Goal: Task Accomplishment & Management: Complete application form

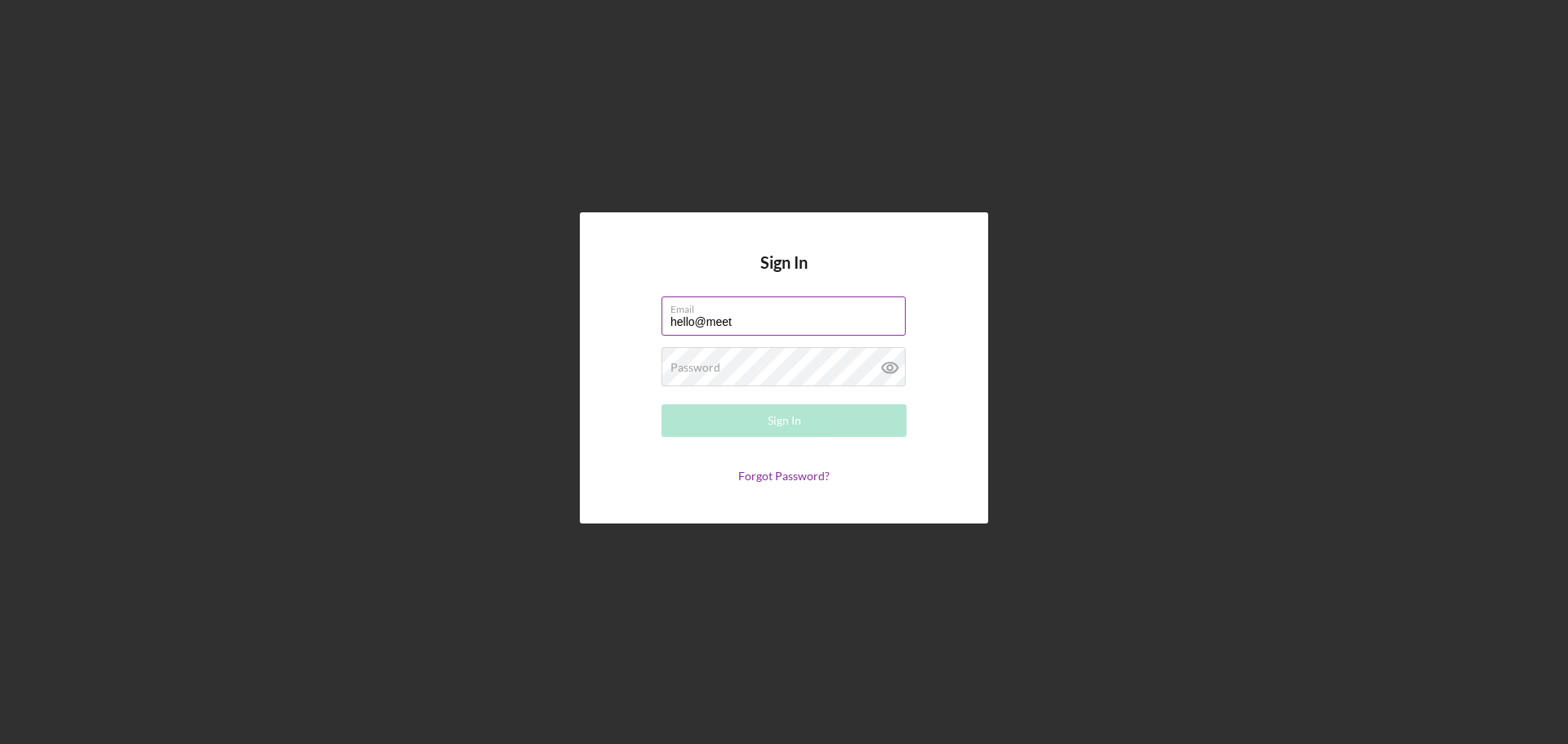
type input "[EMAIL_ADDRESS][DOMAIN_NAME]"
click at [738, 368] on div "Password Required" at bounding box center [784, 368] width 245 height 41
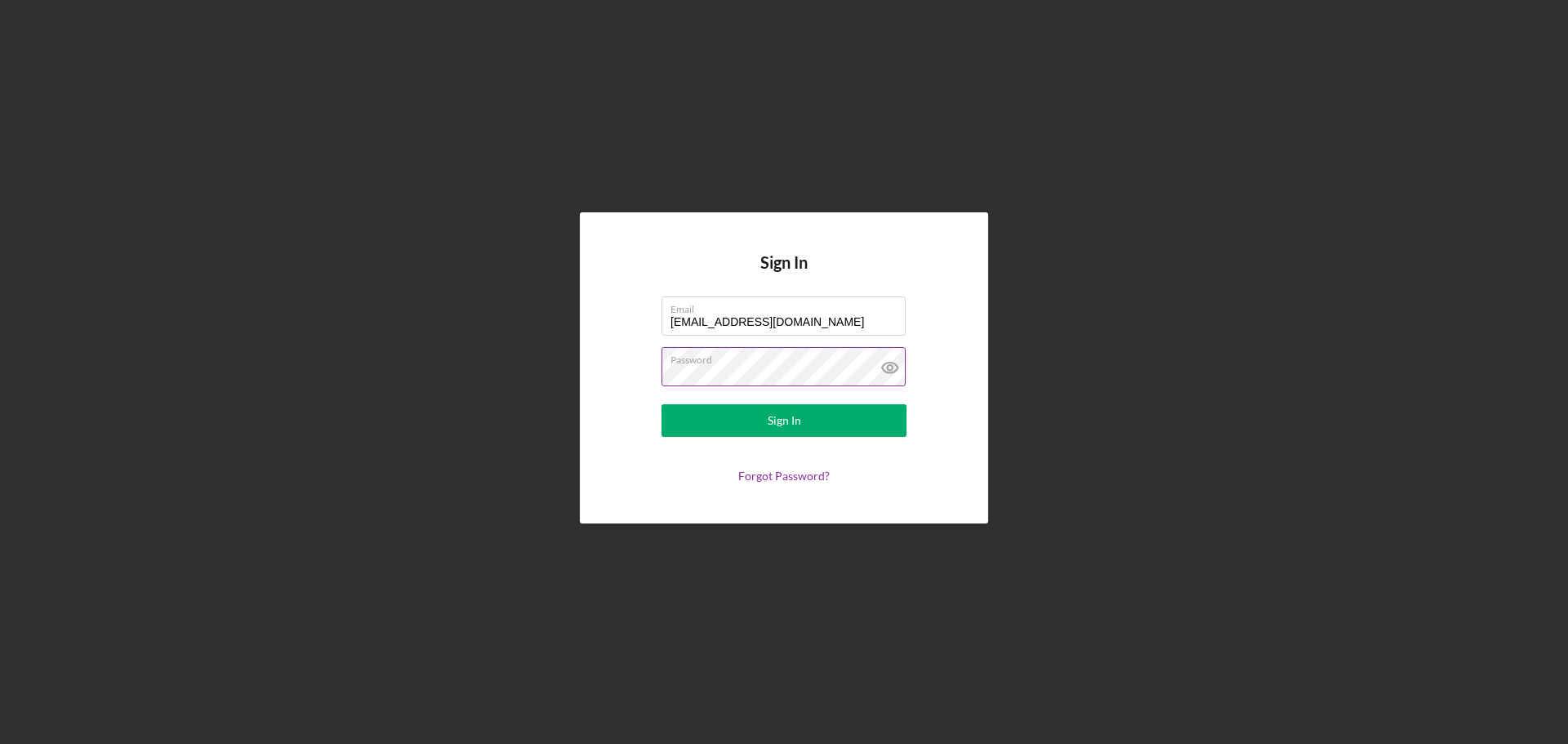
click at [661, 404] on button "Sign In" at bounding box center [784, 421] width 245 height 32
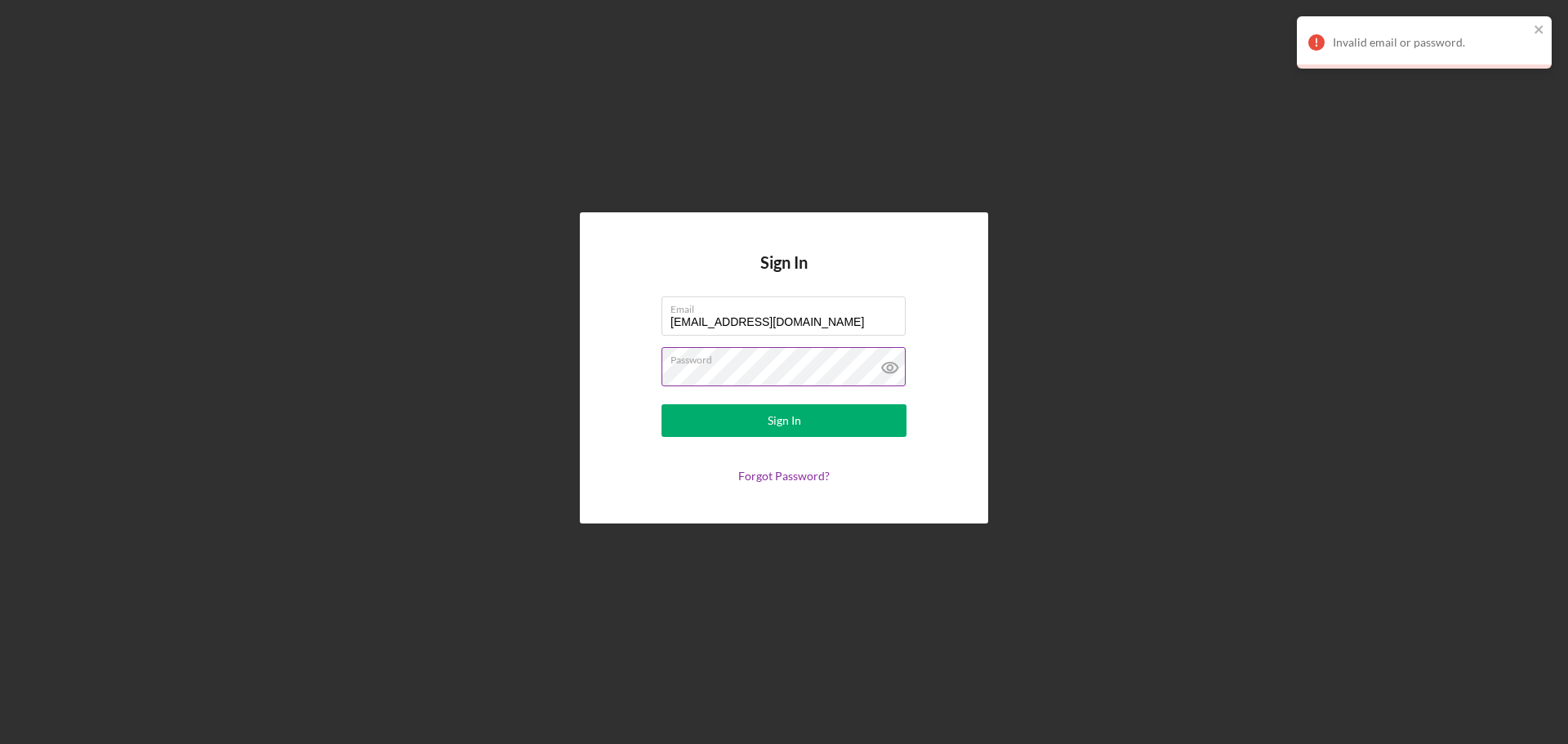
click at [661, 404] on button "Sign In" at bounding box center [784, 421] width 245 height 32
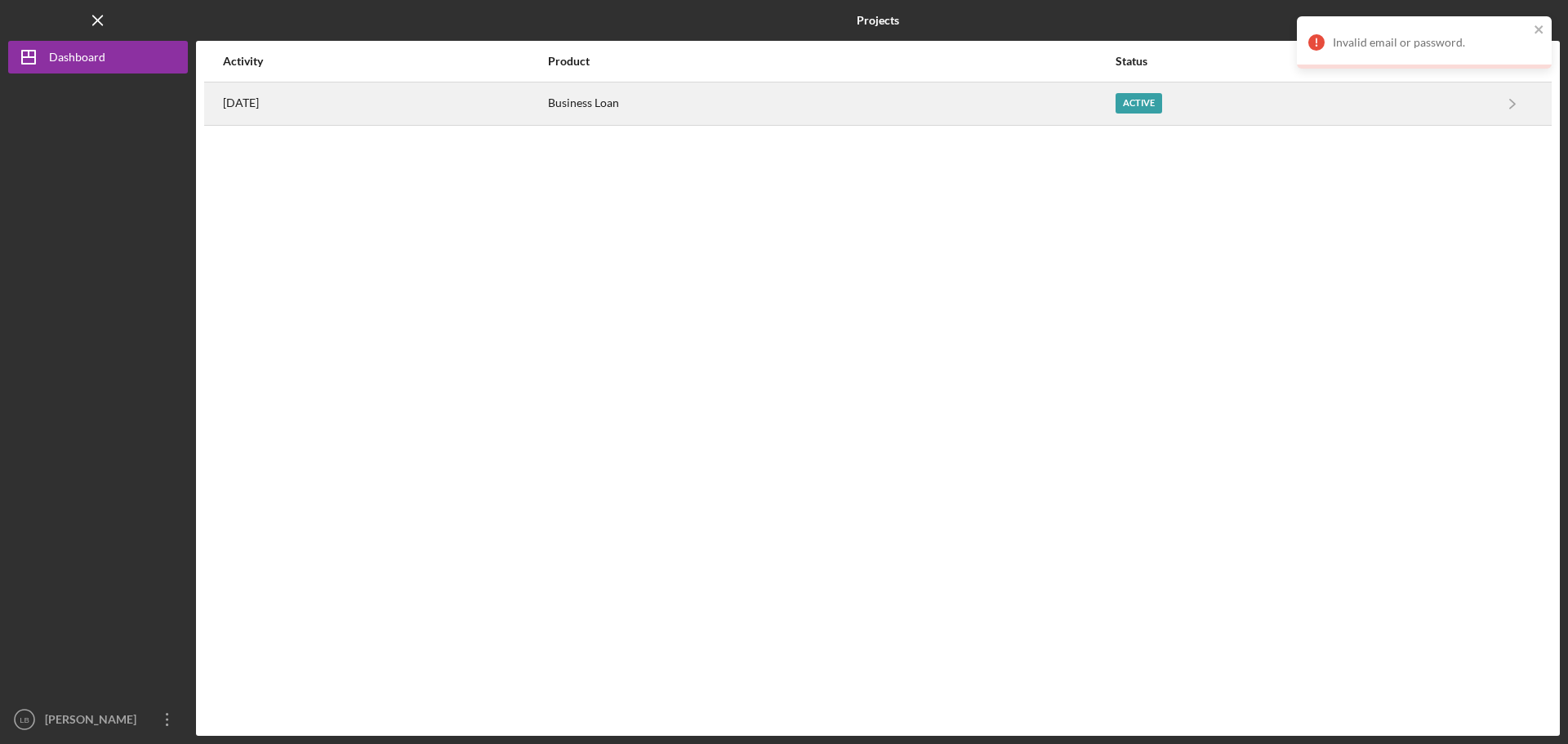
click at [962, 99] on div "Business Loan" at bounding box center [831, 103] width 566 height 41
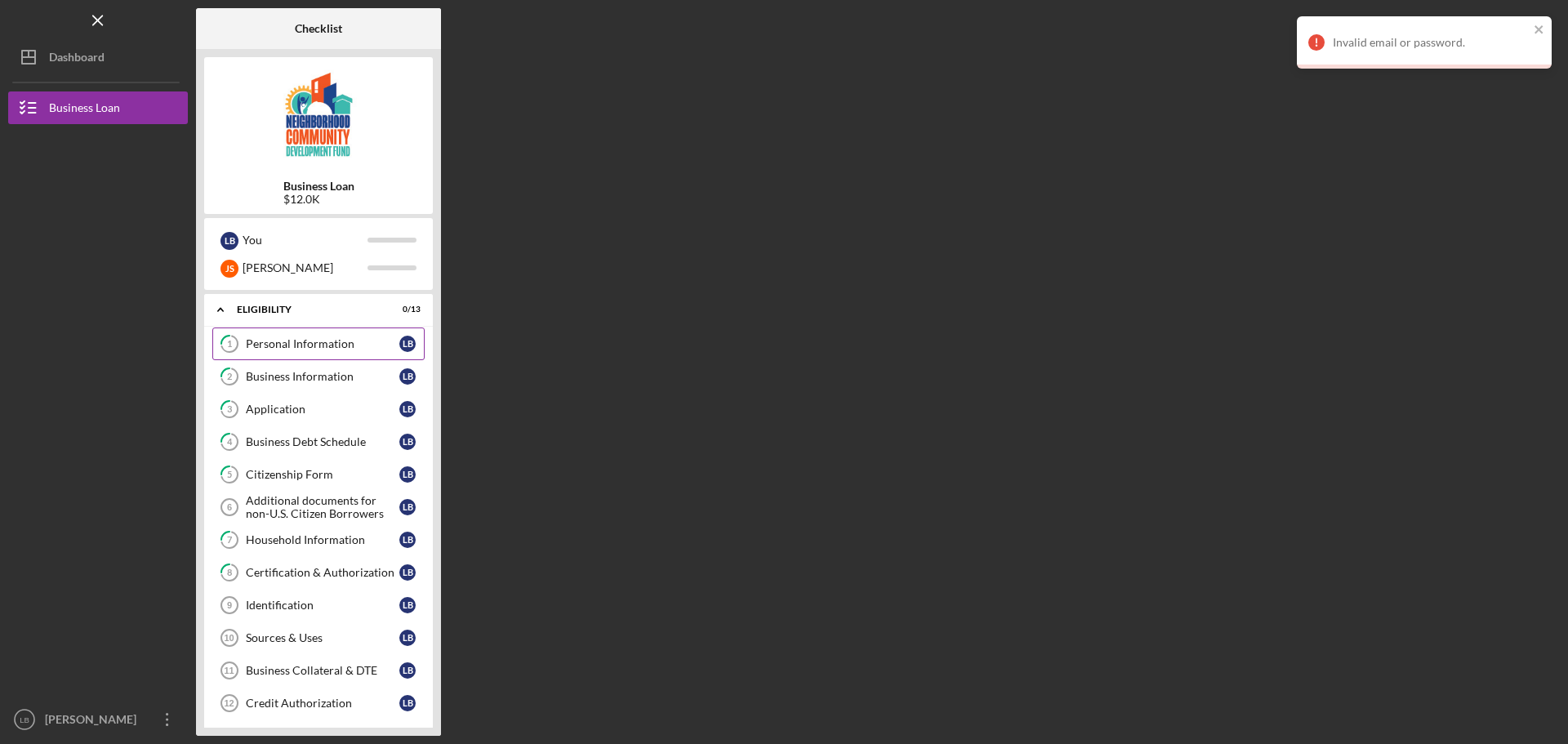
click at [320, 342] on div "Personal Information" at bounding box center [322, 343] width 153 height 13
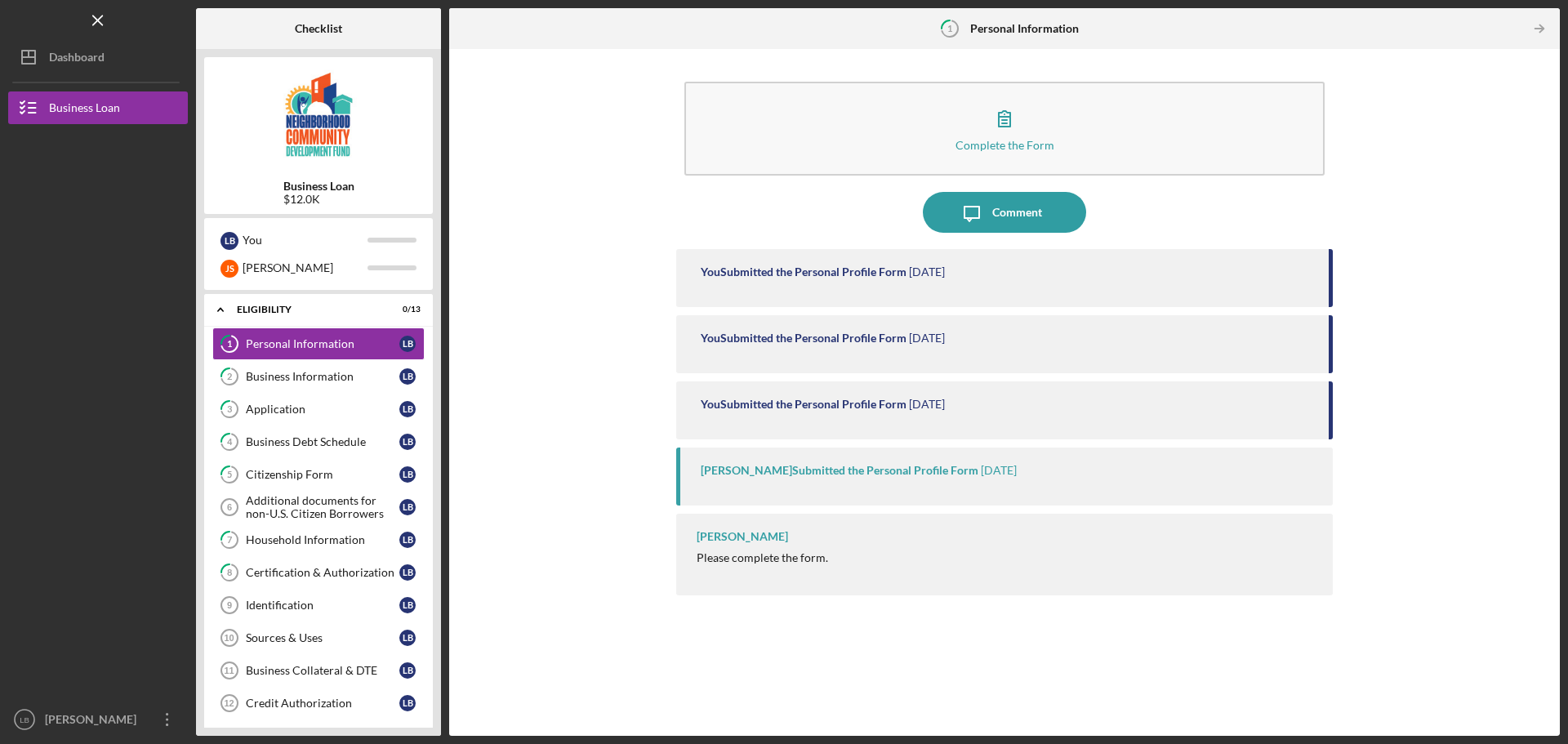
click at [930, 380] on div "You Submitted the Personal Profile Form [DATE] You Submitted the Personal Profi…" at bounding box center [1004, 480] width 657 height 462
click at [902, 340] on div "You Submitted the Personal Profile Form" at bounding box center [803, 338] width 206 height 13
click at [886, 270] on div "You Submitted the Personal Profile Form" at bounding box center [803, 271] width 206 height 13
click at [298, 374] on div "Business Information" at bounding box center [322, 375] width 153 height 13
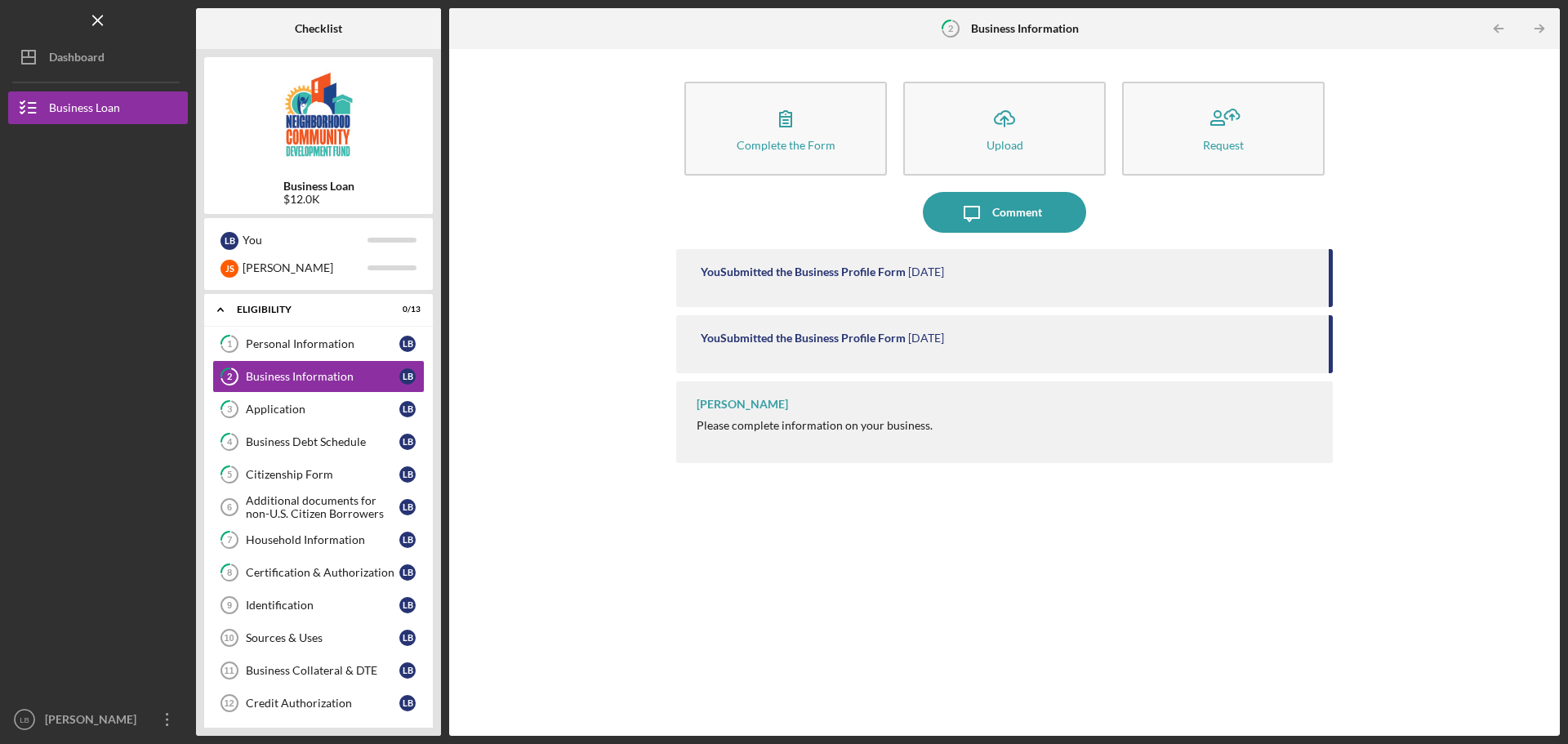
click at [825, 292] on div "You Submitted the Business Profile Form [DATE]" at bounding box center [1004, 278] width 657 height 58
click at [837, 278] on div "You Submitted the Business Profile Form" at bounding box center [803, 271] width 205 height 13
click at [847, 272] on div "You Submitted the Business Profile Form" at bounding box center [803, 271] width 205 height 13
click at [1320, 294] on div "You Submitted the Business Profile Form [DATE]" at bounding box center [1004, 278] width 657 height 58
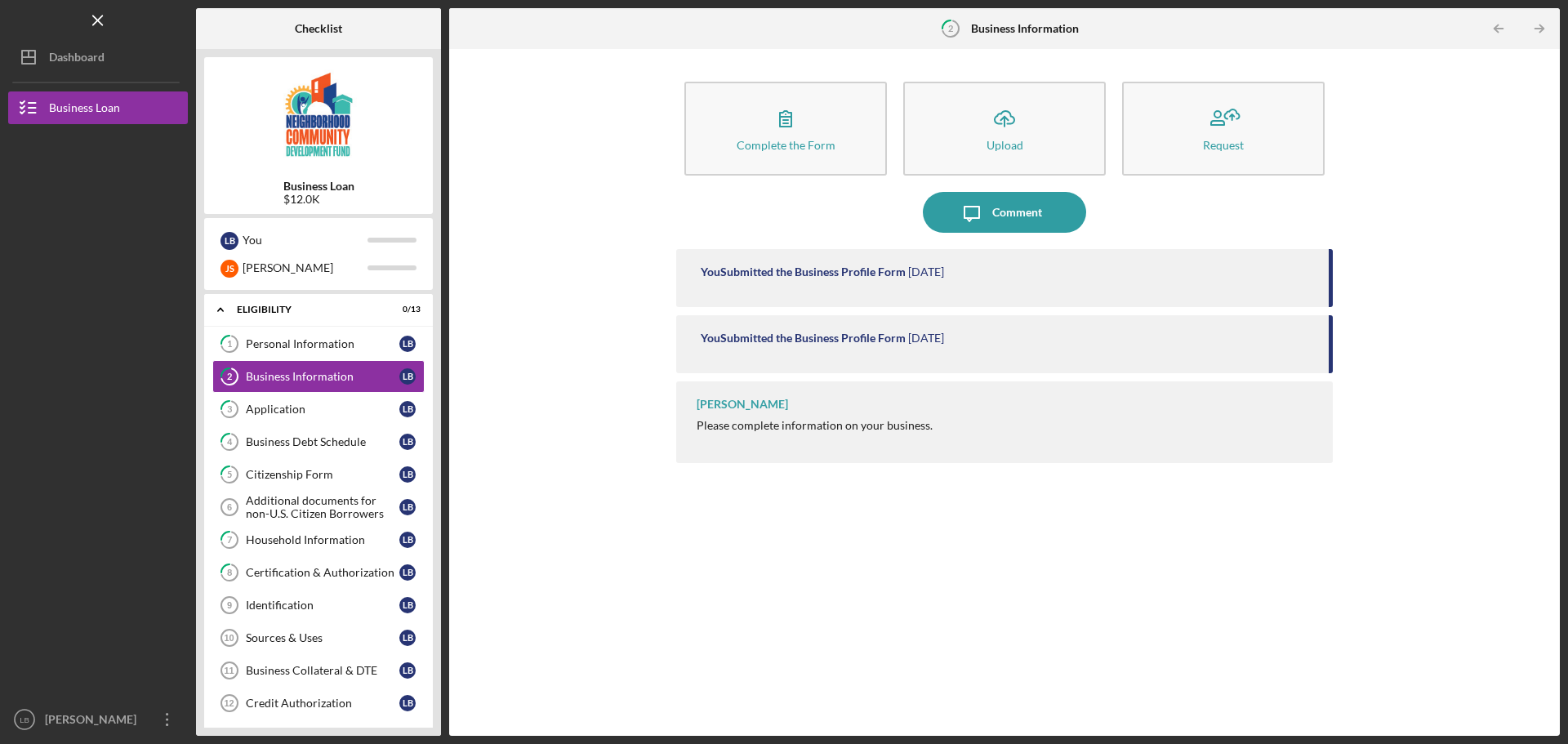
click at [772, 348] on div "You Submitted the Business Profile Form [DATE]" at bounding box center [1004, 345] width 657 height 58
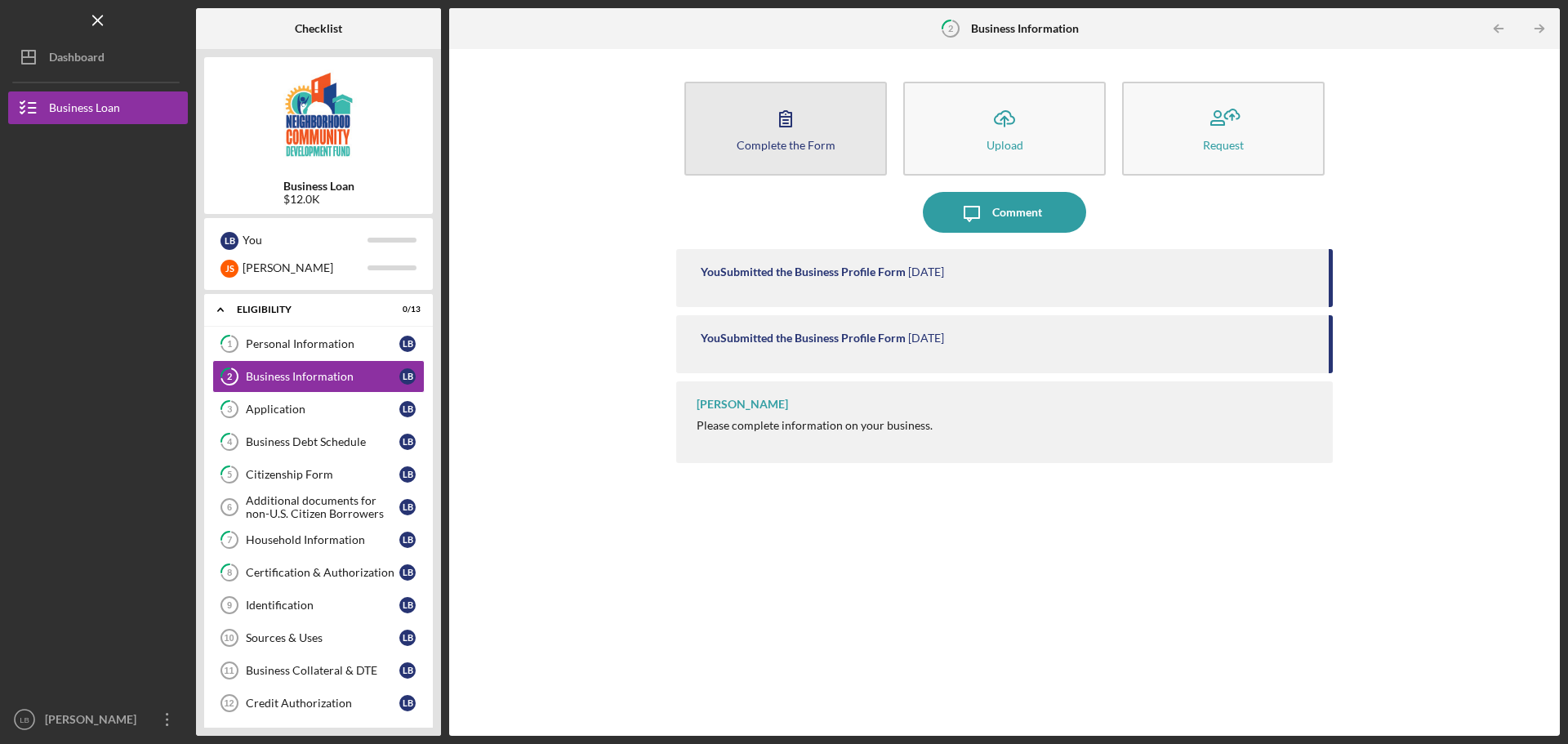
click at [813, 134] on button "Complete the Form Form" at bounding box center [785, 128] width 203 height 94
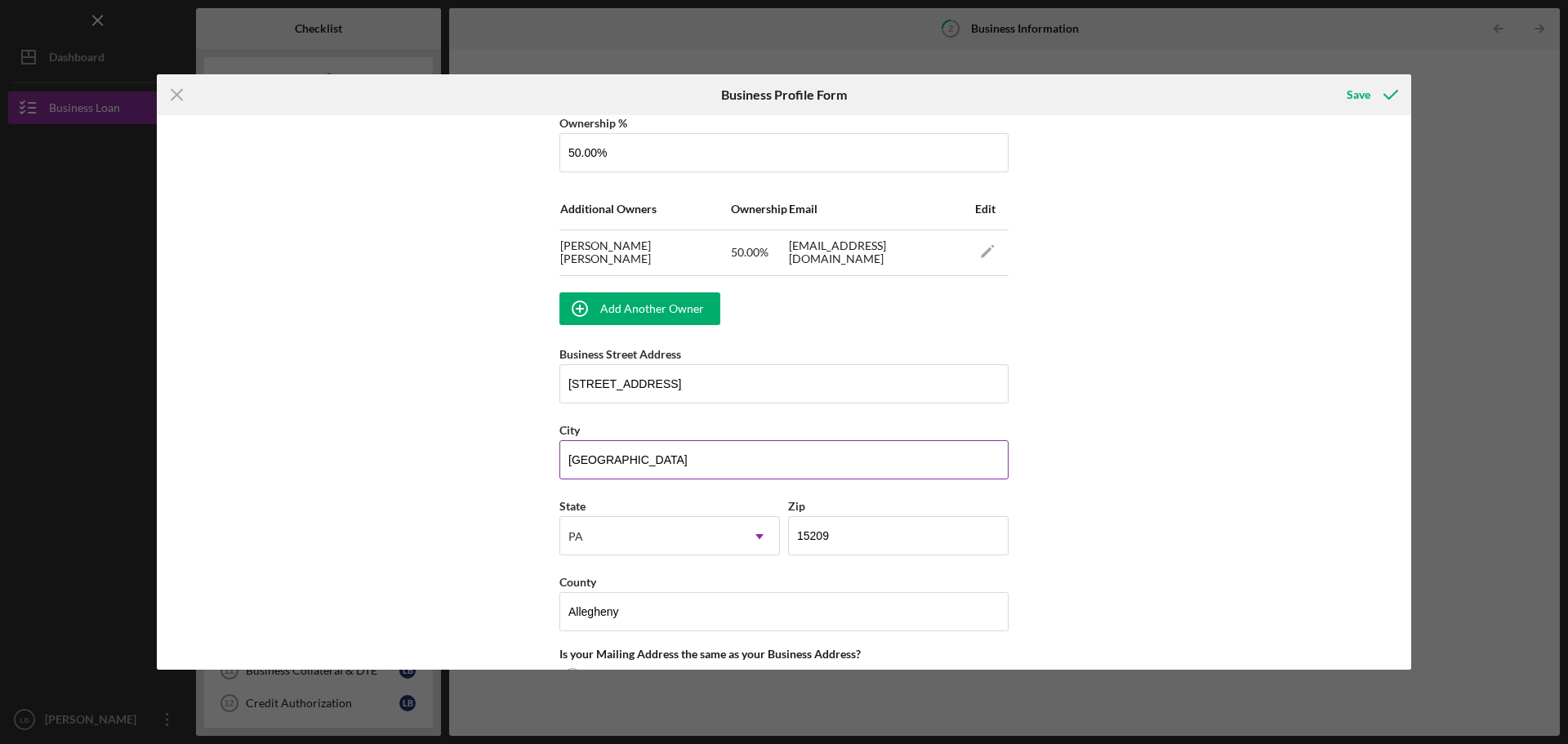
scroll to position [1345, 0]
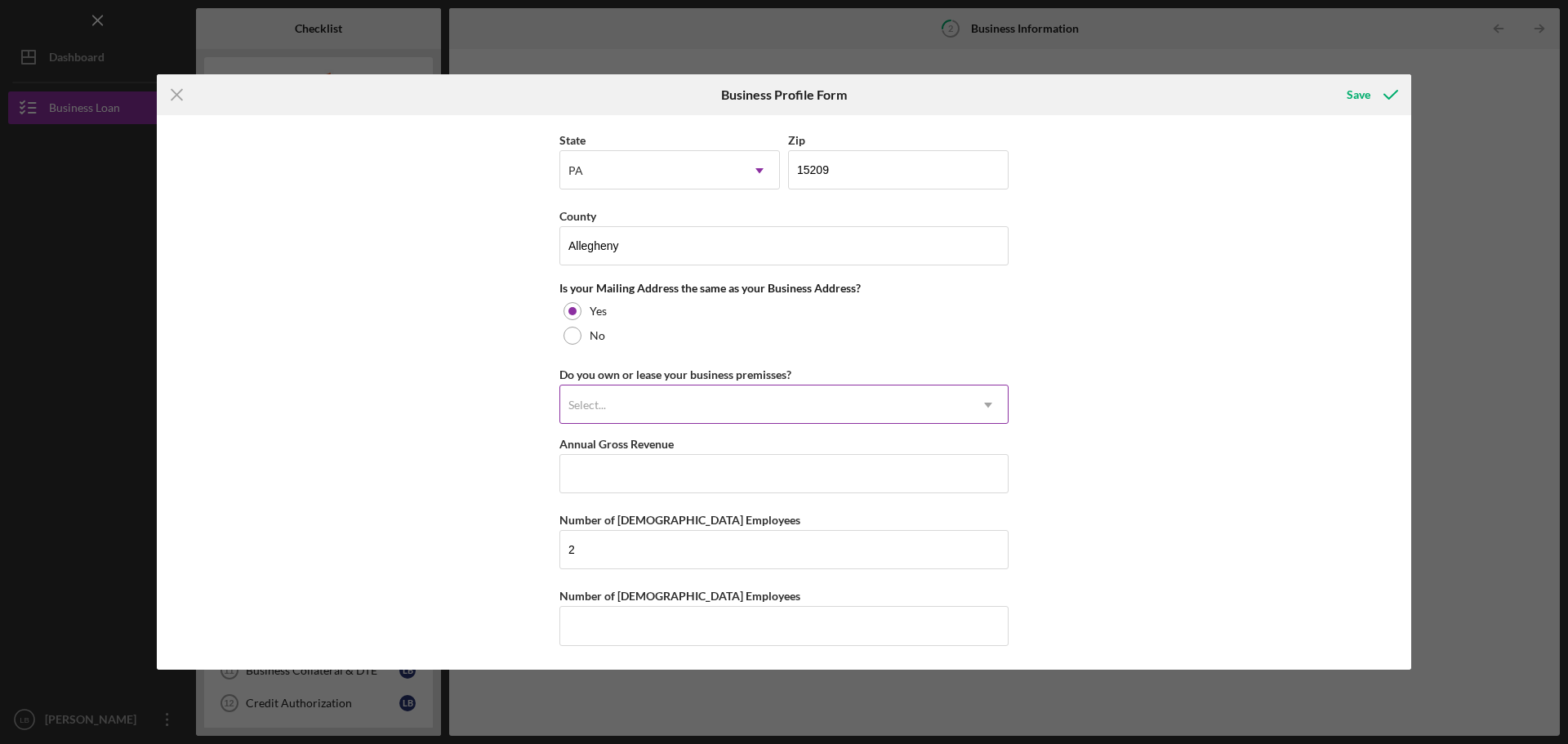
click at [713, 414] on div "Select..." at bounding box center [764, 405] width 408 height 38
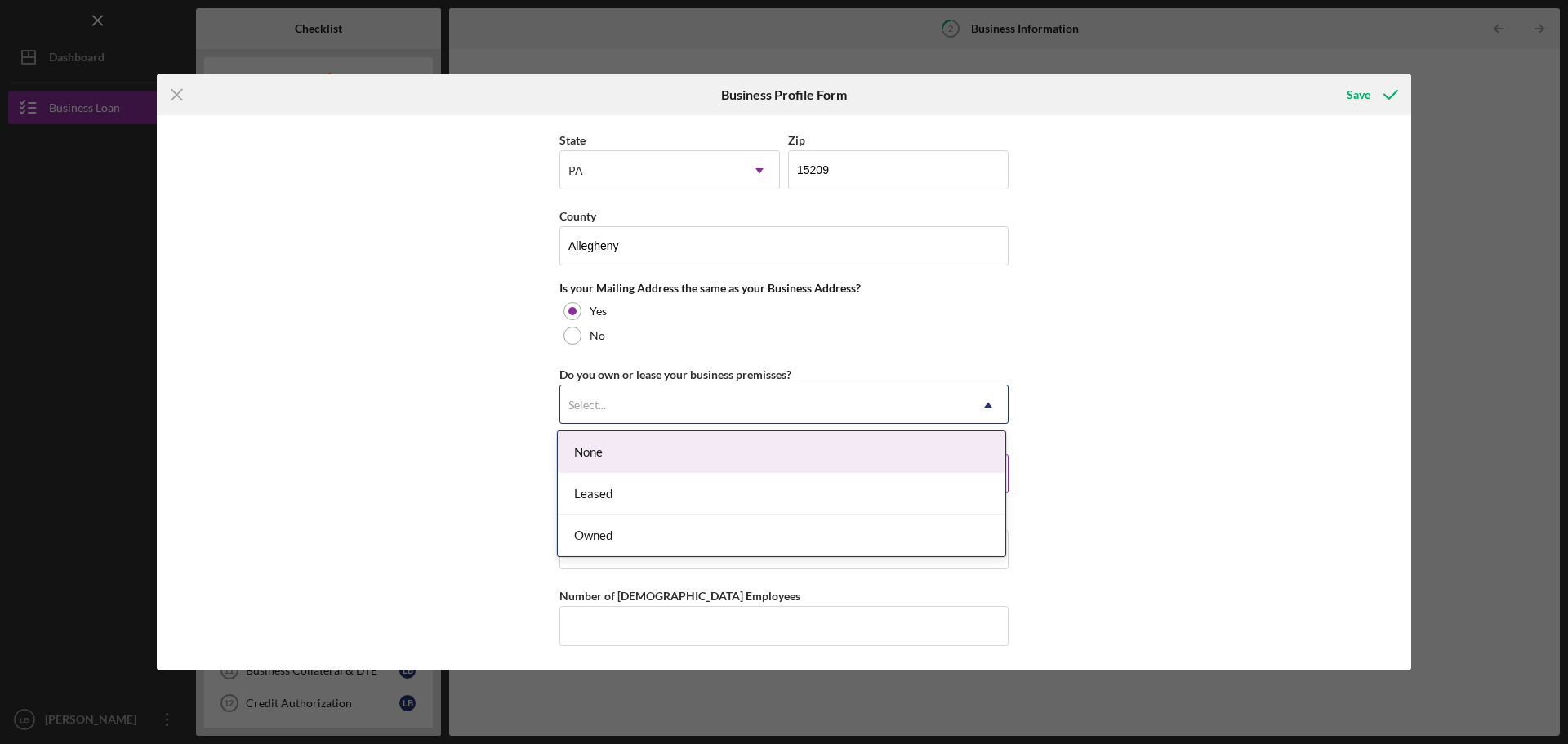
click at [660, 459] on div "None" at bounding box center [781, 452] width 447 height 42
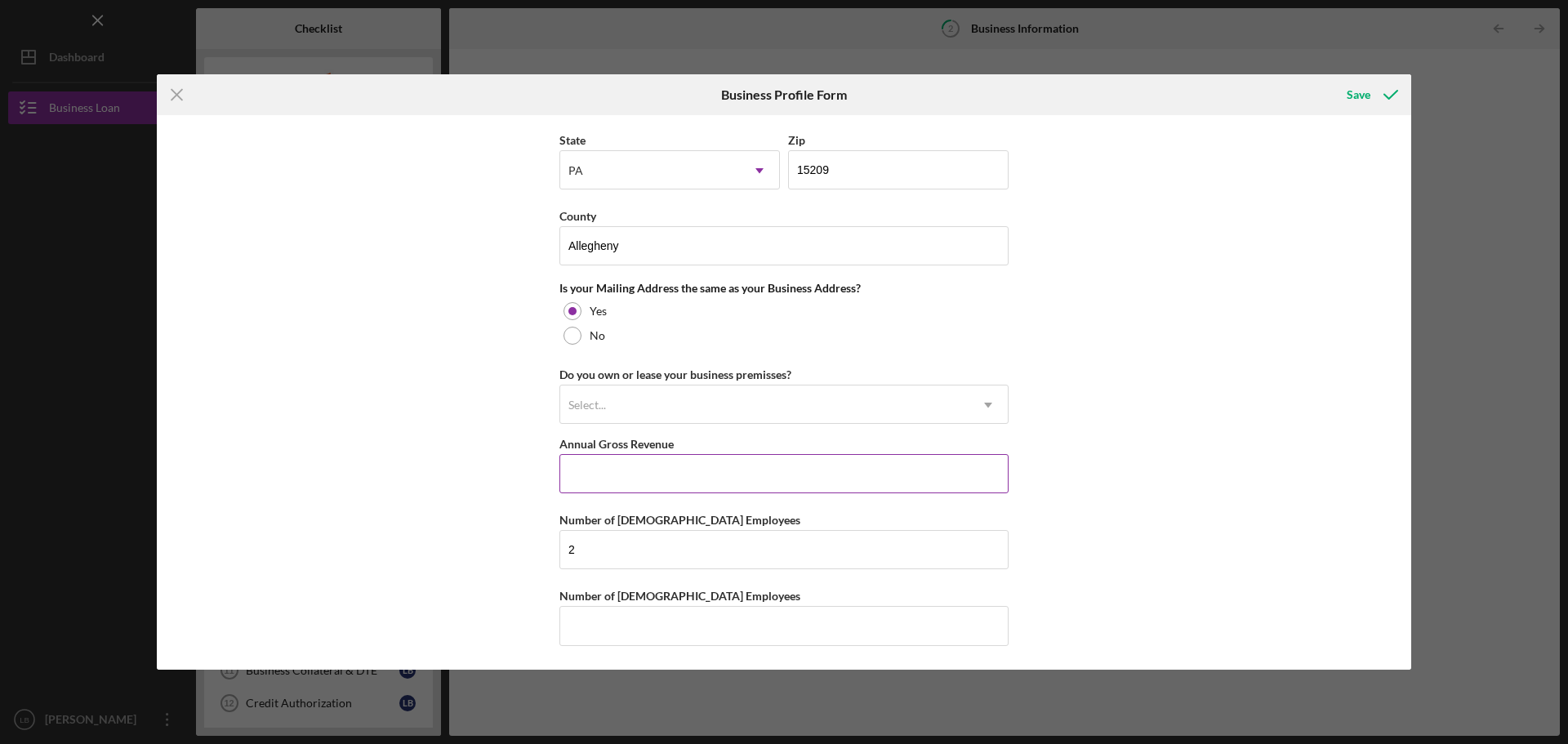
click at [695, 467] on input "Annual Gross Revenue" at bounding box center [784, 474] width 449 height 39
click at [638, 469] on input "Annual Gross Revenue" at bounding box center [784, 474] width 449 height 39
type input "$130,425"
click at [665, 633] on input "Number of [DEMOGRAPHIC_DATA] Employees" at bounding box center [784, 625] width 449 height 39
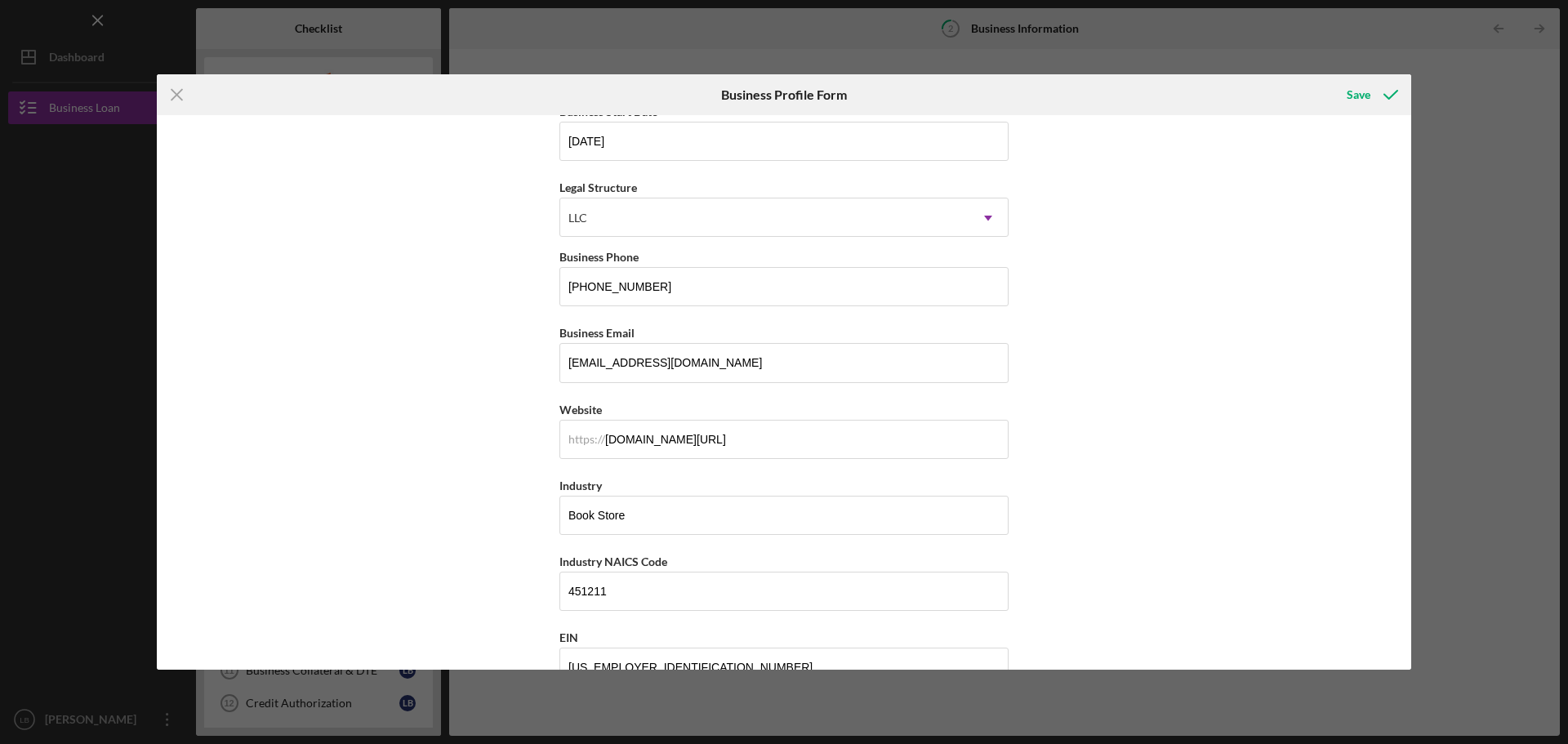
scroll to position [0, 0]
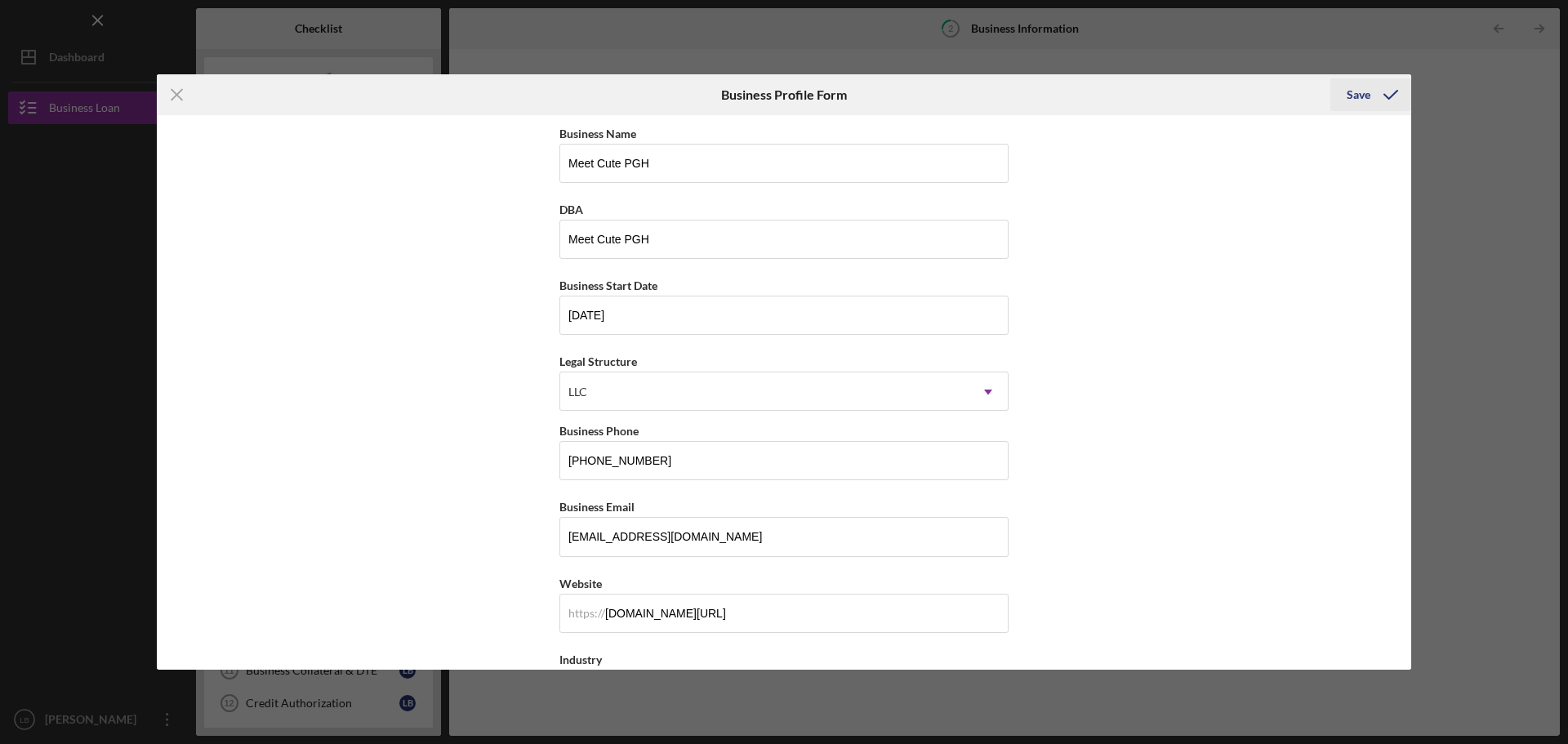
click at [1377, 89] on icon "submit" at bounding box center [1391, 95] width 41 height 41
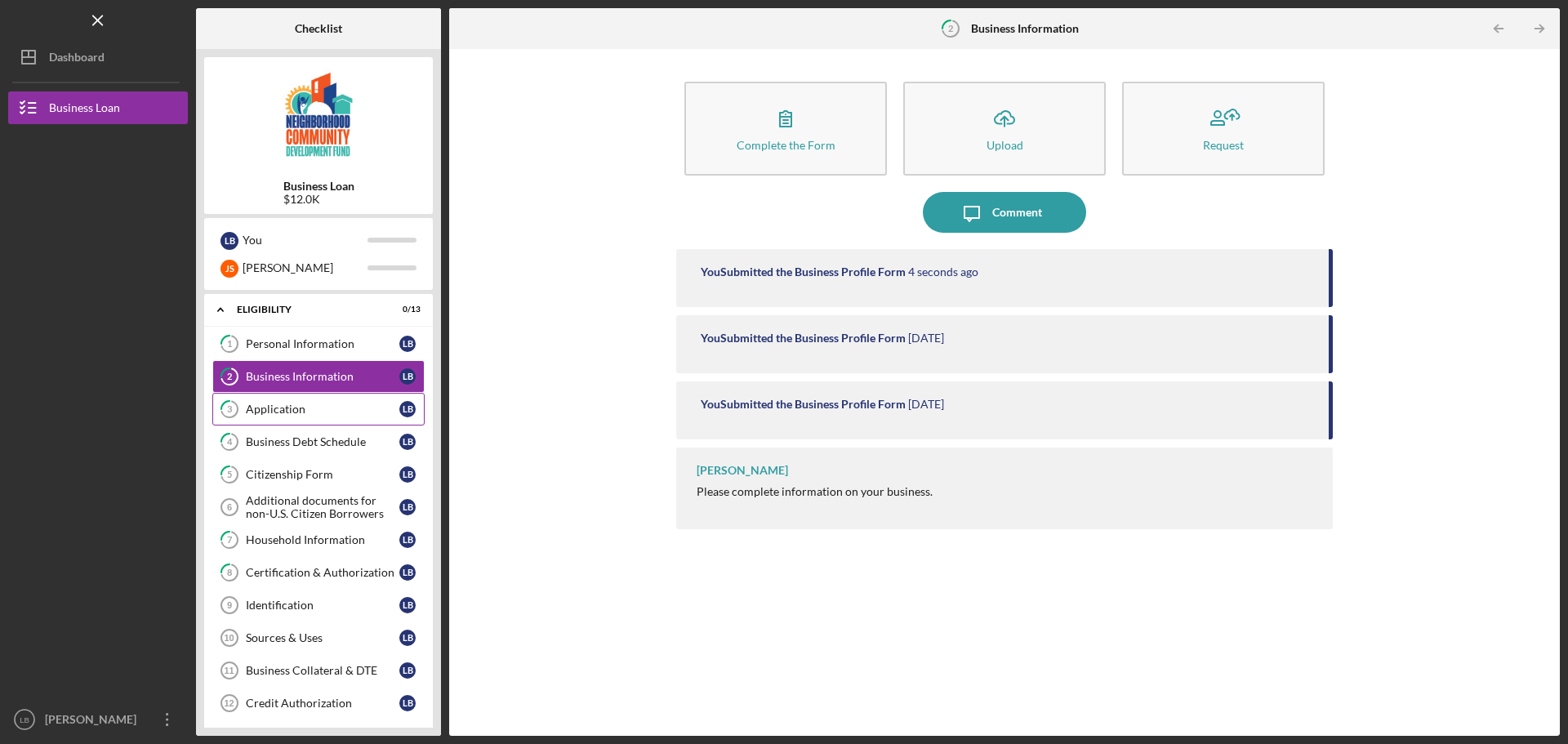
click at [311, 410] on div "Application" at bounding box center [322, 409] width 153 height 13
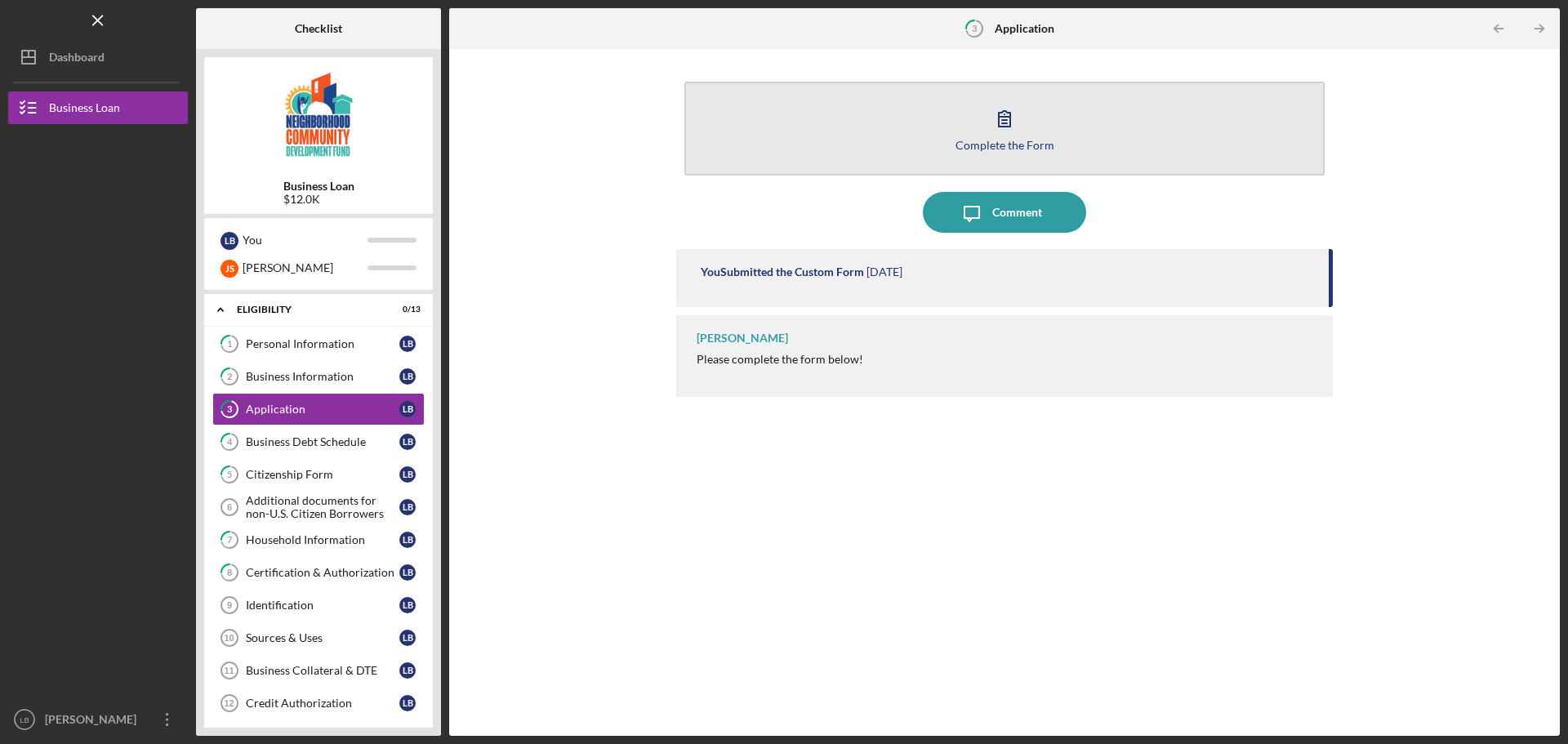
click at [1015, 122] on icon "button" at bounding box center [1004, 119] width 41 height 41
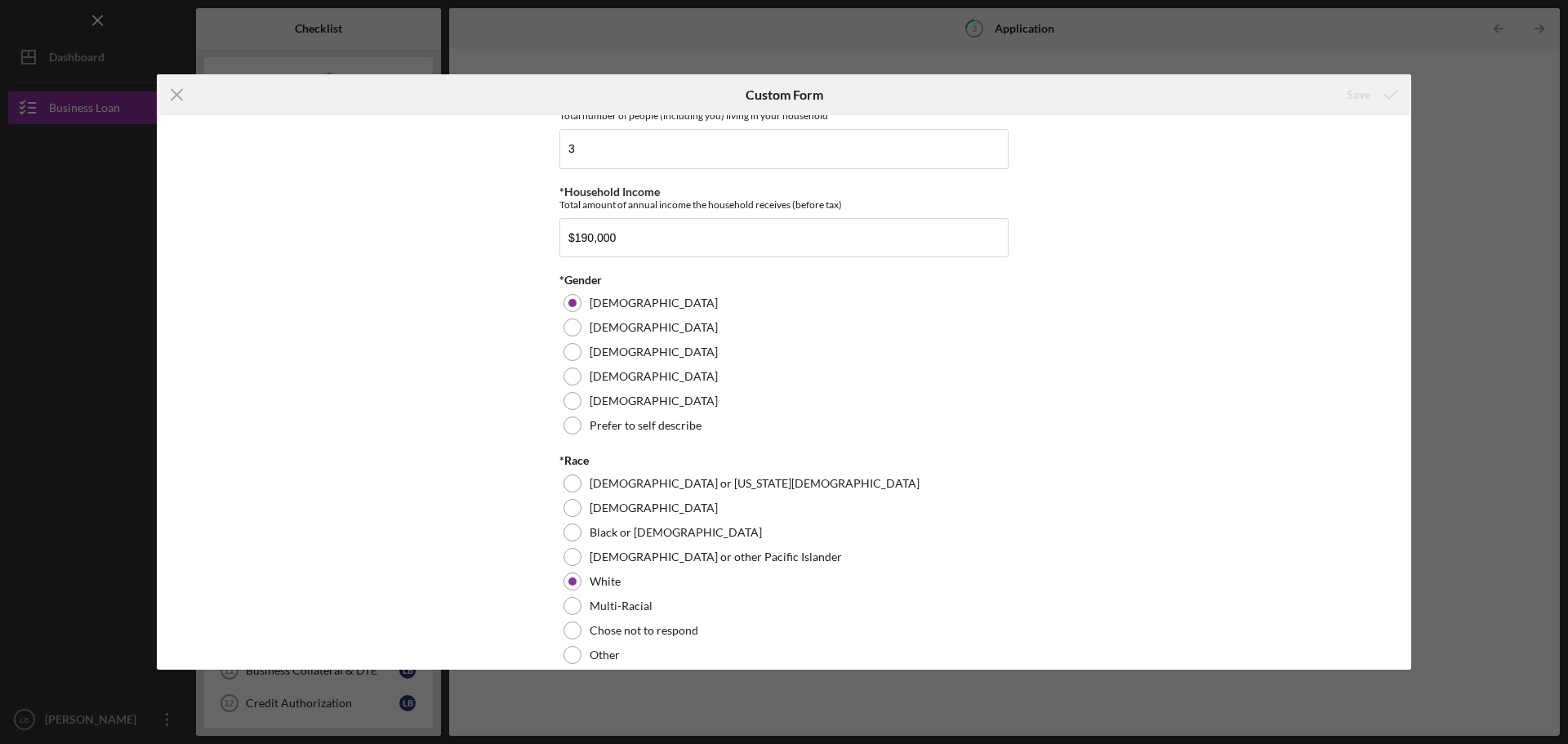
scroll to position [1124, 0]
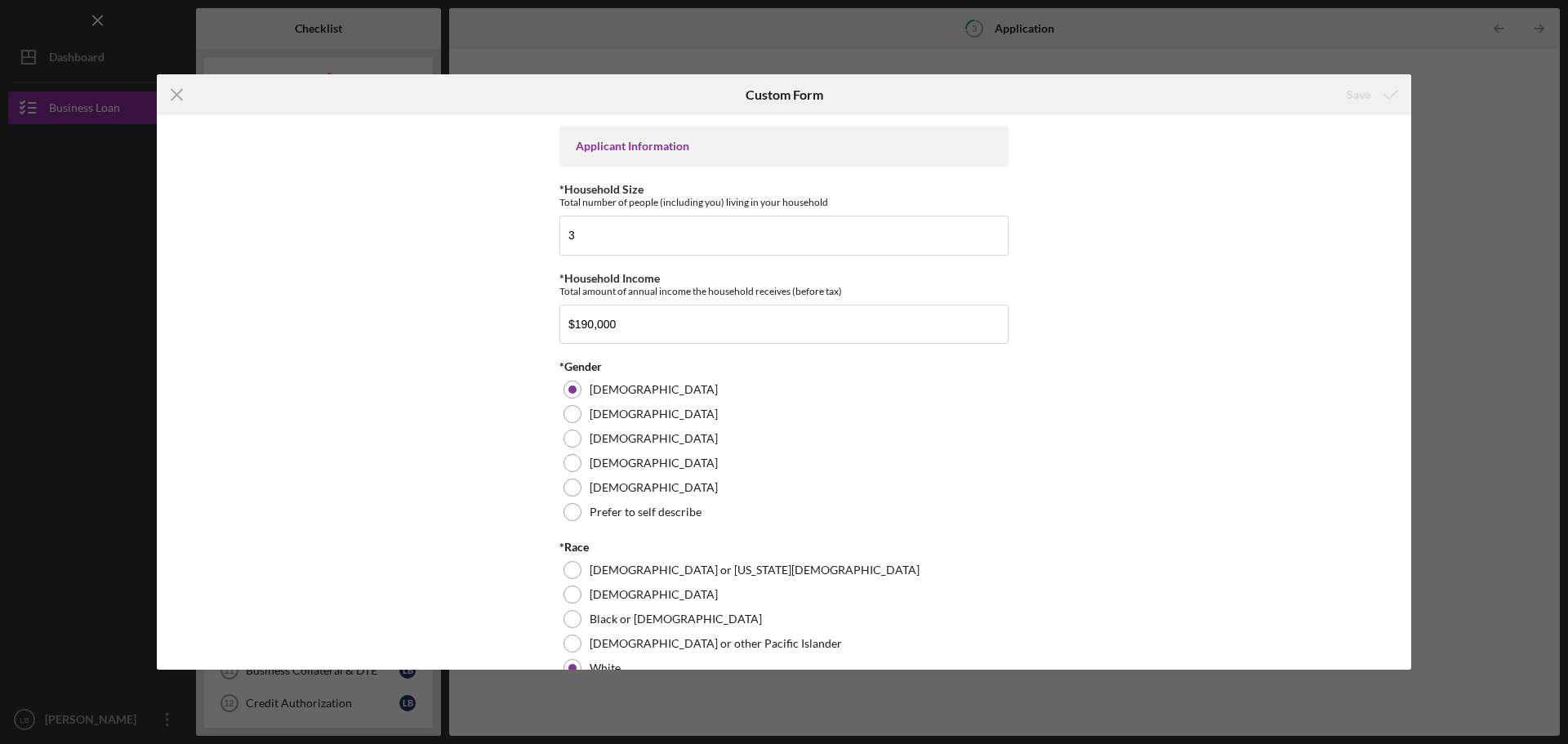
click at [1461, 123] on div "Icon/Menu Close Custom Form Save Loan Amount Amount Requested $12,000 *Project …" at bounding box center [784, 372] width 1568 height 744
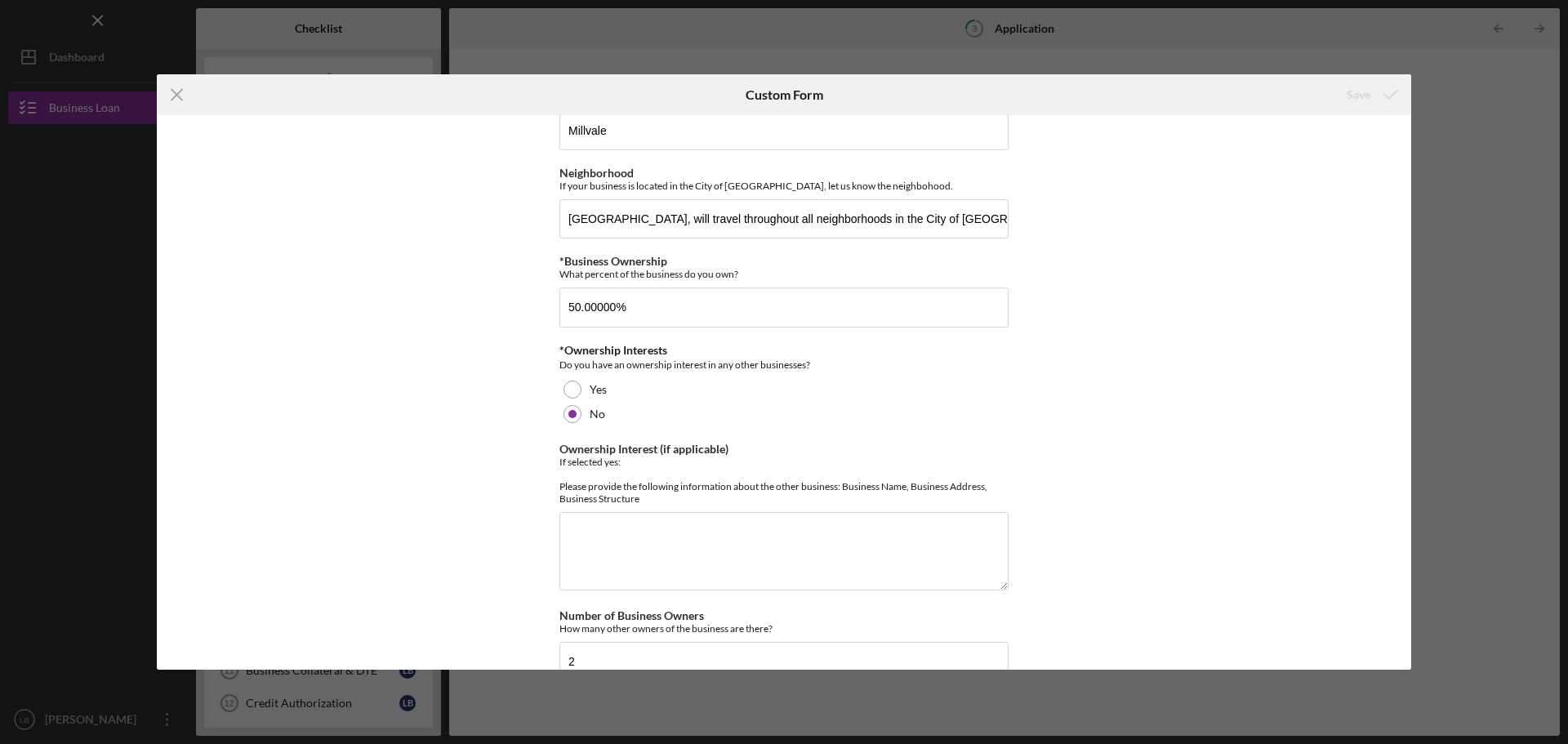
scroll to position [62, 0]
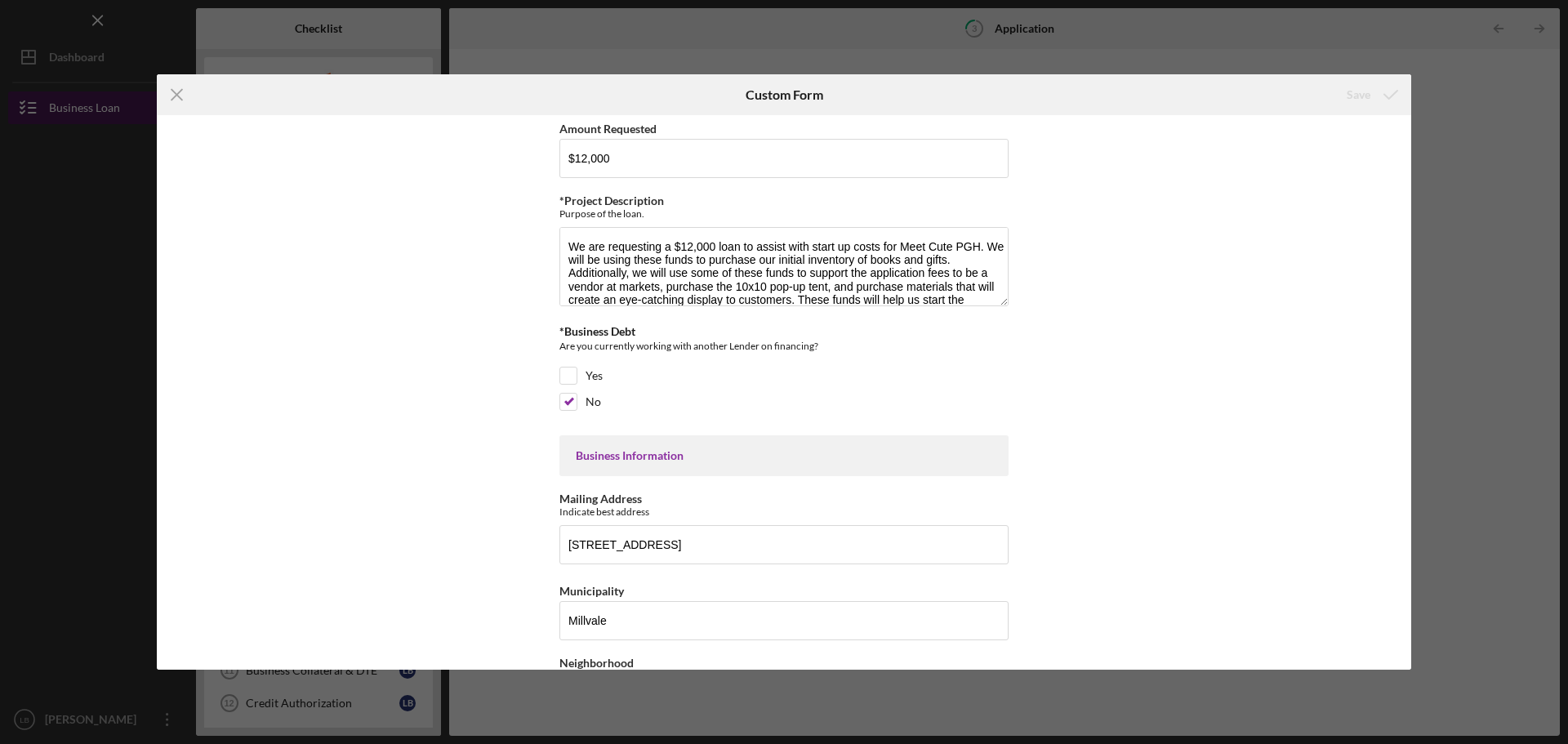
click at [180, 96] on icon "Icon/Menu Close" at bounding box center [177, 95] width 41 height 41
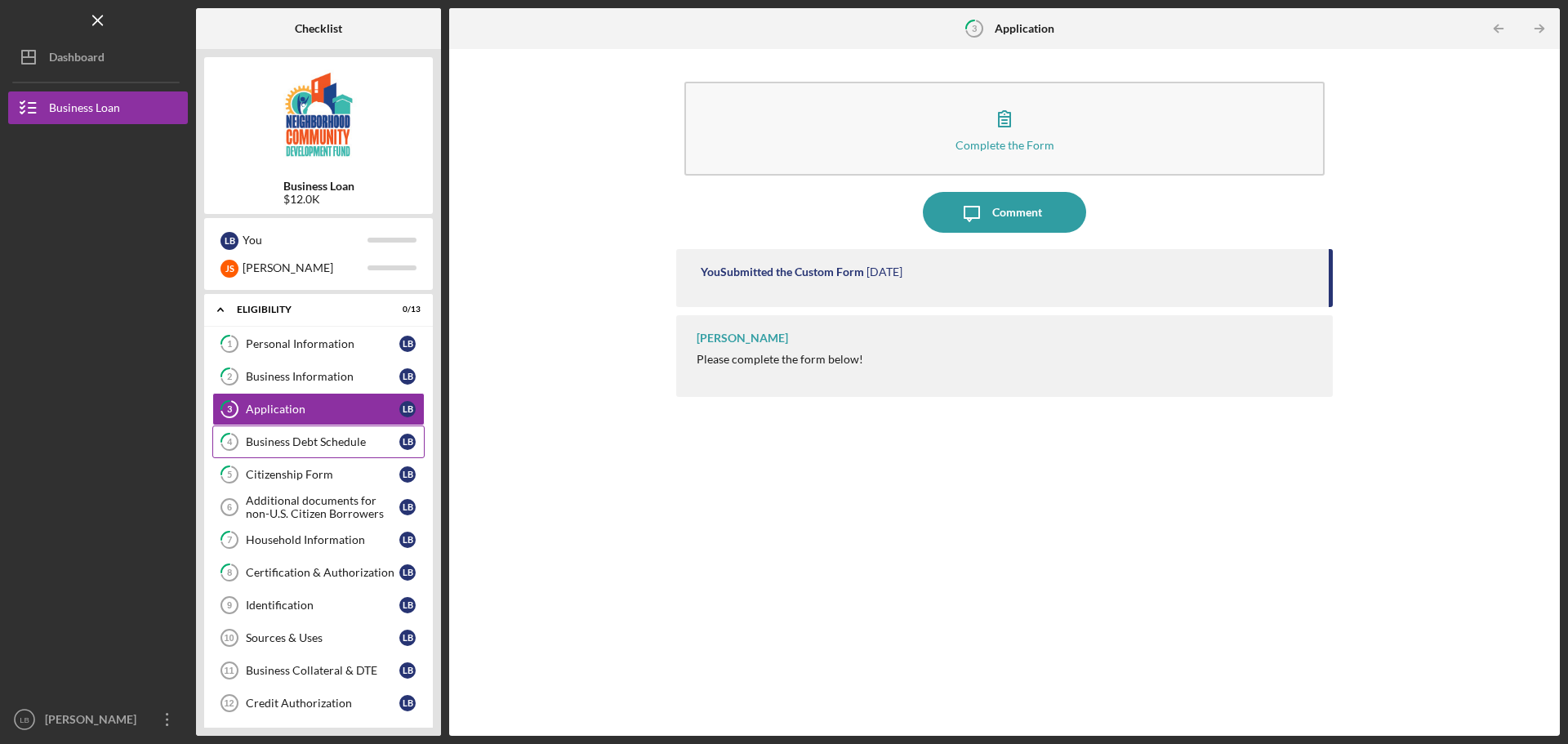
click at [296, 440] on div "Business Debt Schedule" at bounding box center [322, 441] width 153 height 13
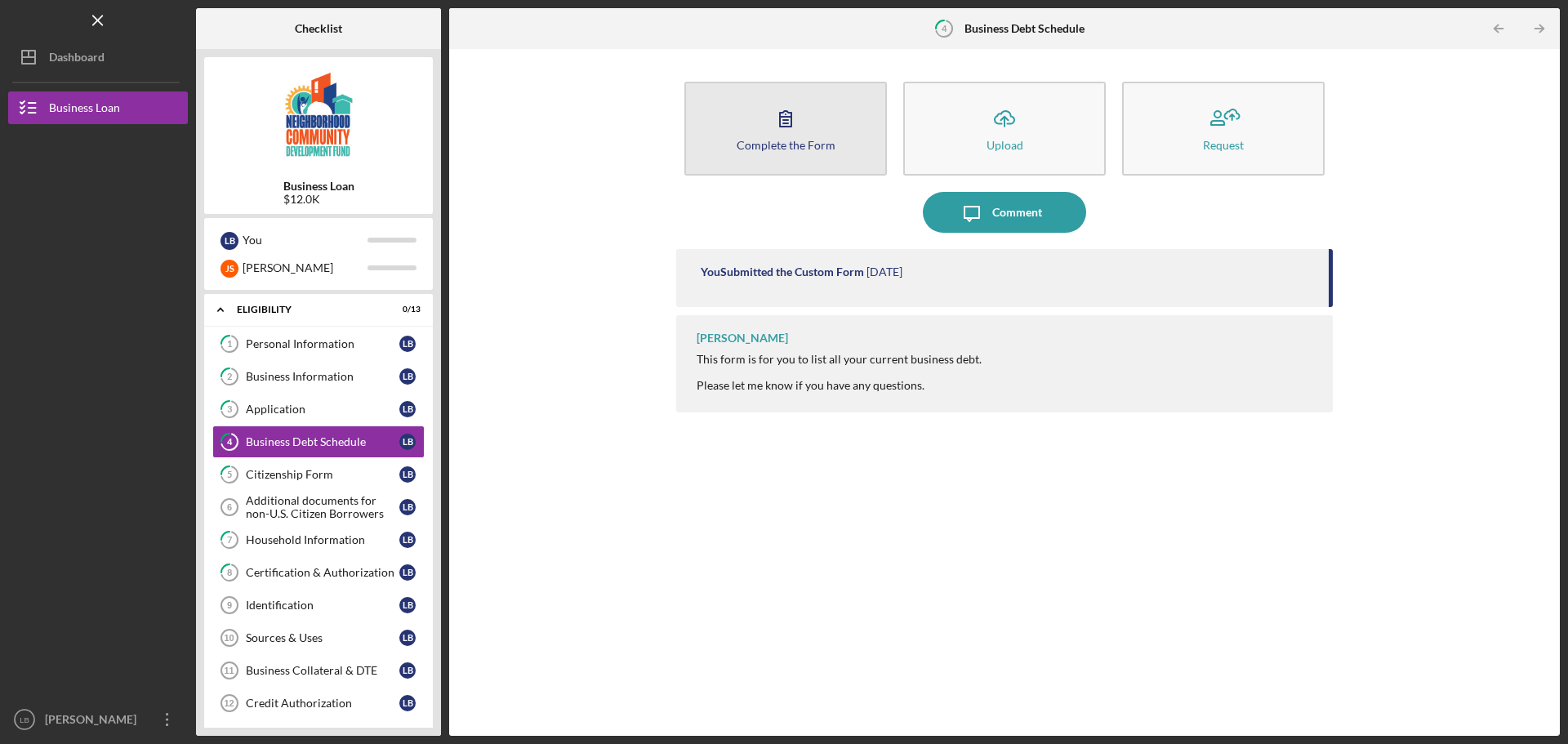
click at [743, 99] on button "Complete the Form Form" at bounding box center [785, 128] width 203 height 94
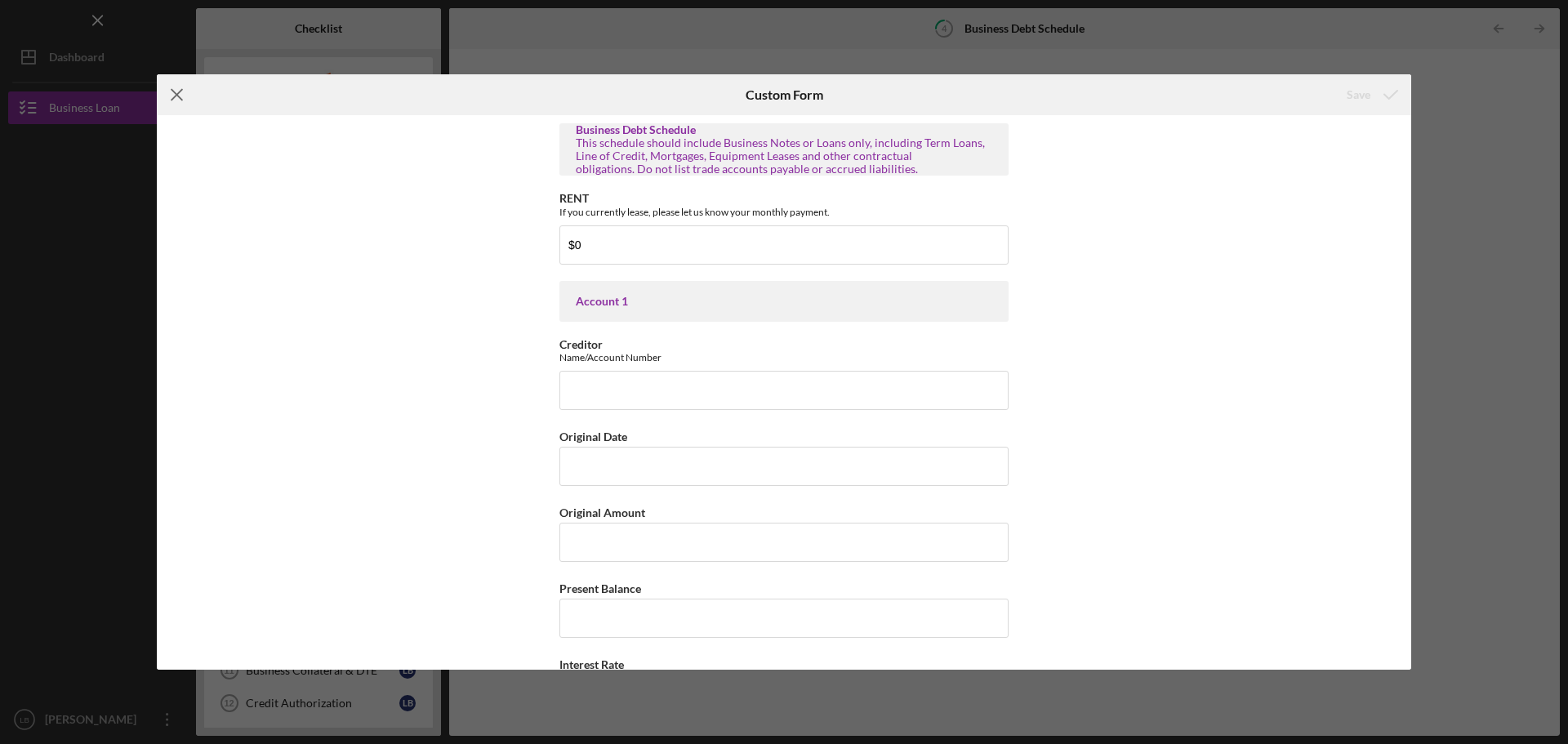
click at [171, 95] on icon "Icon/Menu Close" at bounding box center [177, 95] width 41 height 41
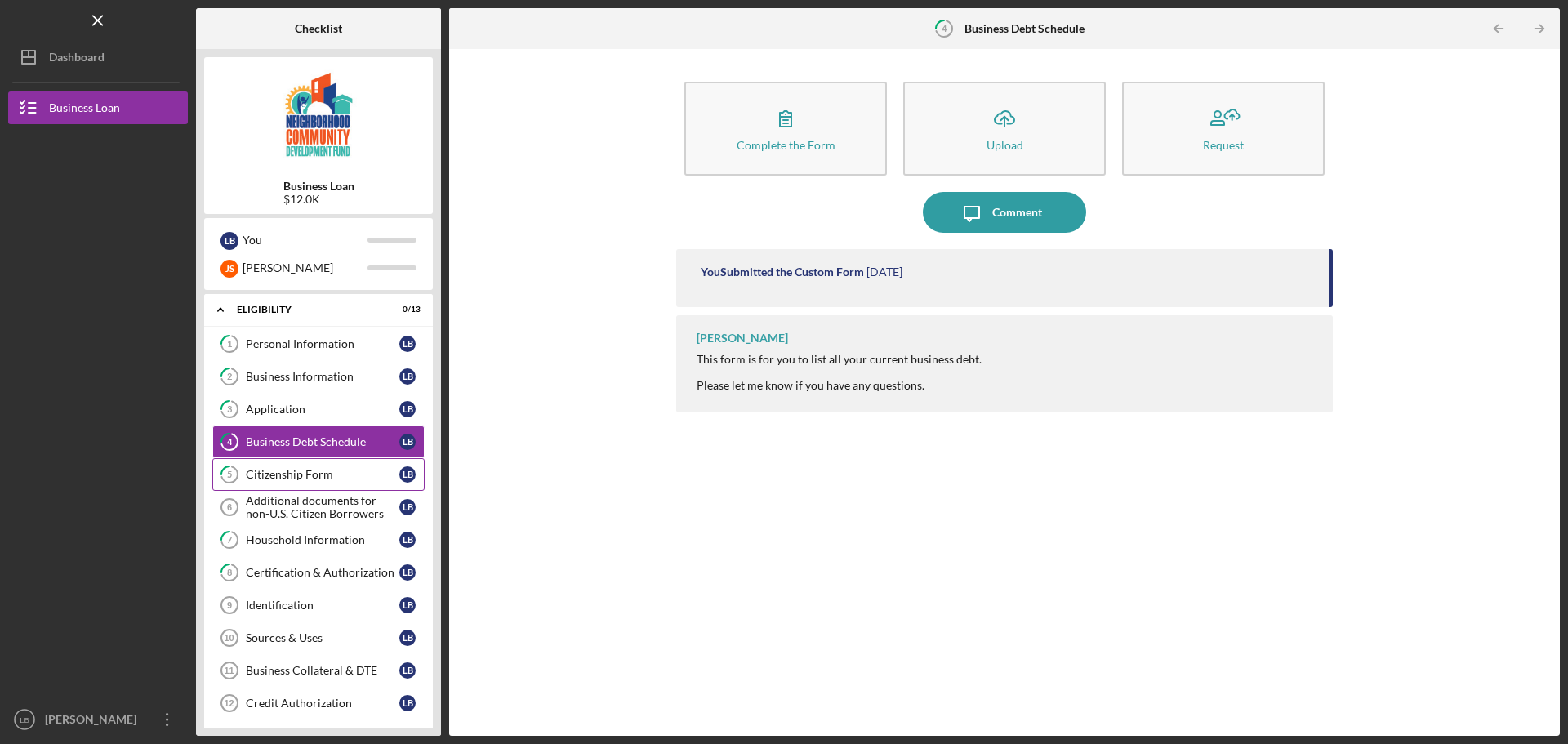
click at [281, 469] on div "Citizenship Form" at bounding box center [322, 474] width 153 height 13
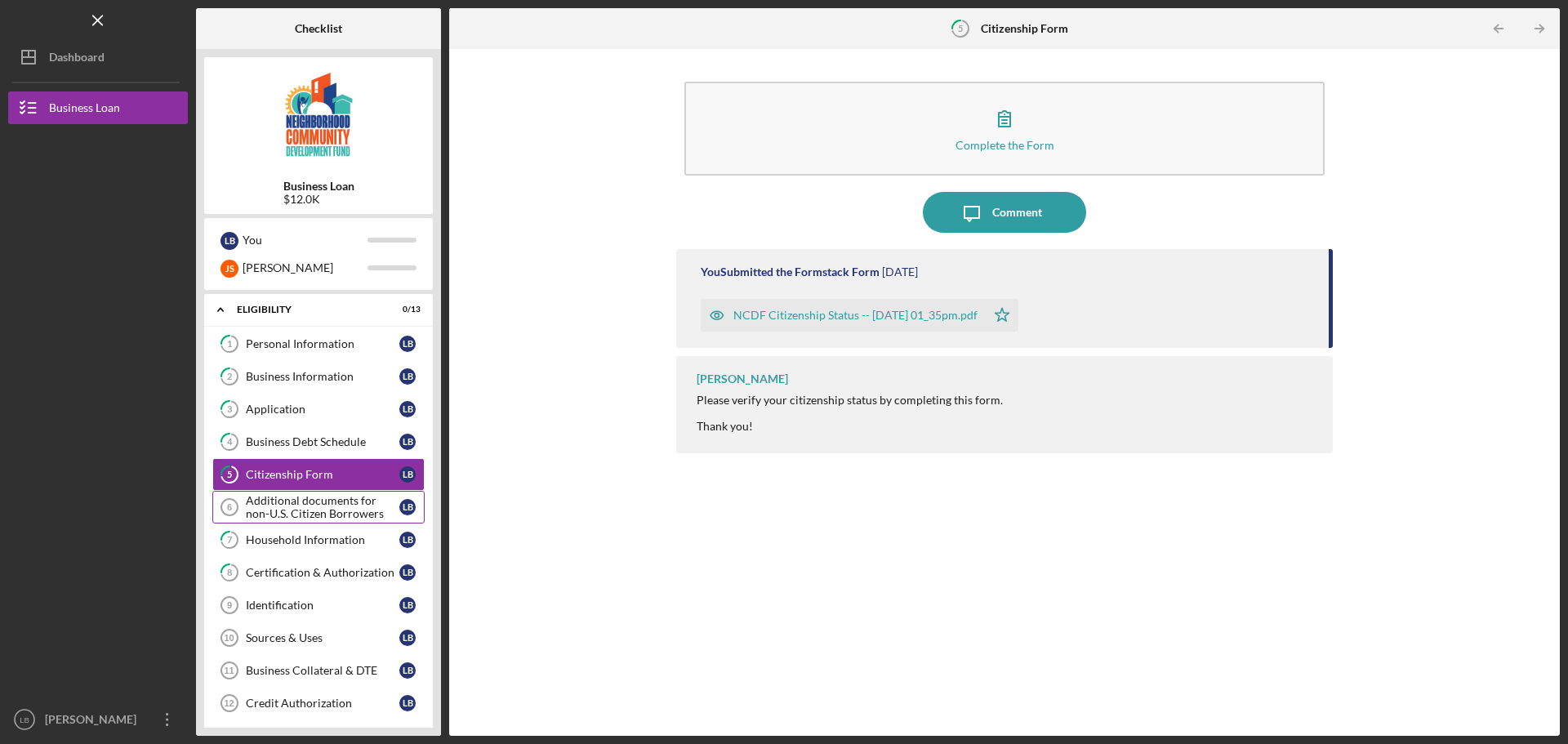
click at [294, 495] on div "Additional documents for non-U.S. Citizen Borrowers" at bounding box center [322, 507] width 153 height 27
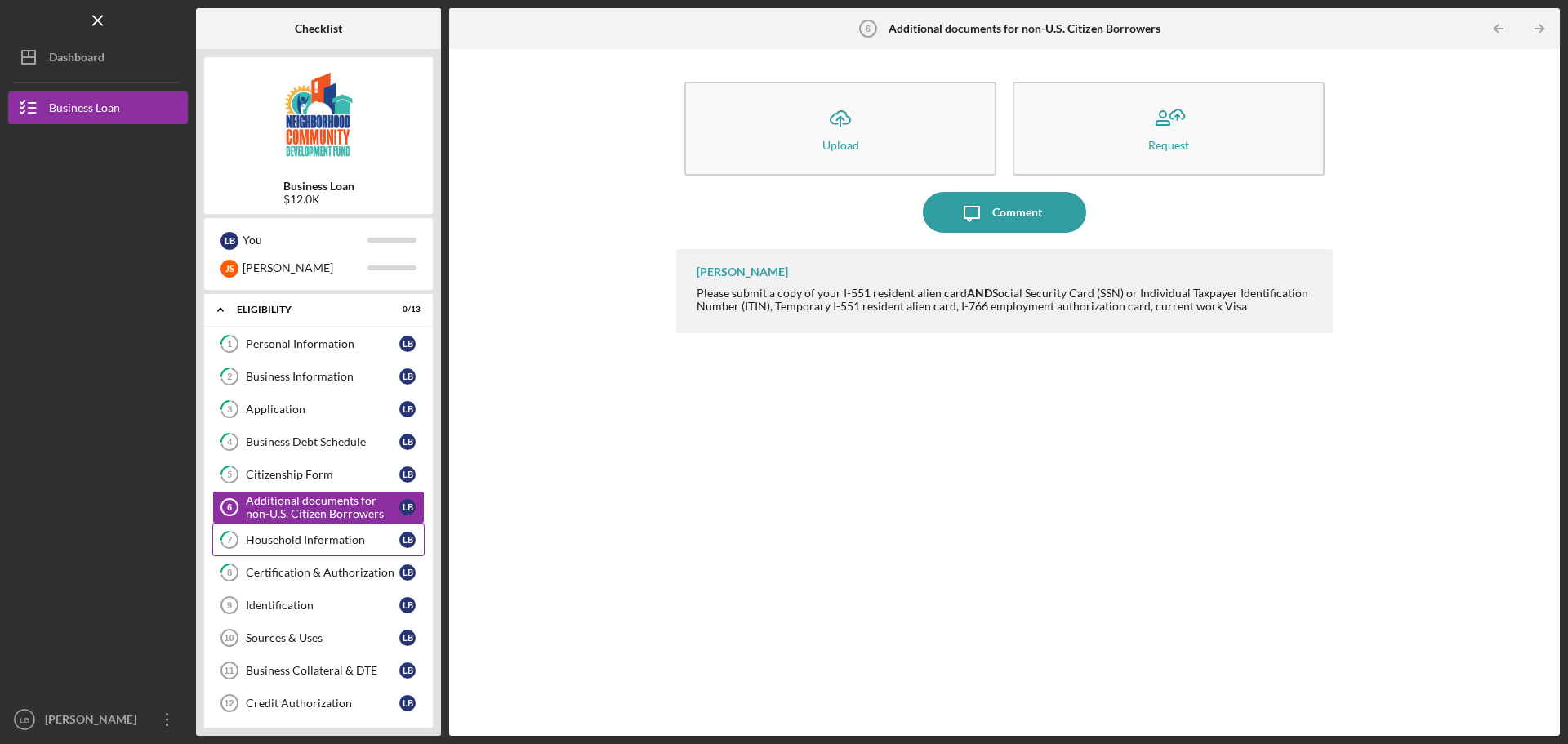
click at [323, 544] on div "Household Information" at bounding box center [322, 539] width 153 height 13
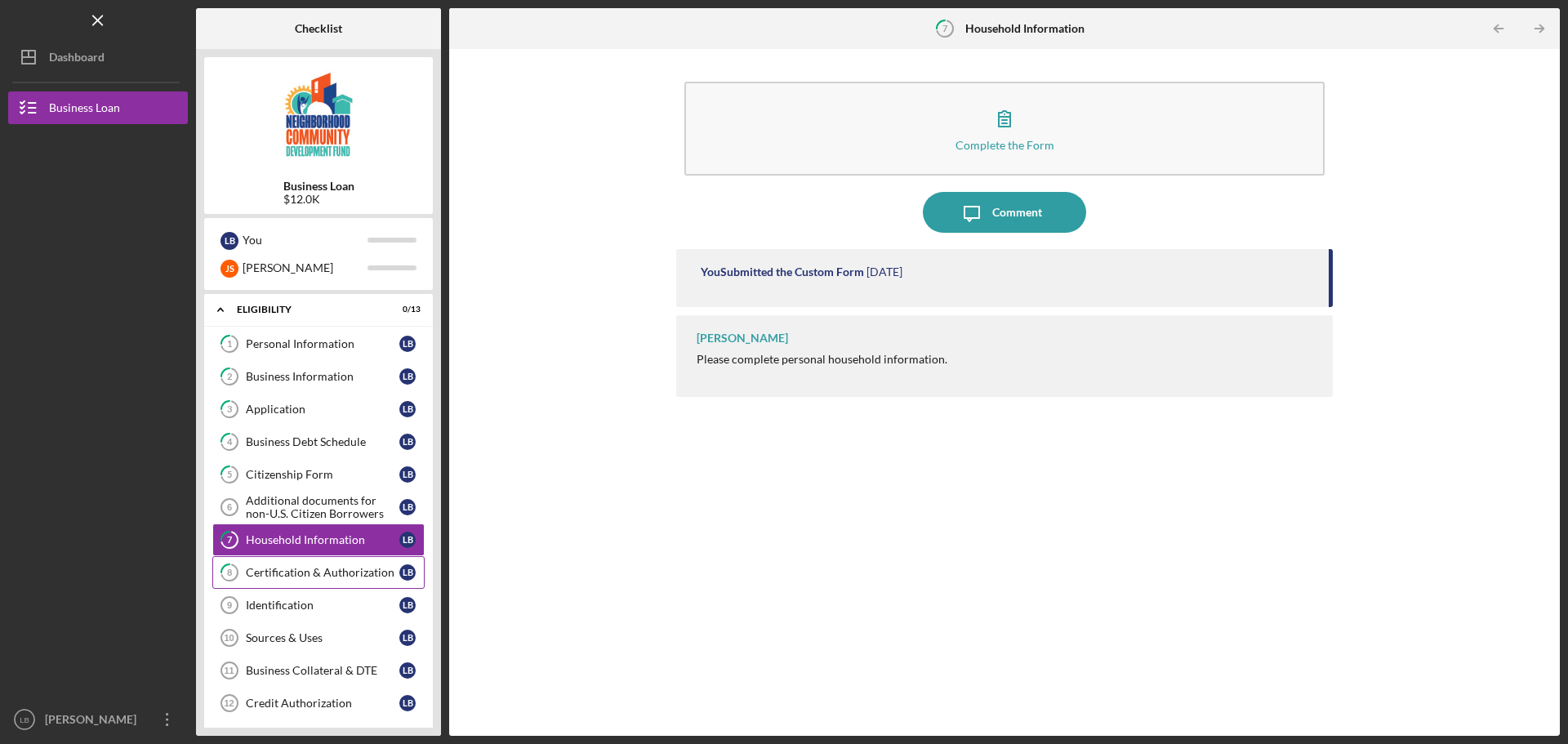
click at [326, 563] on link "8 Certification & Authorization L B" at bounding box center [318, 572] width 212 height 32
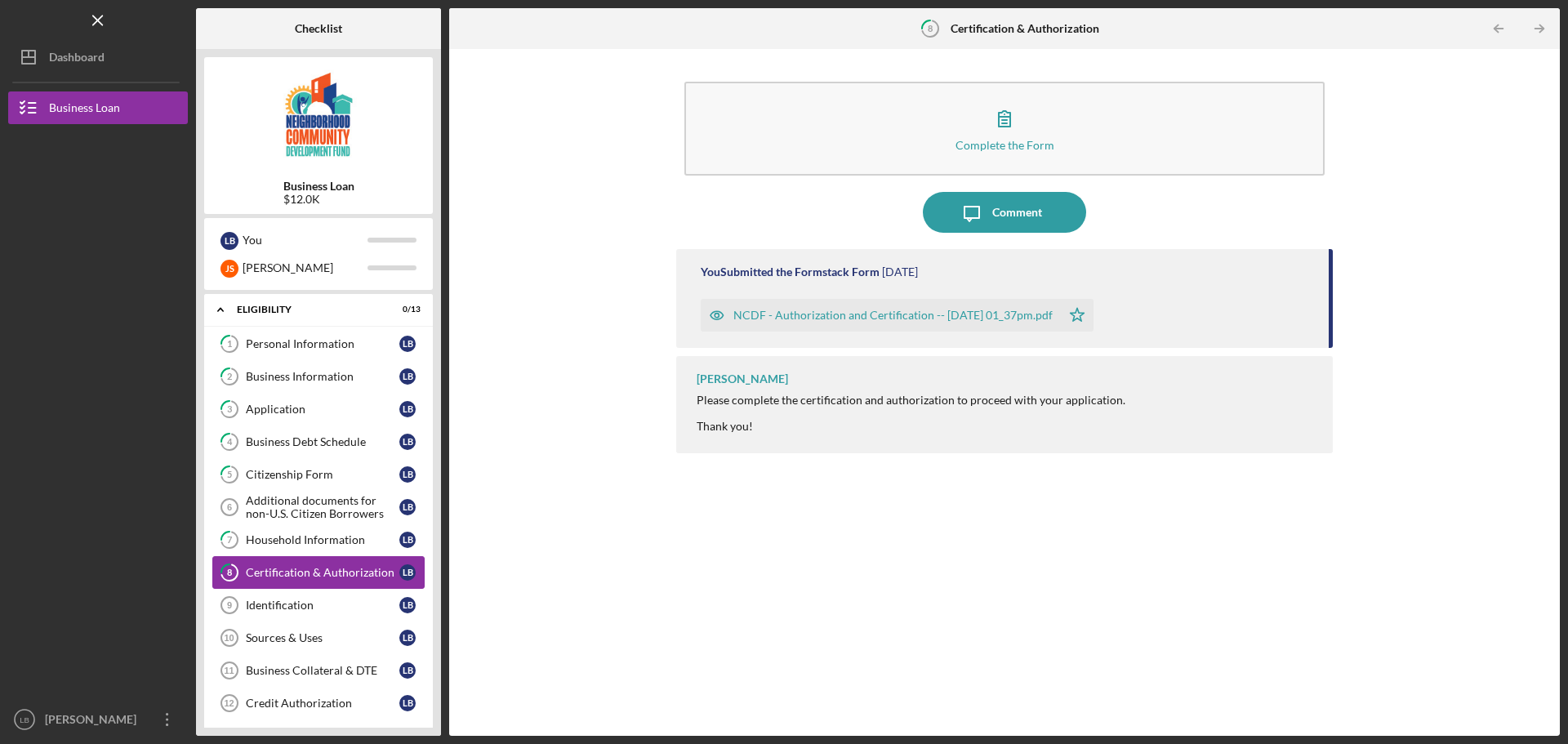
scroll to position [81, 0]
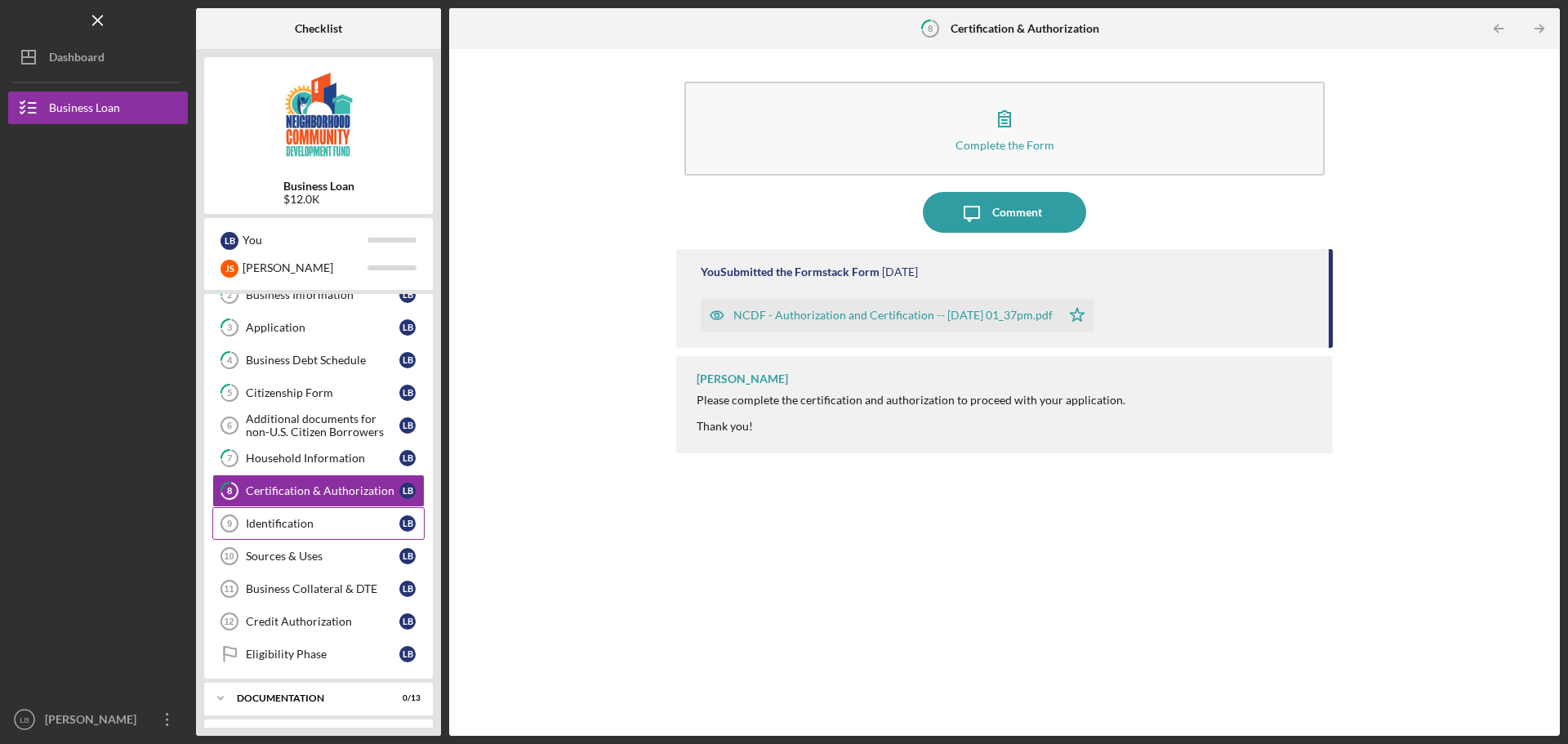
click at [327, 531] on link "Identification 9 Identification L B" at bounding box center [318, 523] width 212 height 32
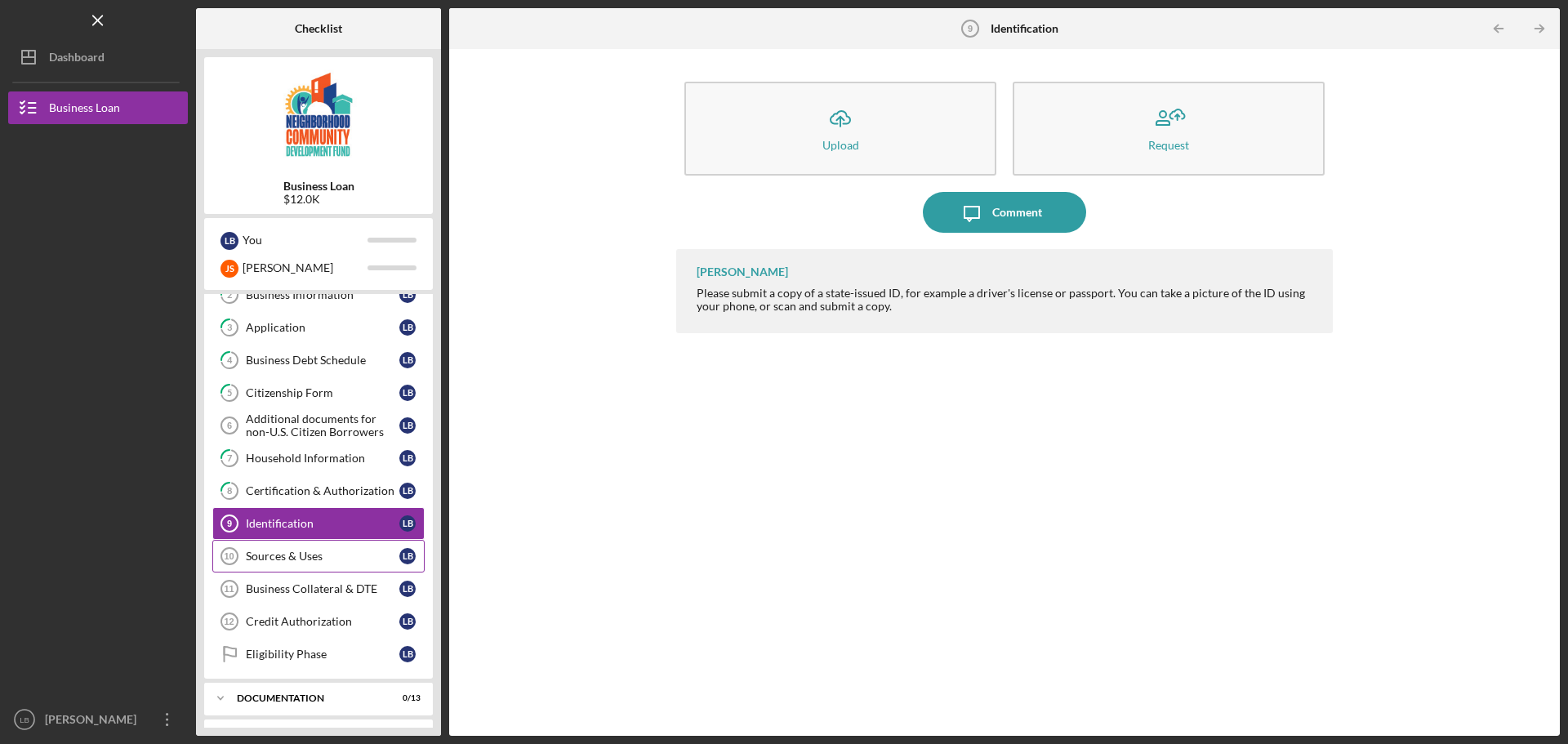
click at [319, 551] on div "Sources & Uses" at bounding box center [322, 556] width 153 height 13
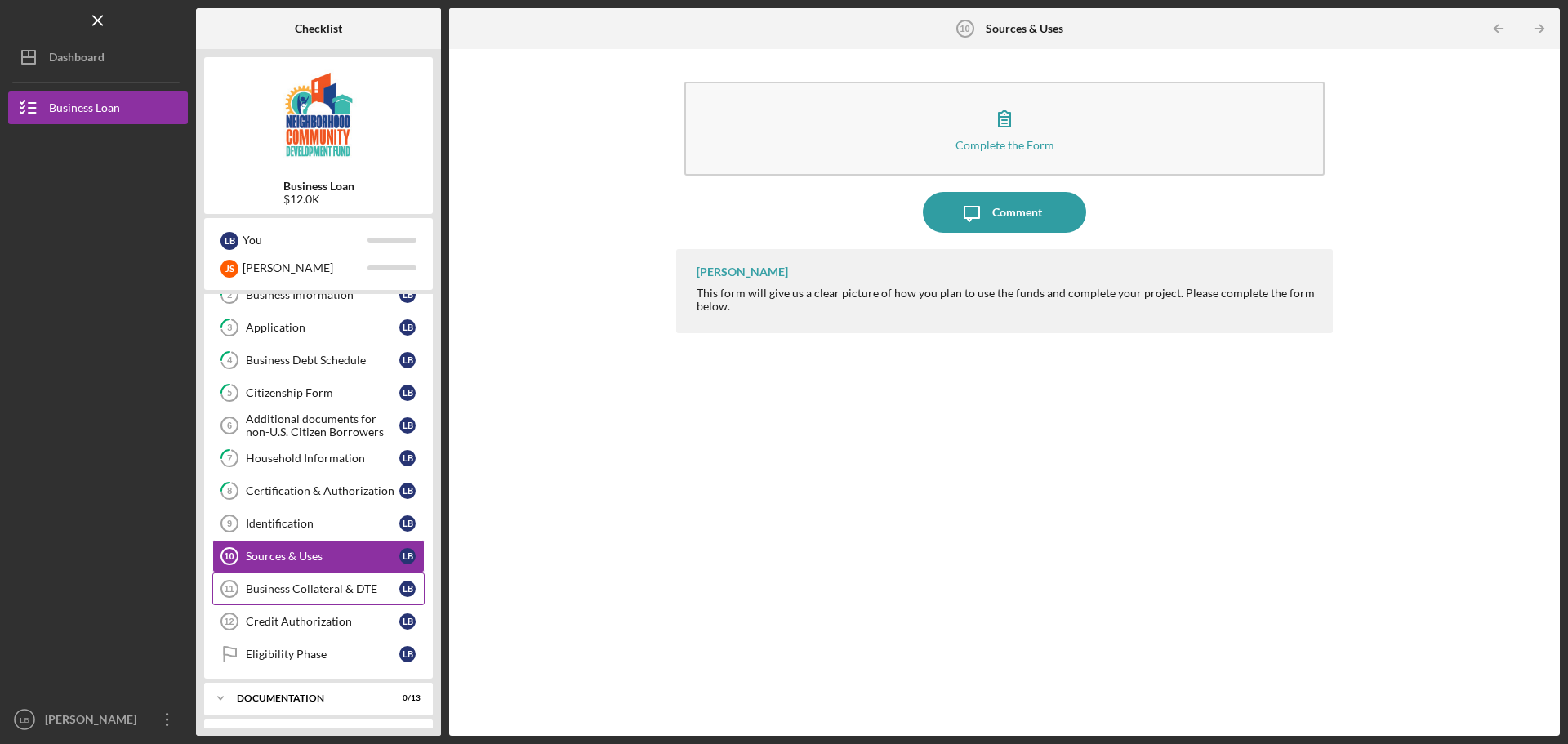
click at [331, 590] on div "Business Collateral & DTE" at bounding box center [322, 588] width 153 height 13
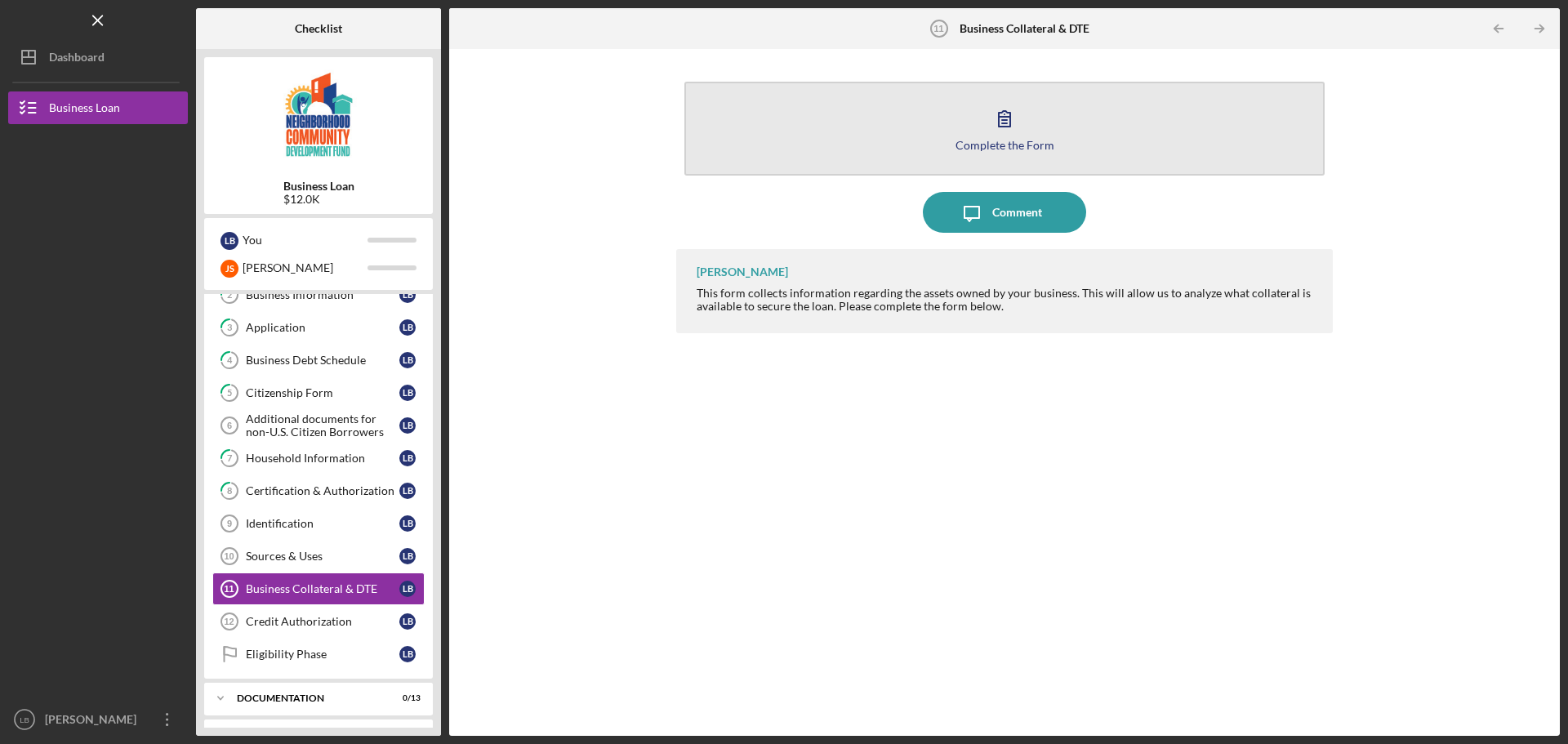
click at [1025, 137] on button "Complete the Form Form" at bounding box center [1004, 128] width 640 height 94
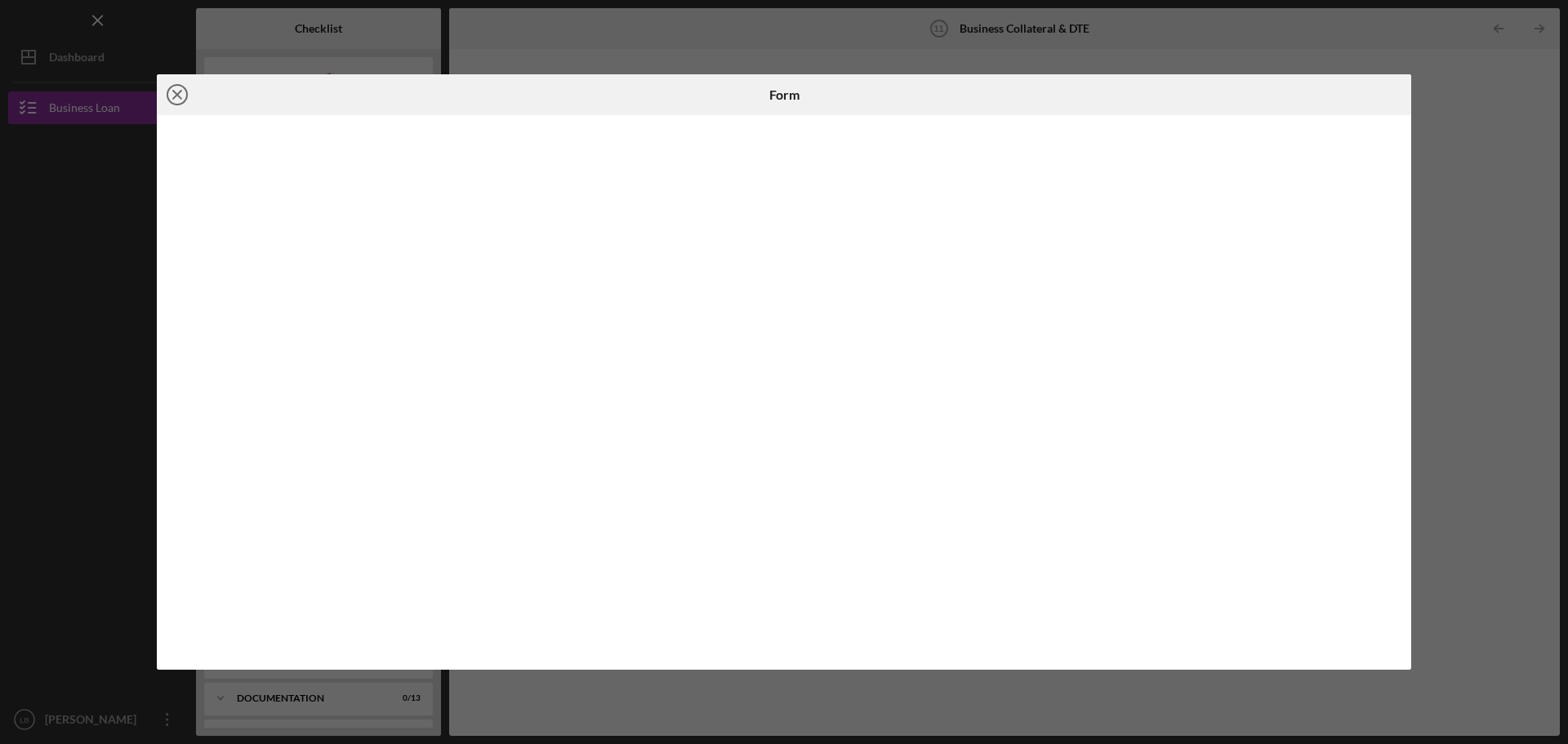
click at [181, 95] on icon "Icon/Close" at bounding box center [177, 95] width 41 height 41
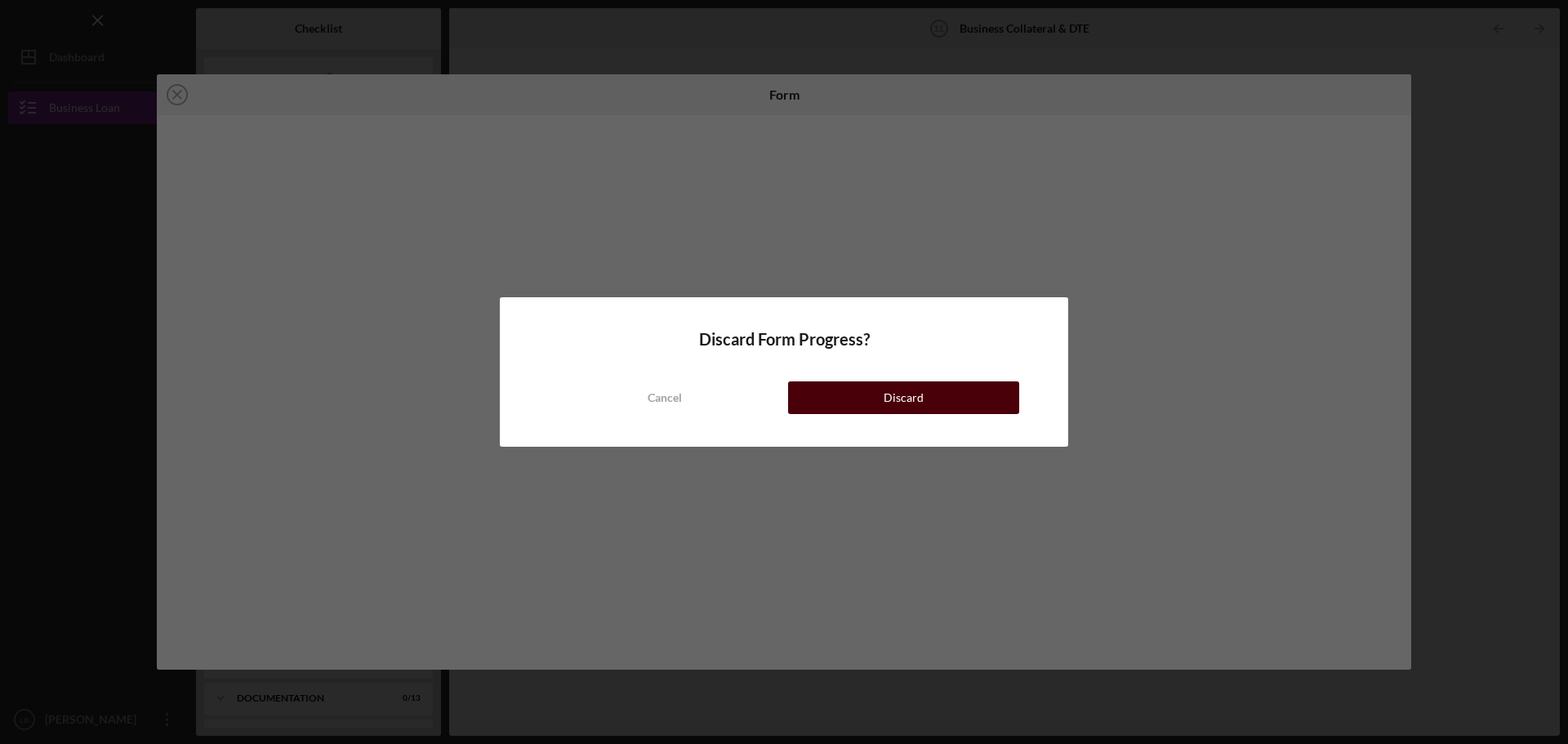
click at [879, 399] on button "Discard" at bounding box center [903, 398] width 231 height 32
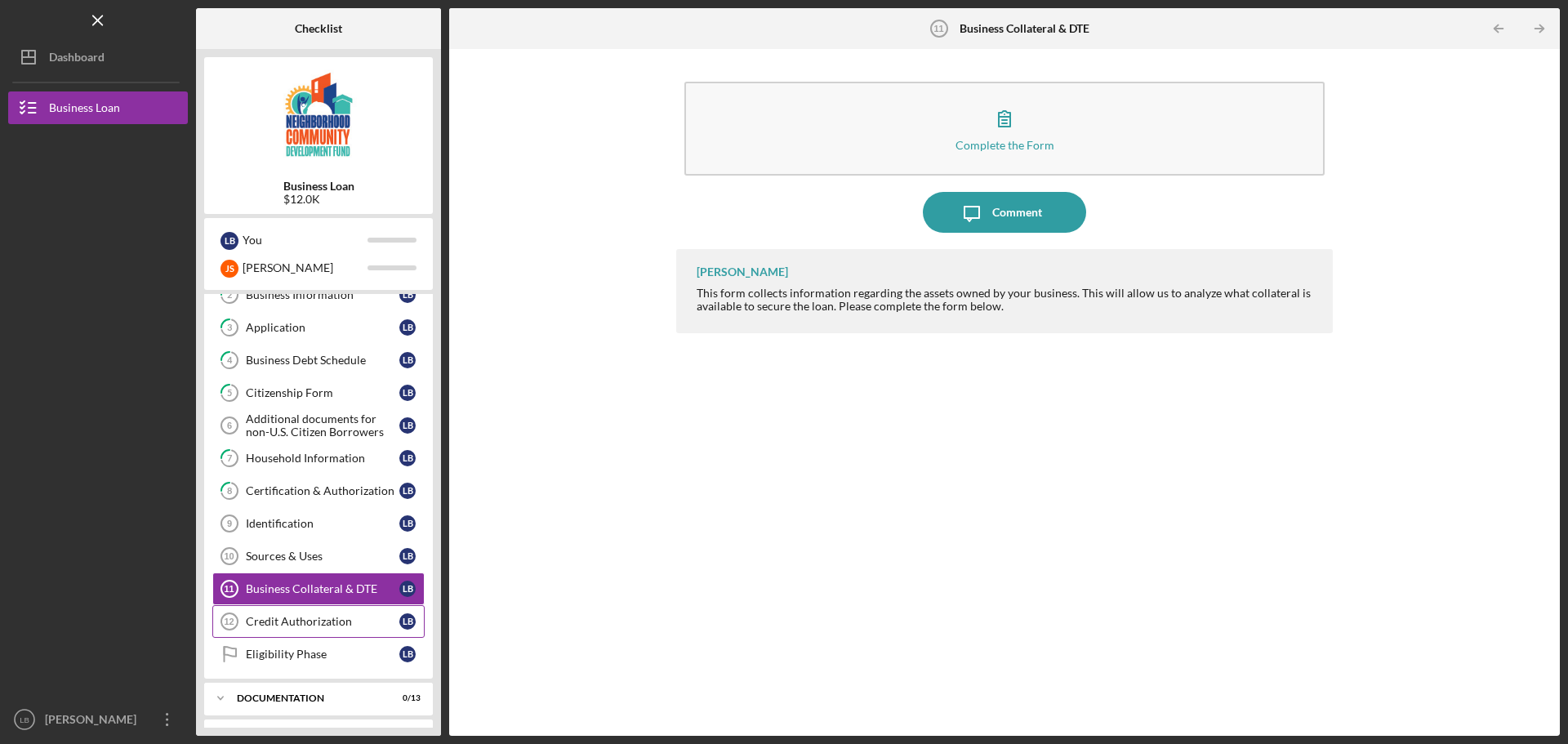
click at [341, 627] on div "Credit Authorization" at bounding box center [322, 621] width 153 height 13
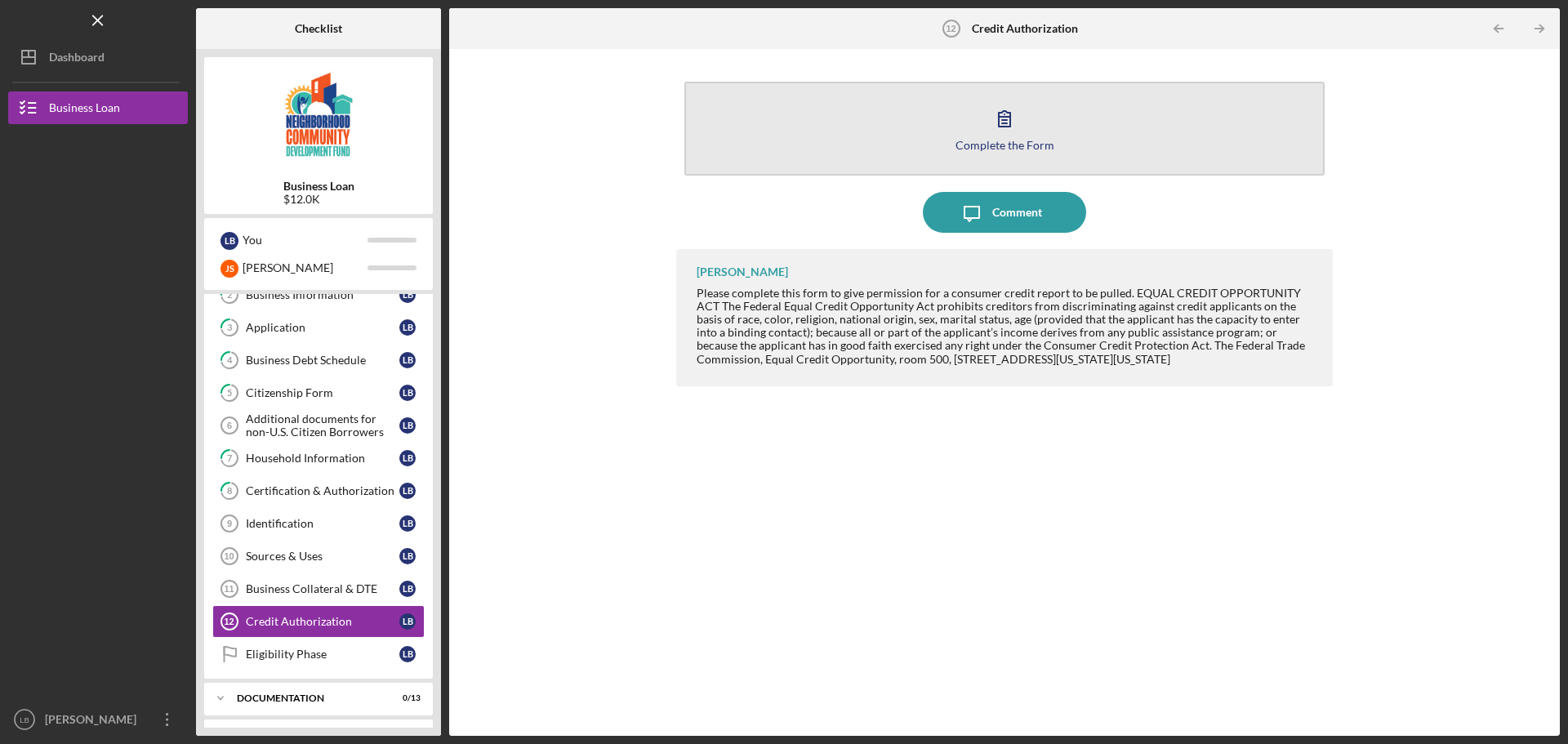
click at [980, 135] on button "Complete the Form Form" at bounding box center [1004, 128] width 640 height 94
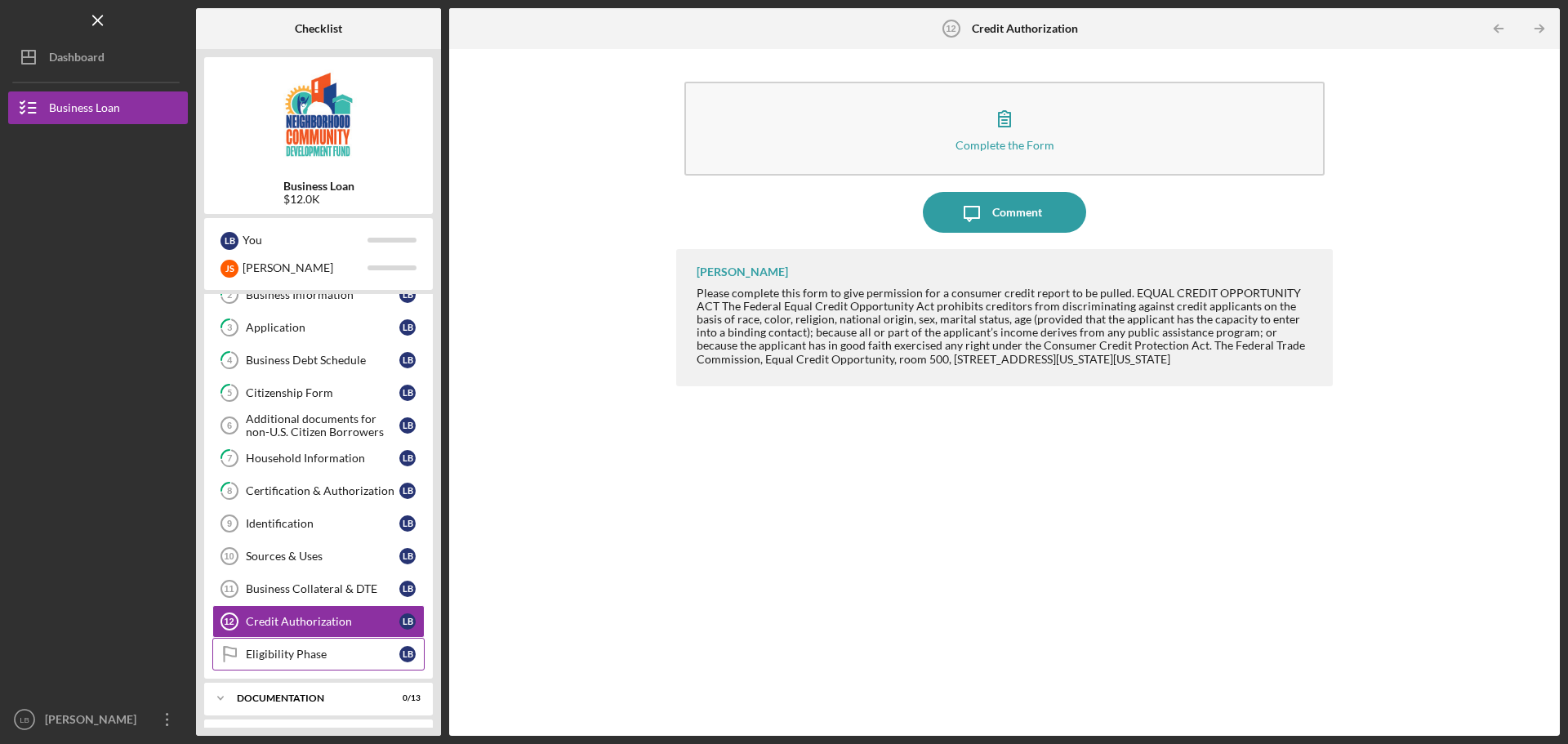
click at [321, 656] on div "Eligibility Phase" at bounding box center [322, 653] width 153 height 13
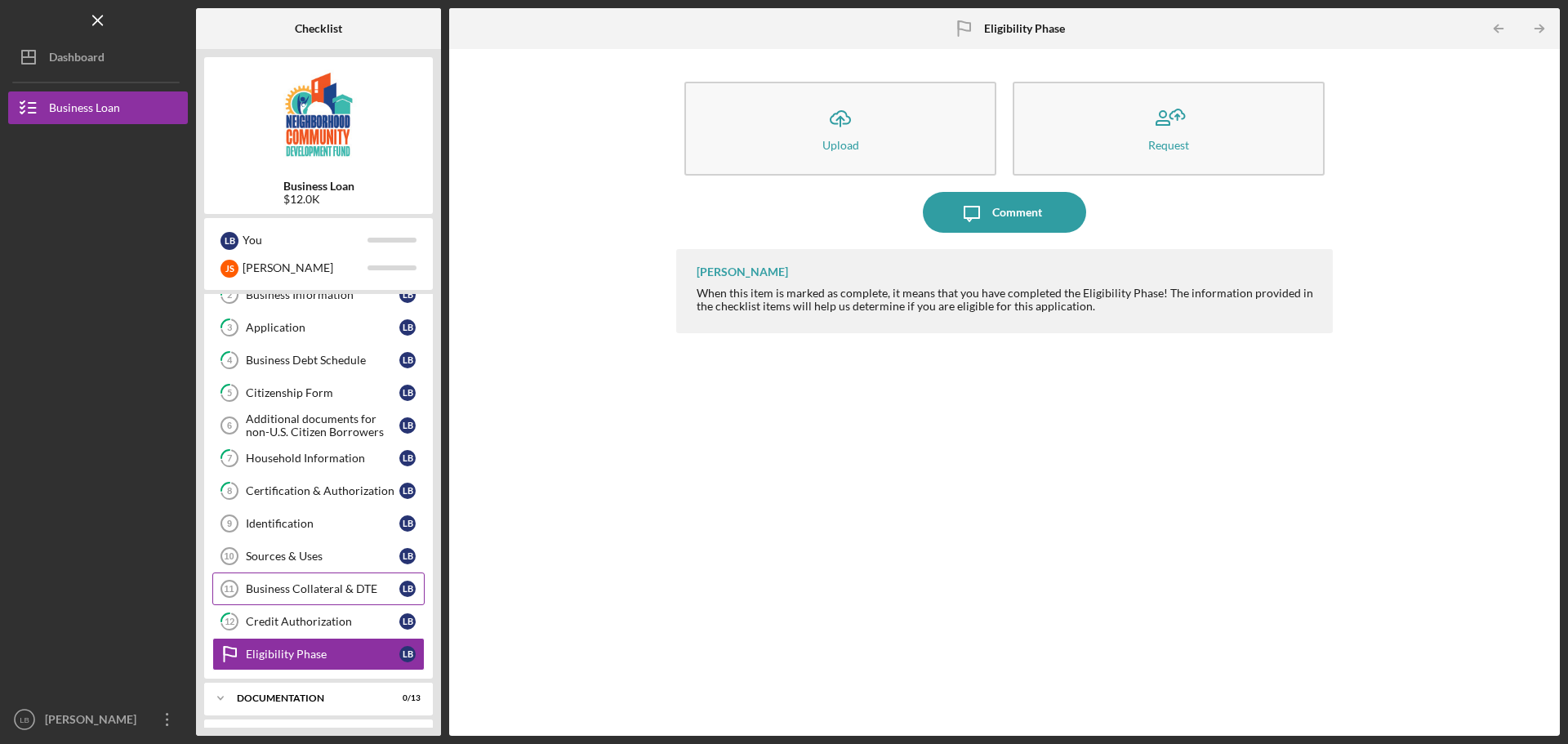
click at [336, 587] on div "Business Collateral & DTE" at bounding box center [322, 588] width 153 height 13
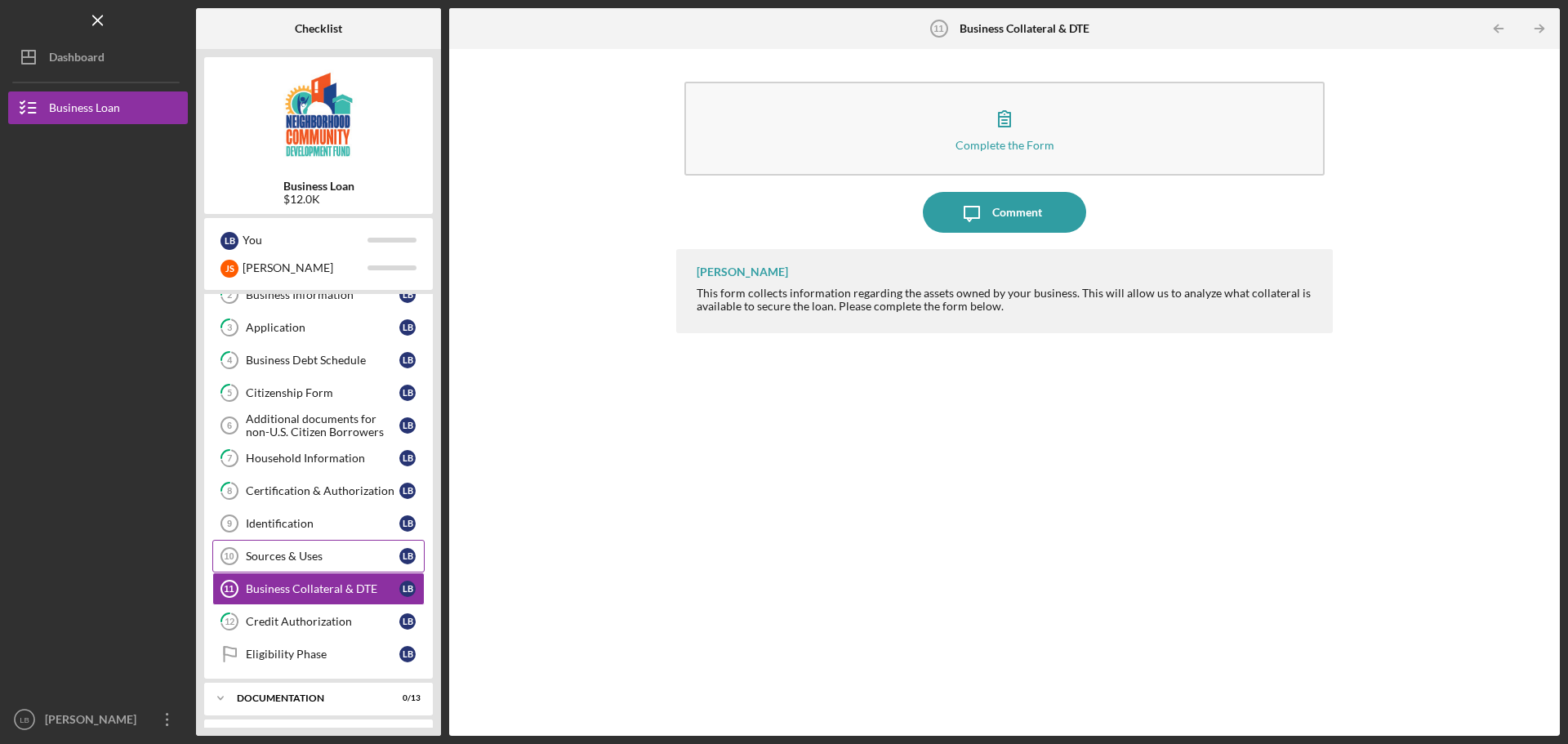
click at [319, 553] on div "Sources & Uses" at bounding box center [322, 556] width 153 height 13
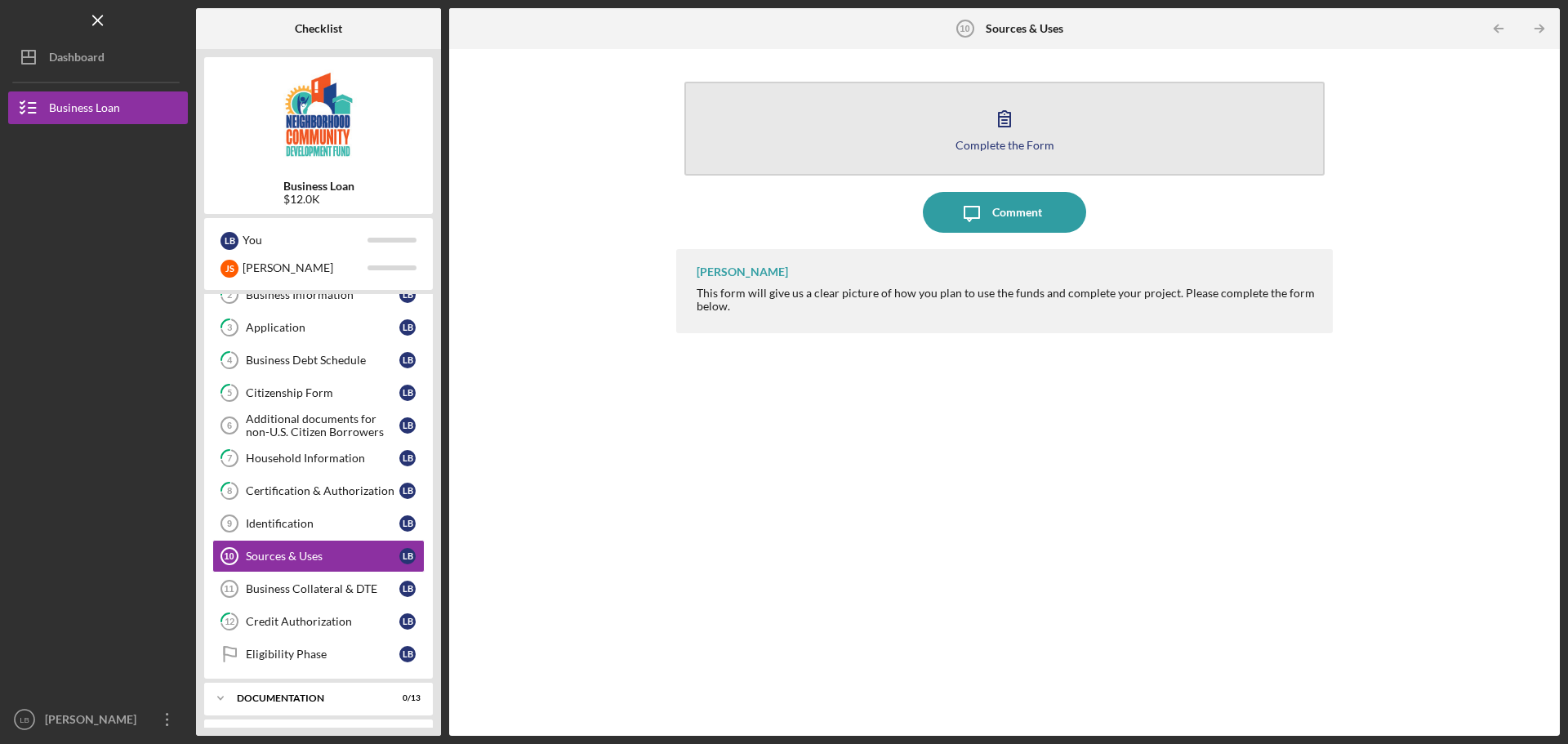
click at [962, 132] on button "Complete the Form Form" at bounding box center [1004, 128] width 640 height 94
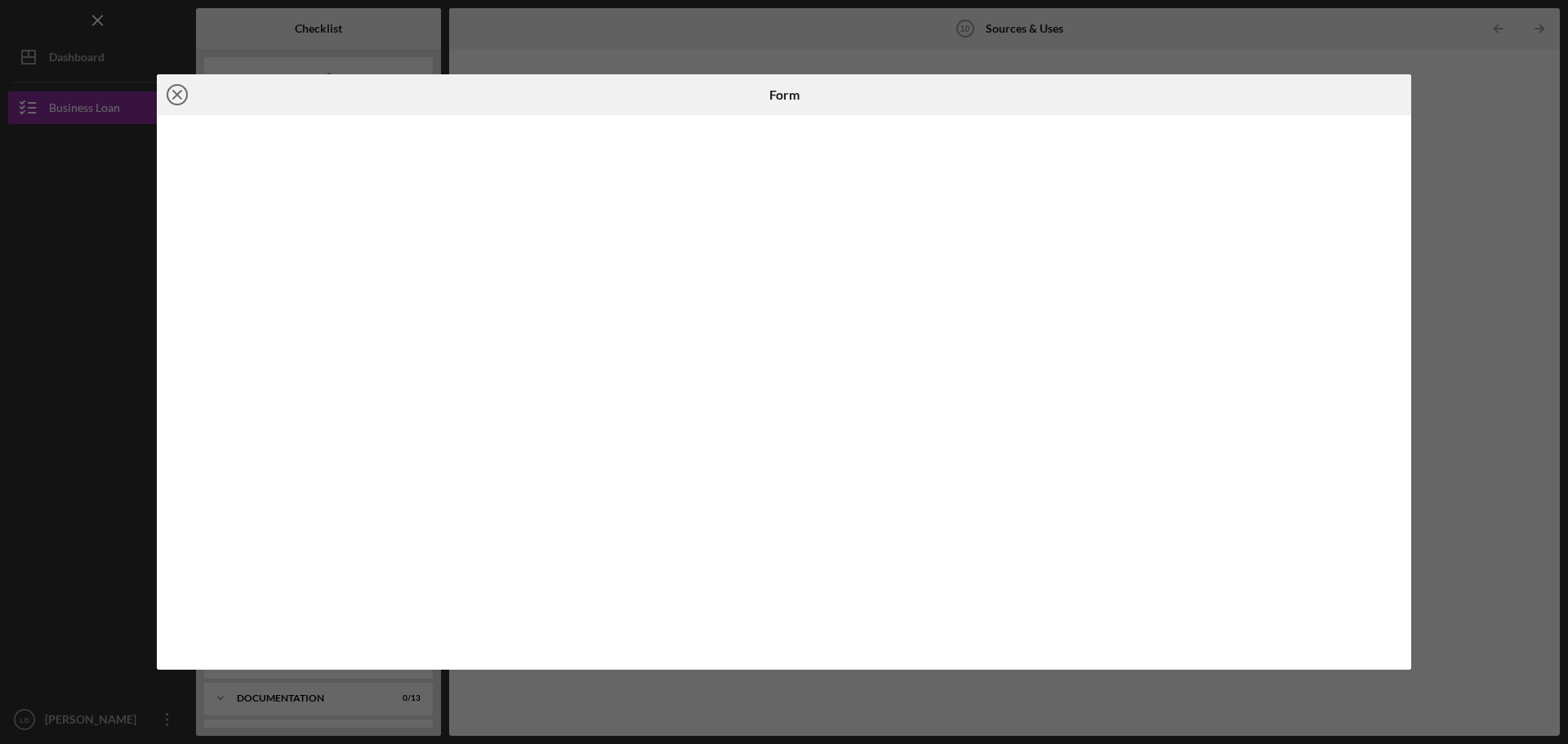
click at [168, 89] on icon "Icon/Close" at bounding box center [177, 95] width 41 height 41
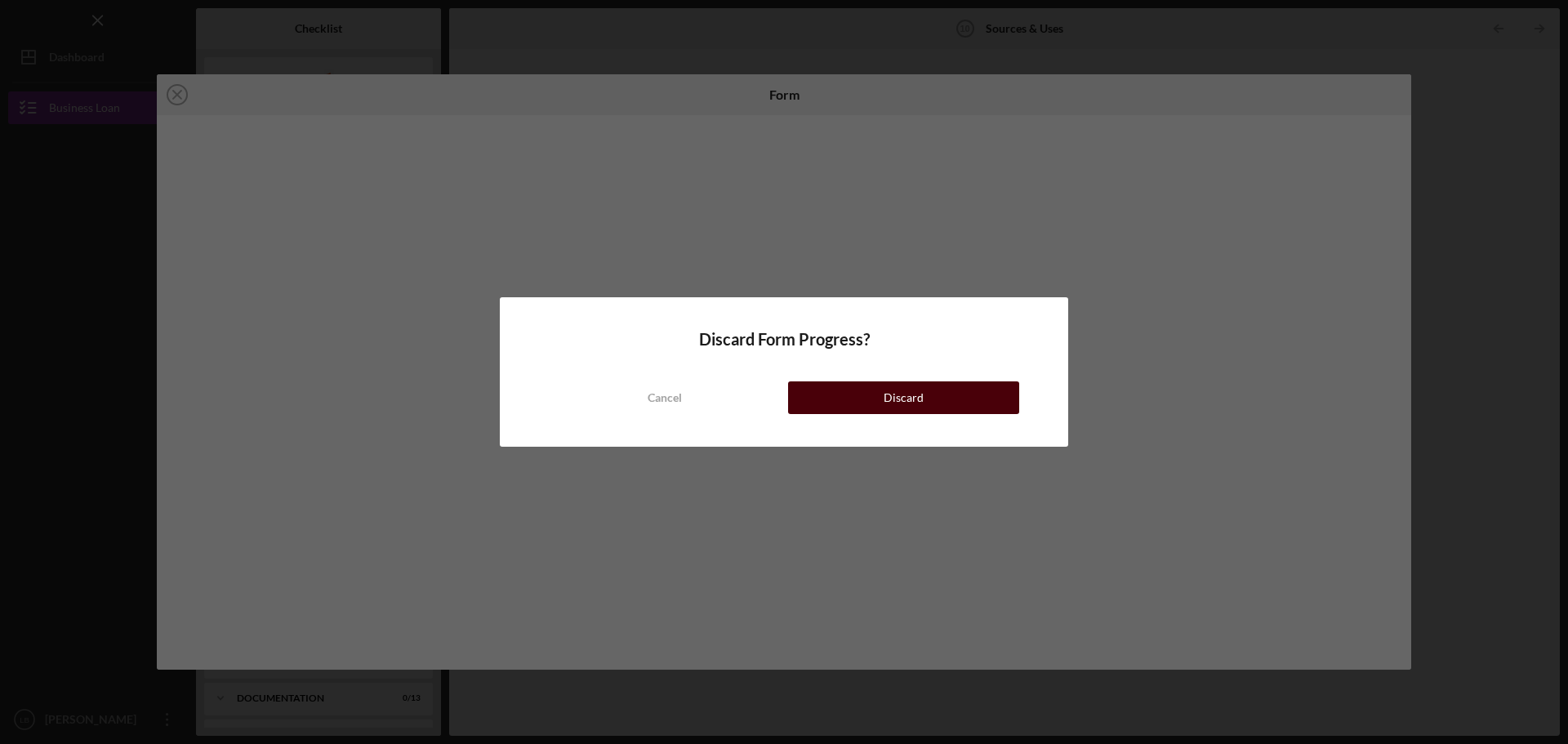
click at [914, 404] on div "Discard" at bounding box center [903, 398] width 40 height 32
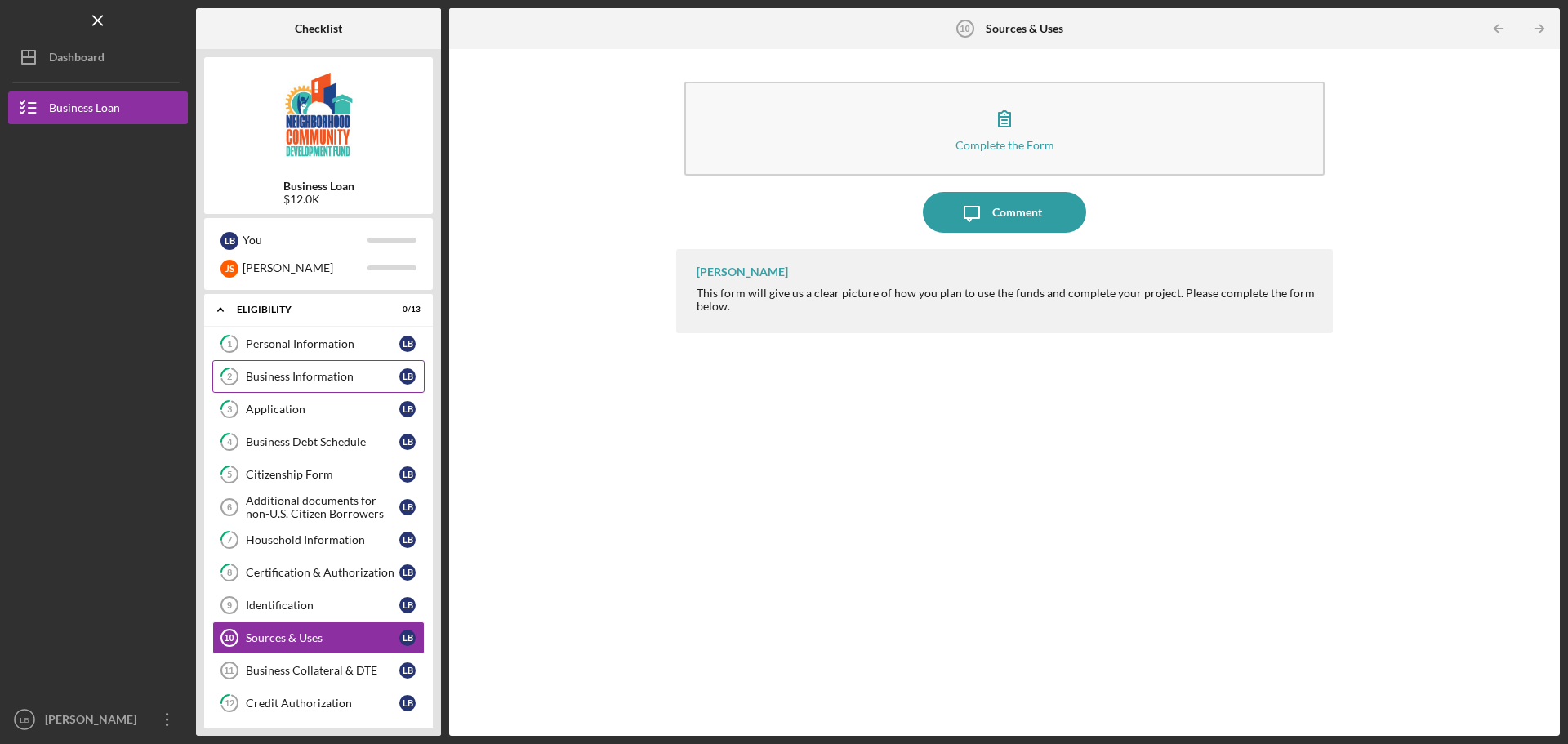
click at [328, 384] on link "2 Business Information L B" at bounding box center [318, 376] width 212 height 32
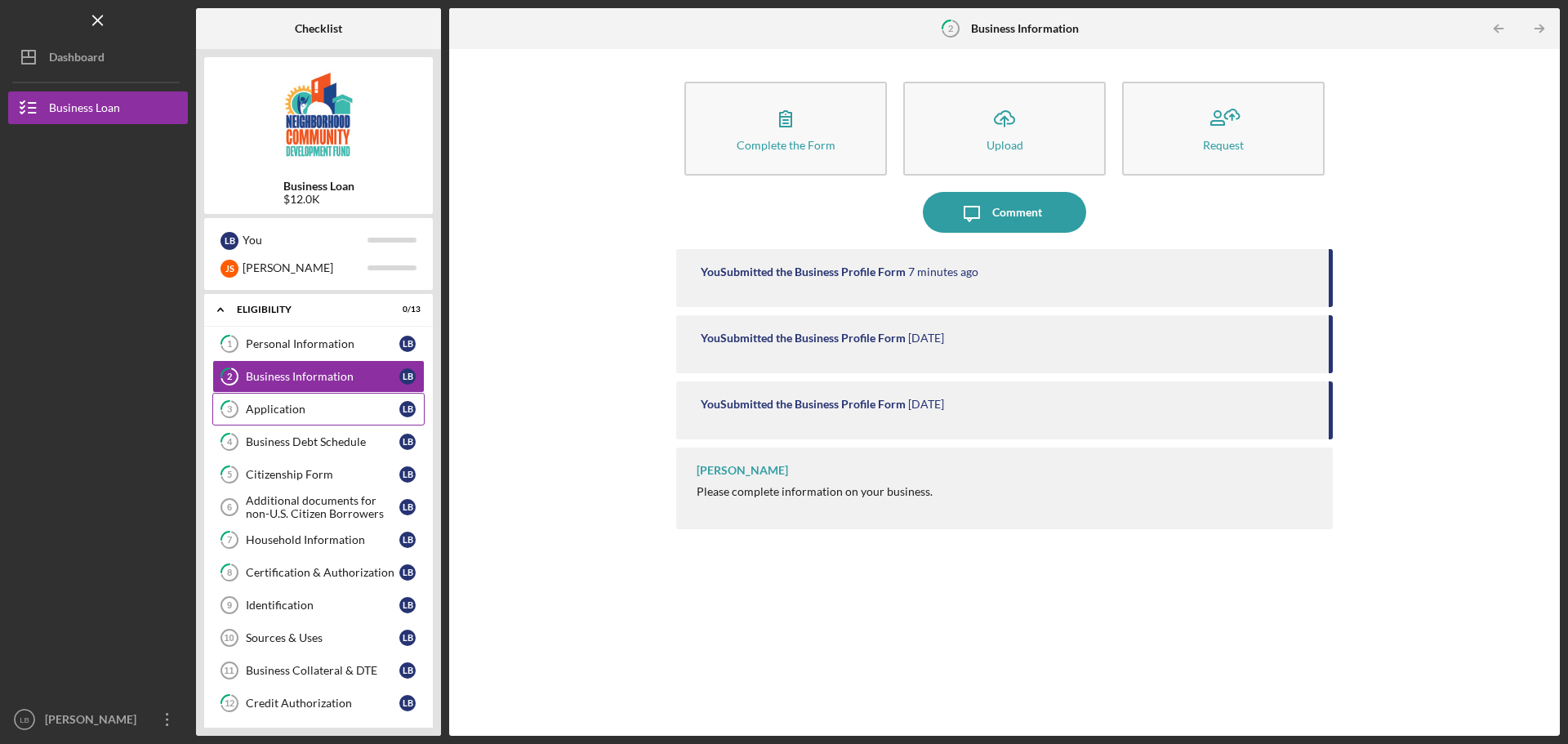
click at [331, 405] on div "Application" at bounding box center [322, 409] width 153 height 13
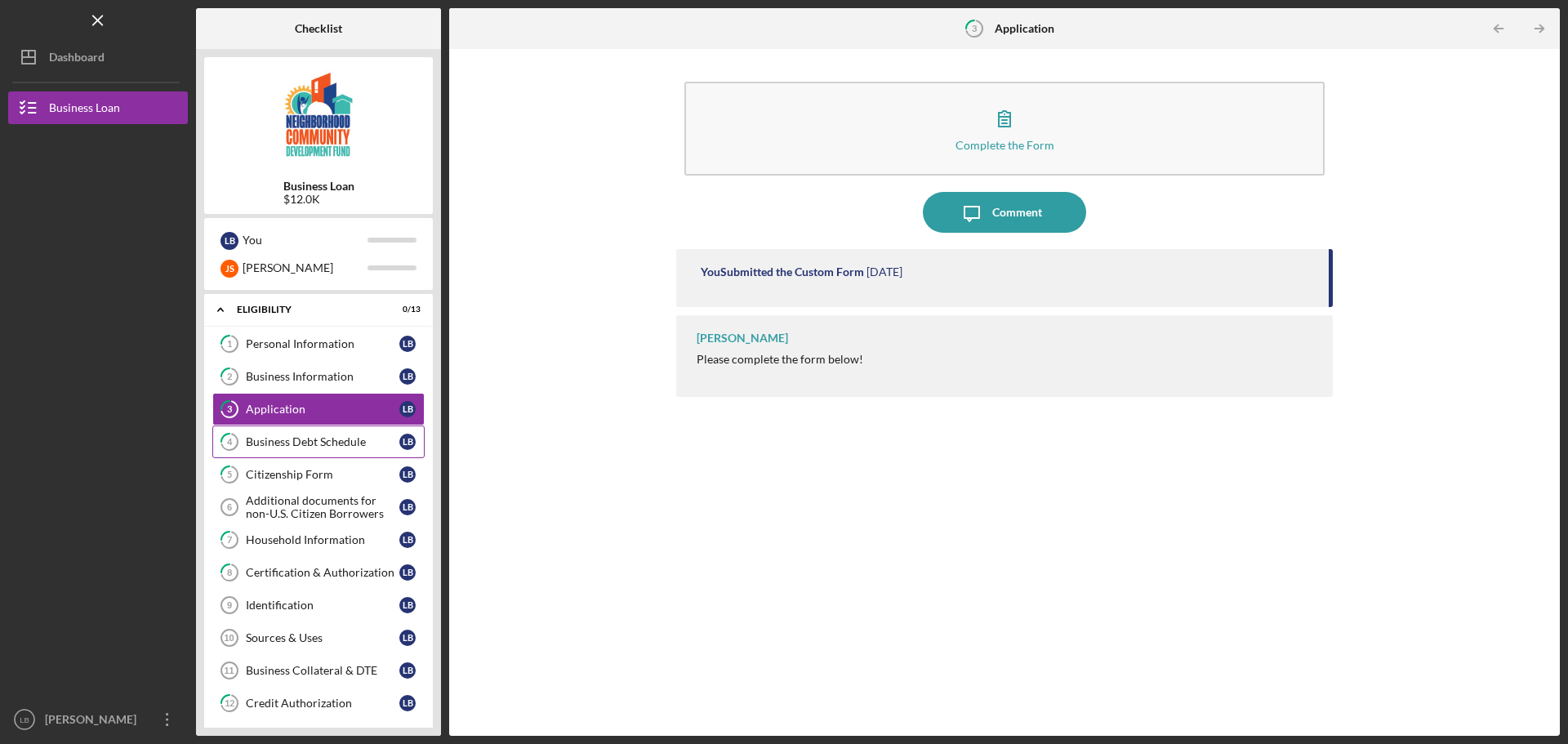
click at [340, 440] on div "Business Debt Schedule" at bounding box center [322, 441] width 153 height 13
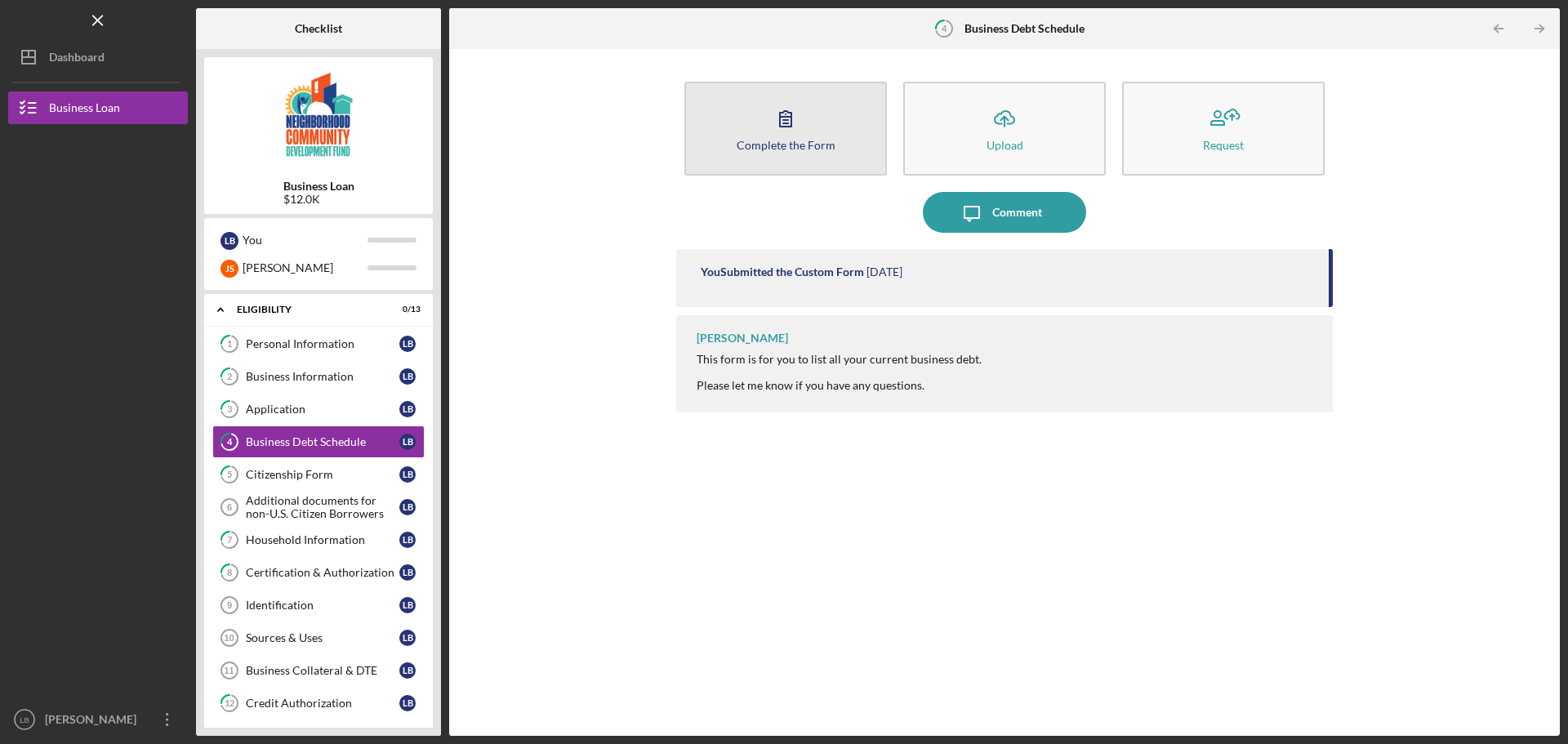
click at [789, 145] on div "Complete the Form" at bounding box center [786, 145] width 99 height 12
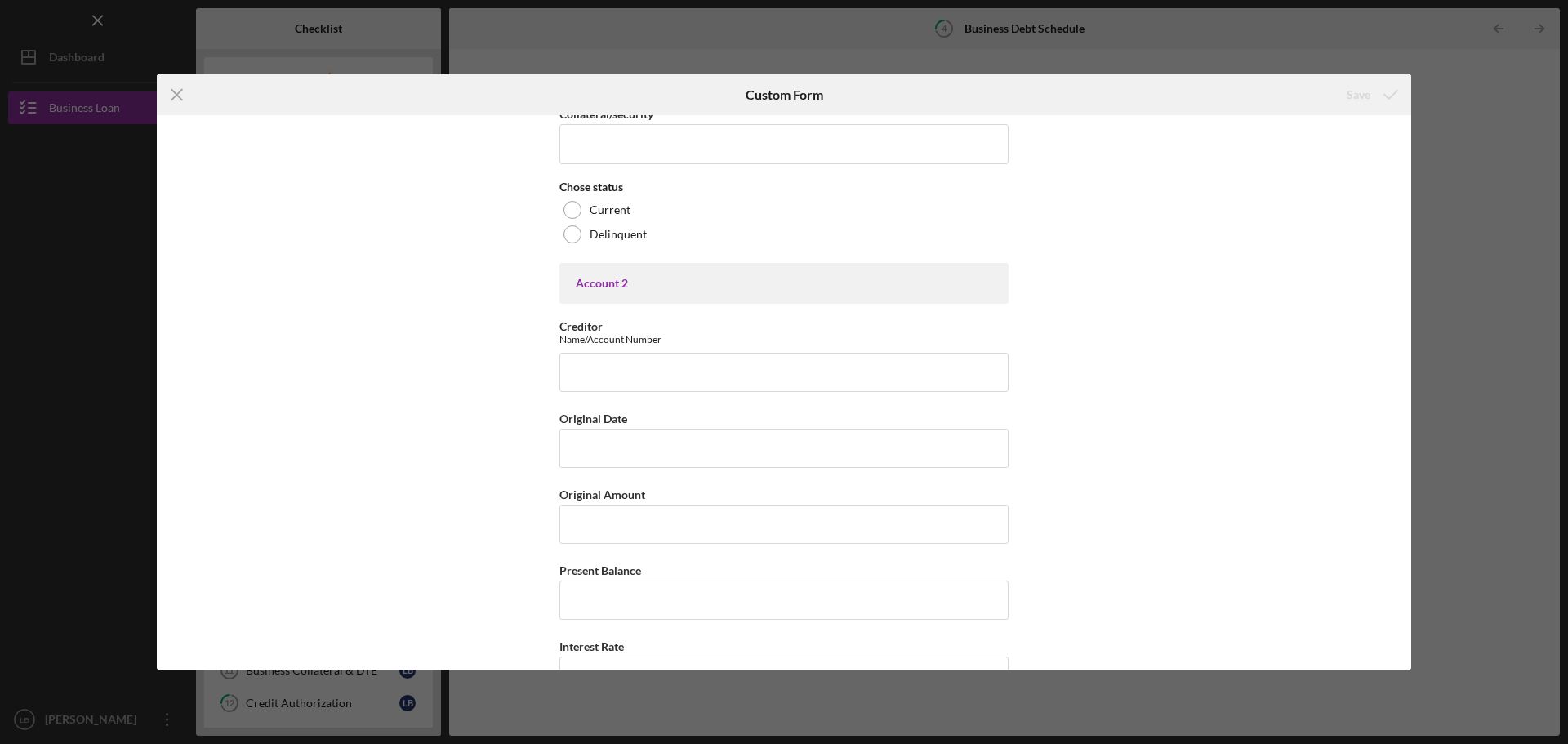
scroll to position [898, 0]
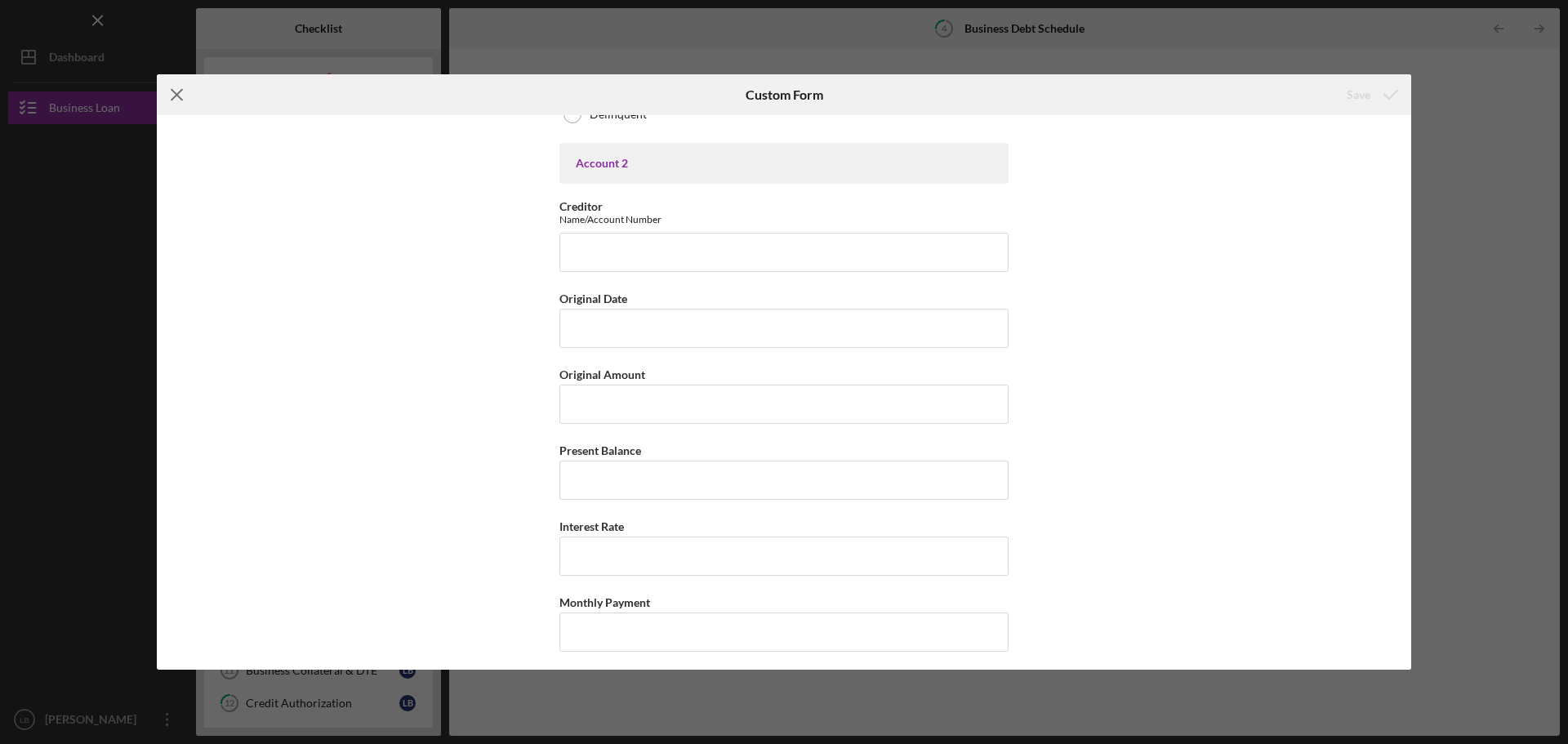
click at [175, 92] on line at bounding box center [176, 95] width 10 height 10
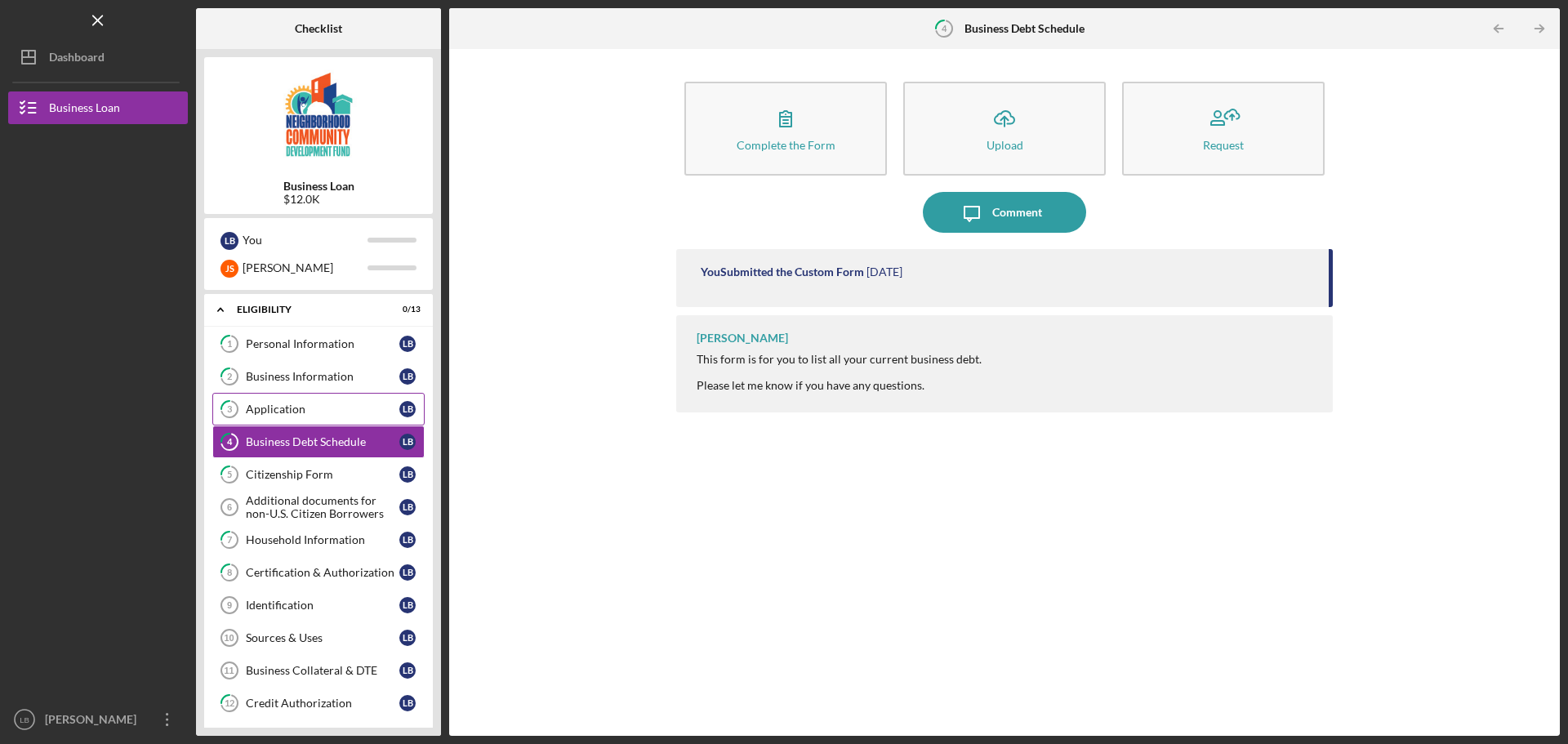
click at [269, 415] on div "Application" at bounding box center [322, 409] width 153 height 13
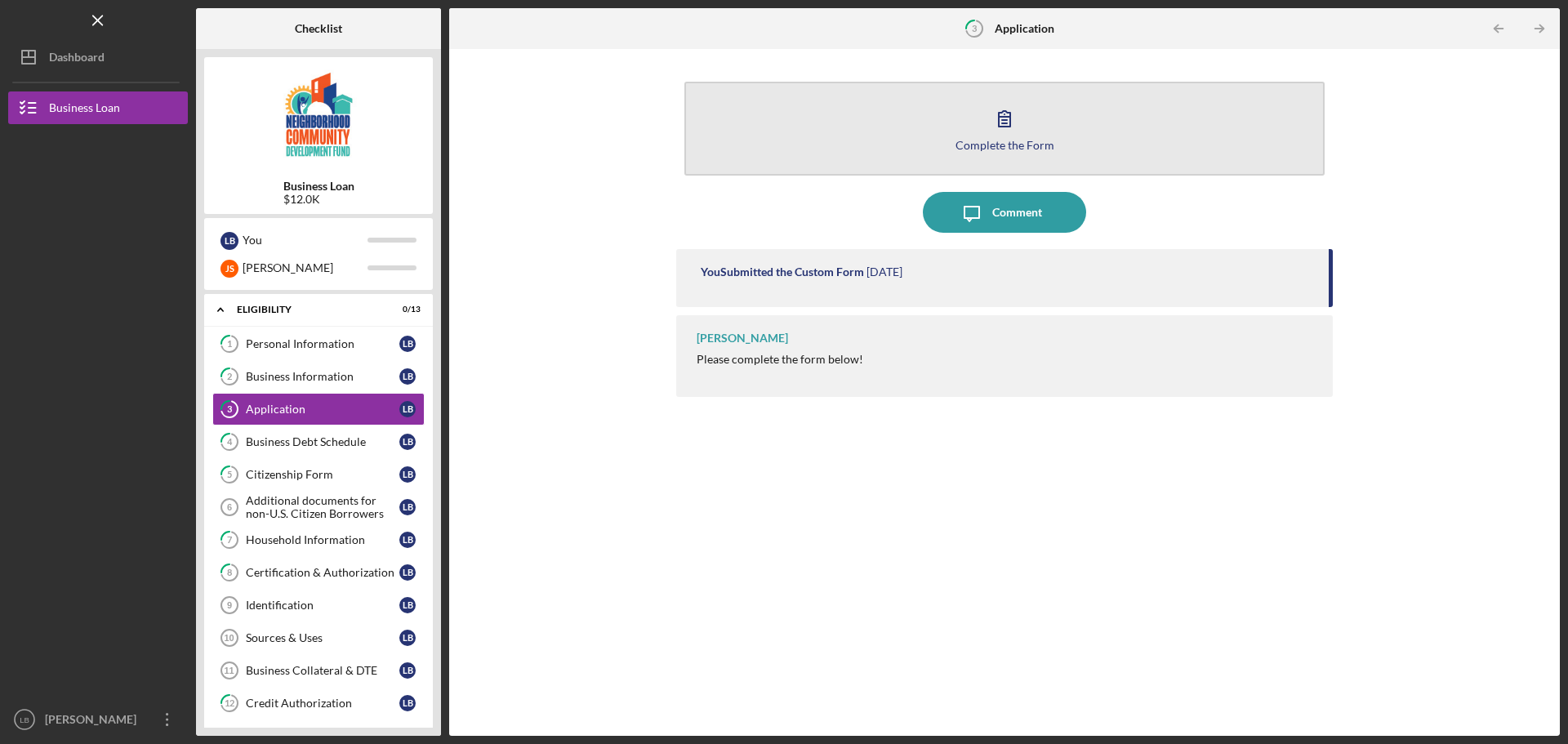
click at [837, 122] on button "Complete the Form Form" at bounding box center [1004, 128] width 640 height 94
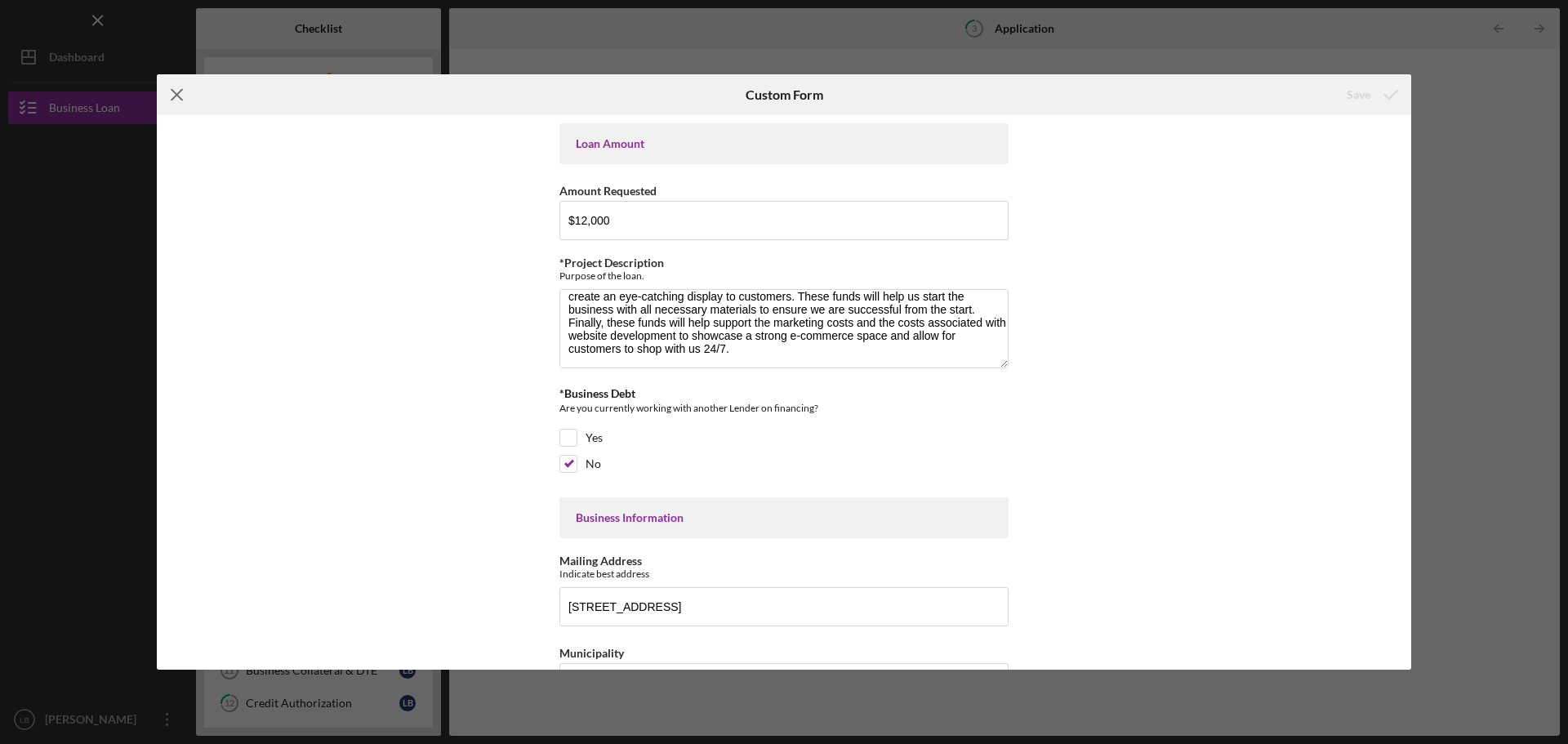
click at [174, 92] on line at bounding box center [176, 95] width 10 height 10
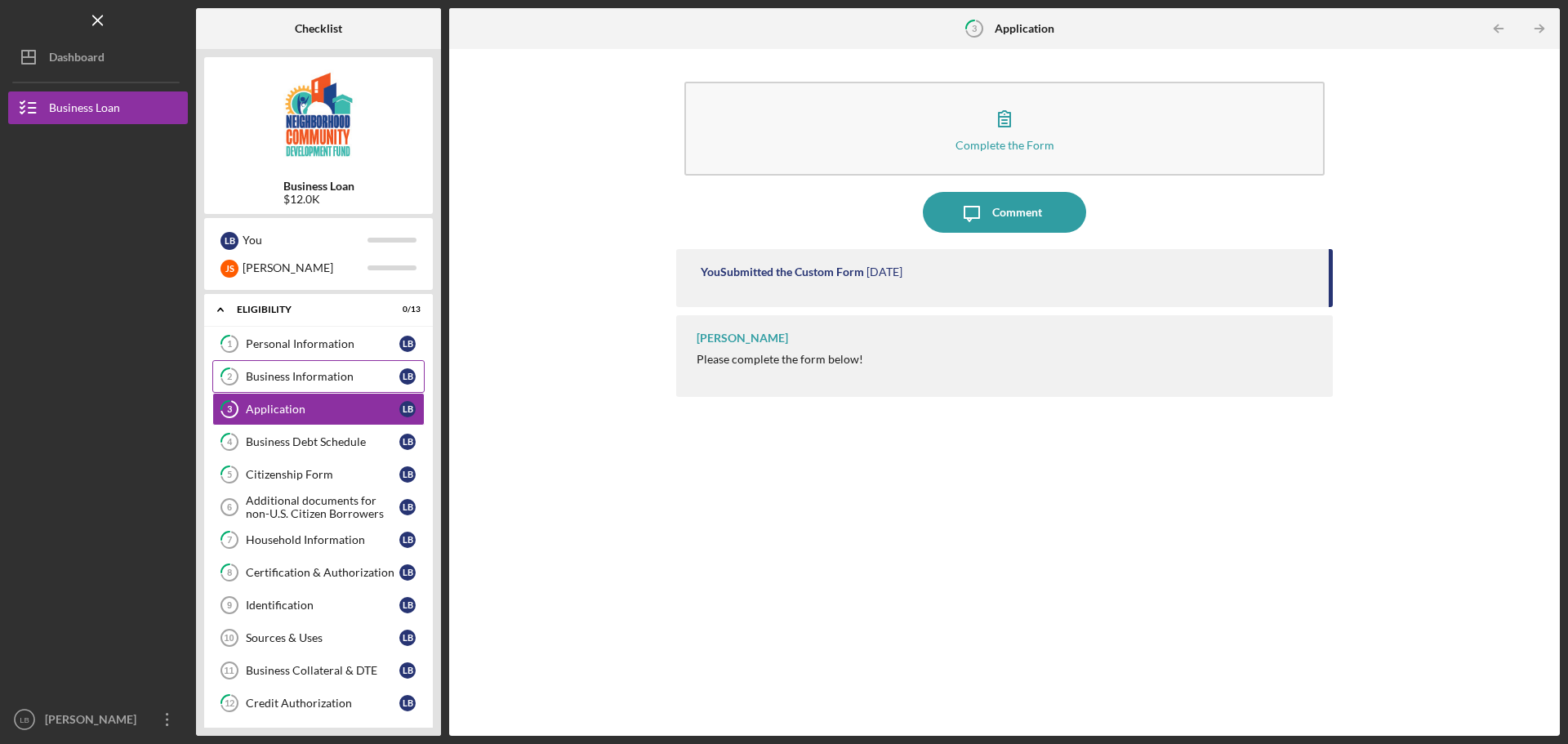
click at [327, 375] on div "Business Information" at bounding box center [322, 375] width 153 height 13
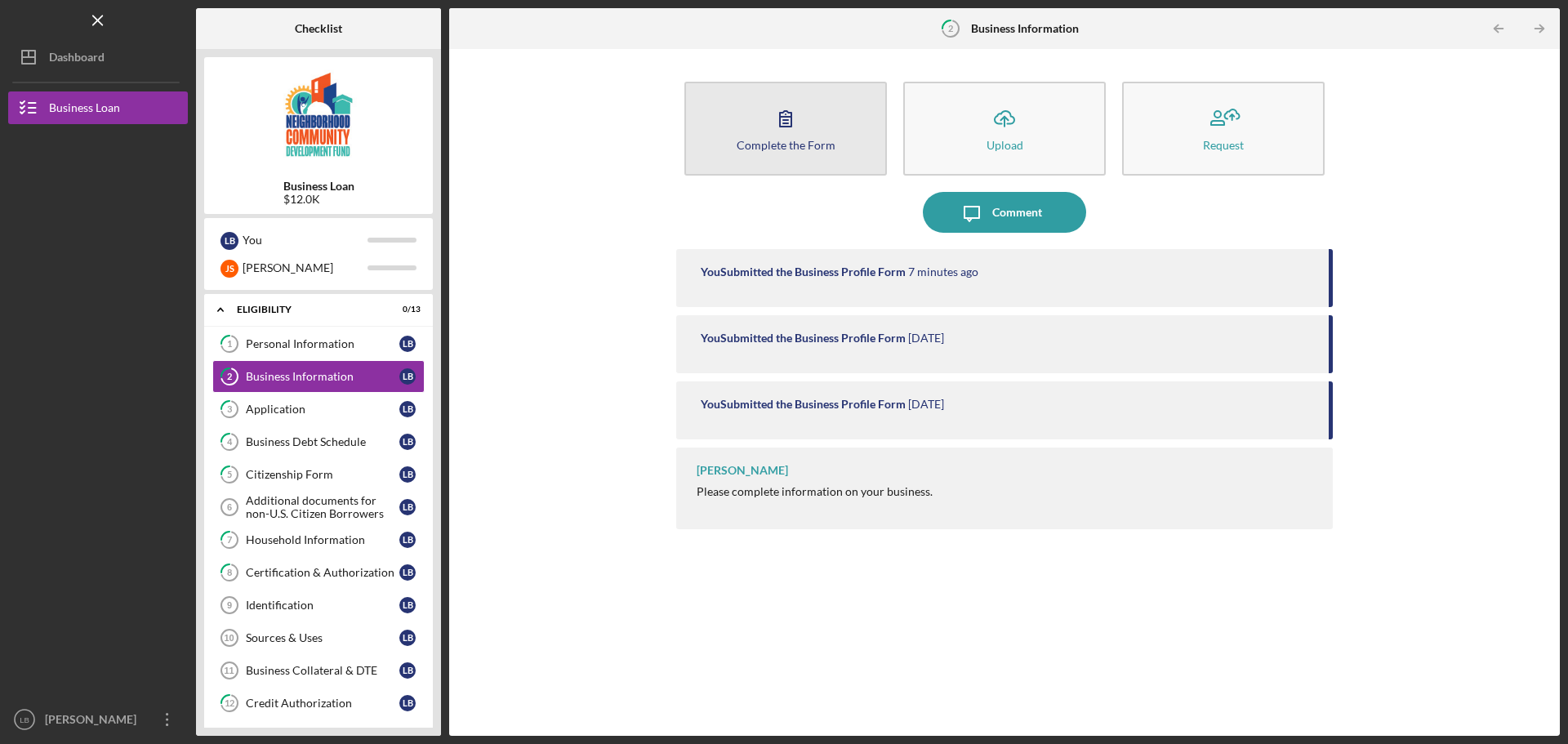
click at [777, 121] on icon "button" at bounding box center [786, 119] width 41 height 41
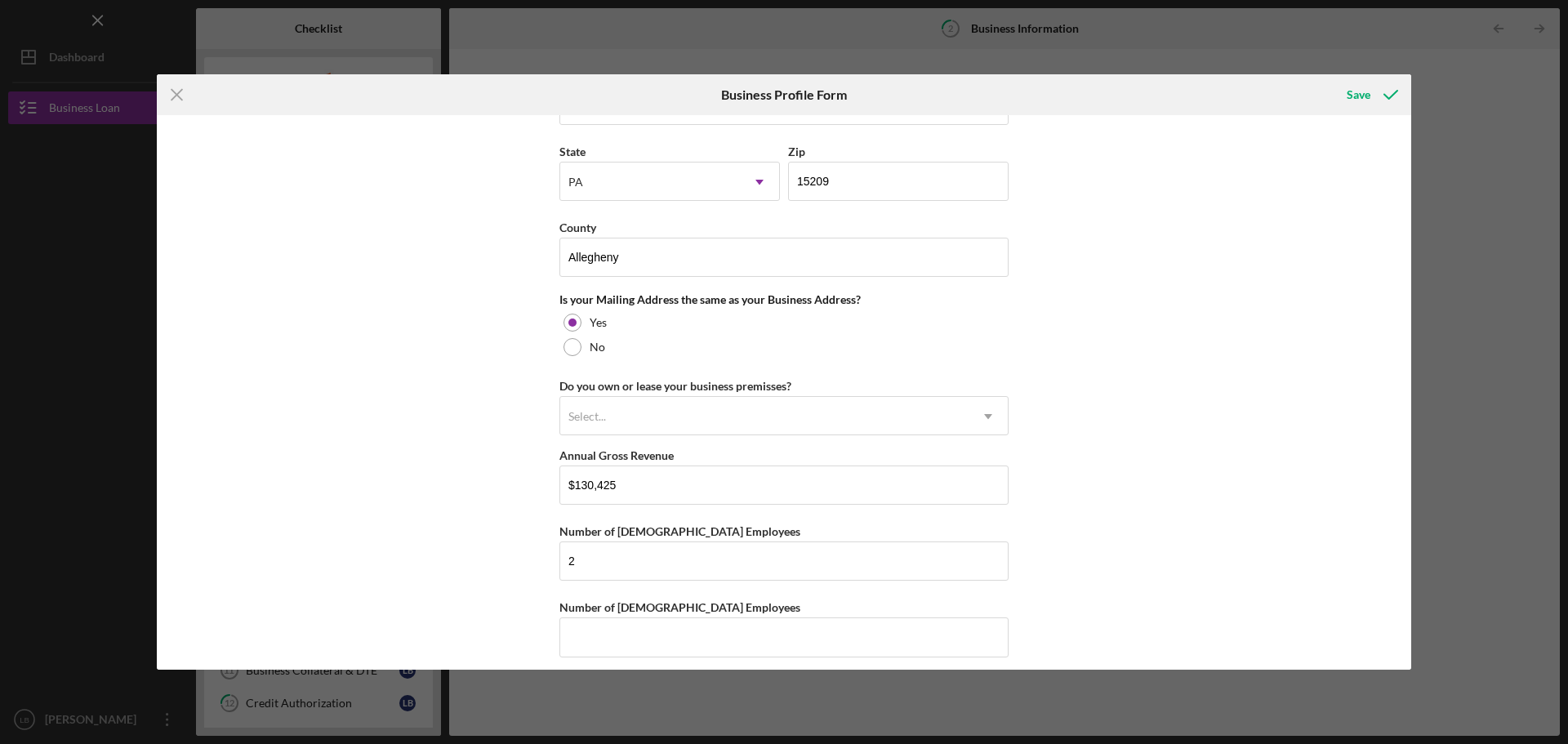
scroll to position [1345, 0]
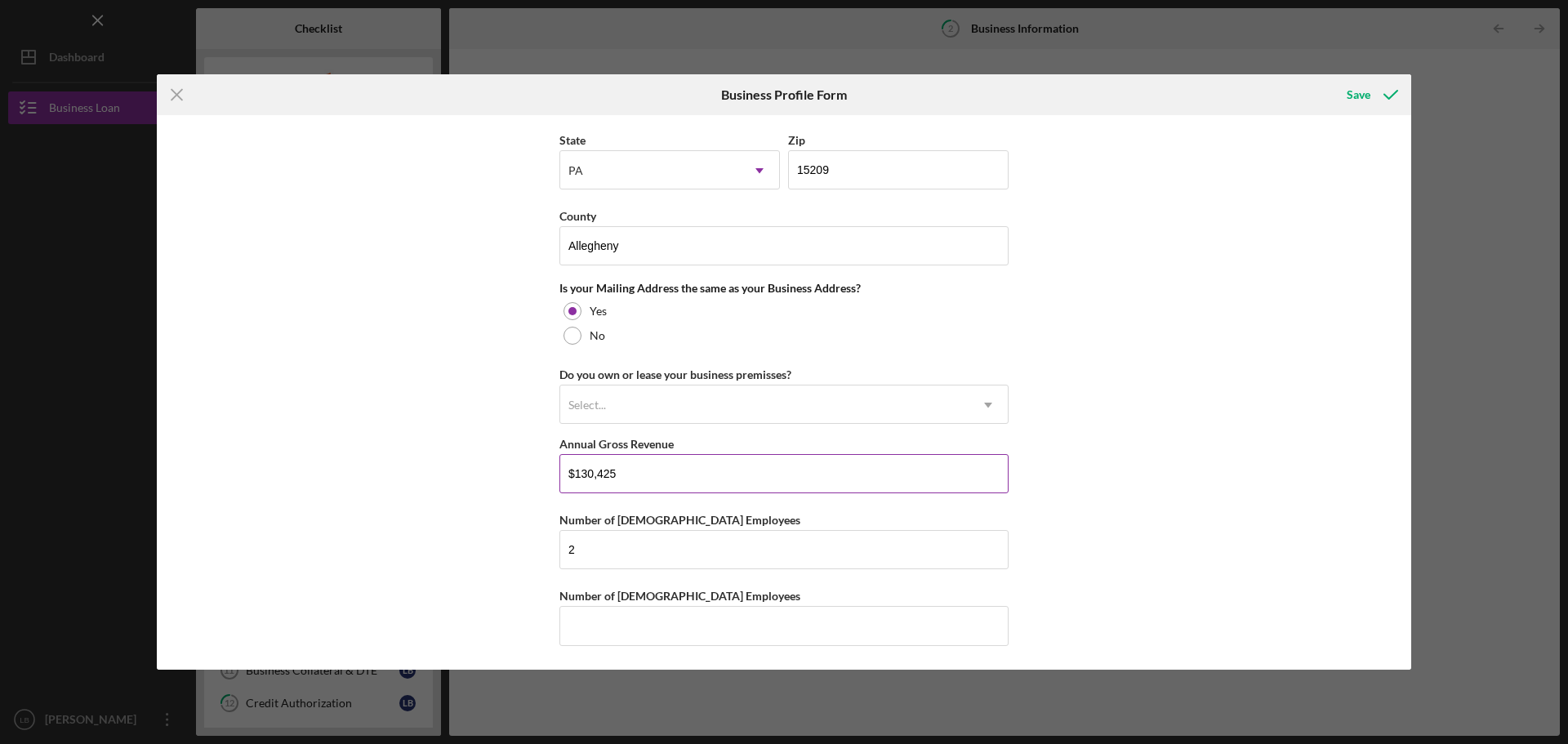
click at [663, 480] on input "$130,425" at bounding box center [784, 474] width 449 height 39
drag, startPoint x: 627, startPoint y: 475, endPoint x: 579, endPoint y: 475, distance: 48.0
click at [579, 475] on input "$130,425" at bounding box center [784, 474] width 449 height 39
type input "$139,000"
click at [1085, 485] on div "Business Name Meet Cute PGH DBA Meet Cute PGH Business Start Date [DATE] Legal …" at bounding box center [784, 393] width 1254 height 554
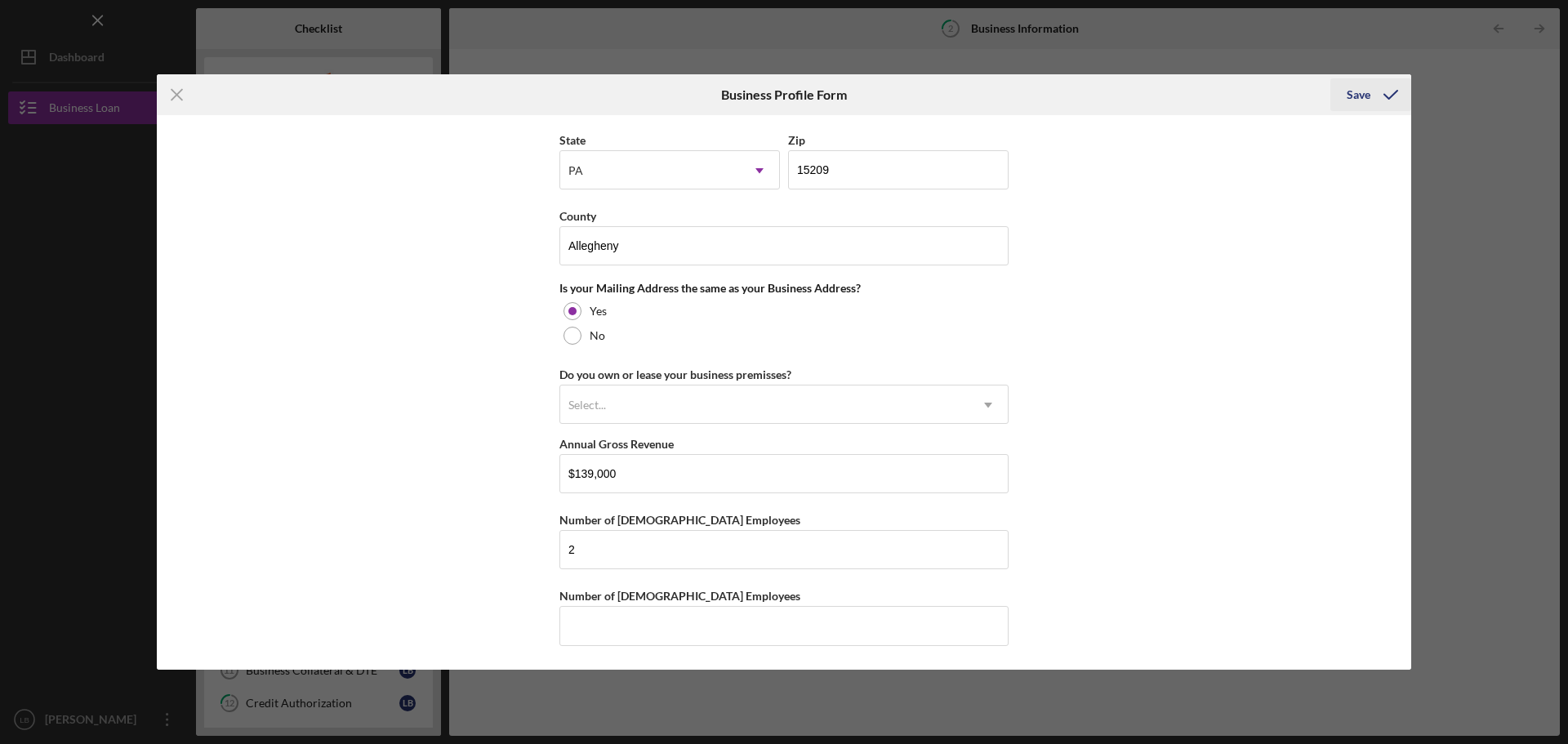
click at [1361, 97] on div "Save" at bounding box center [1358, 95] width 24 height 32
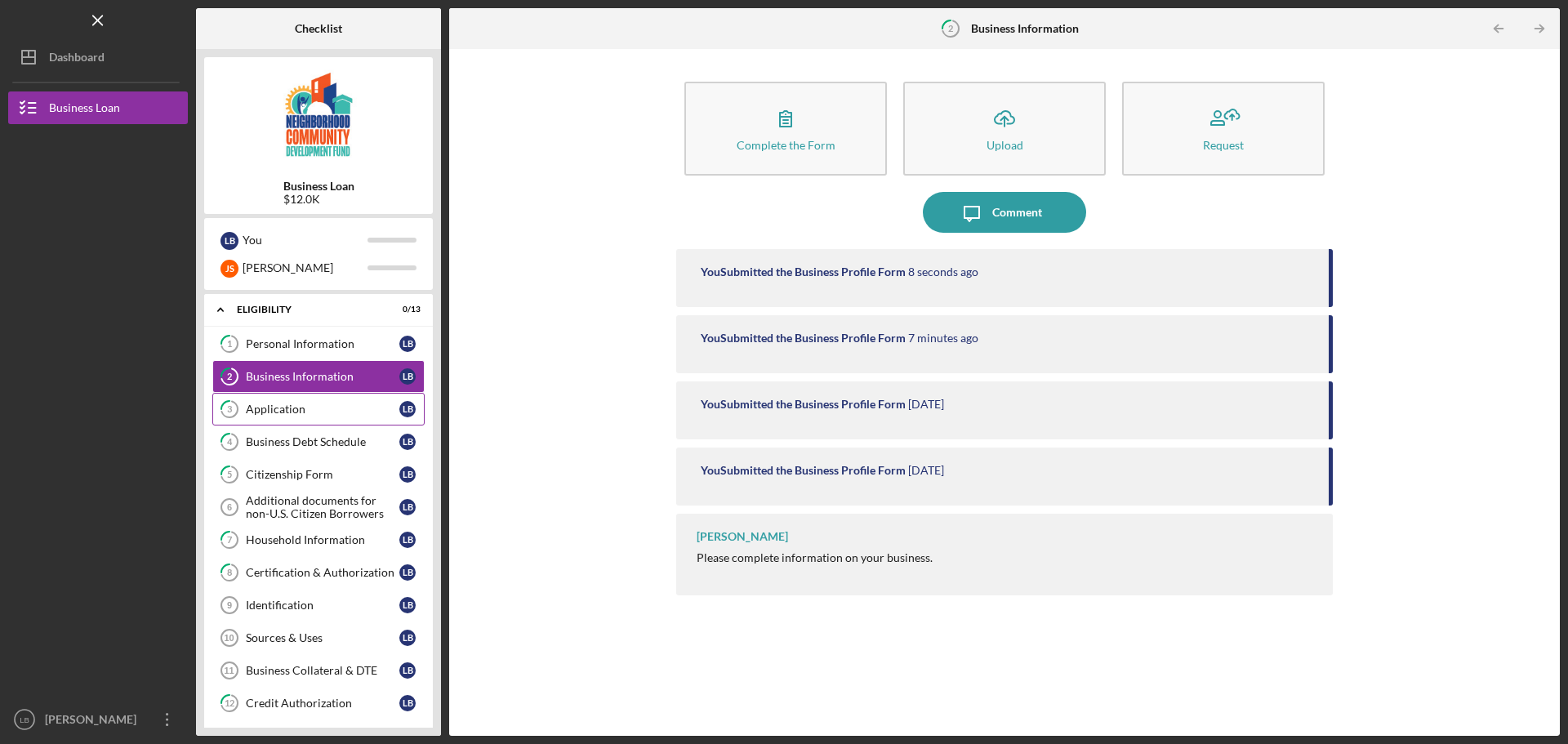
click at [322, 405] on div "Application" at bounding box center [322, 409] width 153 height 13
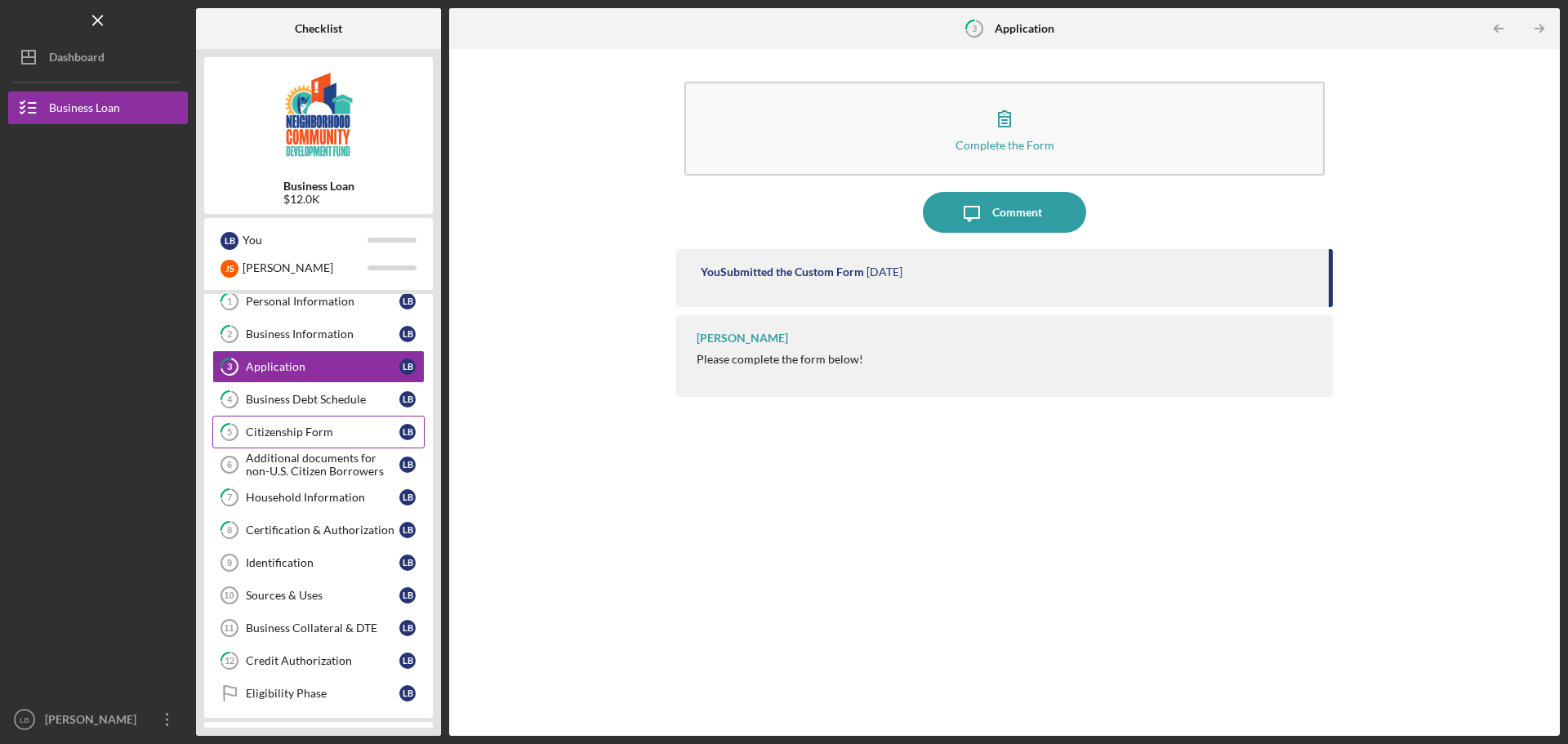
scroll to position [81, 0]
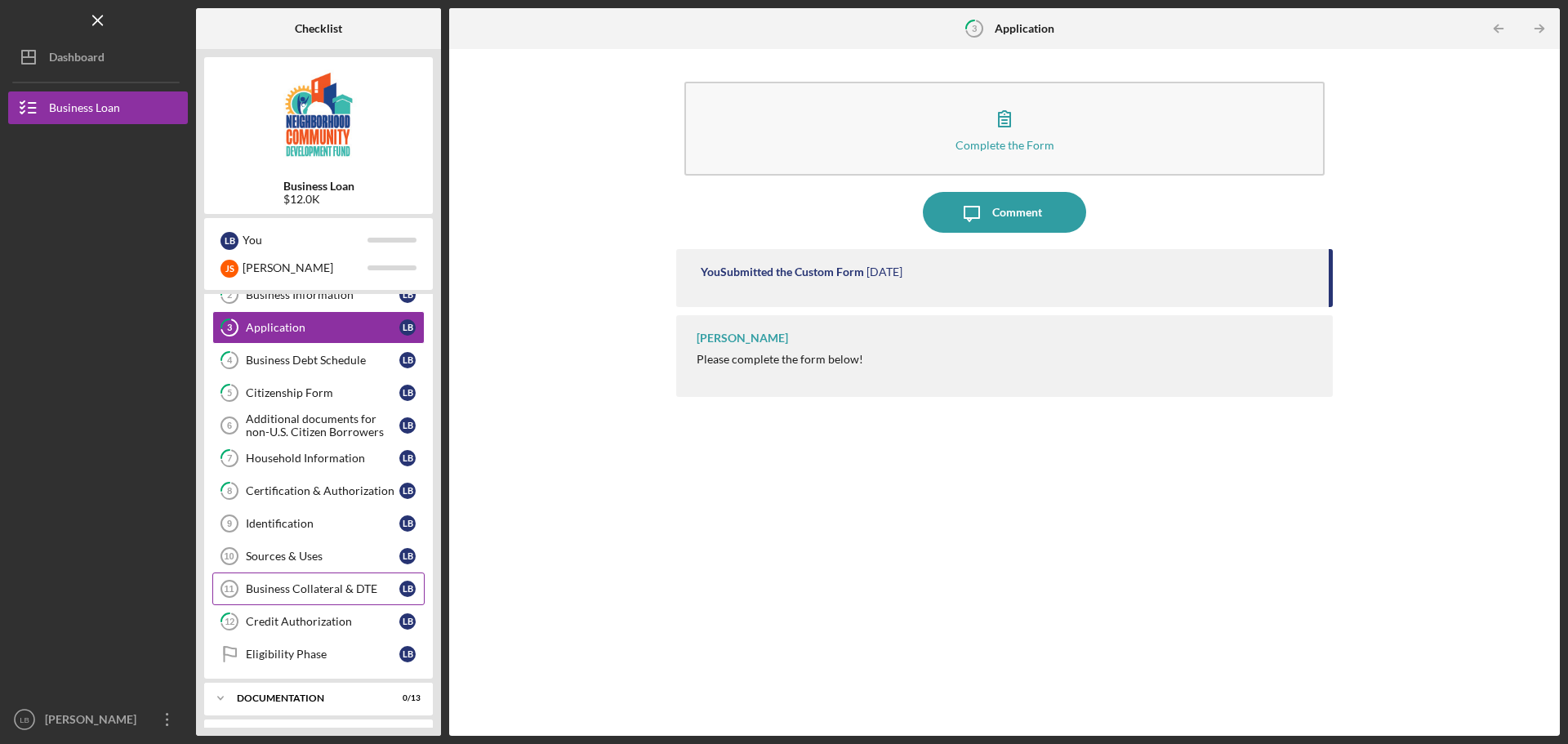
click at [322, 585] on div "Business Collateral & DTE" at bounding box center [322, 588] width 153 height 13
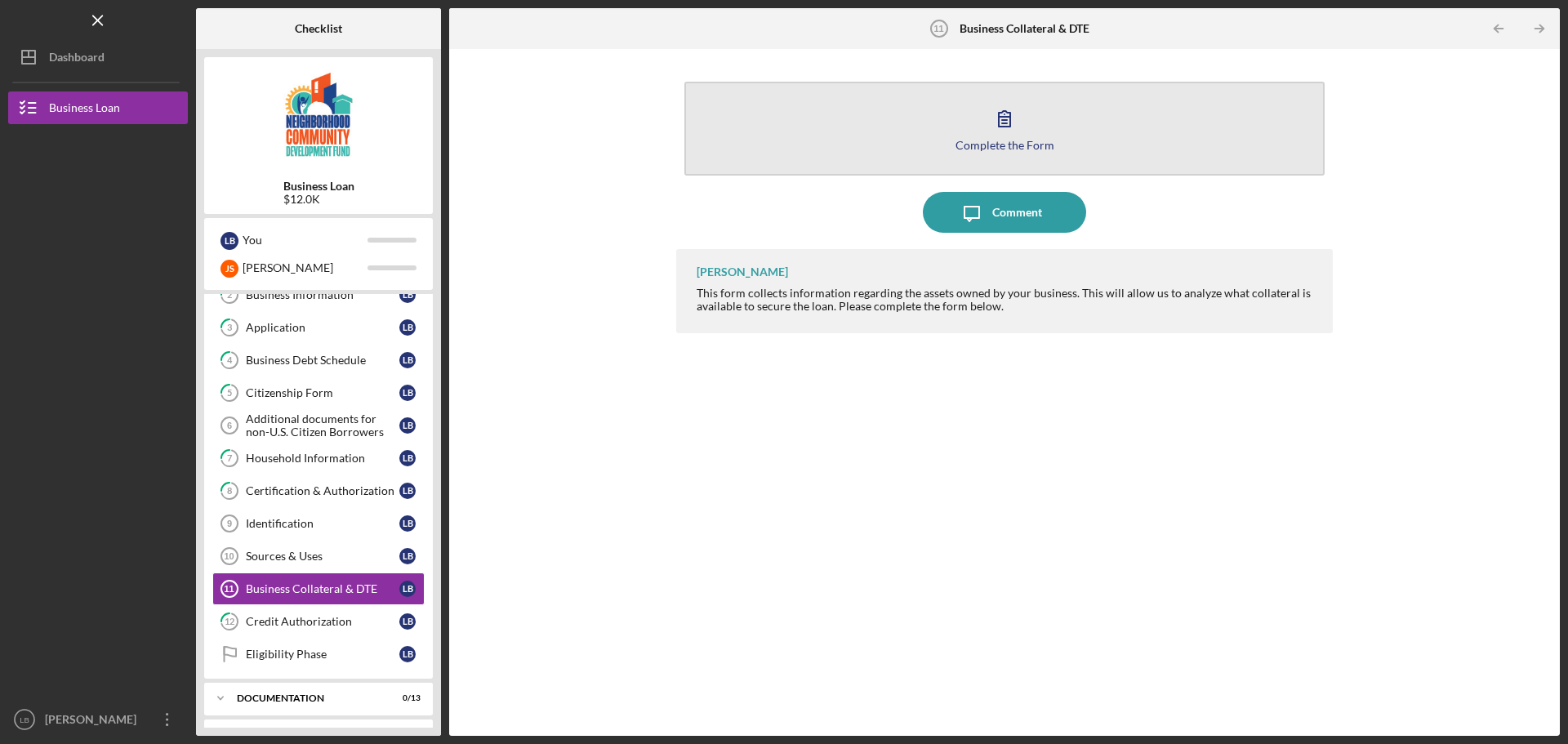
click at [1019, 124] on icon "button" at bounding box center [1004, 119] width 41 height 41
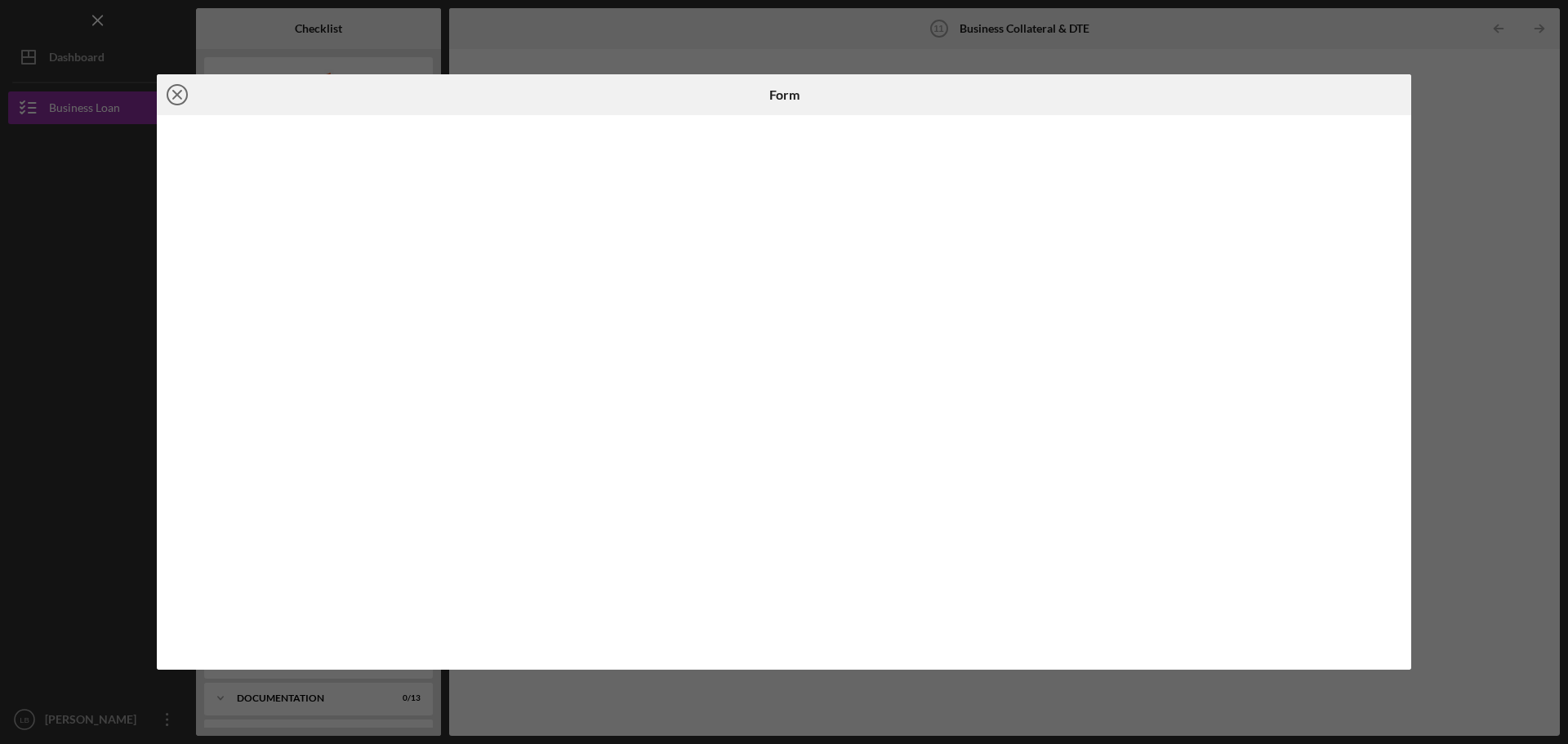
click at [178, 94] on line at bounding box center [177, 95] width 9 height 9
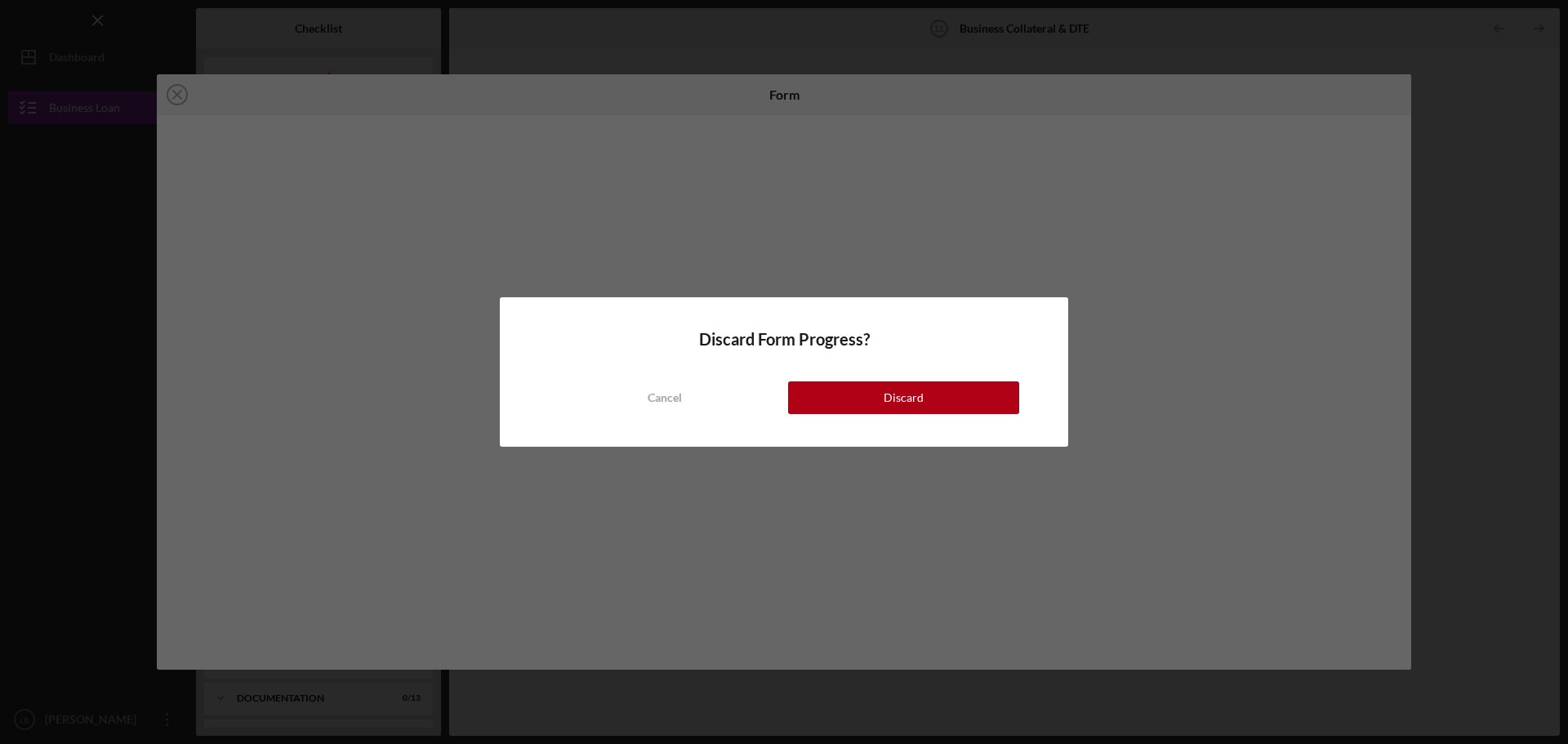
click at [876, 378] on div "Cancel Discard" at bounding box center [784, 381] width 470 height 65
click at [873, 399] on button "Discard" at bounding box center [903, 398] width 231 height 32
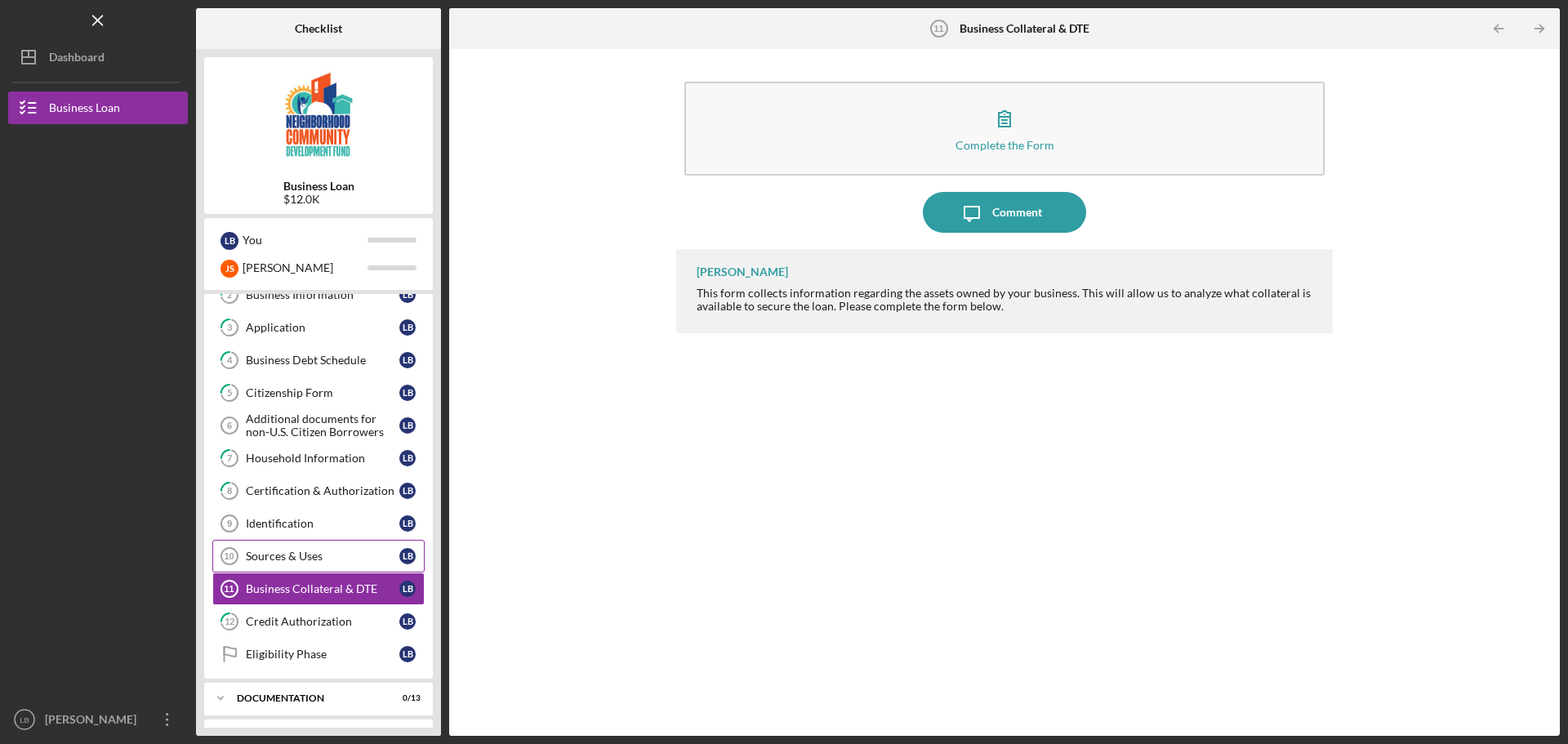
click at [311, 550] on div "Sources & Uses" at bounding box center [322, 556] width 153 height 13
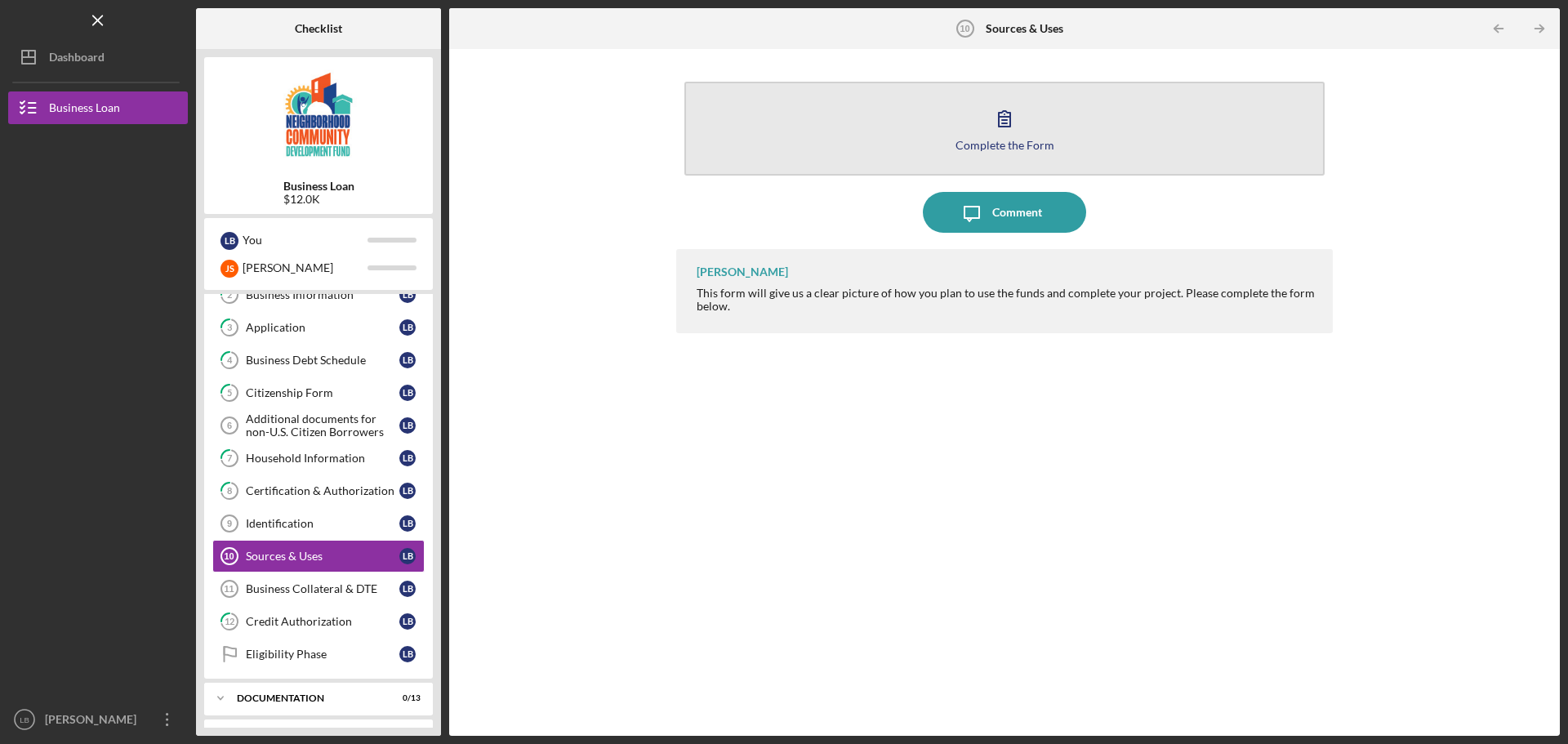
click at [995, 124] on icon "button" at bounding box center [1004, 119] width 41 height 41
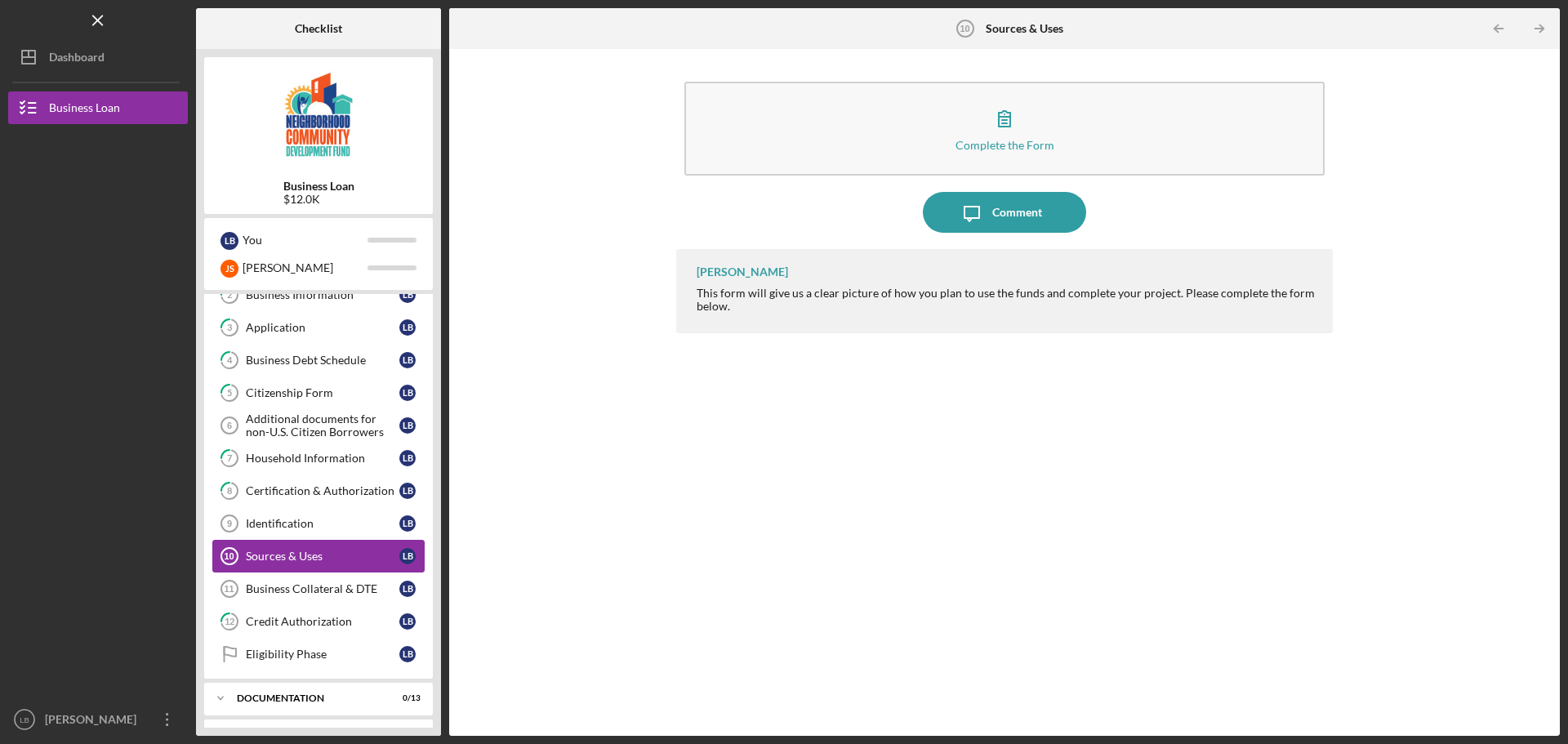
click at [298, 555] on div "Sources & Uses" at bounding box center [322, 556] width 153 height 13
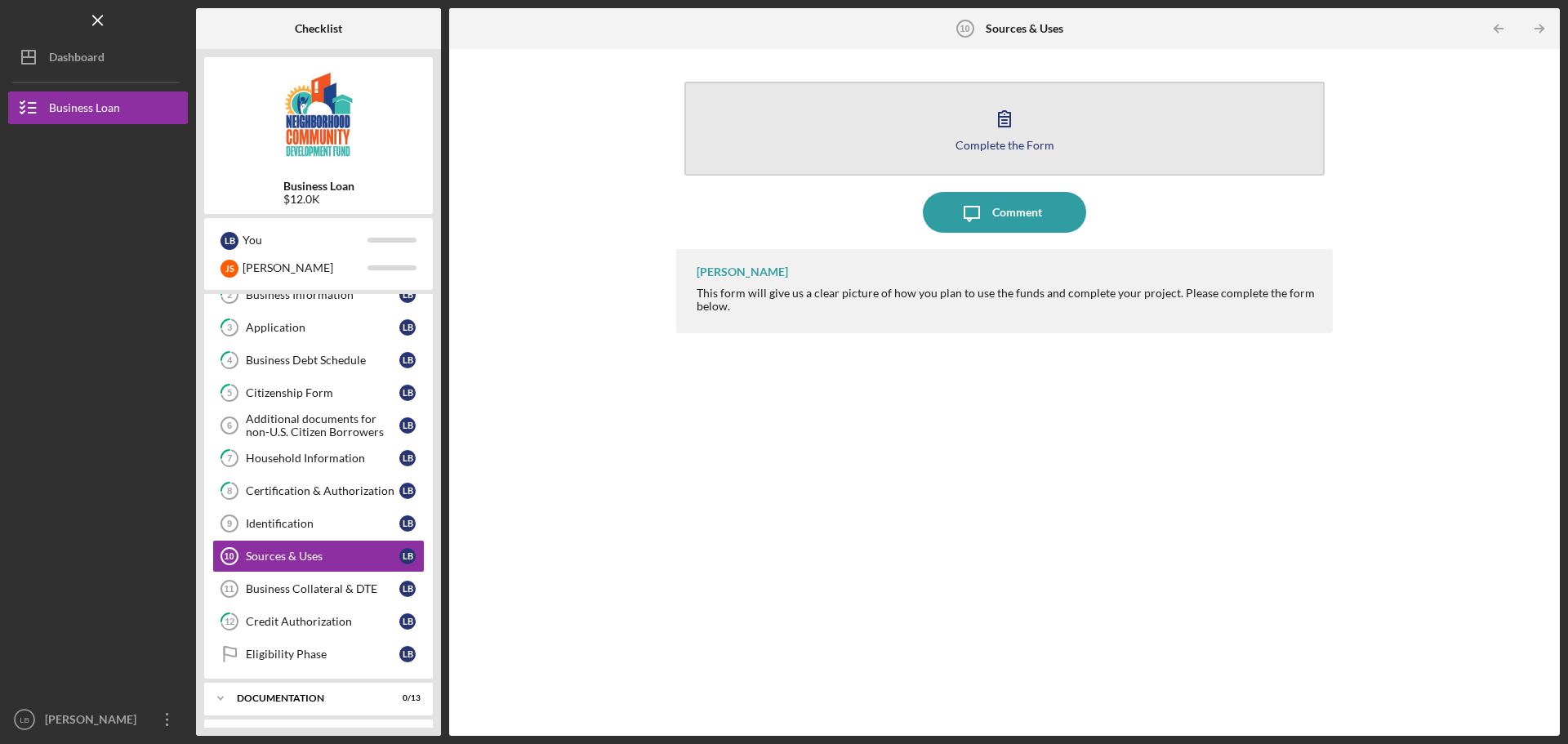
click at [927, 125] on button "Complete the Form Form" at bounding box center [1004, 128] width 640 height 94
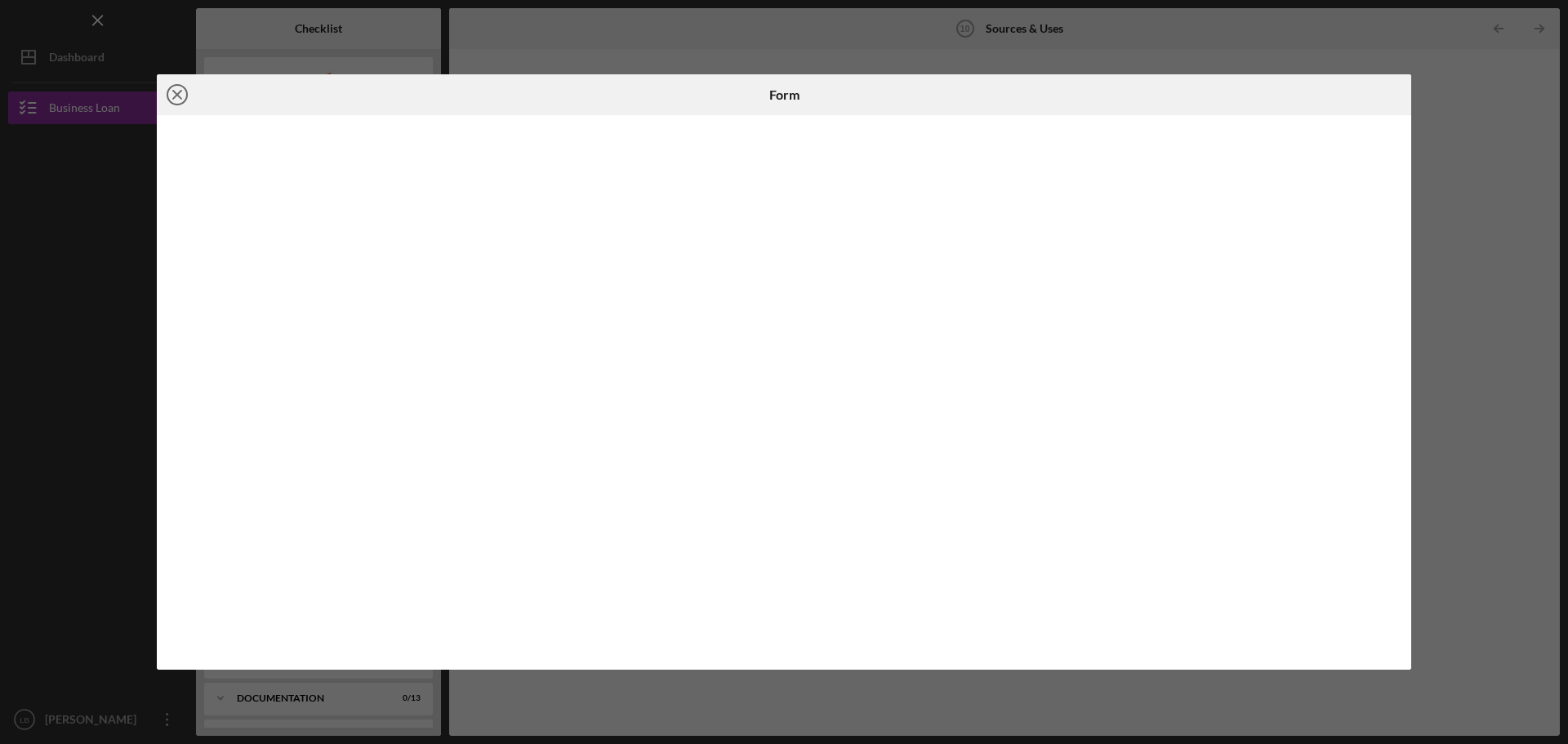
click at [173, 92] on line at bounding box center [177, 95] width 9 height 9
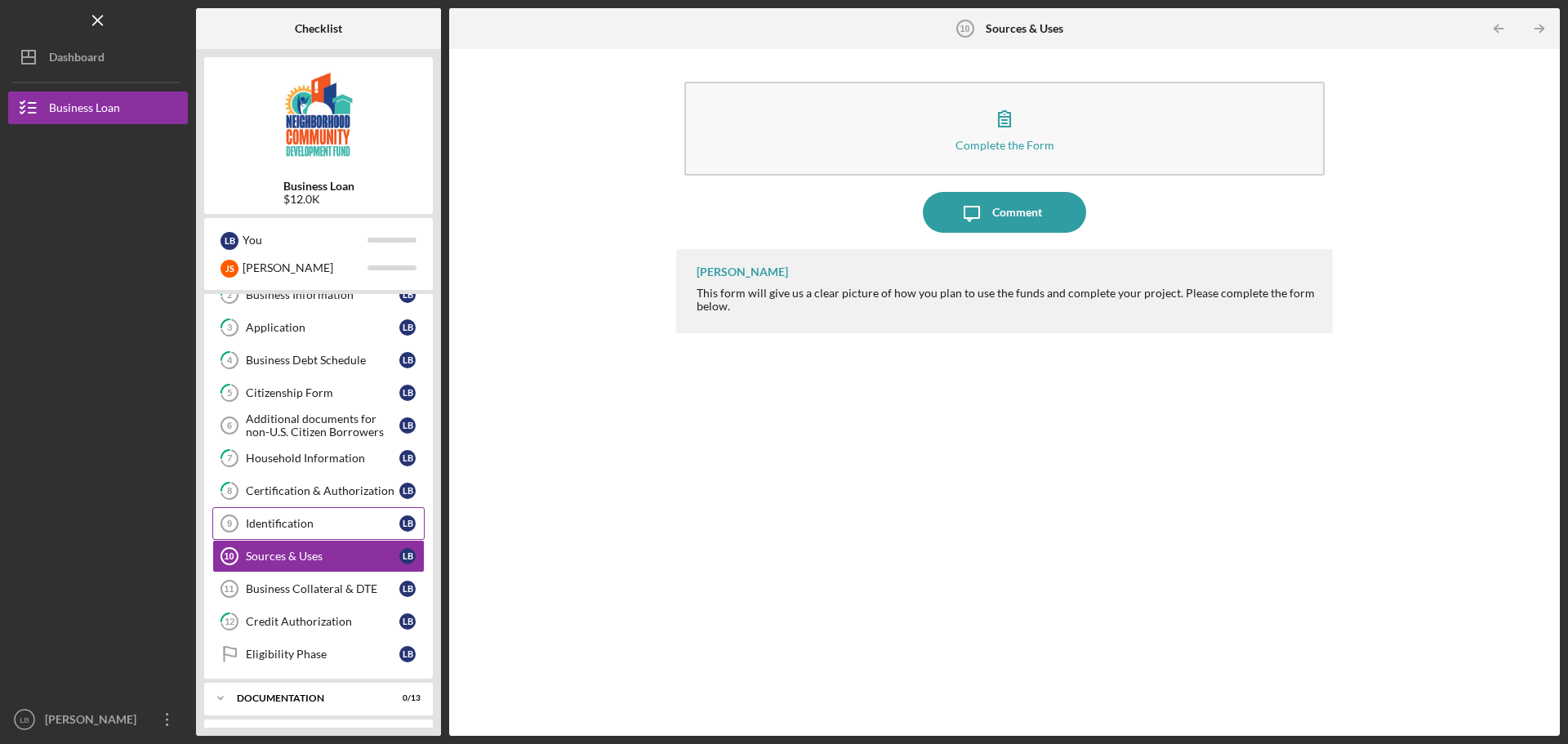
click at [292, 534] on link "Identification 9 Identification L B" at bounding box center [318, 523] width 212 height 32
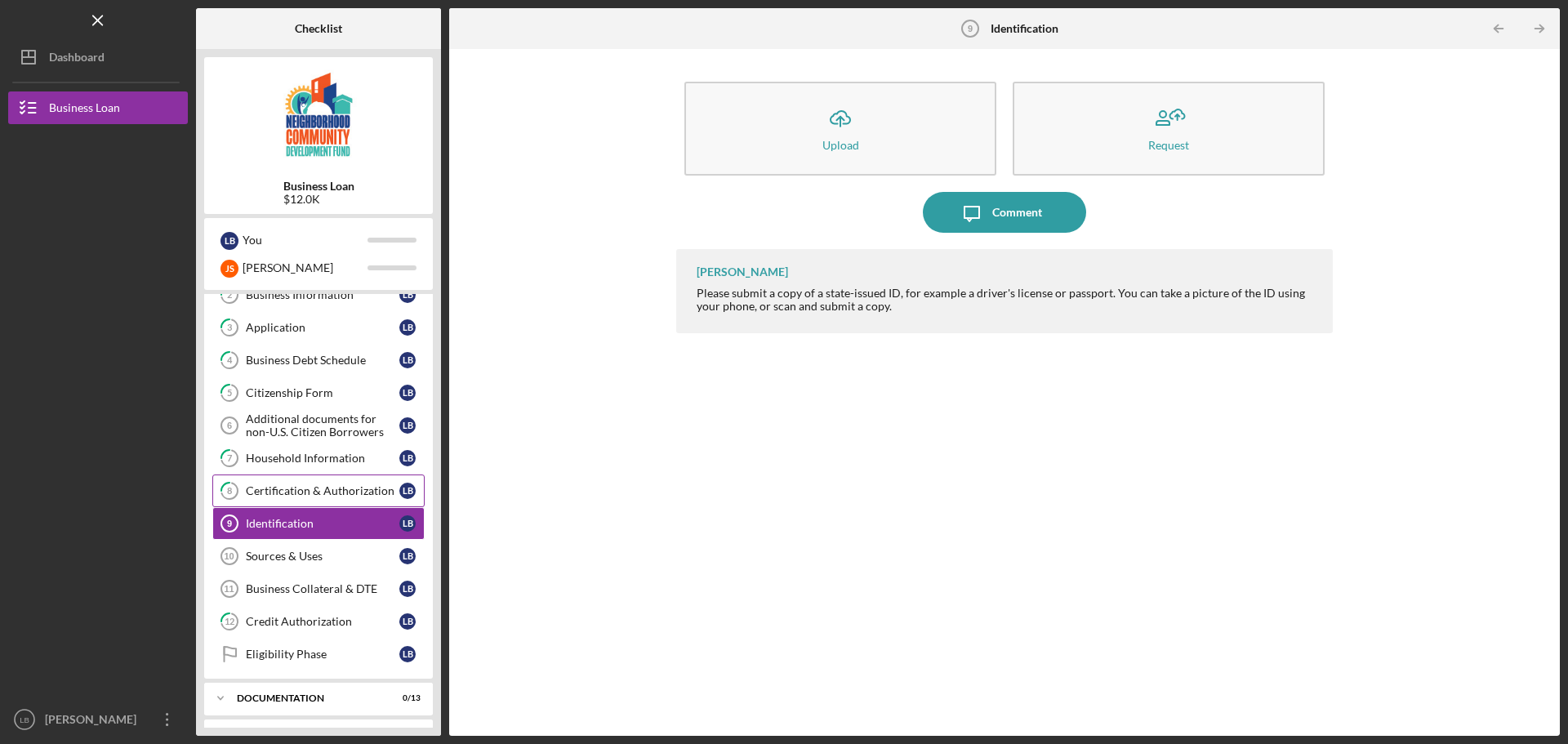
click at [303, 494] on div "Certification & Authorization" at bounding box center [322, 490] width 153 height 13
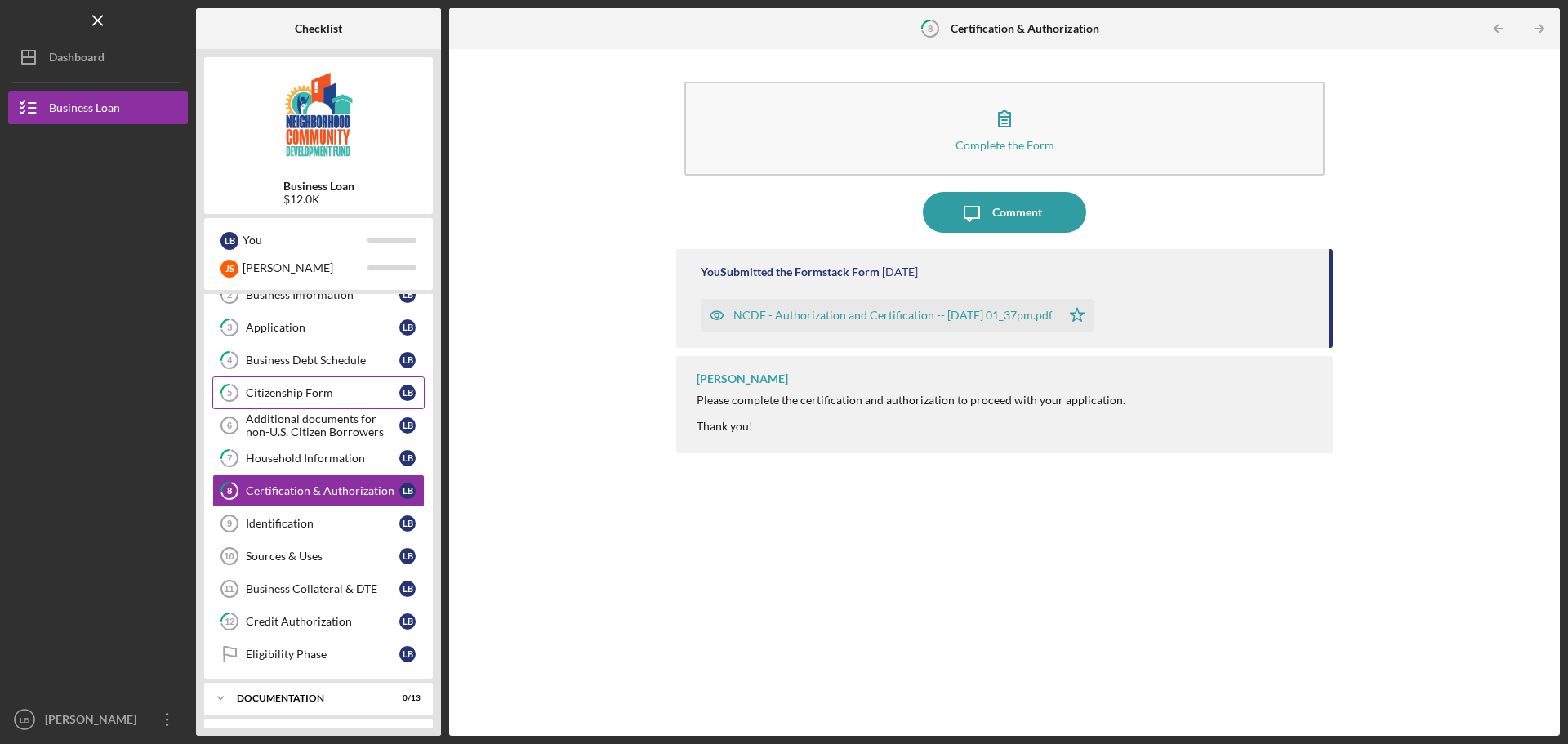
click at [318, 394] on div "Citizenship Form" at bounding box center [322, 393] width 153 height 13
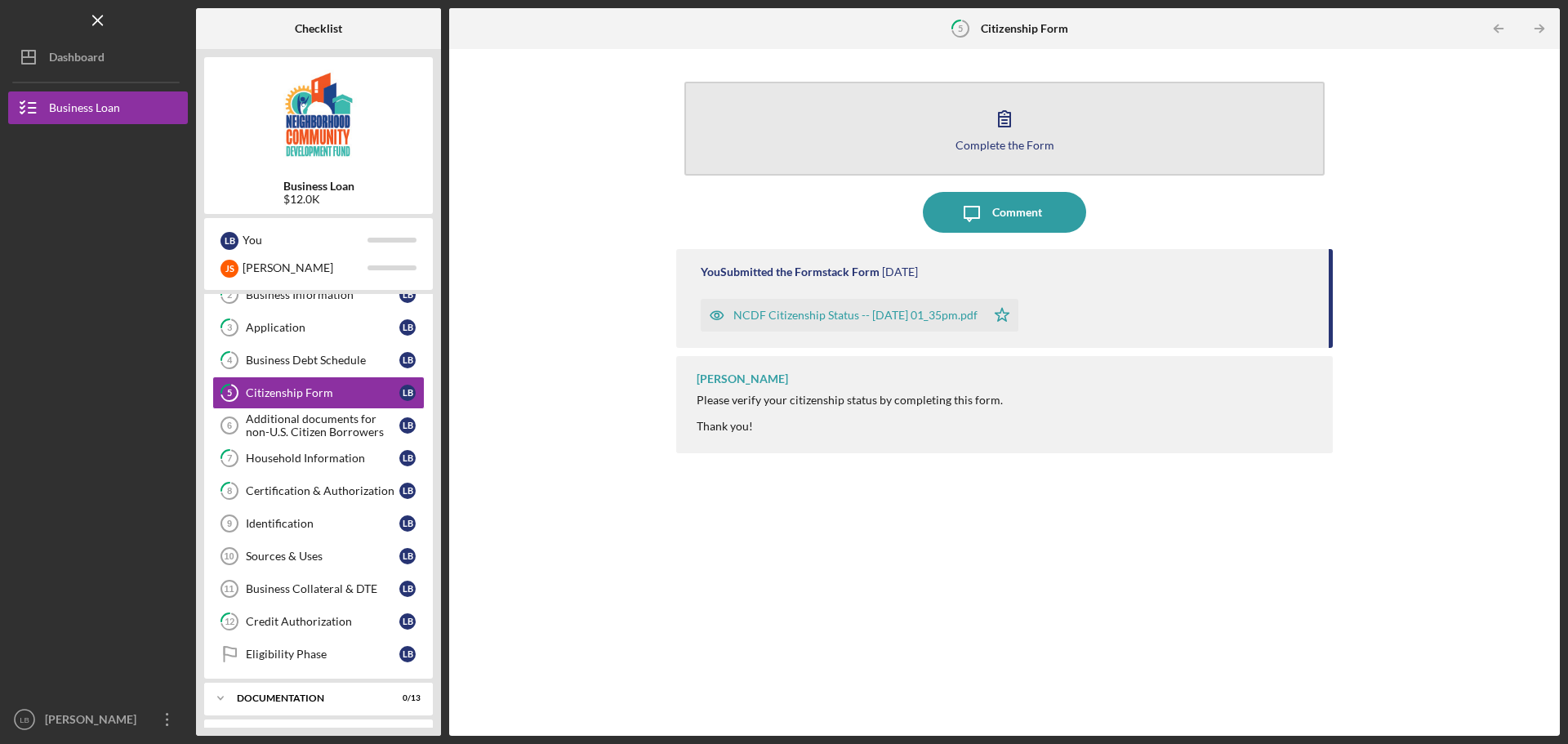
click at [980, 118] on button "Complete the Form Form" at bounding box center [1004, 128] width 640 height 94
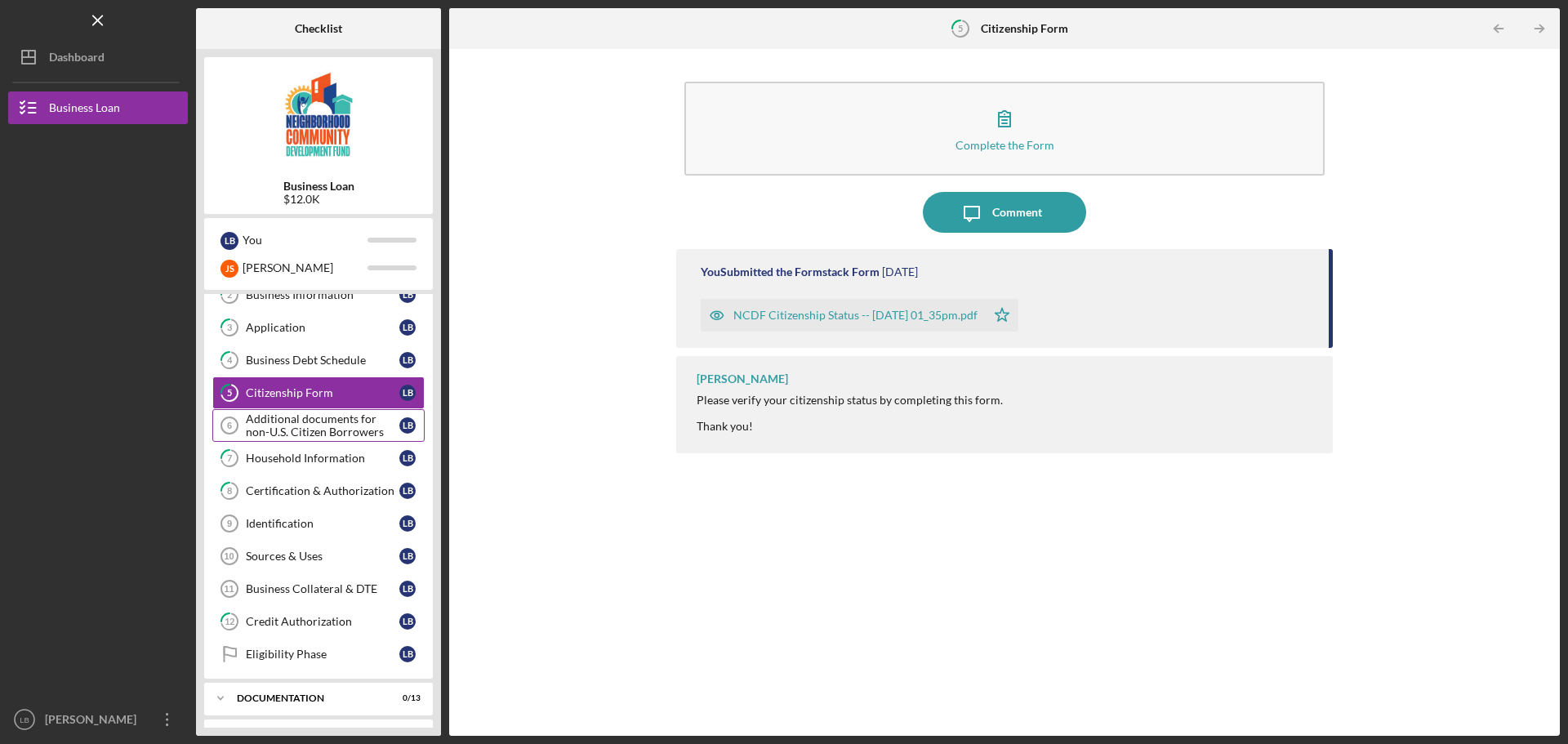
click at [310, 430] on div "Additional documents for non-U.S. Citizen Borrowers" at bounding box center [322, 425] width 153 height 27
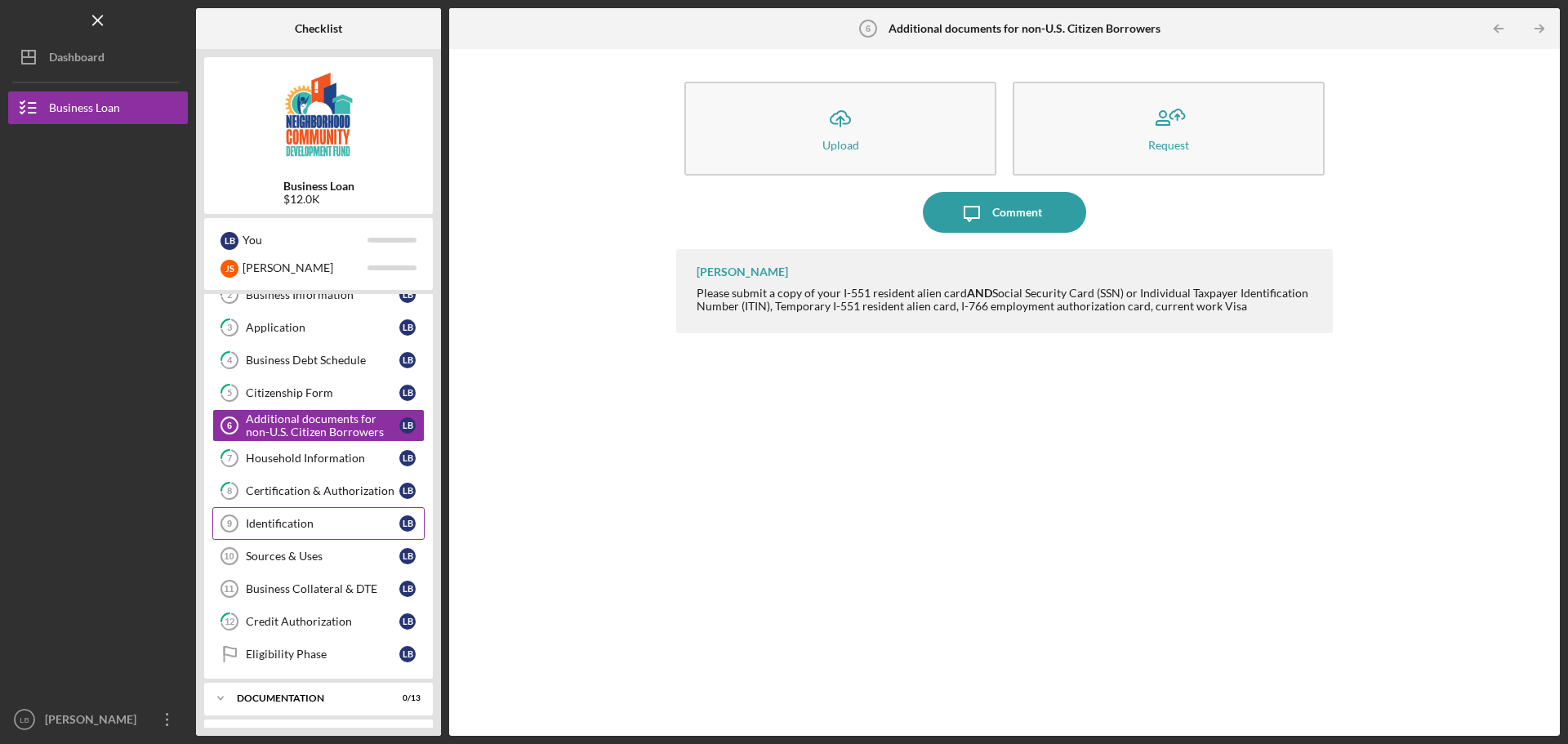
click at [316, 517] on div "Identification" at bounding box center [322, 523] width 153 height 13
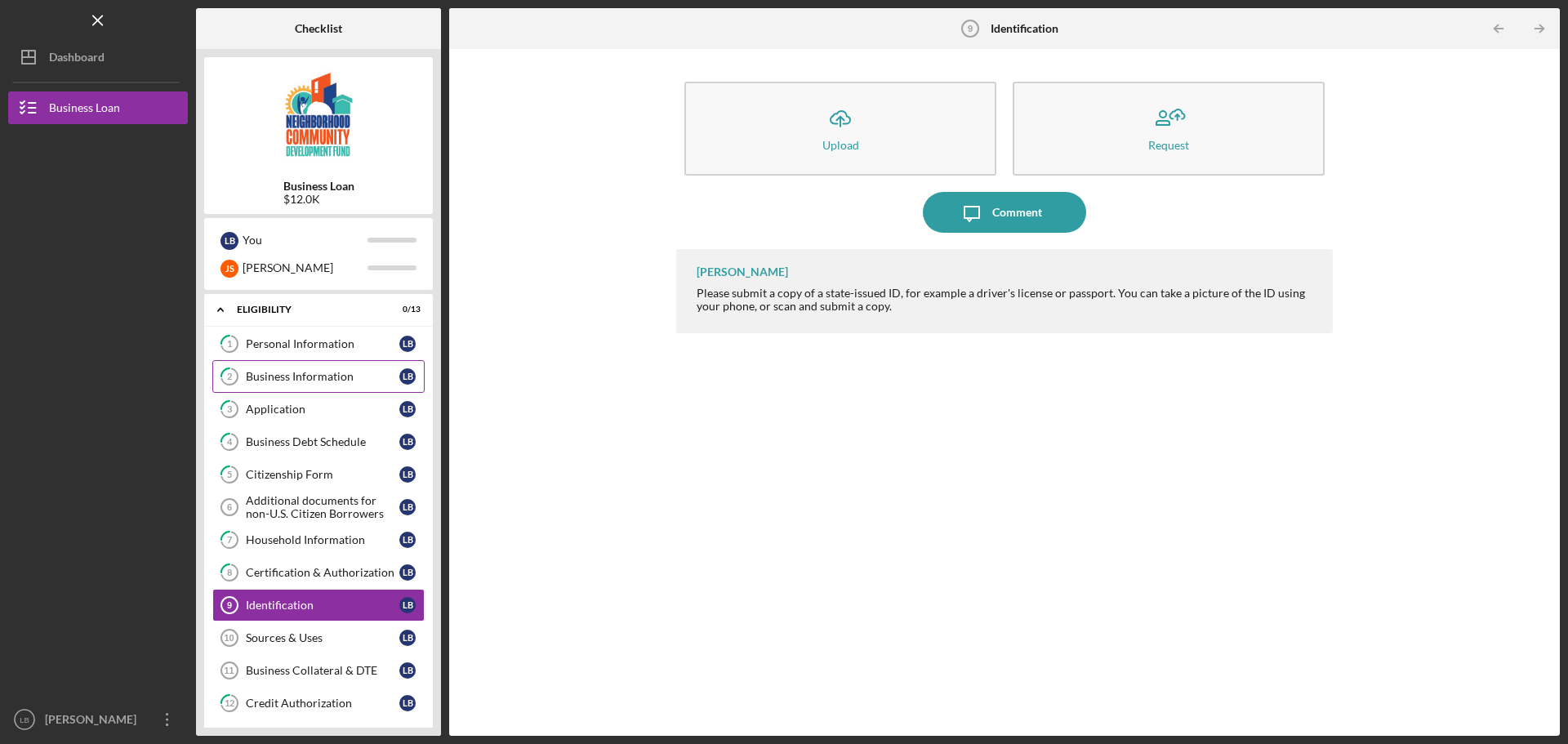
click at [325, 379] on div "Business Information" at bounding box center [322, 375] width 153 height 13
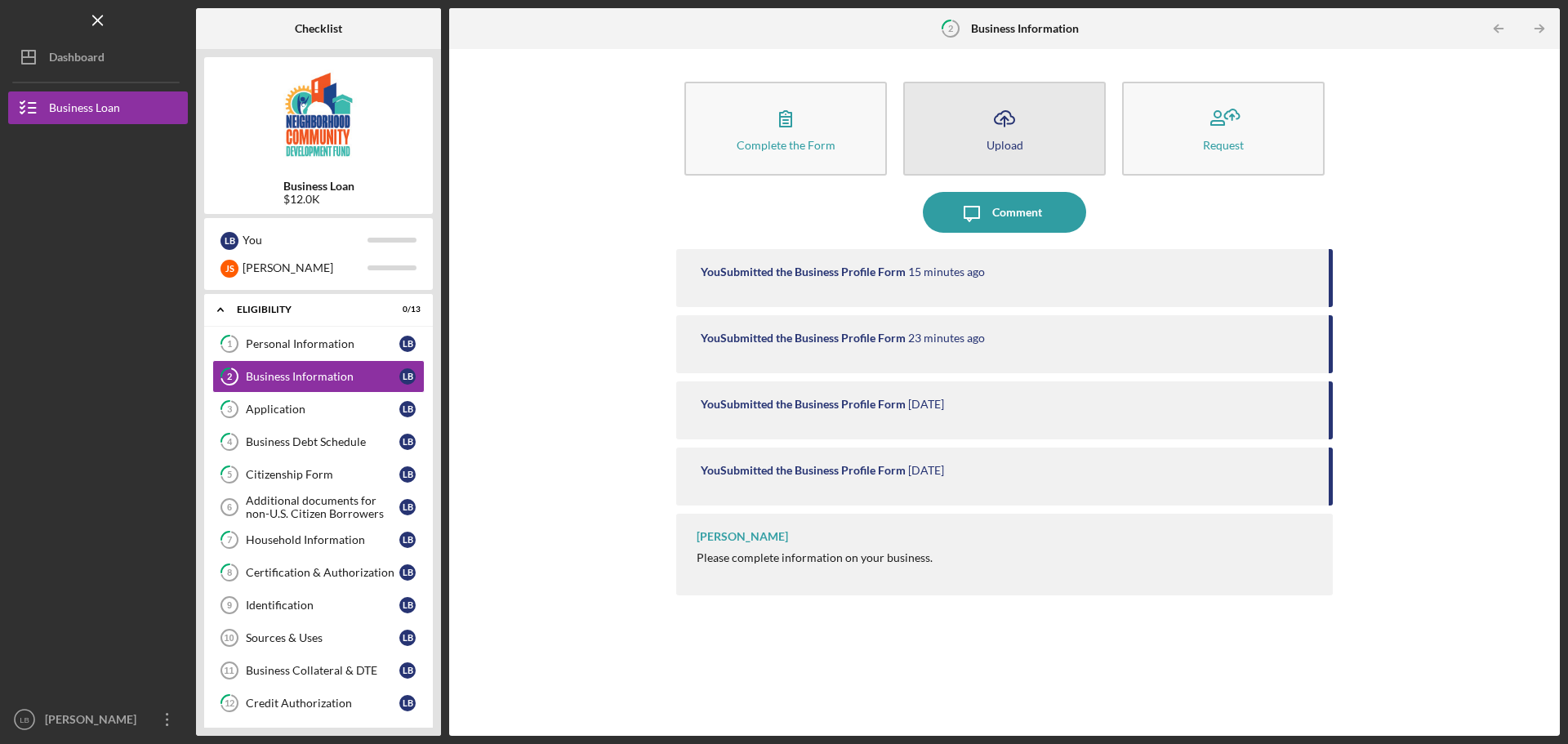
click at [980, 145] on button "Icon/Upload Upload" at bounding box center [1004, 128] width 203 height 94
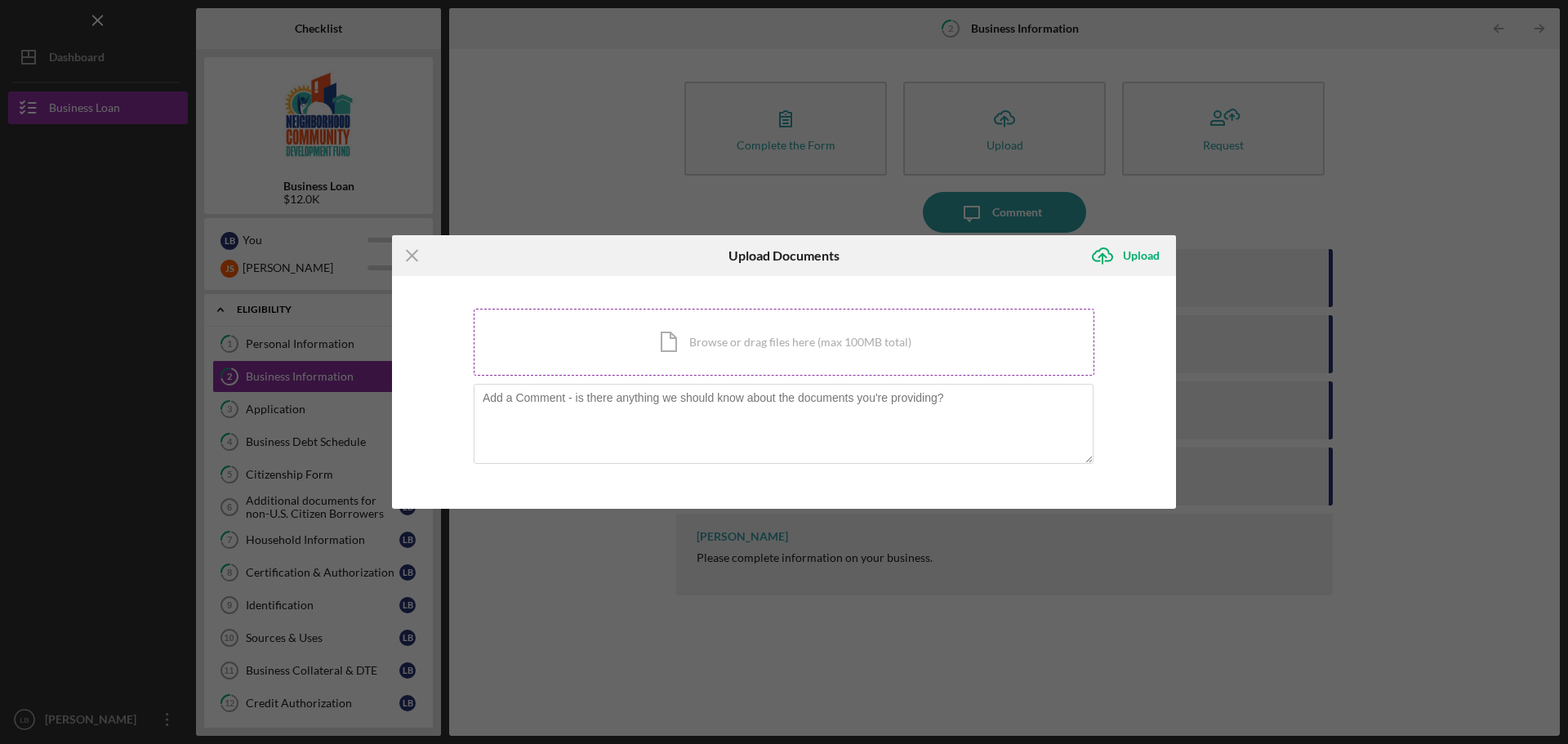
click at [701, 358] on div "Icon/Document Browse or drag files here (max 100MB total) Tap to choose files o…" at bounding box center [784, 342] width 621 height 67
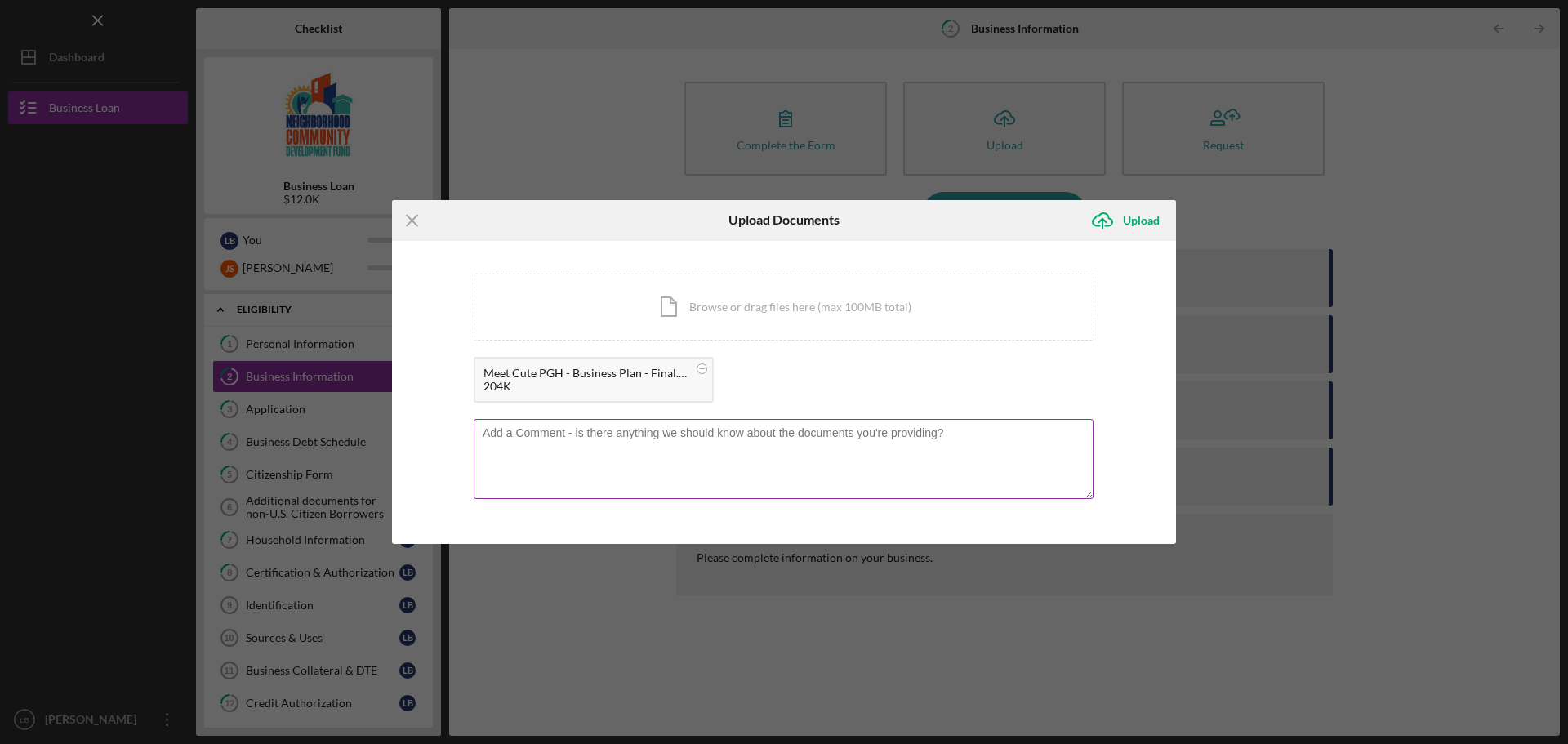
click at [643, 456] on textarea at bounding box center [784, 459] width 620 height 80
type textarea "Please see our business plan attached"
click at [1125, 227] on div "Upload" at bounding box center [1141, 221] width 37 height 32
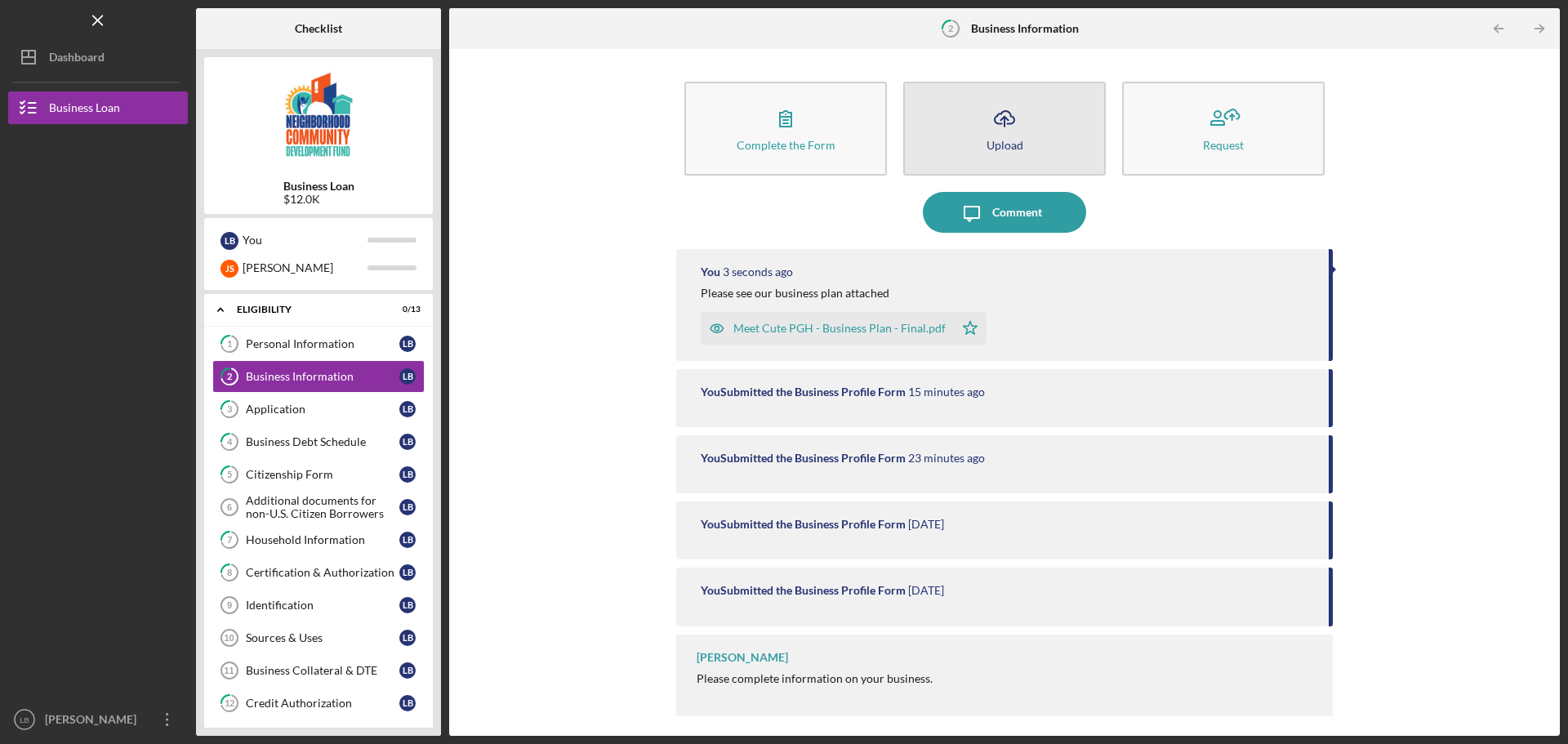
click at [1001, 122] on icon "Icon/Upload" at bounding box center [1004, 119] width 41 height 41
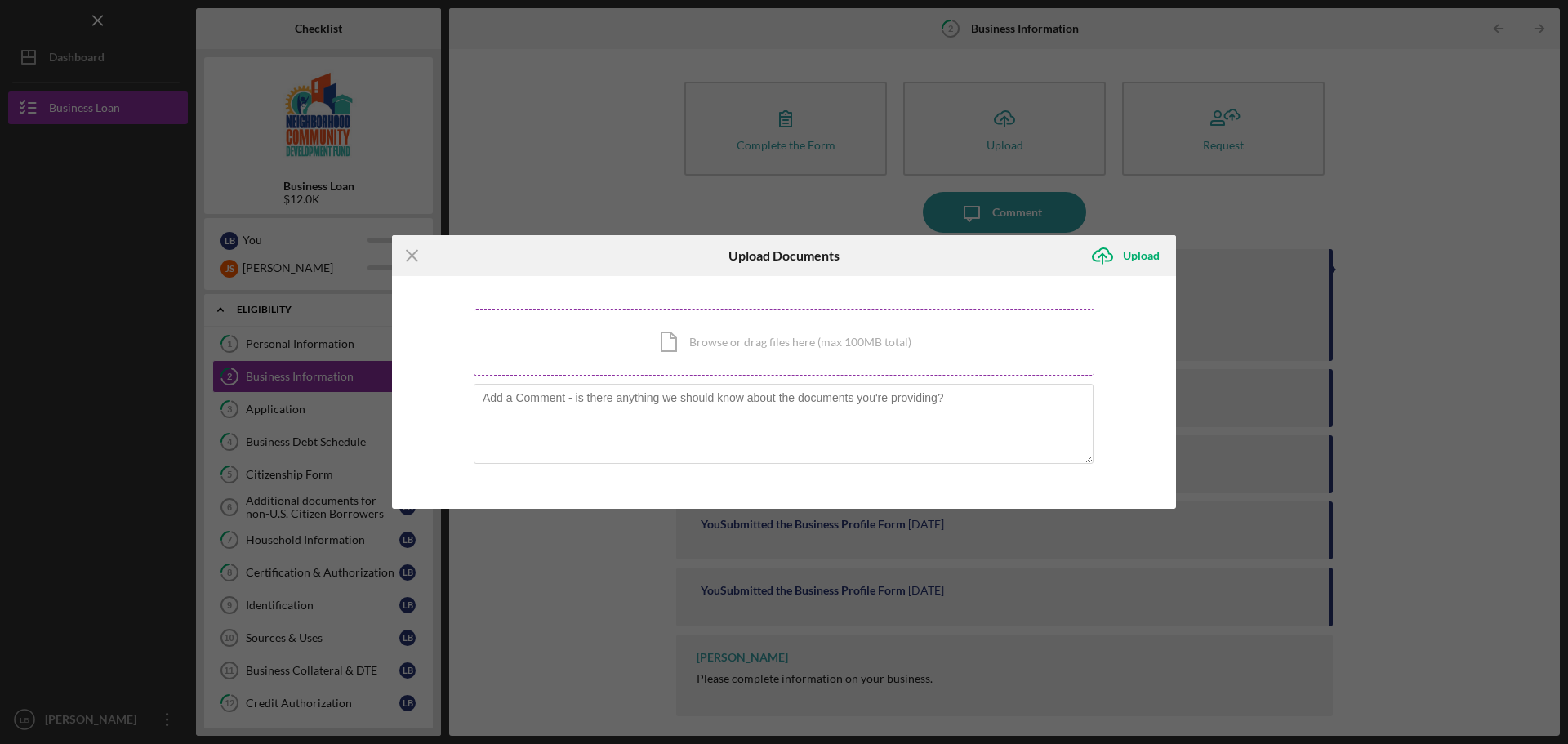
click at [660, 354] on div "Icon/Document Browse or drag files here (max 100MB total) Tap to choose files o…" at bounding box center [784, 342] width 621 height 67
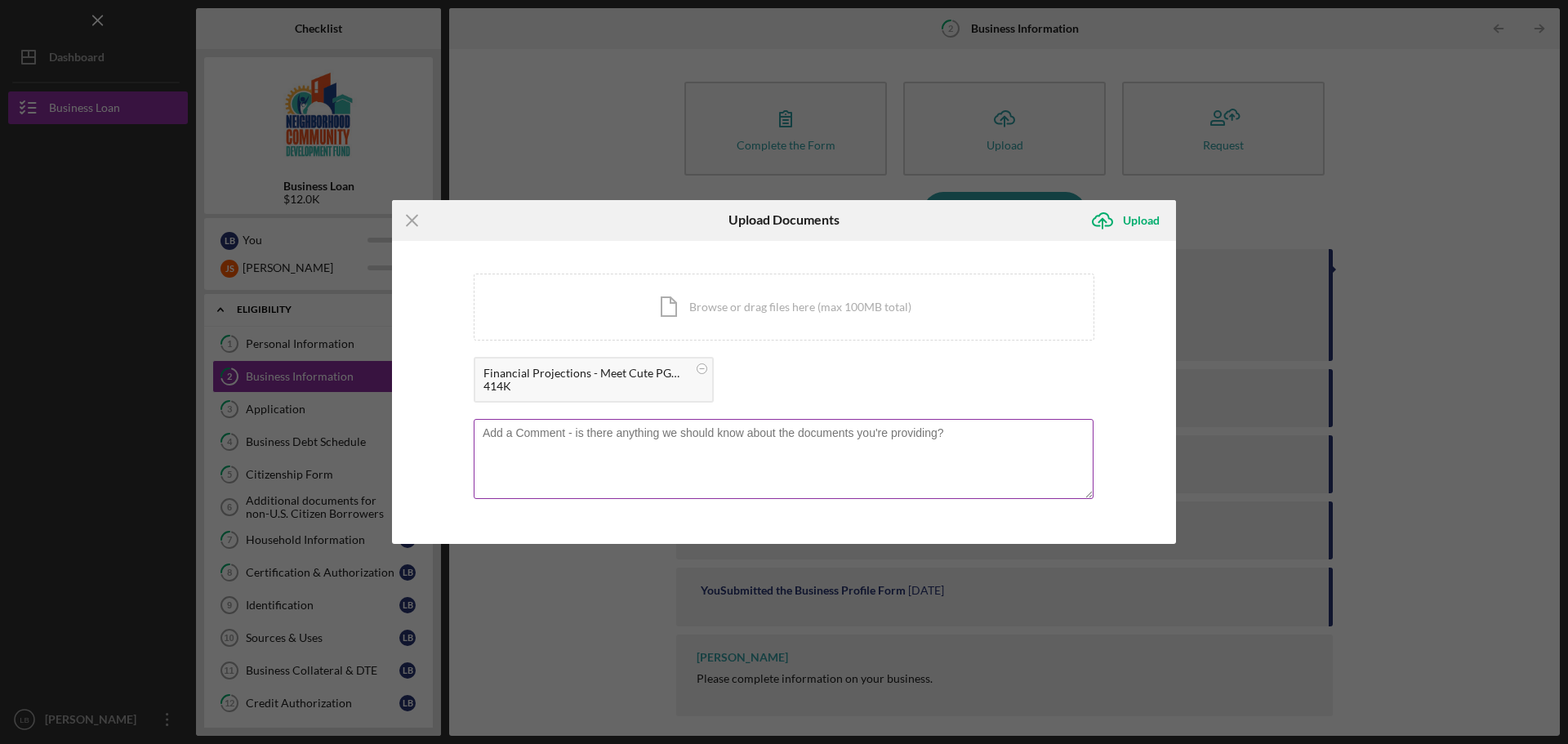
click at [609, 449] on textarea at bounding box center [784, 459] width 620 height 80
type textarea "Please see our financial projections attached"
click at [1130, 221] on div "Upload" at bounding box center [1141, 221] width 37 height 32
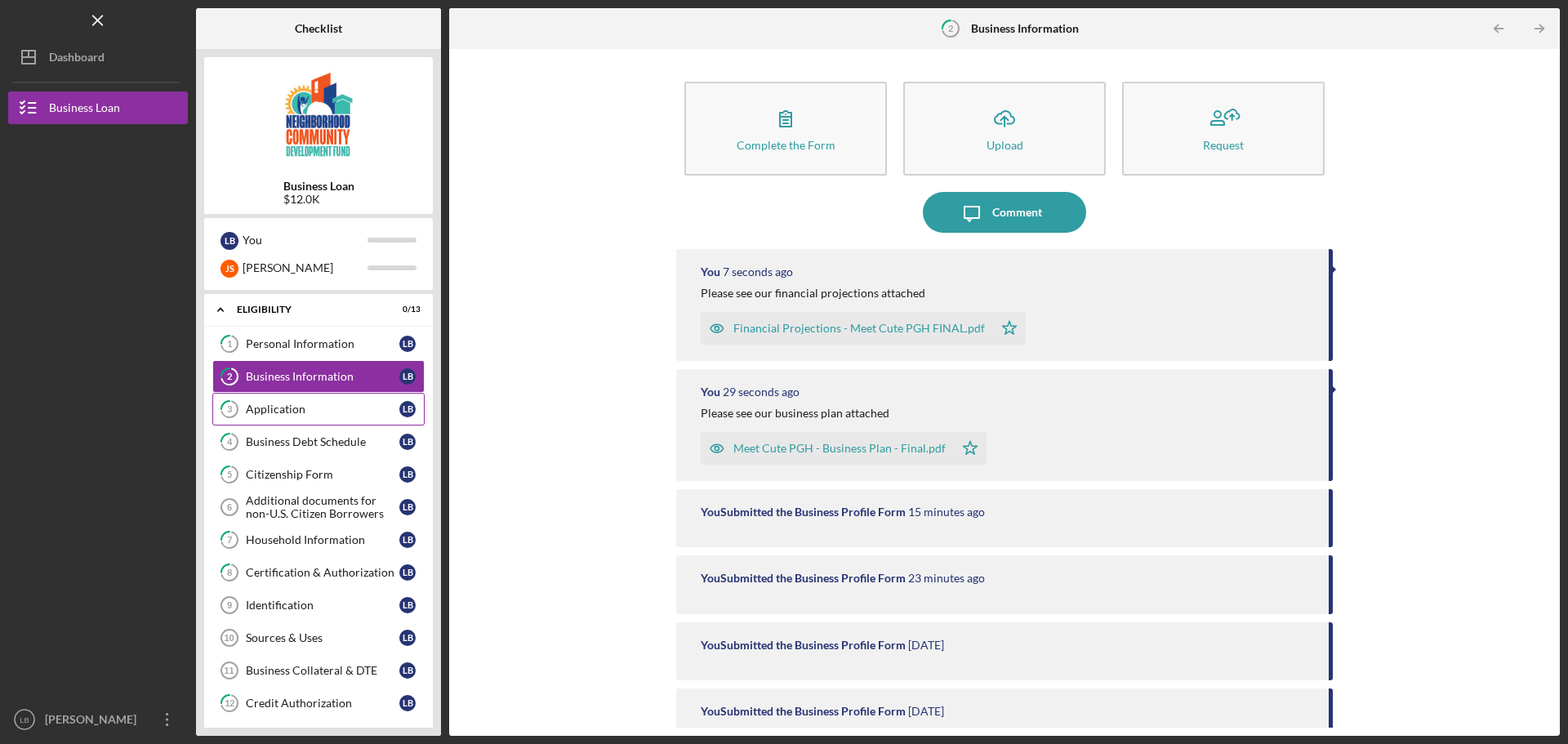
click at [300, 402] on link "3 Application L B" at bounding box center [318, 409] width 212 height 32
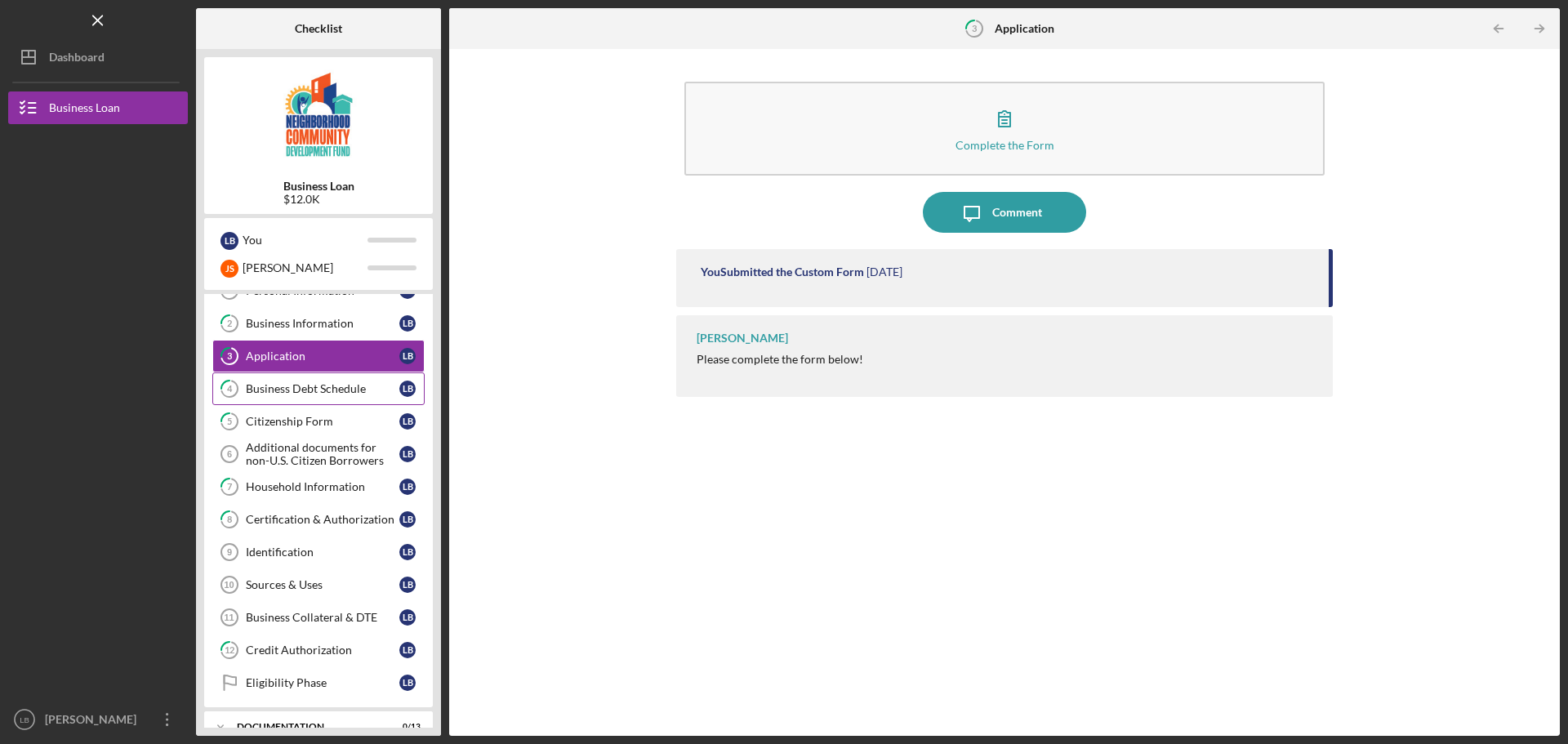
scroll to position [81, 0]
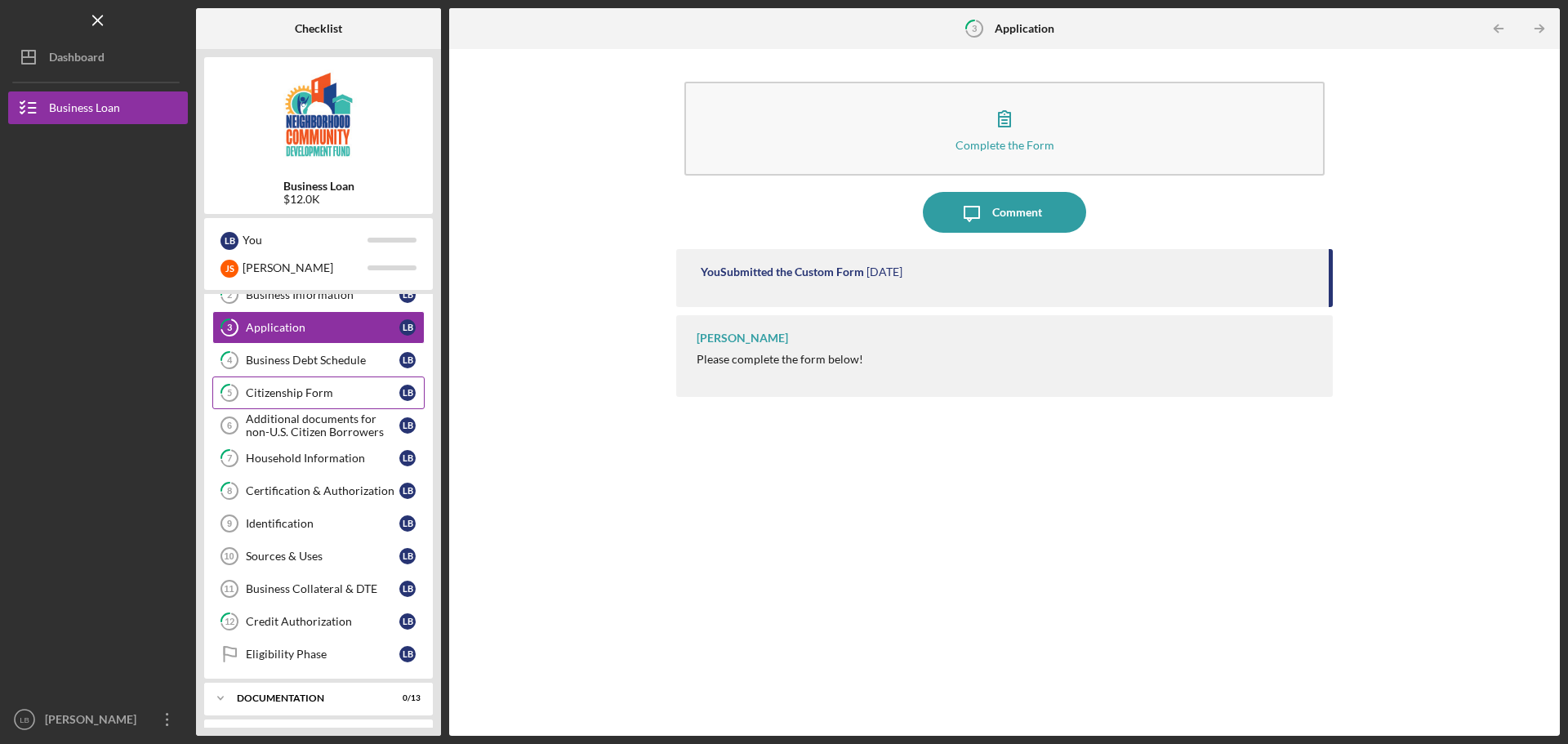
click at [320, 387] on div "Citizenship Form" at bounding box center [322, 393] width 153 height 13
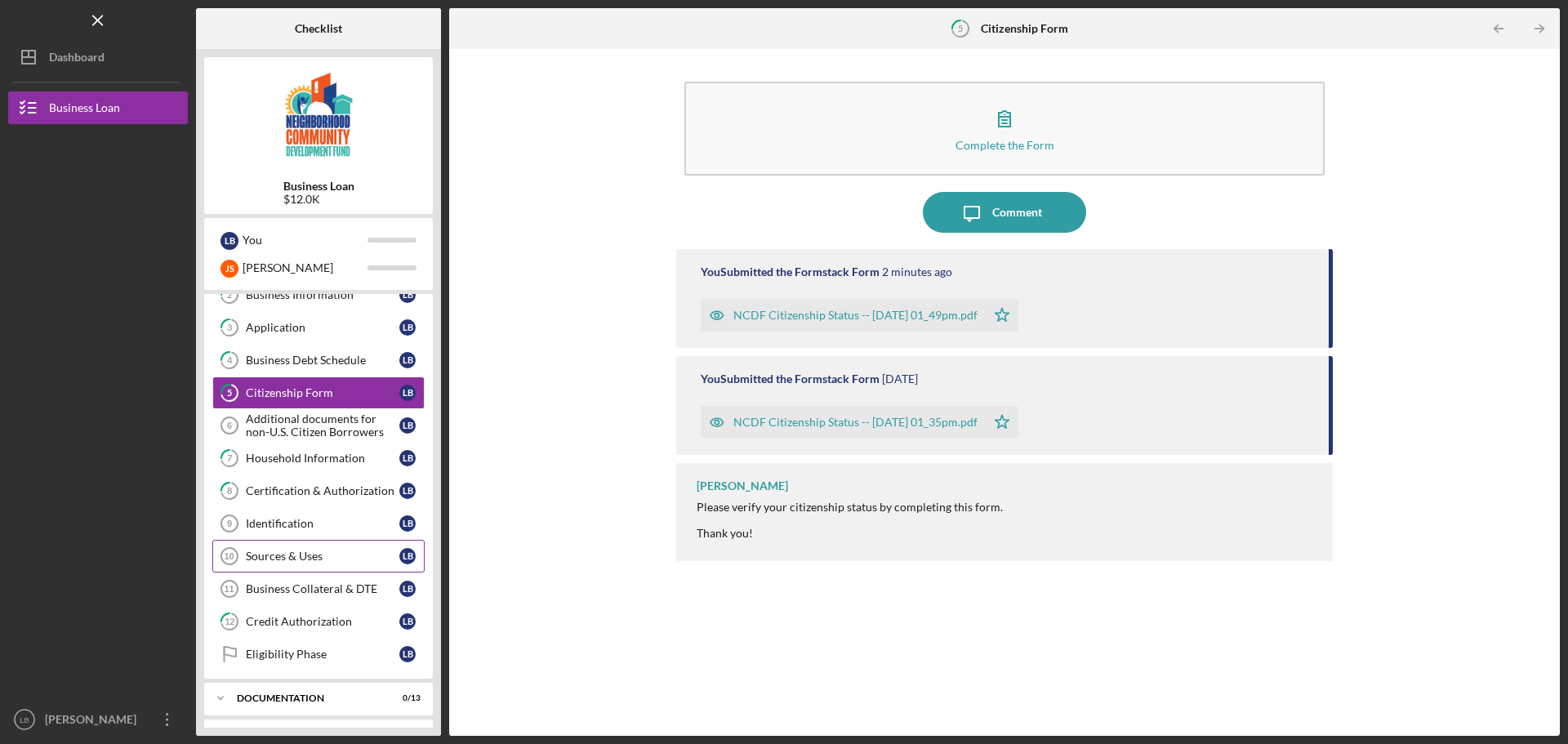
click at [331, 547] on link "Sources & Uses 10 Sources & Uses L B" at bounding box center [318, 556] width 212 height 32
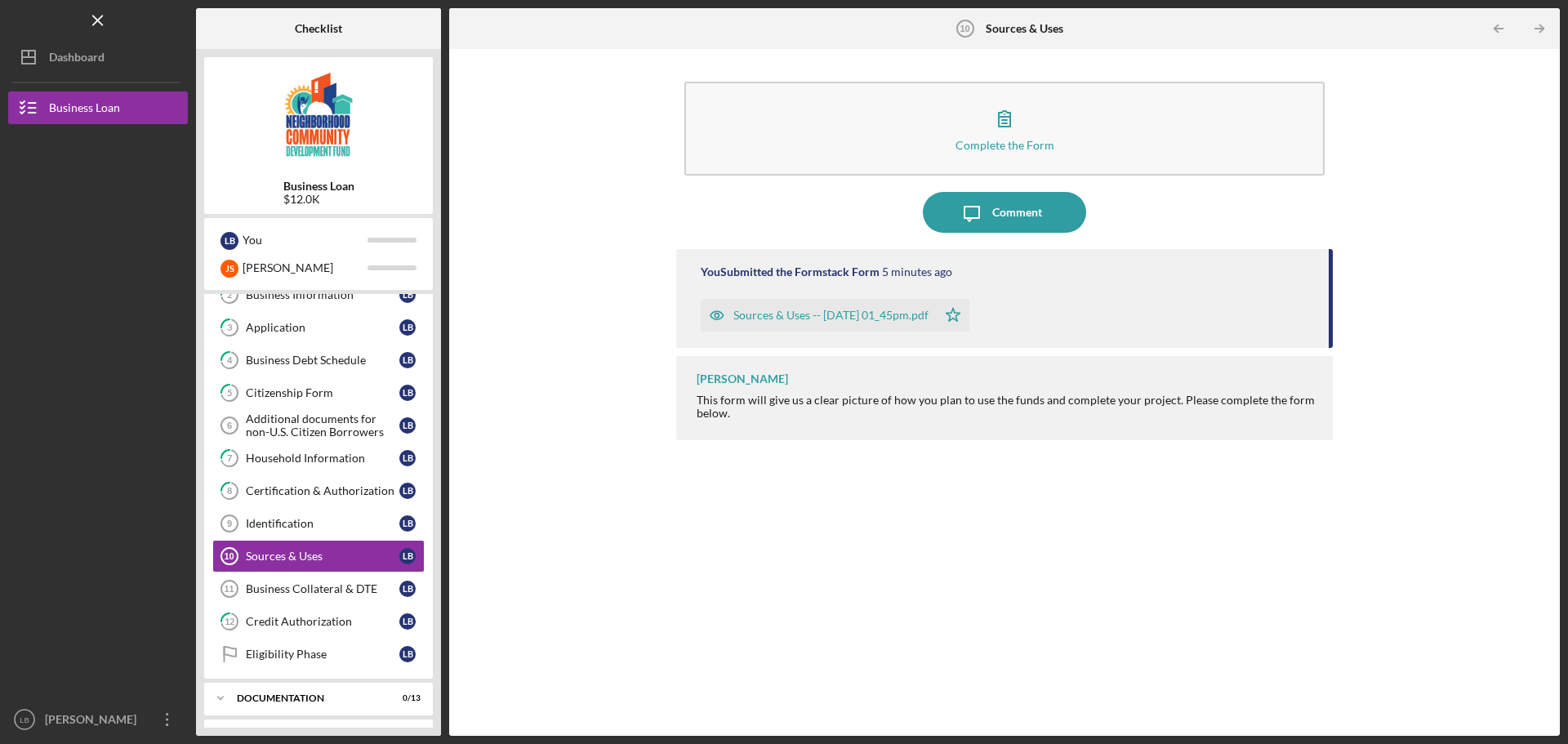
click at [870, 551] on div "You Submitted the Formstack Form 5 minutes ago Sources & Uses -- [DATE] 01_45pm…" at bounding box center [1004, 480] width 657 height 462
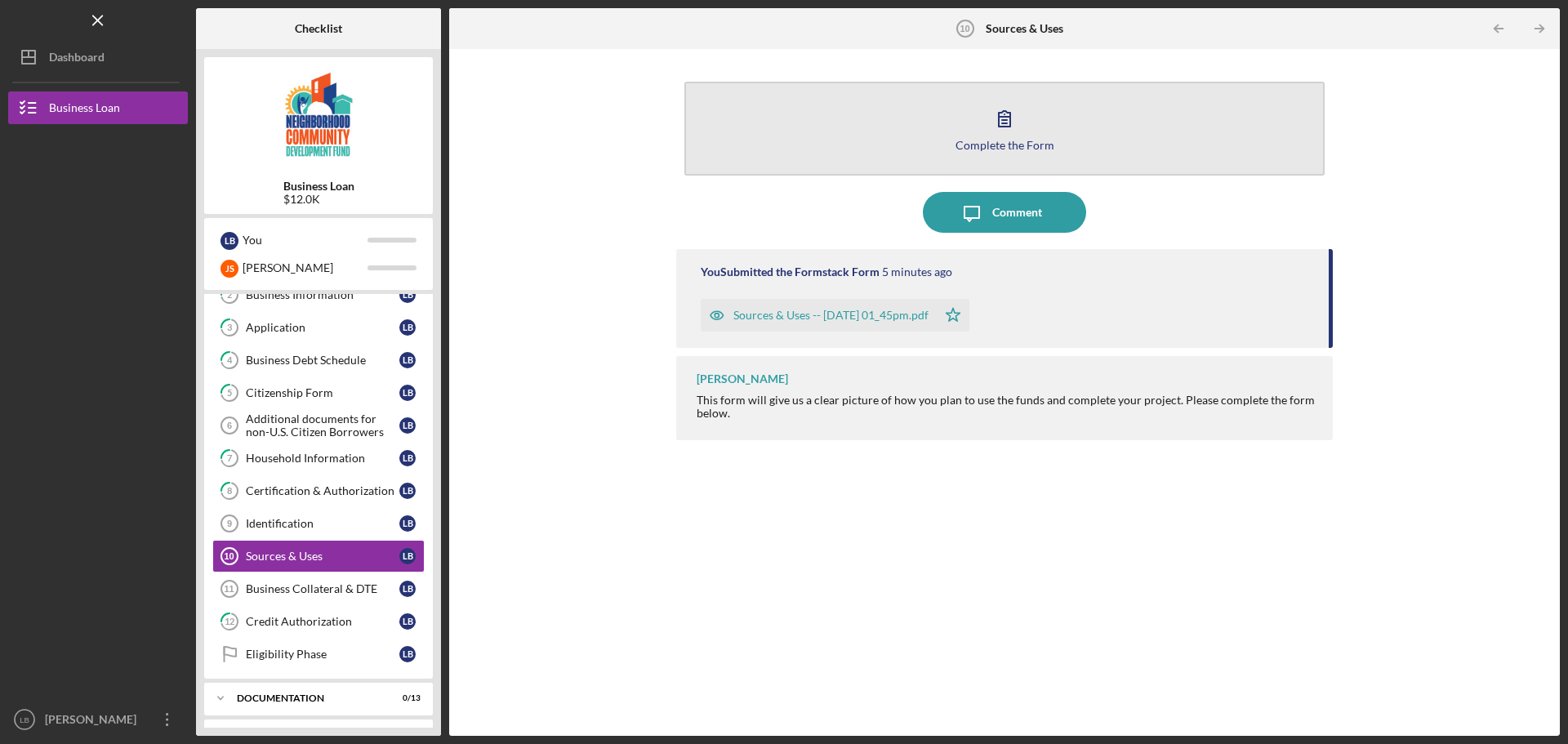
click at [921, 138] on button "Complete the Form Form" at bounding box center [1004, 128] width 640 height 94
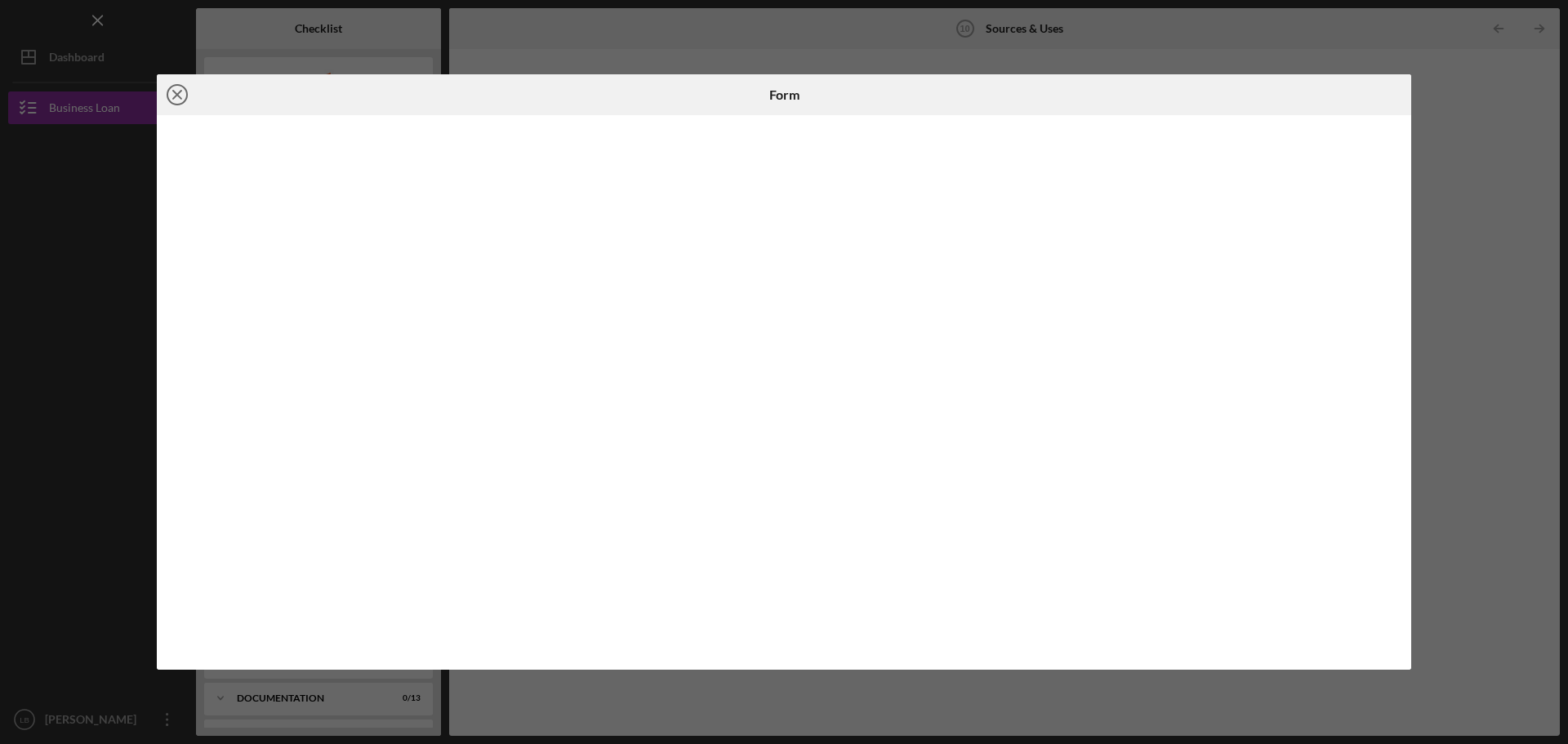
click at [185, 89] on circle at bounding box center [177, 94] width 20 height 20
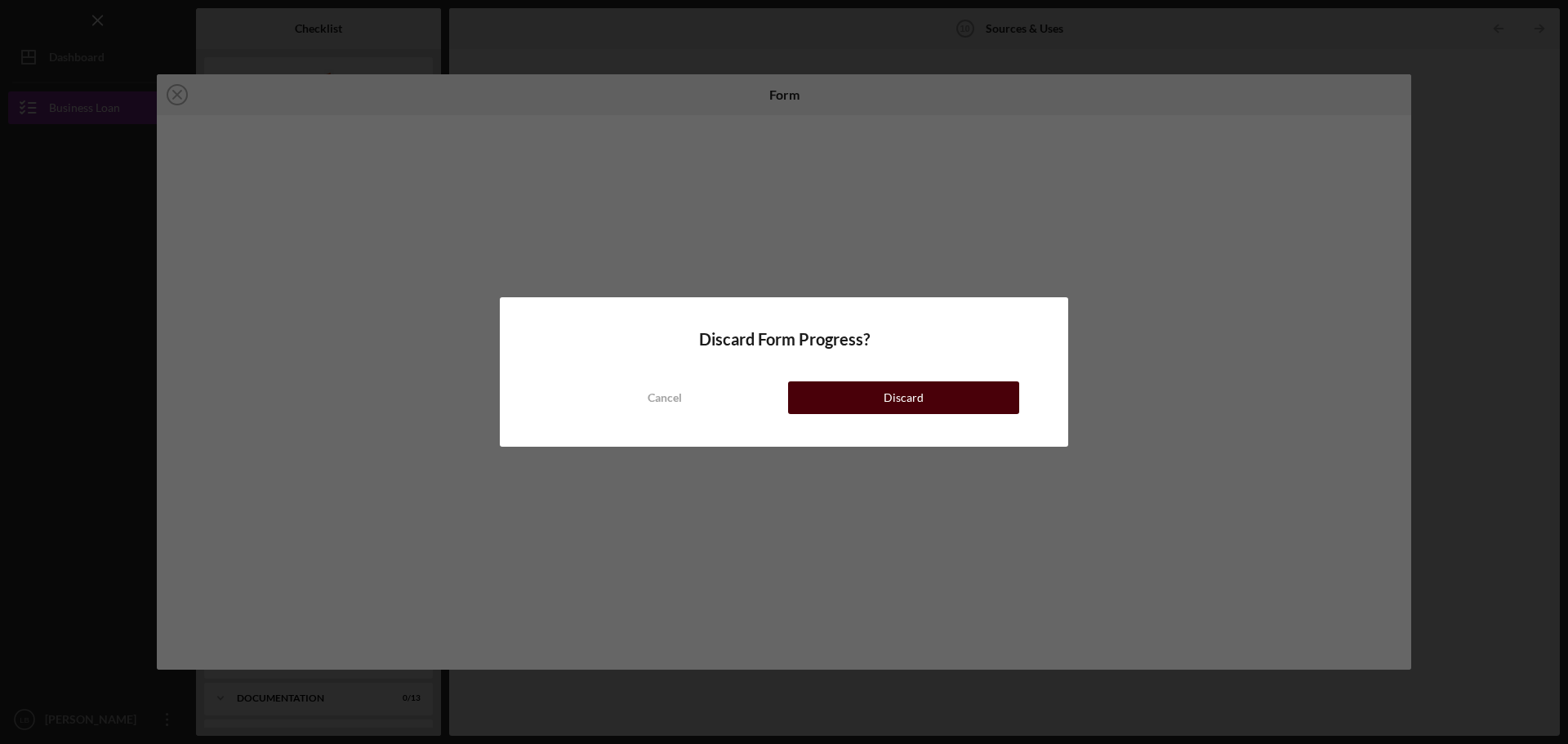
click at [832, 387] on button "Discard" at bounding box center [903, 398] width 231 height 32
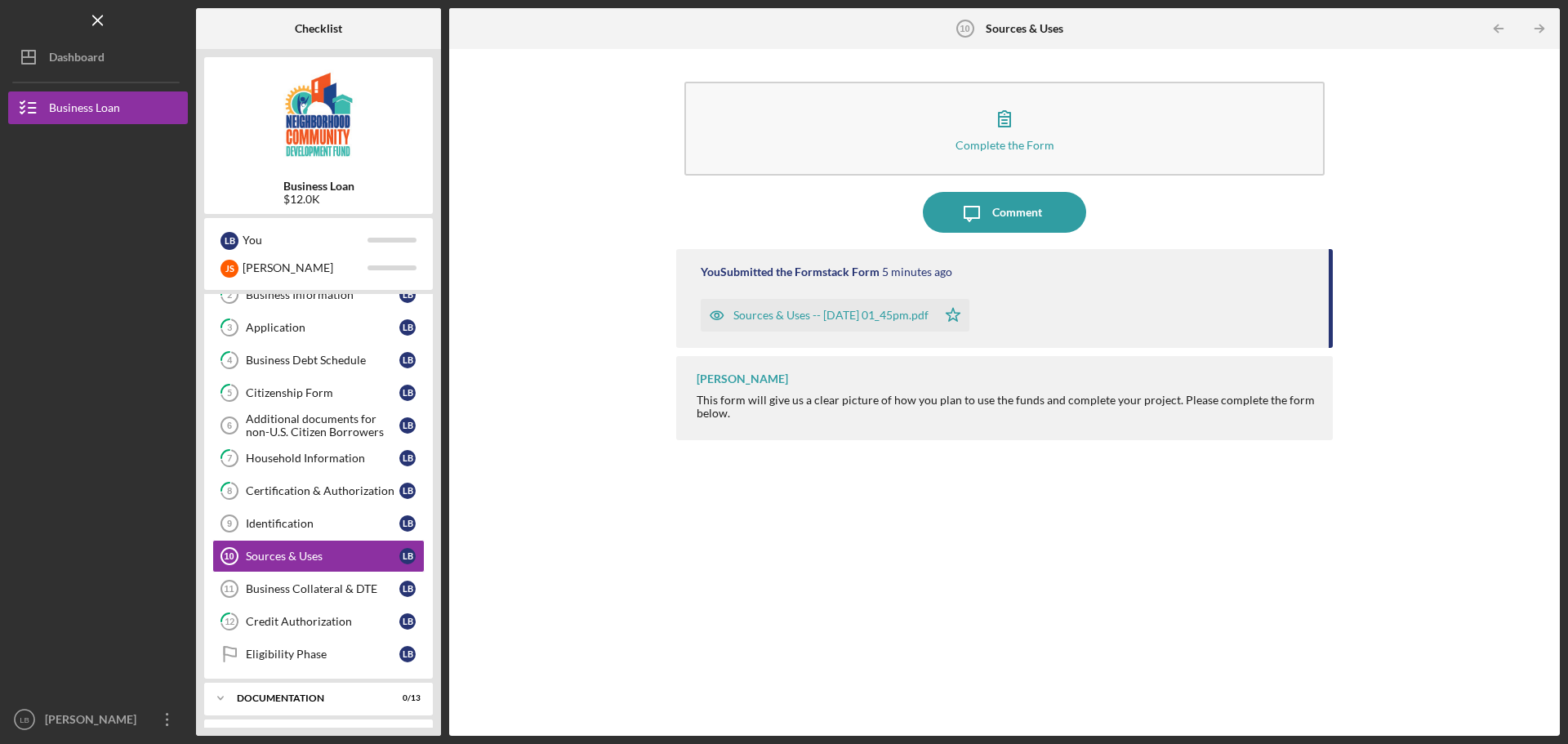
click at [672, 708] on div "Complete the Form Form Icon/Message Comment You Submitted the Formstack Form 5 …" at bounding box center [1004, 393] width 1094 height 670
click at [299, 523] on div "Identification" at bounding box center [322, 523] width 153 height 13
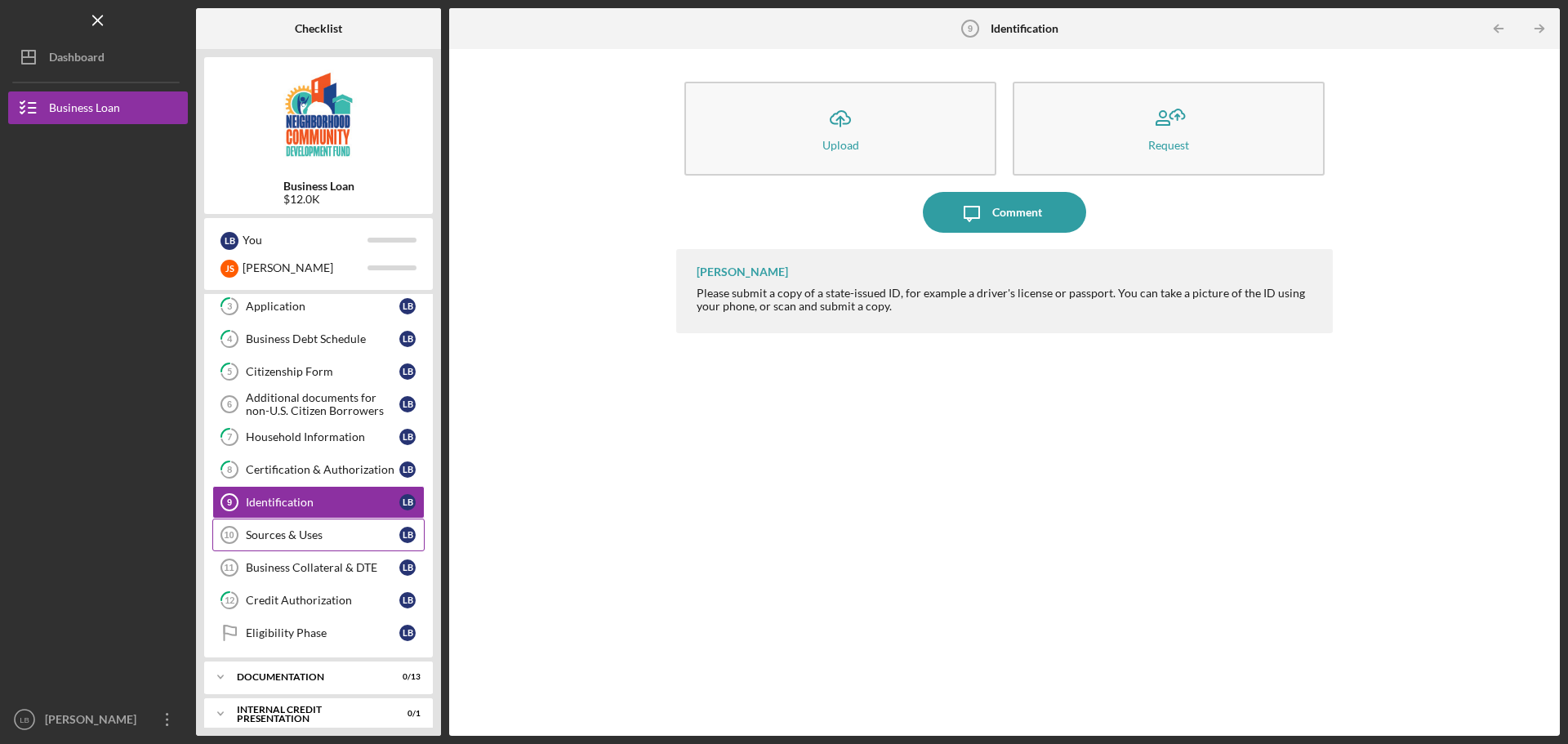
scroll to position [115, 0]
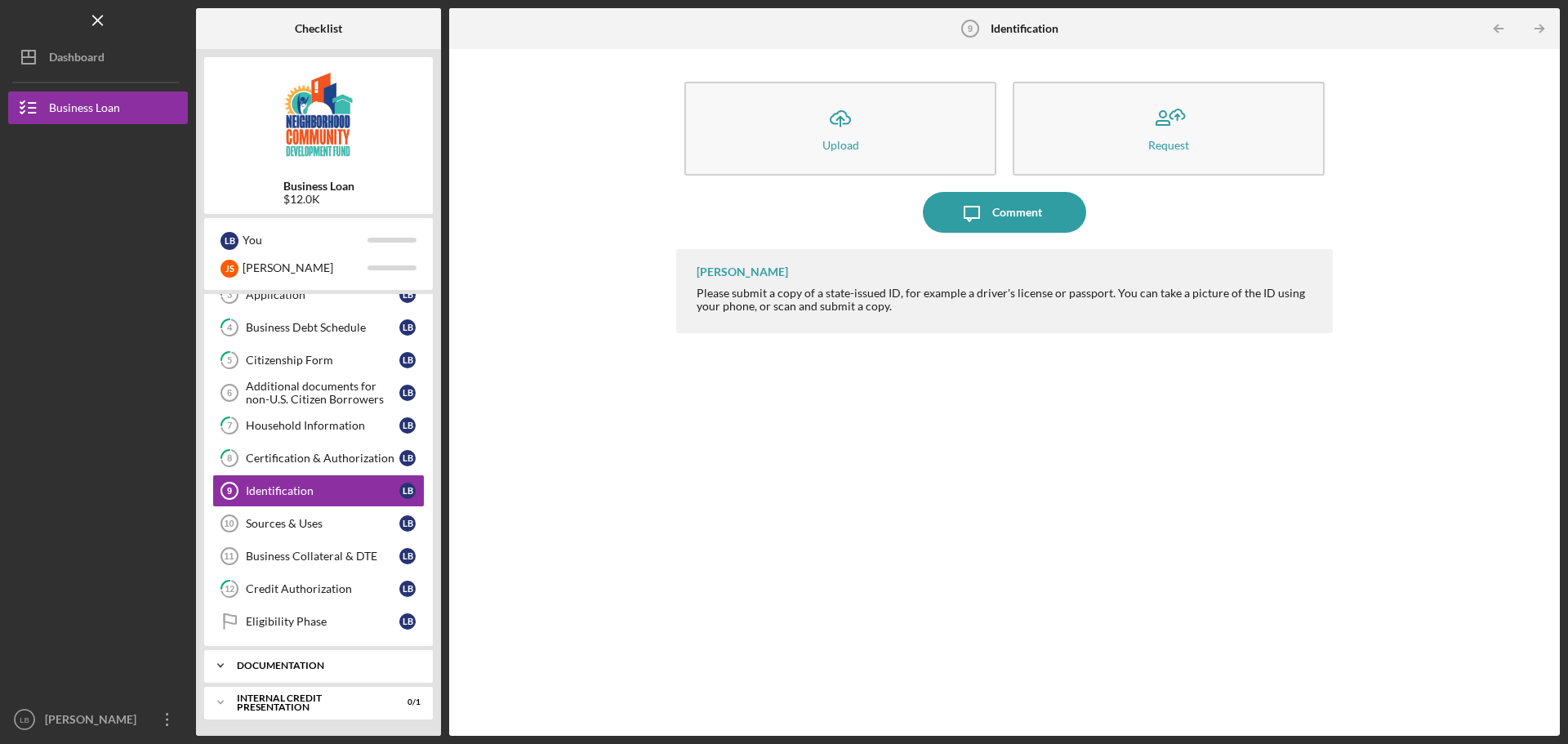
click at [256, 670] on div "Icon/Expander documentation 0 / 13" at bounding box center [318, 665] width 228 height 32
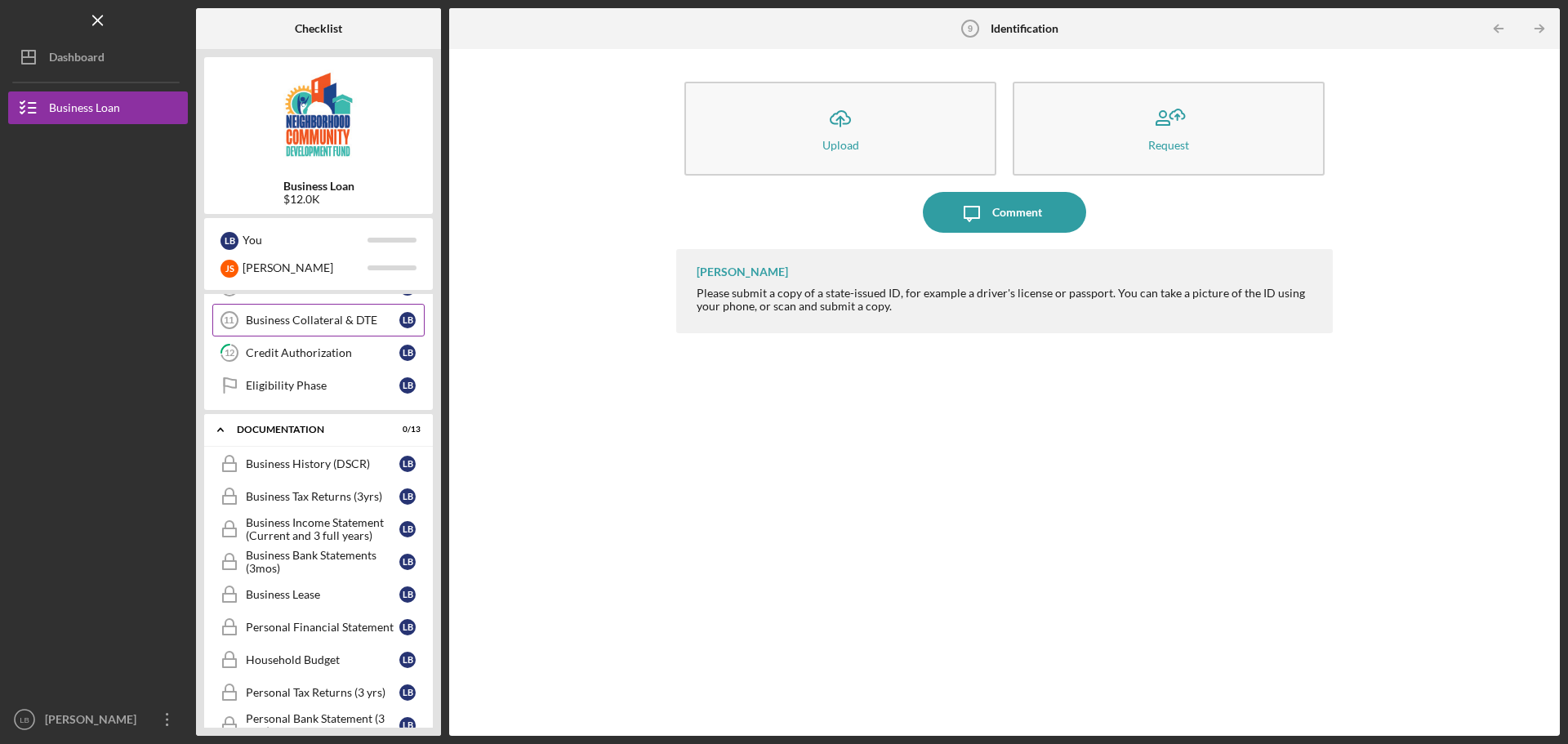
scroll to position [441, 0]
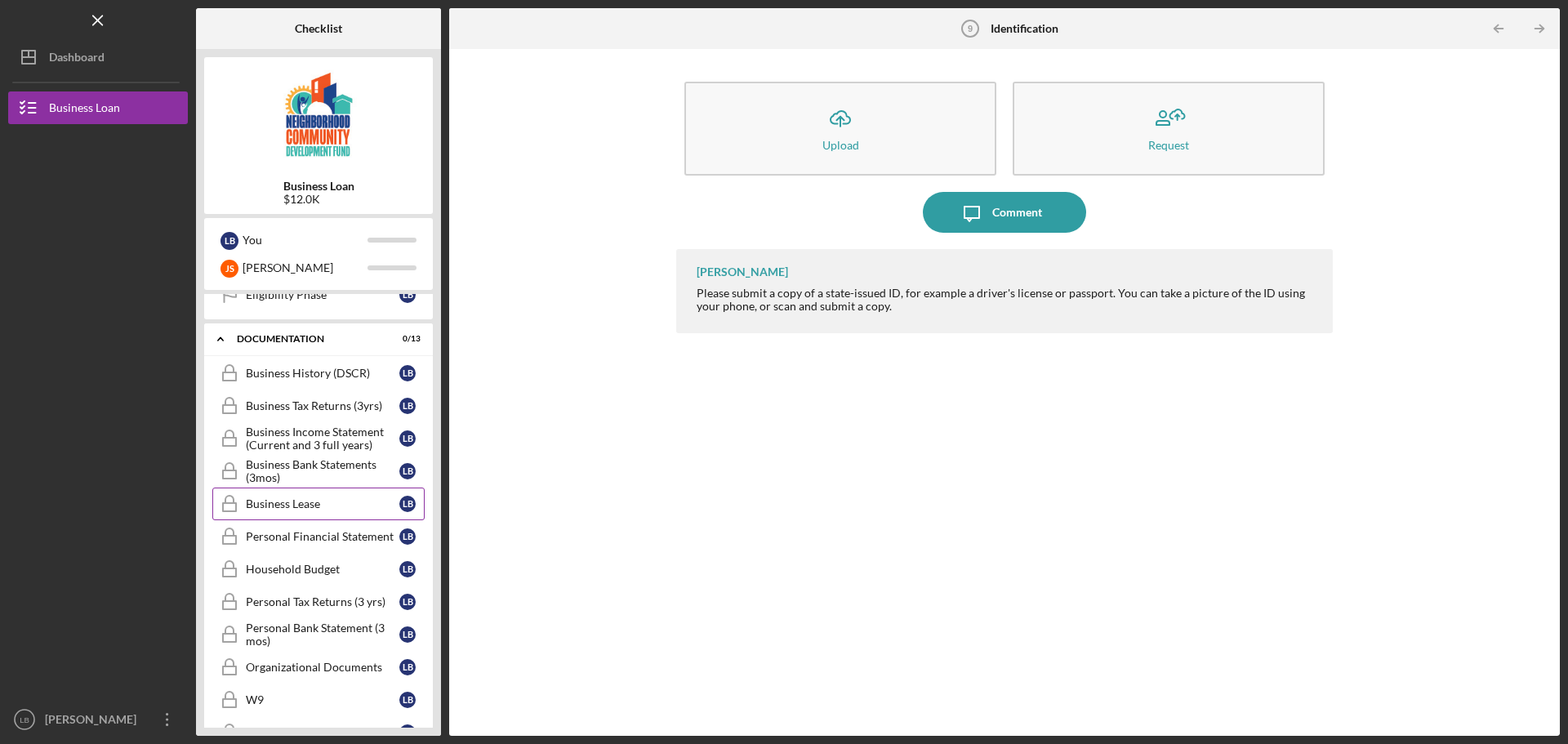
click at [309, 501] on div "Business Lease" at bounding box center [322, 503] width 153 height 13
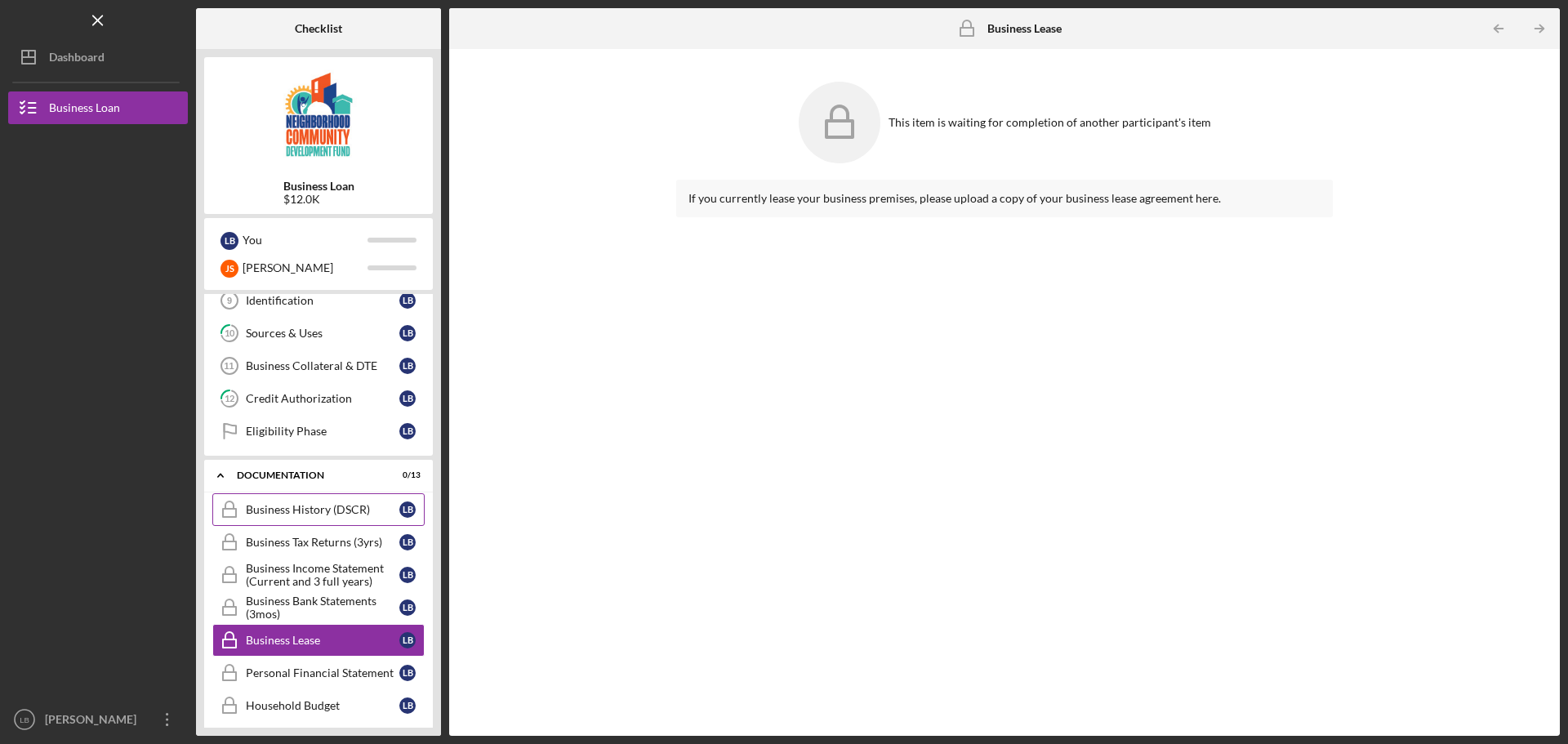
scroll to position [303, 0]
click at [215, 476] on icon "Icon/Expander" at bounding box center [221, 476] width 33 height 32
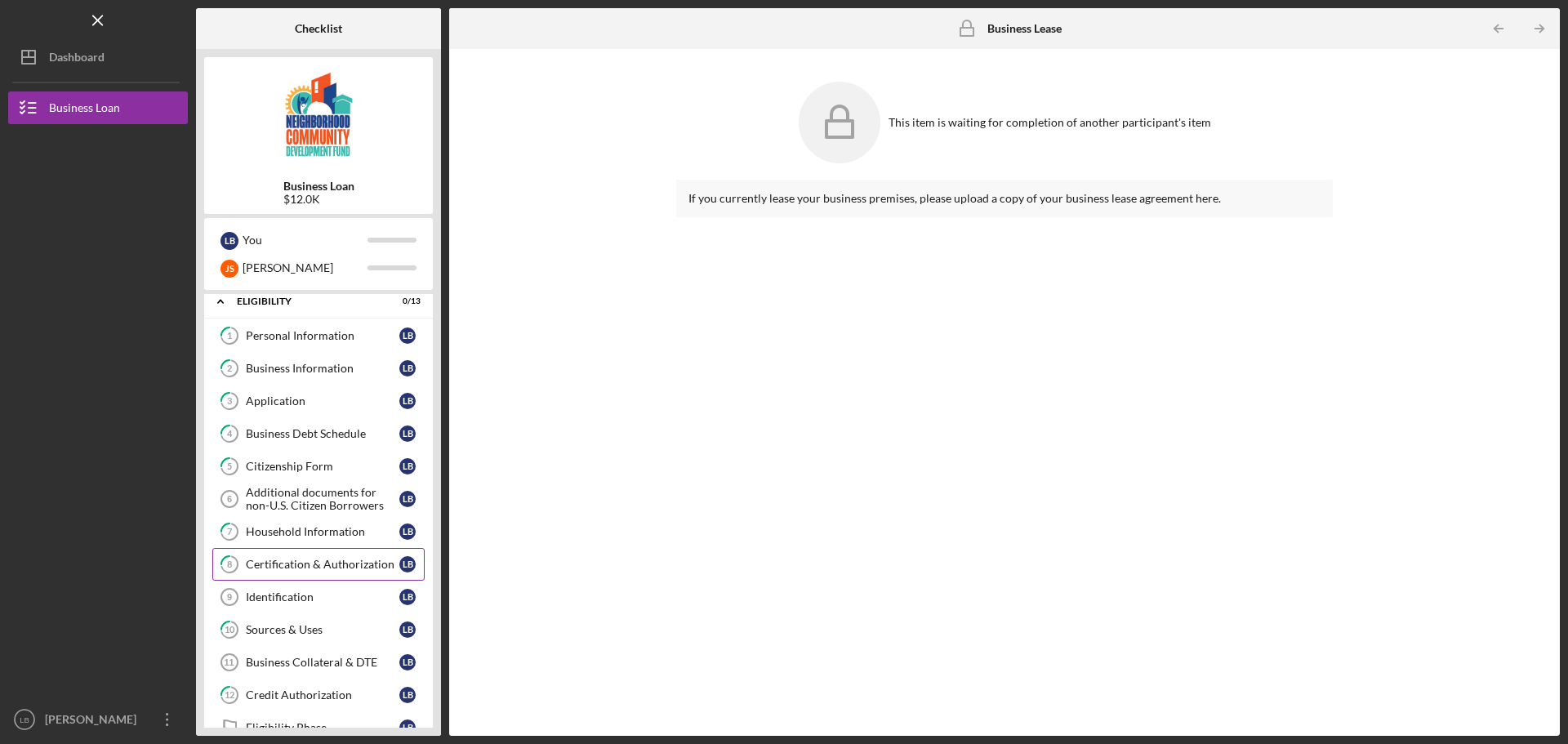
scroll to position [0, 0]
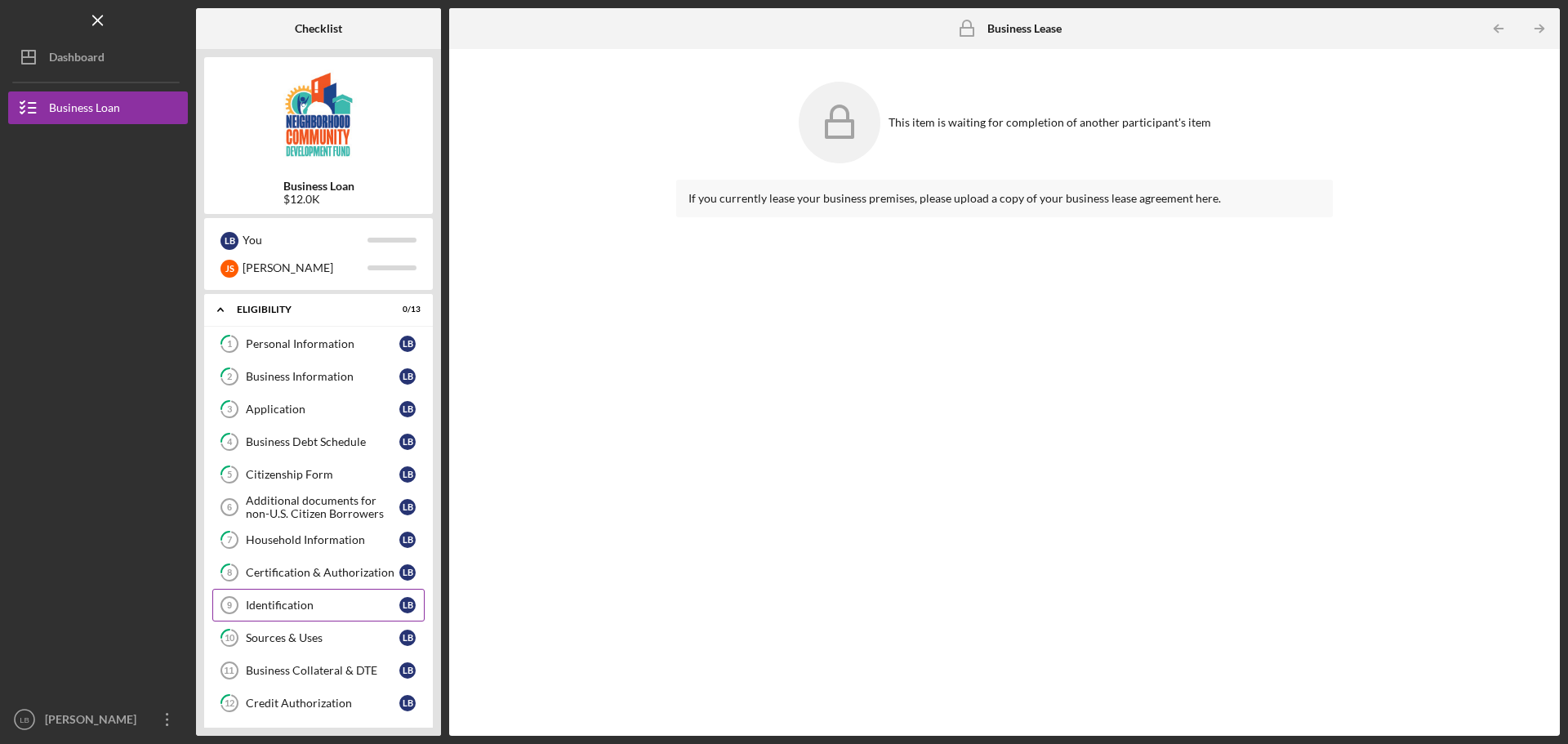
click at [308, 607] on div "Identification" at bounding box center [322, 605] width 153 height 13
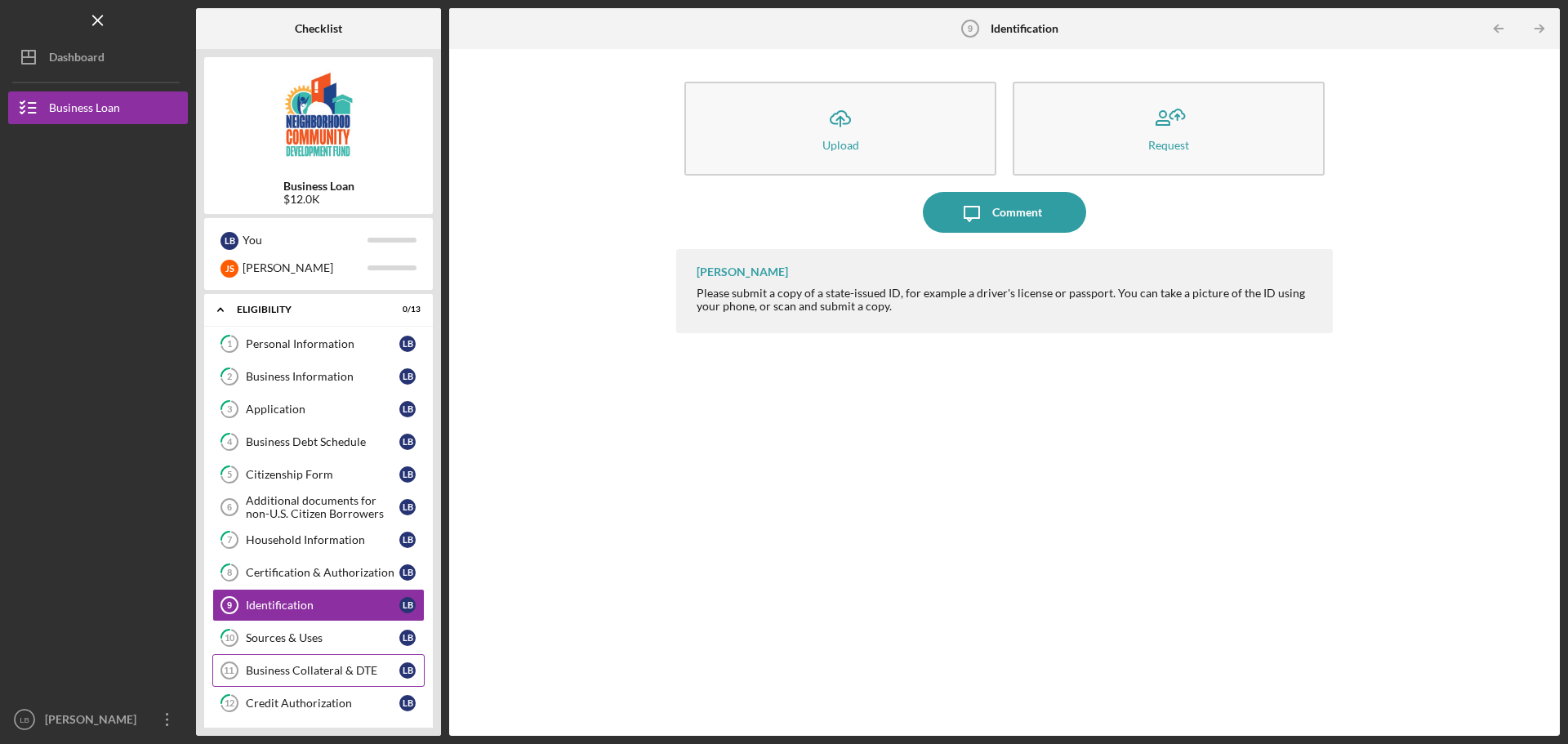
click at [326, 666] on div "Business Collateral & DTE" at bounding box center [322, 670] width 153 height 13
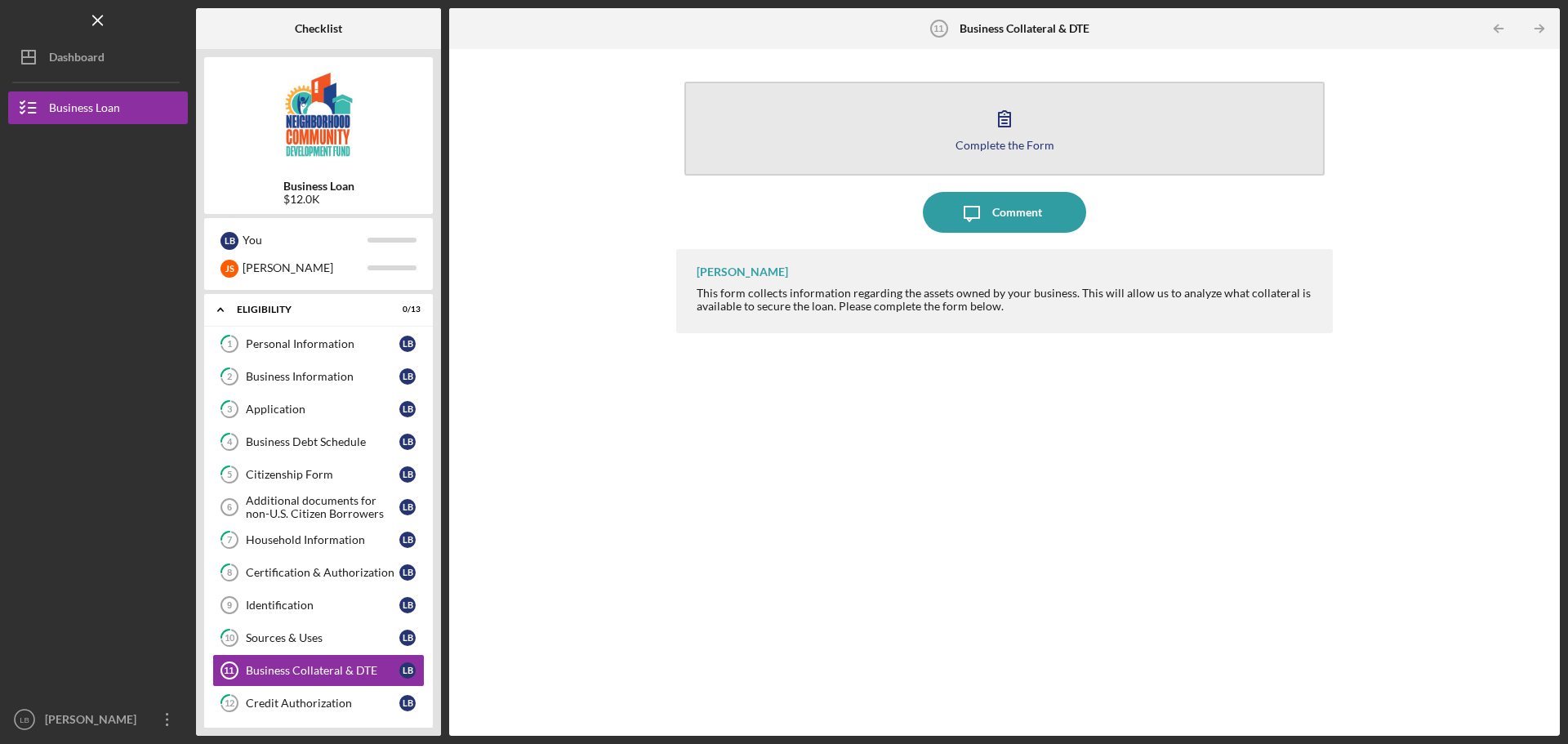
click at [1028, 123] on button "Complete the Form Form" at bounding box center [1004, 128] width 640 height 94
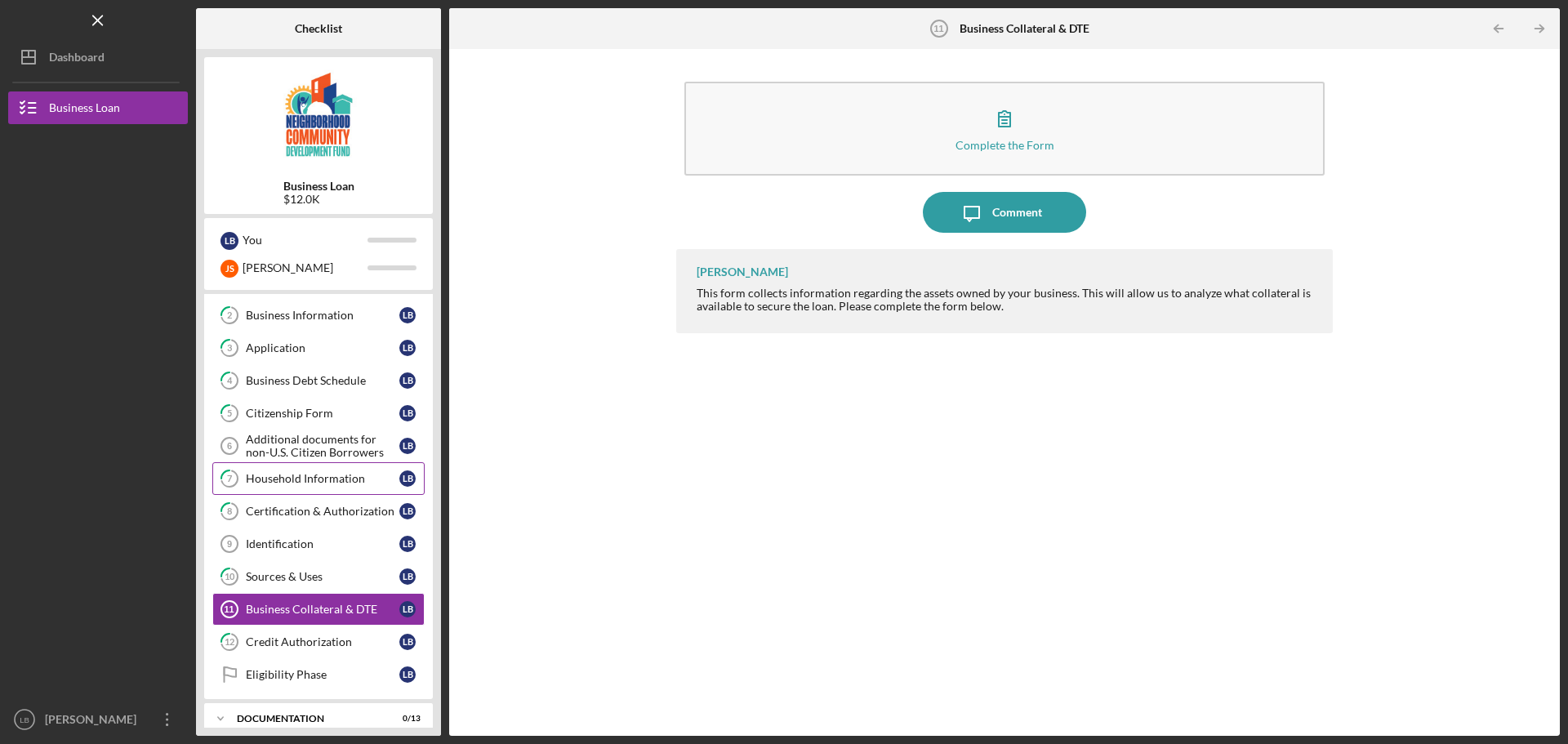
scroll to position [115, 0]
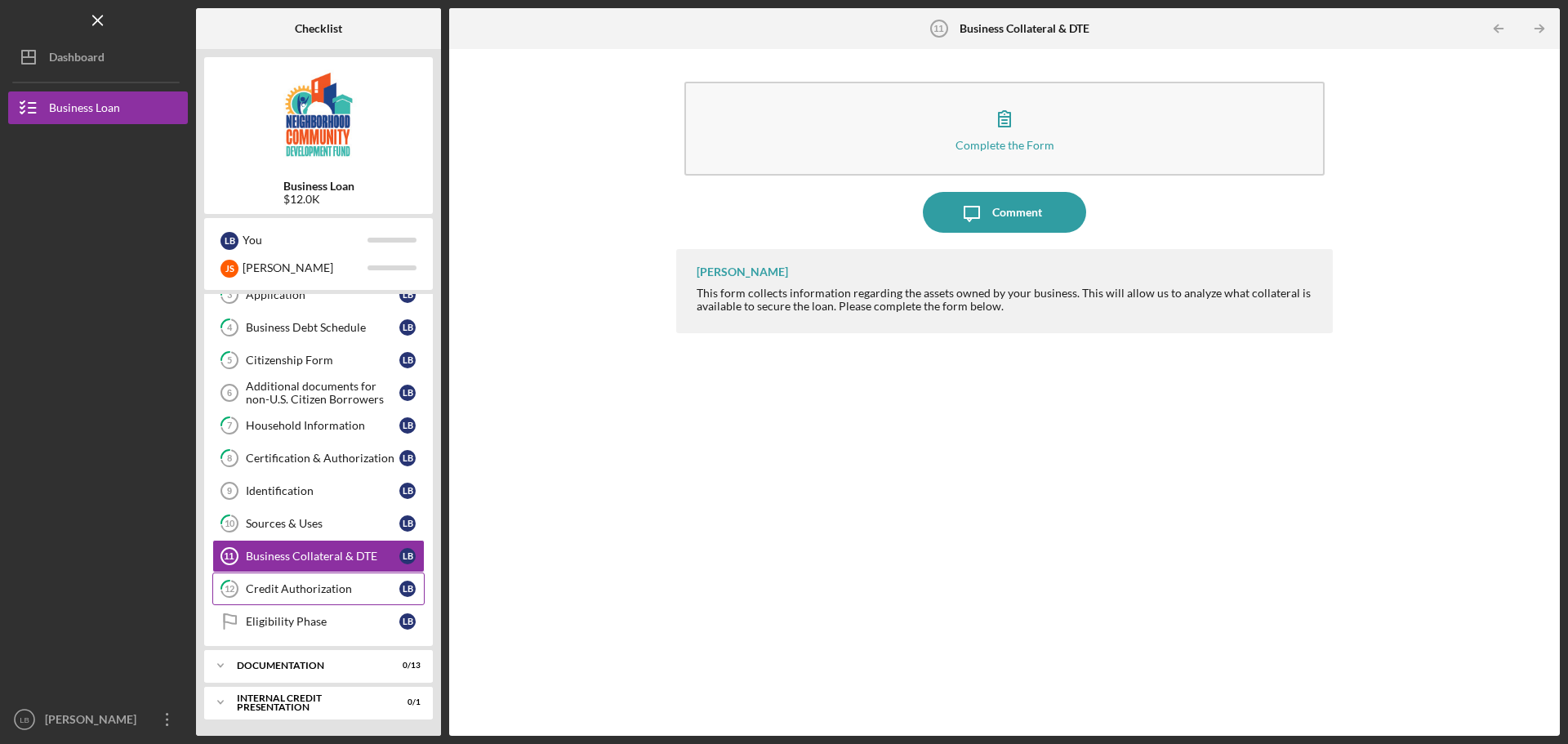
click at [305, 589] on div "Credit Authorization" at bounding box center [322, 588] width 153 height 13
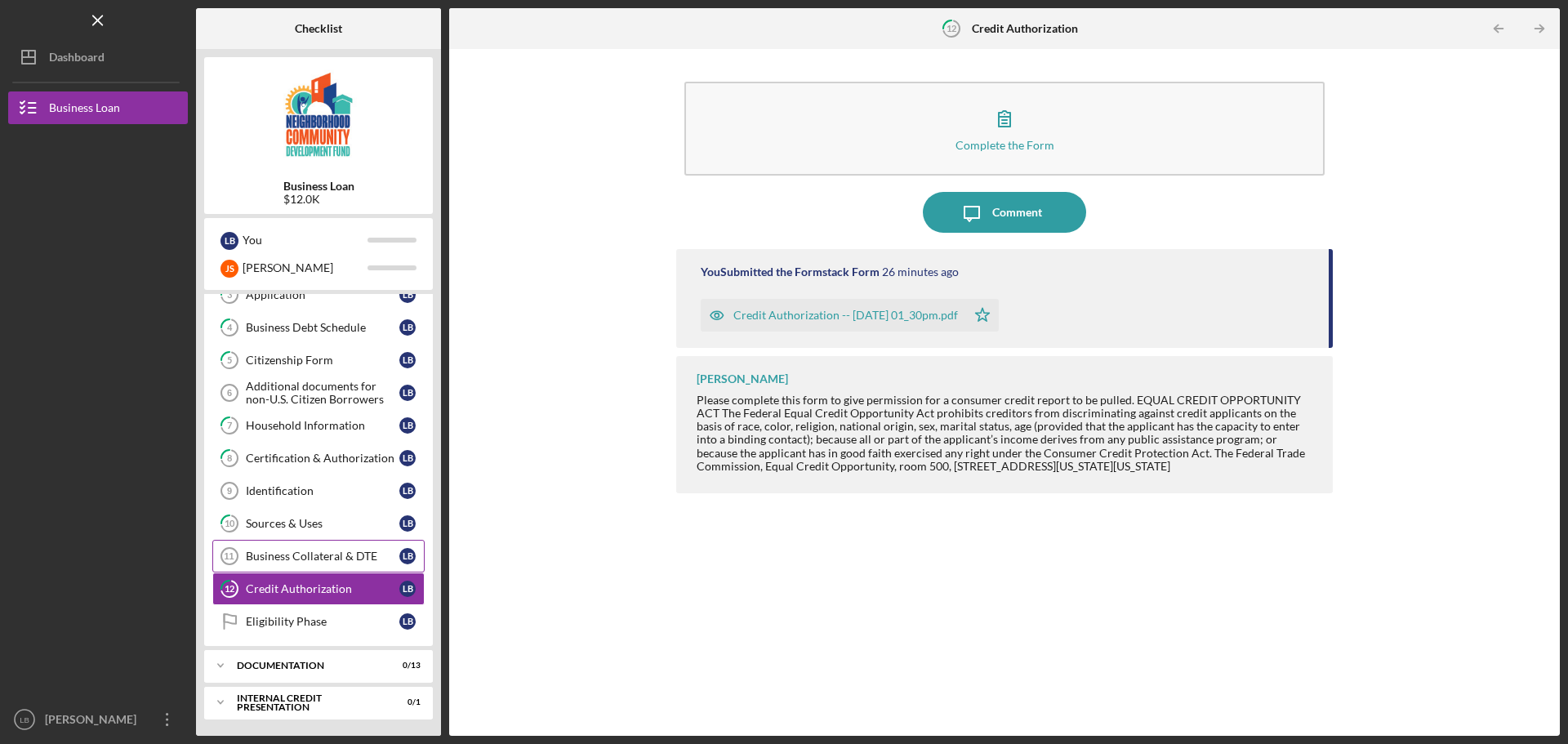
click at [328, 558] on div "Business Collateral & DTE" at bounding box center [322, 556] width 153 height 13
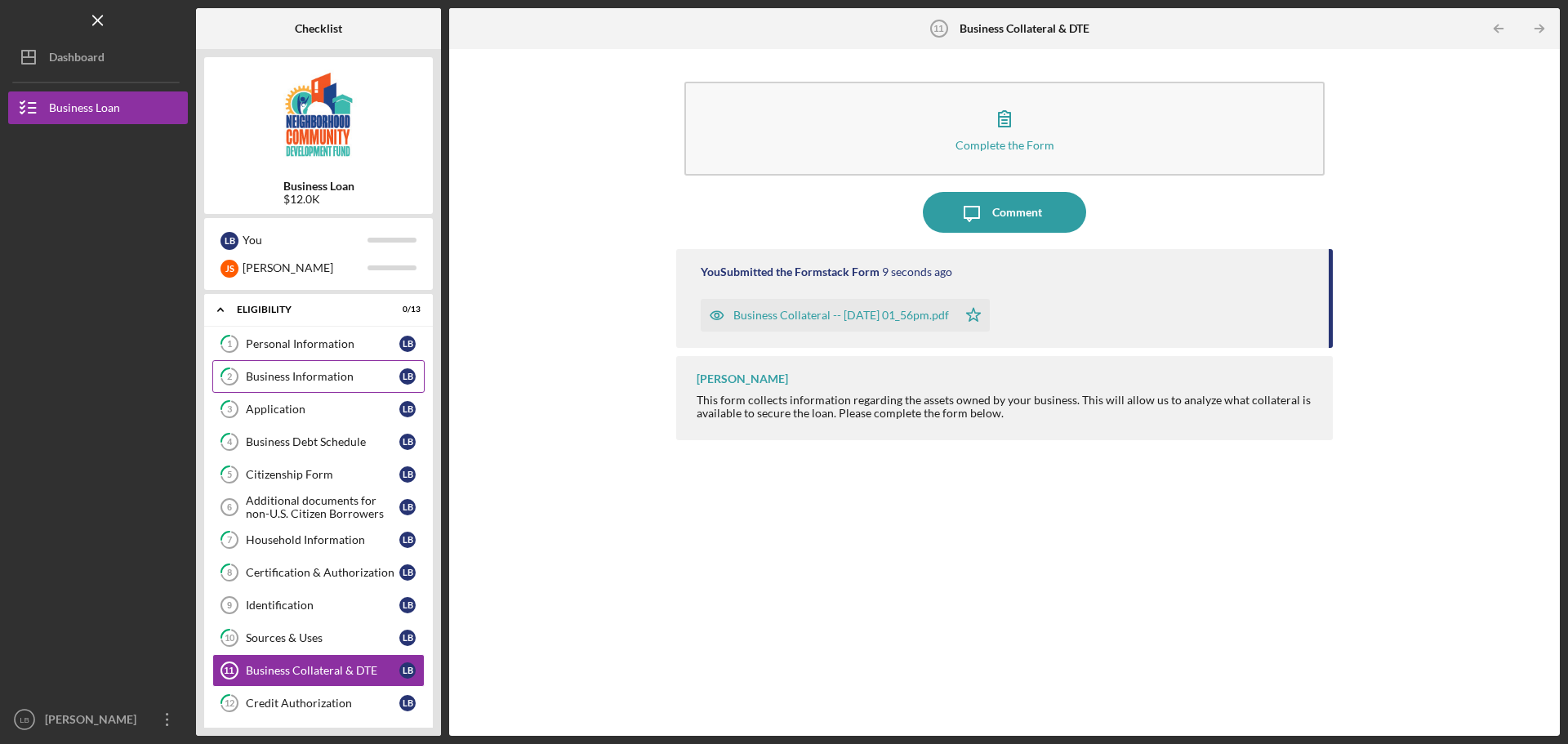
click at [324, 375] on div "Business Information" at bounding box center [322, 375] width 153 height 13
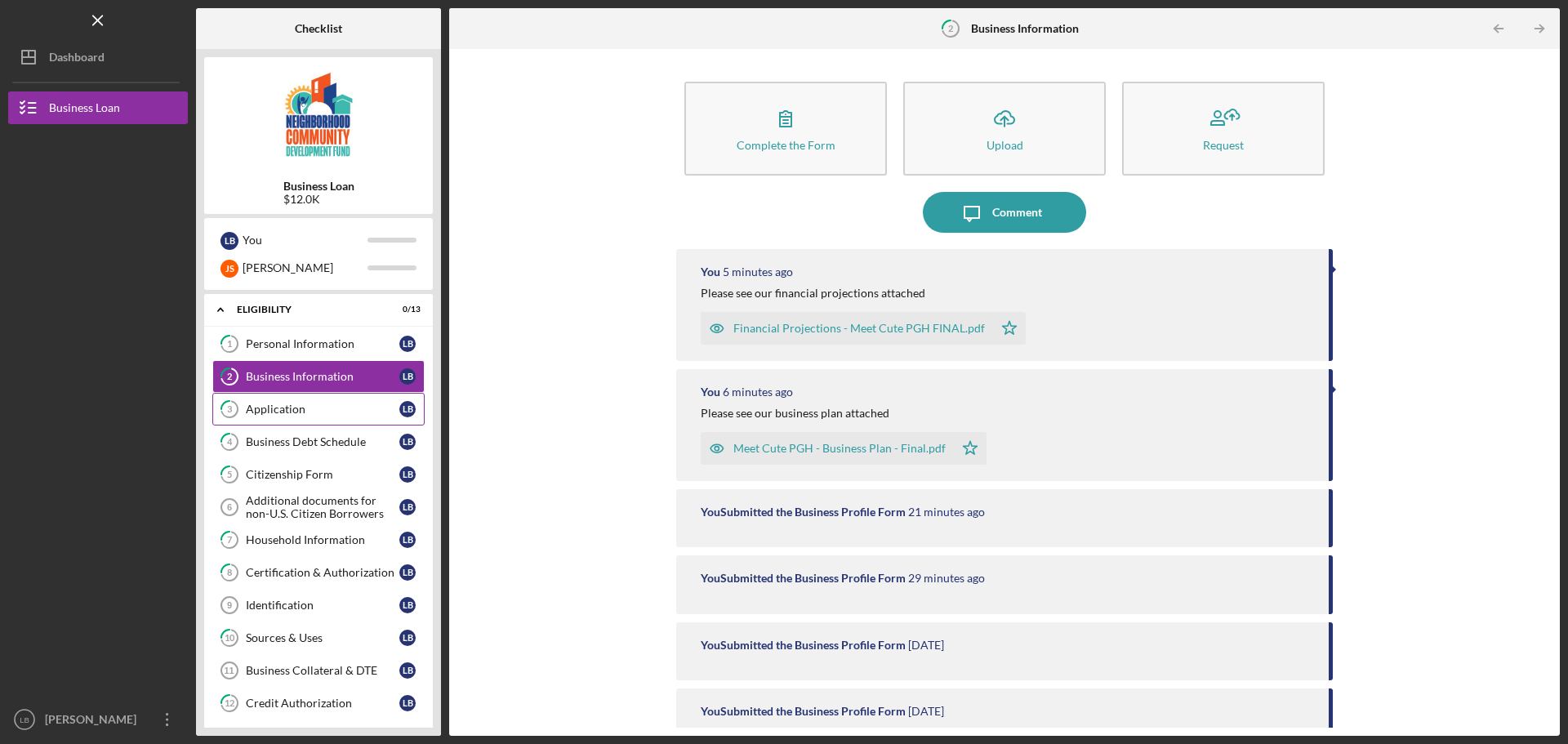
click at [324, 408] on div "Application" at bounding box center [322, 409] width 153 height 13
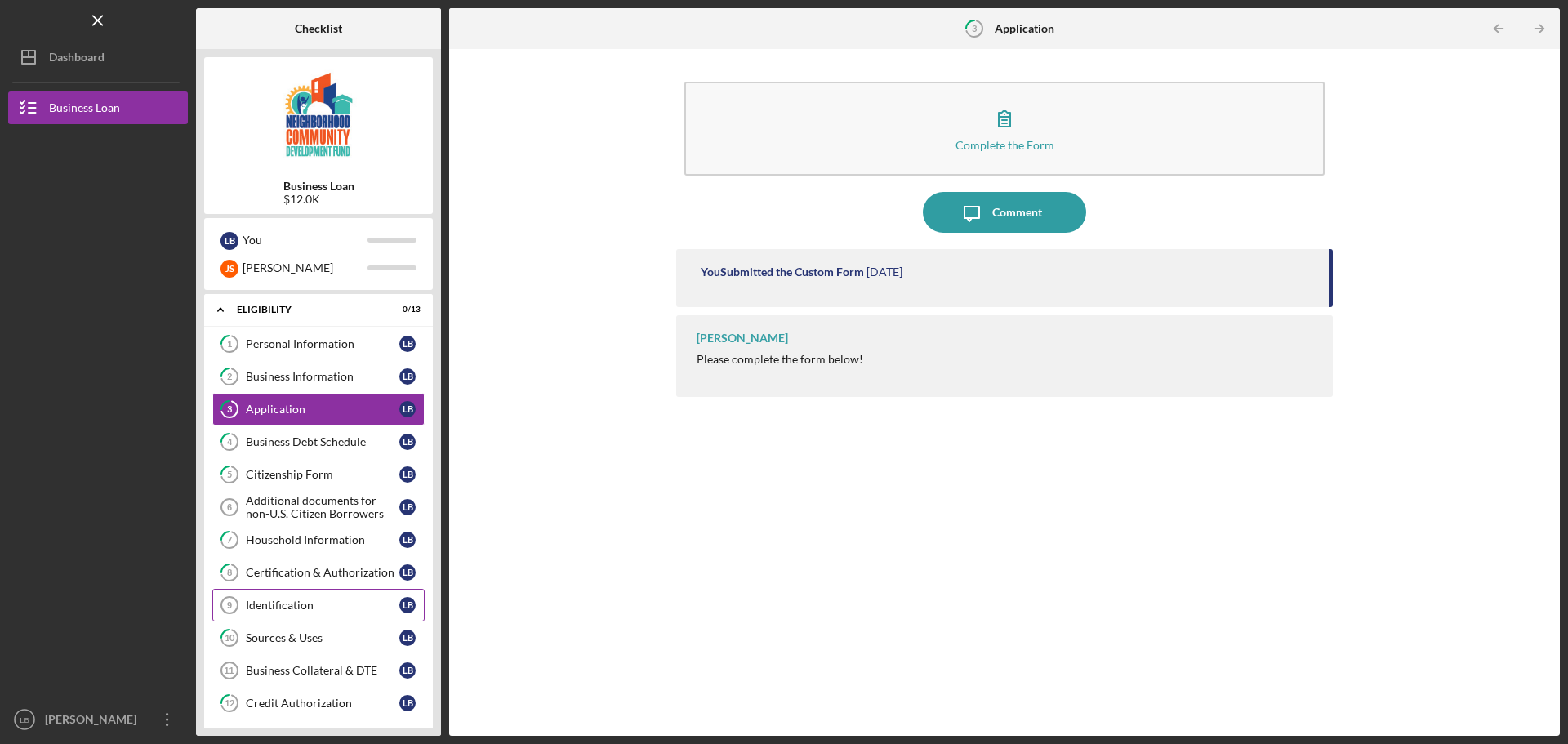
click at [304, 604] on div "Identification" at bounding box center [322, 605] width 153 height 13
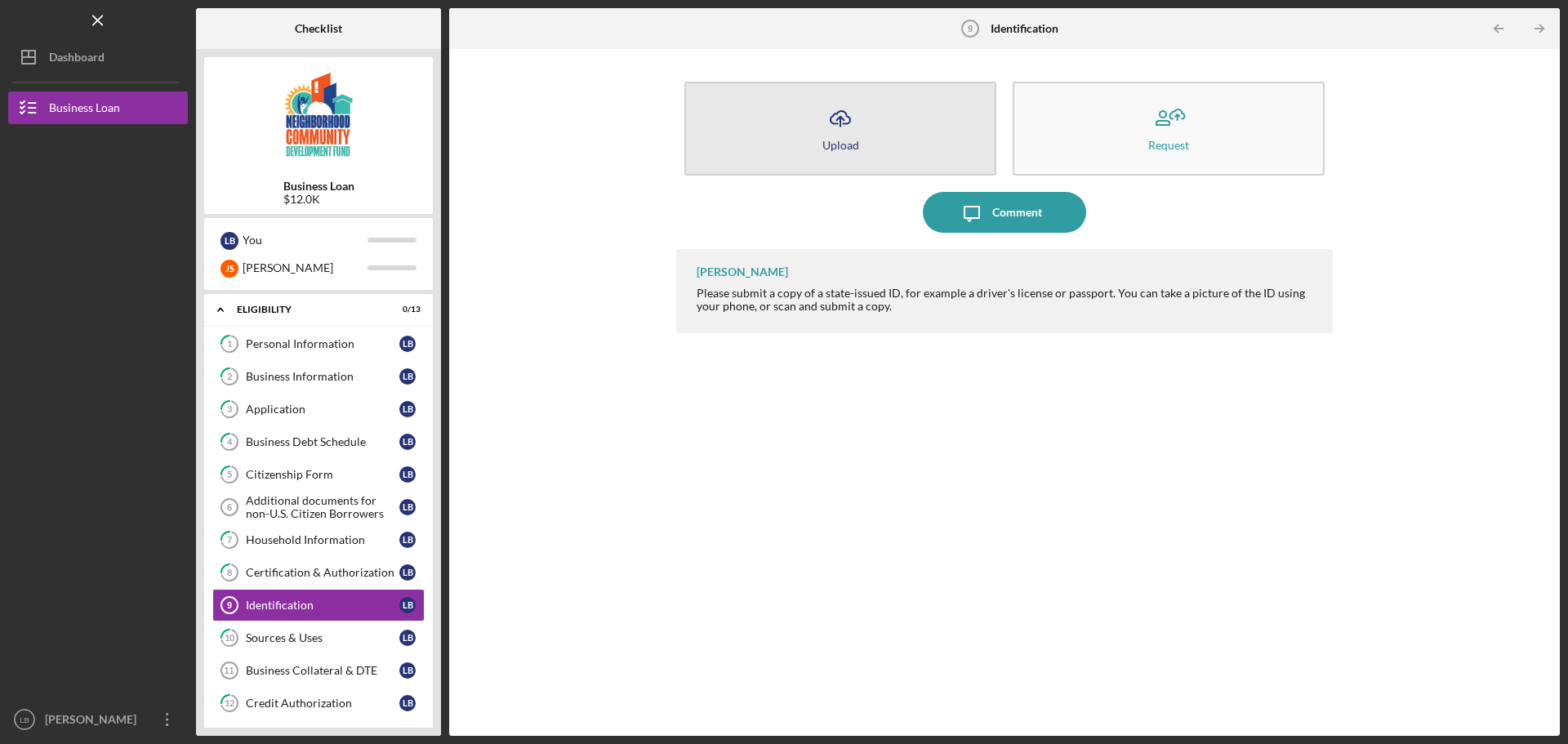
click at [779, 117] on button "Icon/Upload Upload" at bounding box center [840, 128] width 312 height 94
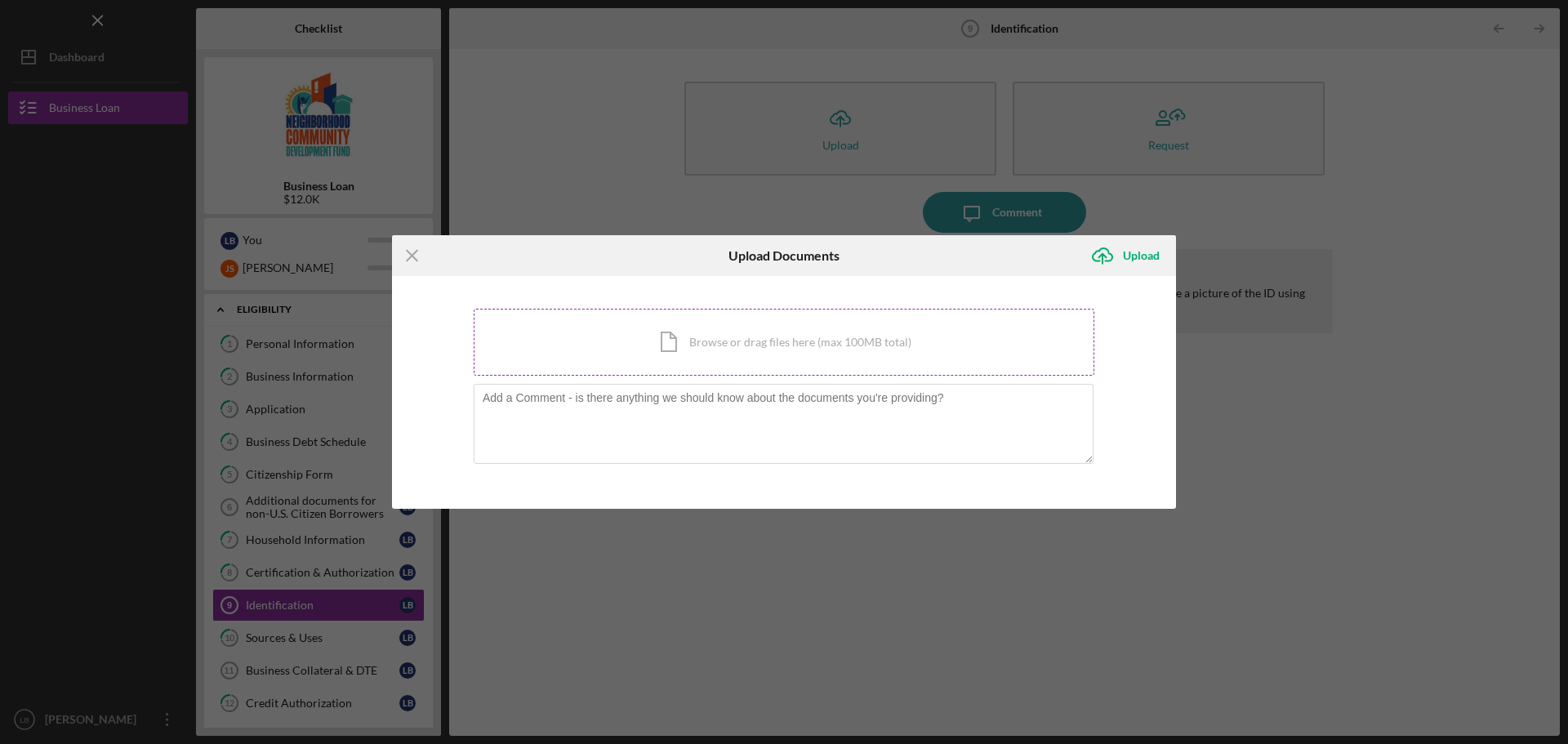
click at [725, 350] on div "Icon/Document Browse or drag files here (max 100MB total) Tap to choose files o…" at bounding box center [784, 342] width 621 height 67
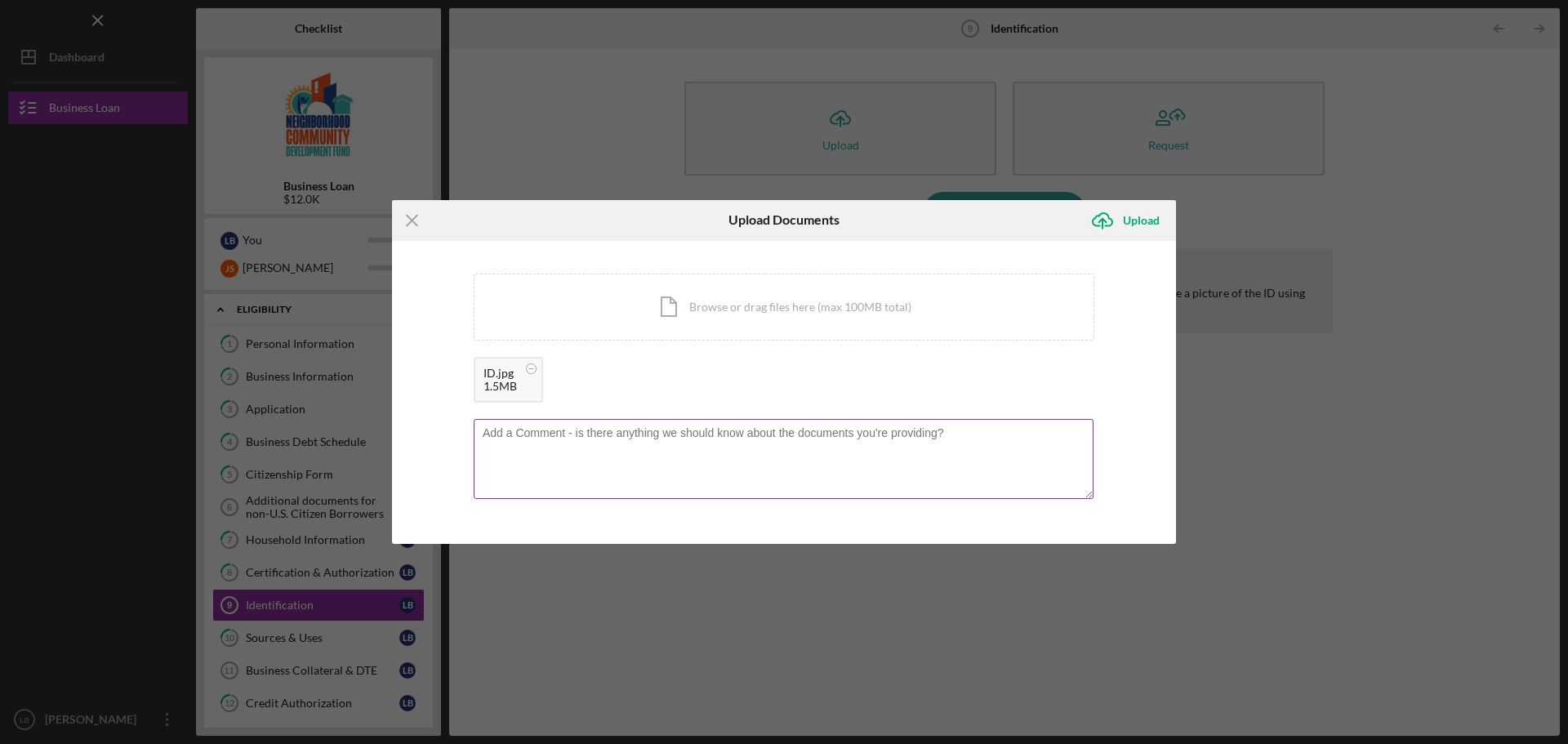
click at [716, 455] on textarea at bounding box center [784, 459] width 620 height 80
click at [731, 431] on textarea "Please let me know if this photo of my driver's liscense is acceptable" at bounding box center [784, 459] width 620 height 80
click at [839, 439] on textarea "Please let me know if this photo of my driver's license is acceptable" at bounding box center [784, 459] width 620 height 80
type textarea "Please let me know if this photo of my driver's license is acceptable"
click at [1122, 215] on button "Icon/Upload Upload" at bounding box center [1129, 221] width 94 height 32
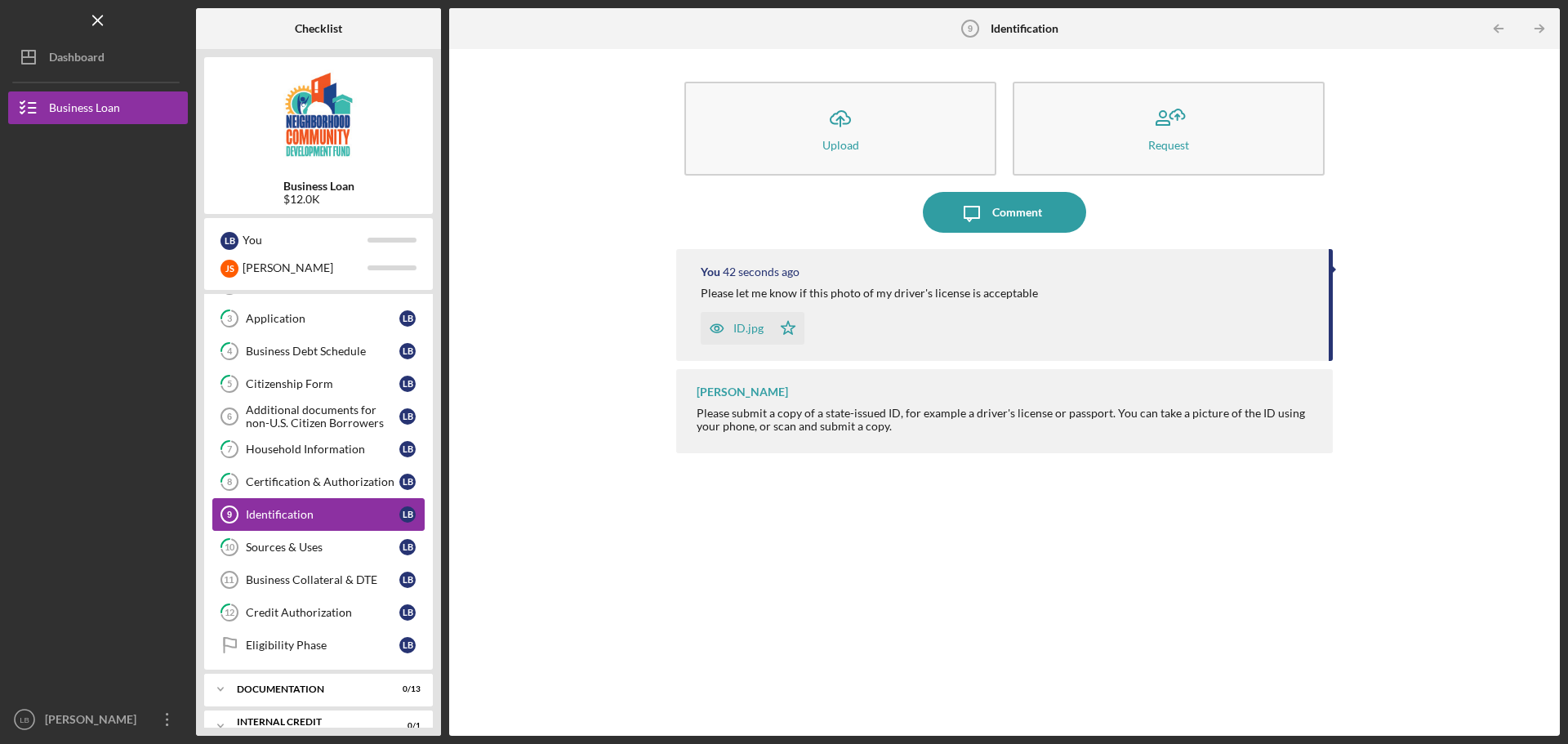
scroll to position [115, 0]
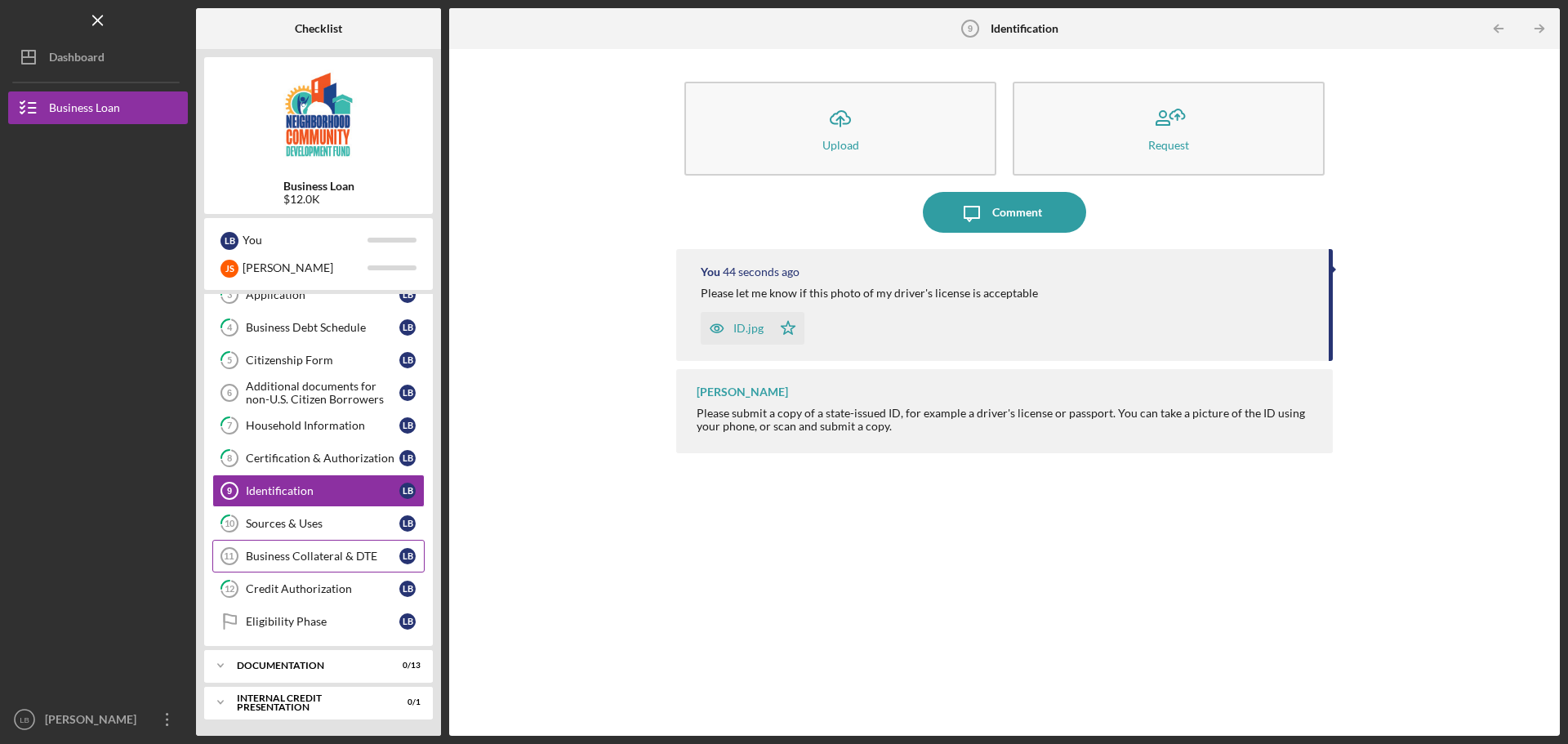
click at [322, 554] on div "Business Collateral & DTE" at bounding box center [322, 556] width 153 height 13
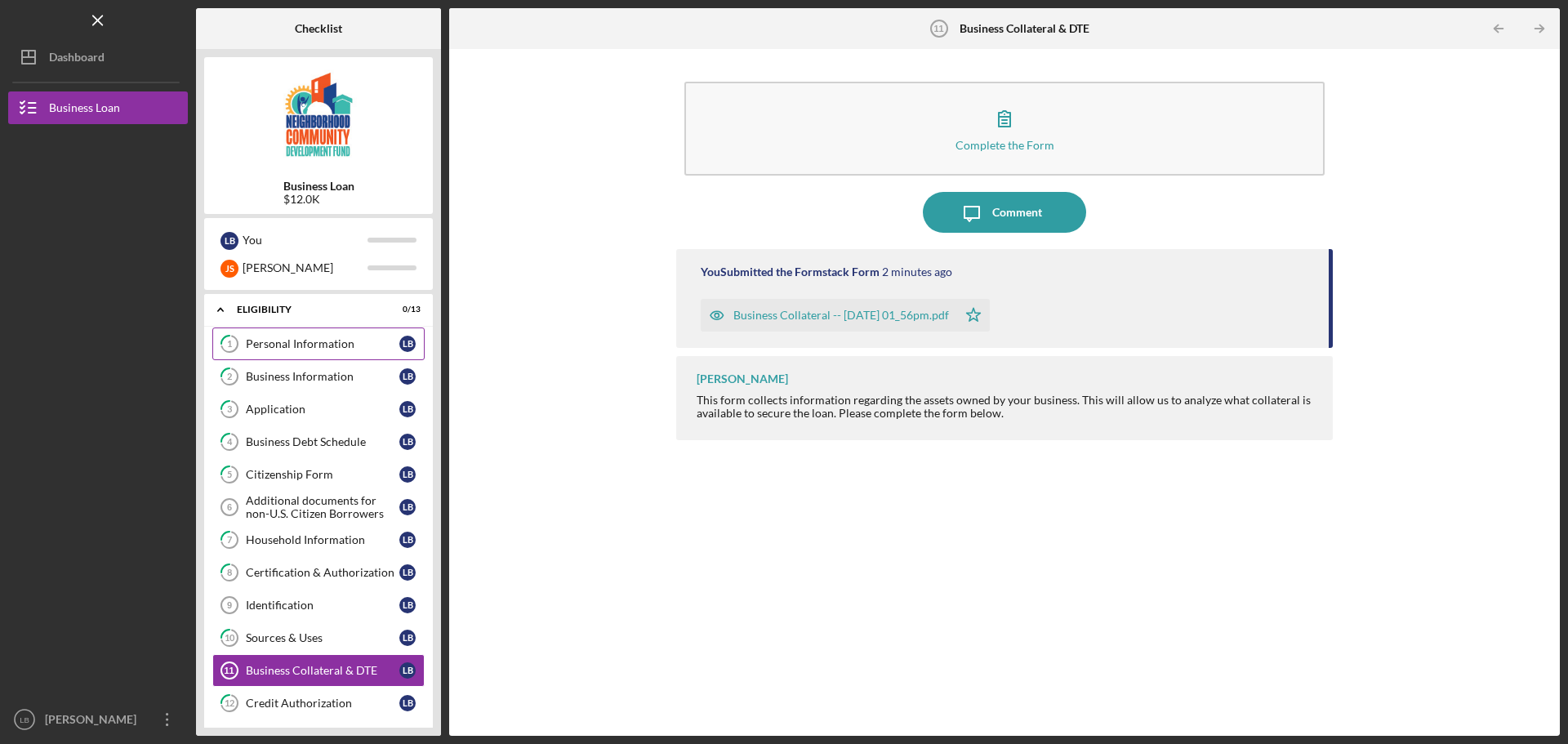
click at [312, 342] on div "Personal Information" at bounding box center [322, 343] width 153 height 13
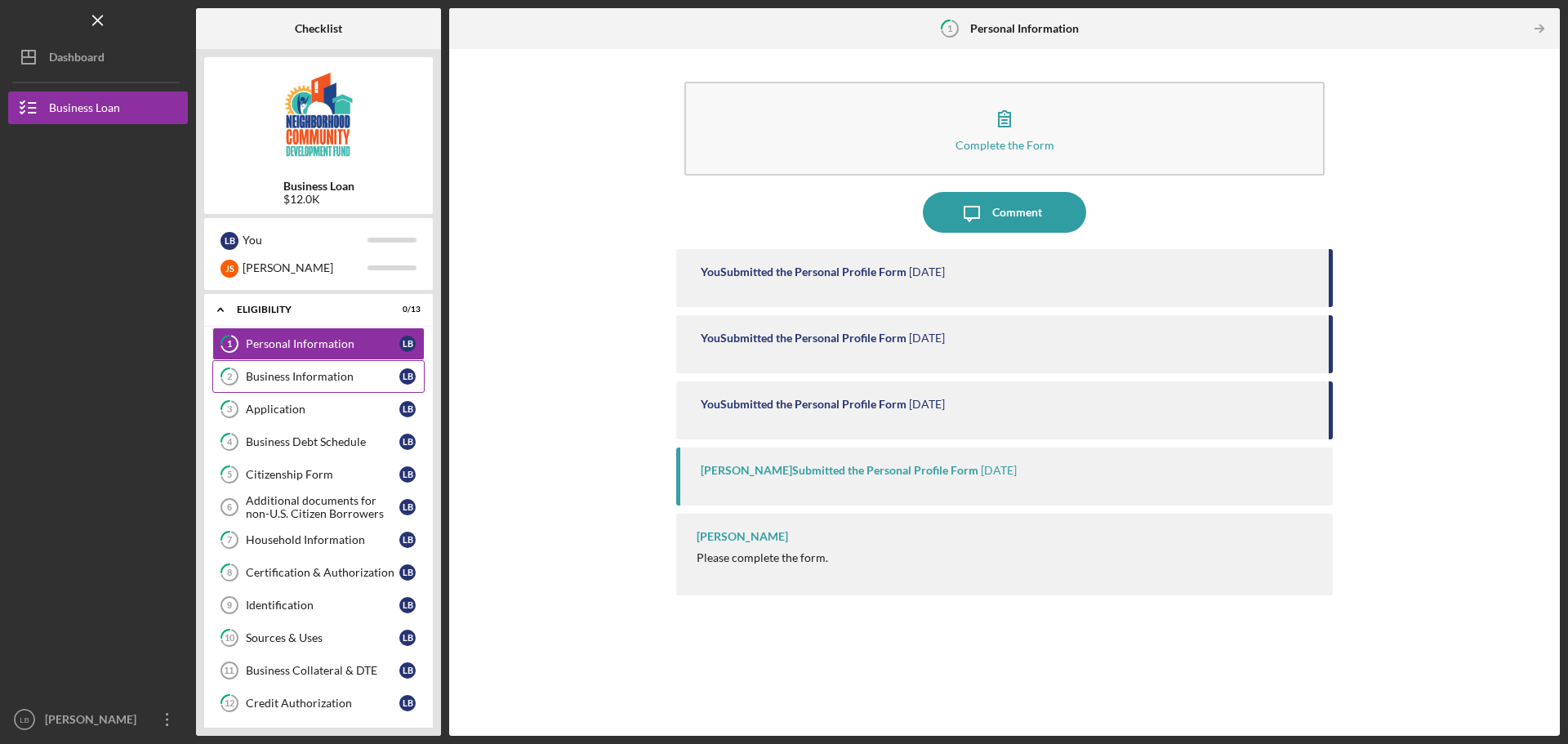
click at [278, 382] on div "Business Information" at bounding box center [322, 375] width 153 height 13
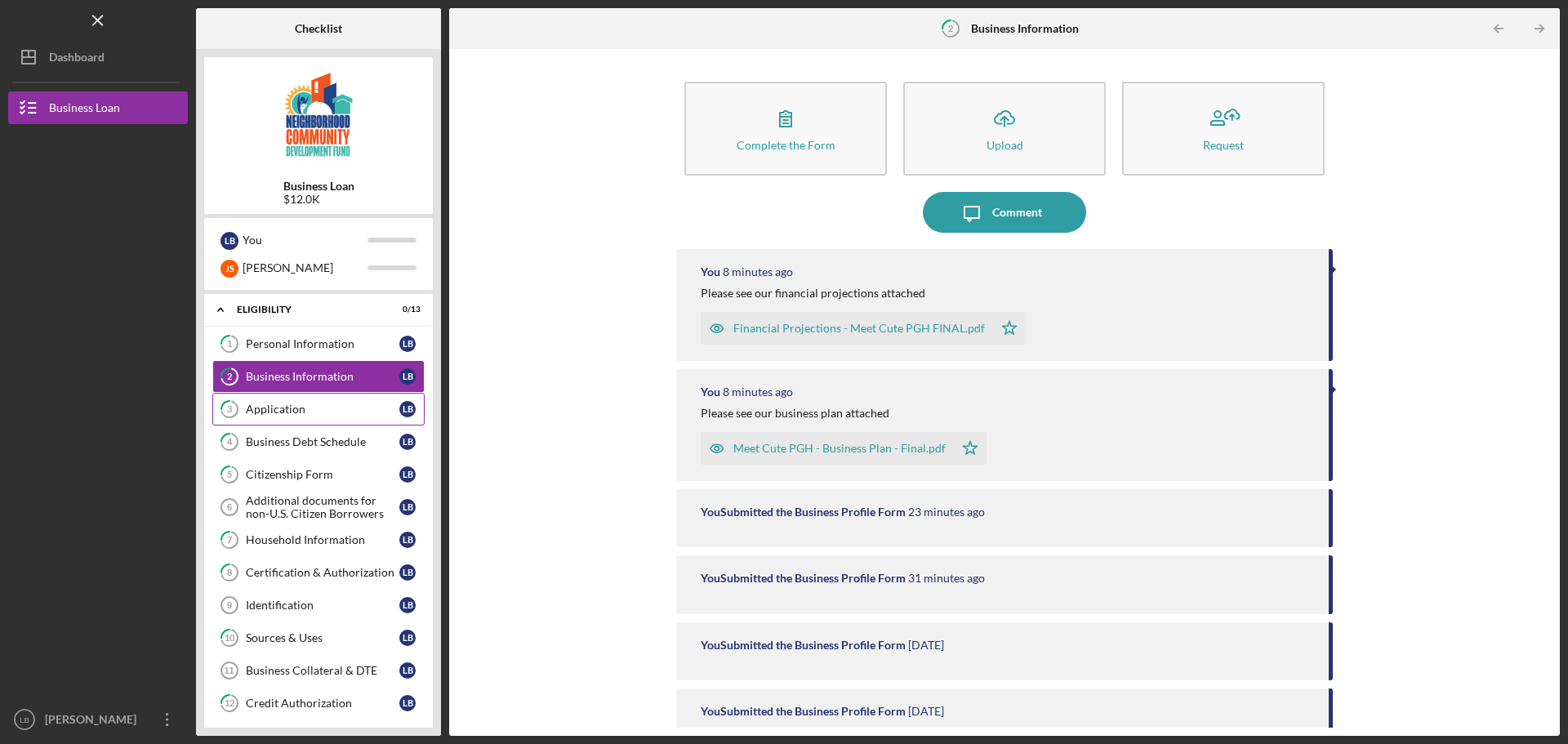
click at [280, 406] on div "Application" at bounding box center [322, 409] width 153 height 13
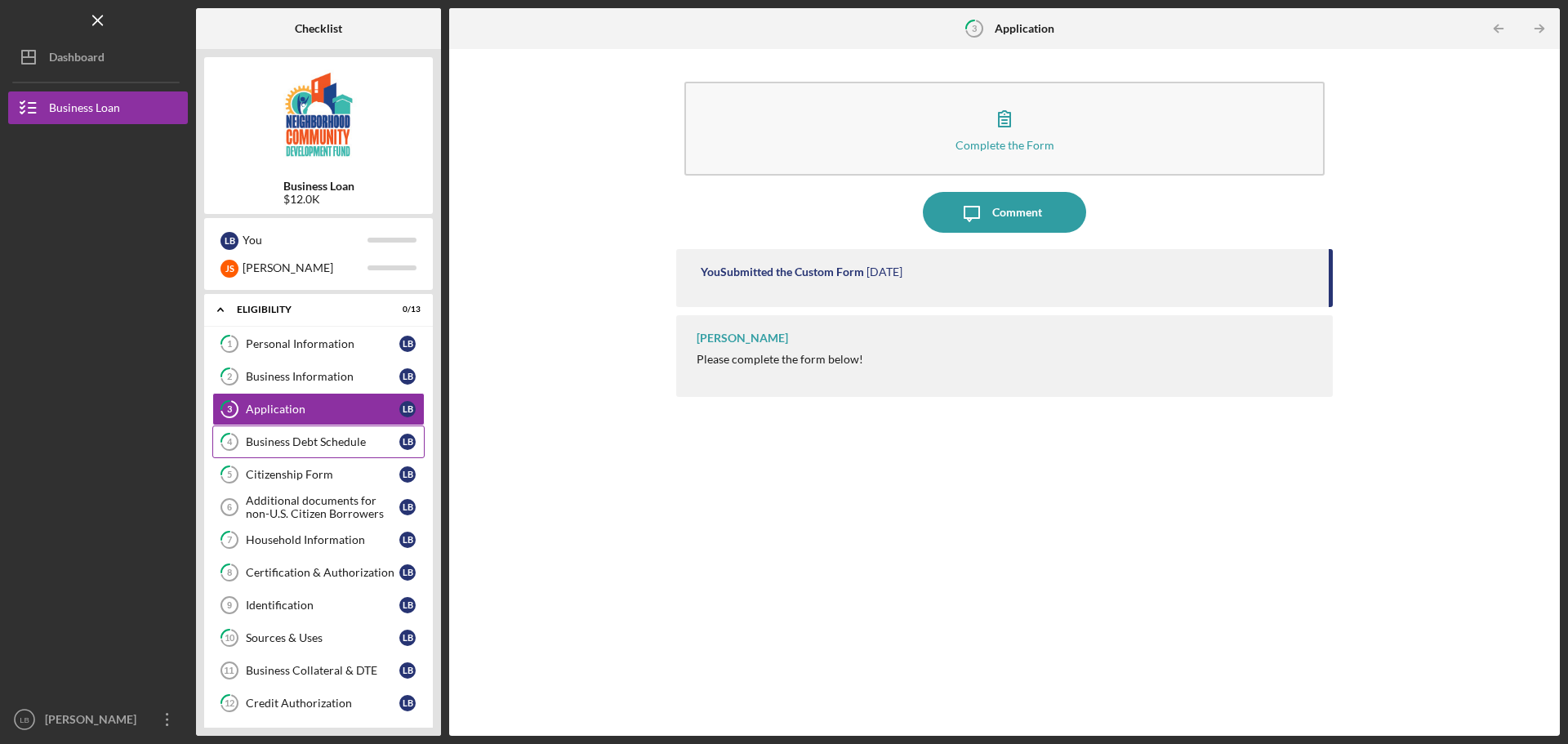
click at [281, 435] on div "Business Debt Schedule" at bounding box center [322, 441] width 153 height 13
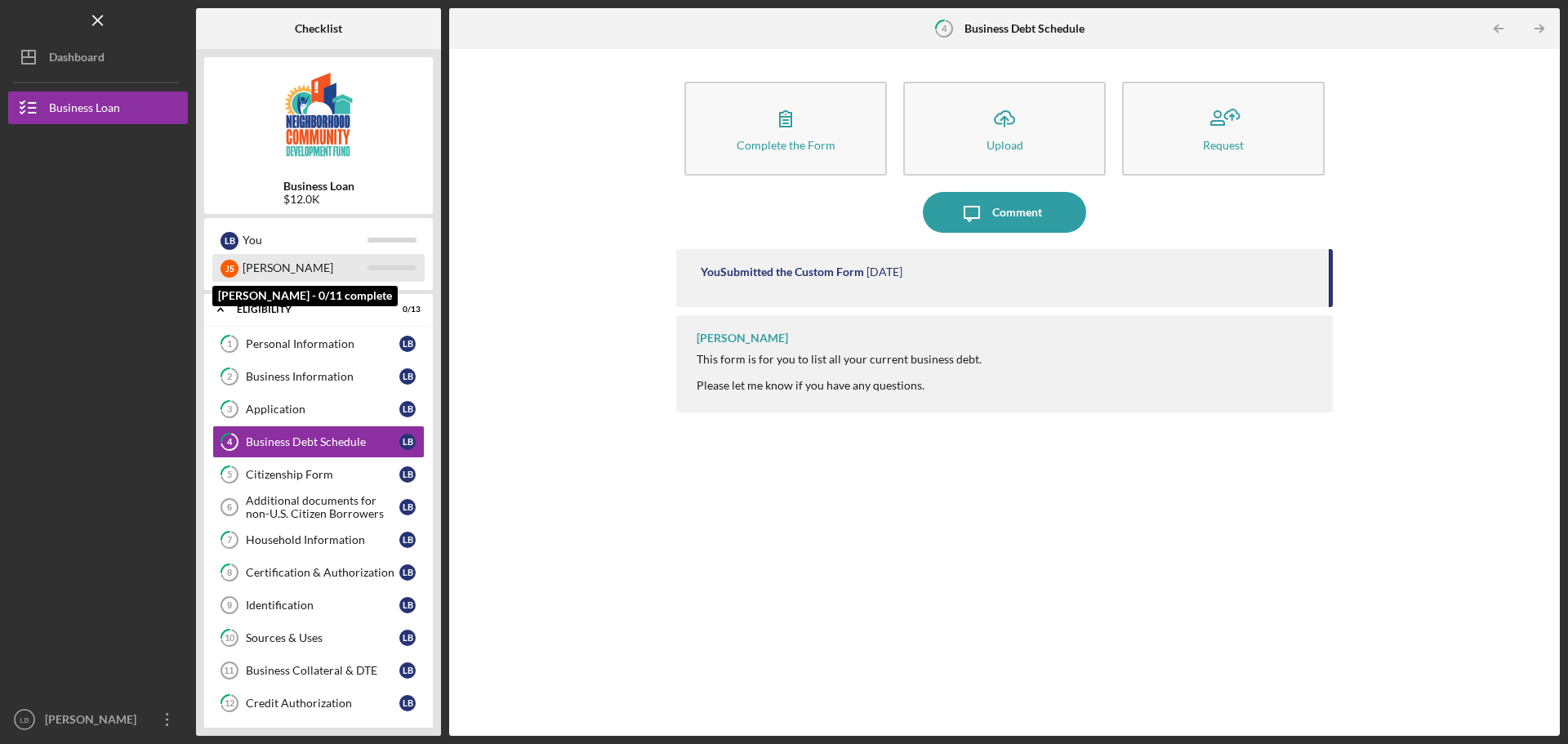
click at [316, 263] on div "[PERSON_NAME]" at bounding box center [305, 268] width 125 height 27
click at [384, 274] on div "J S [PERSON_NAME]" at bounding box center [318, 268] width 212 height 27
click at [332, 344] on div "Personal Information" at bounding box center [322, 343] width 153 height 13
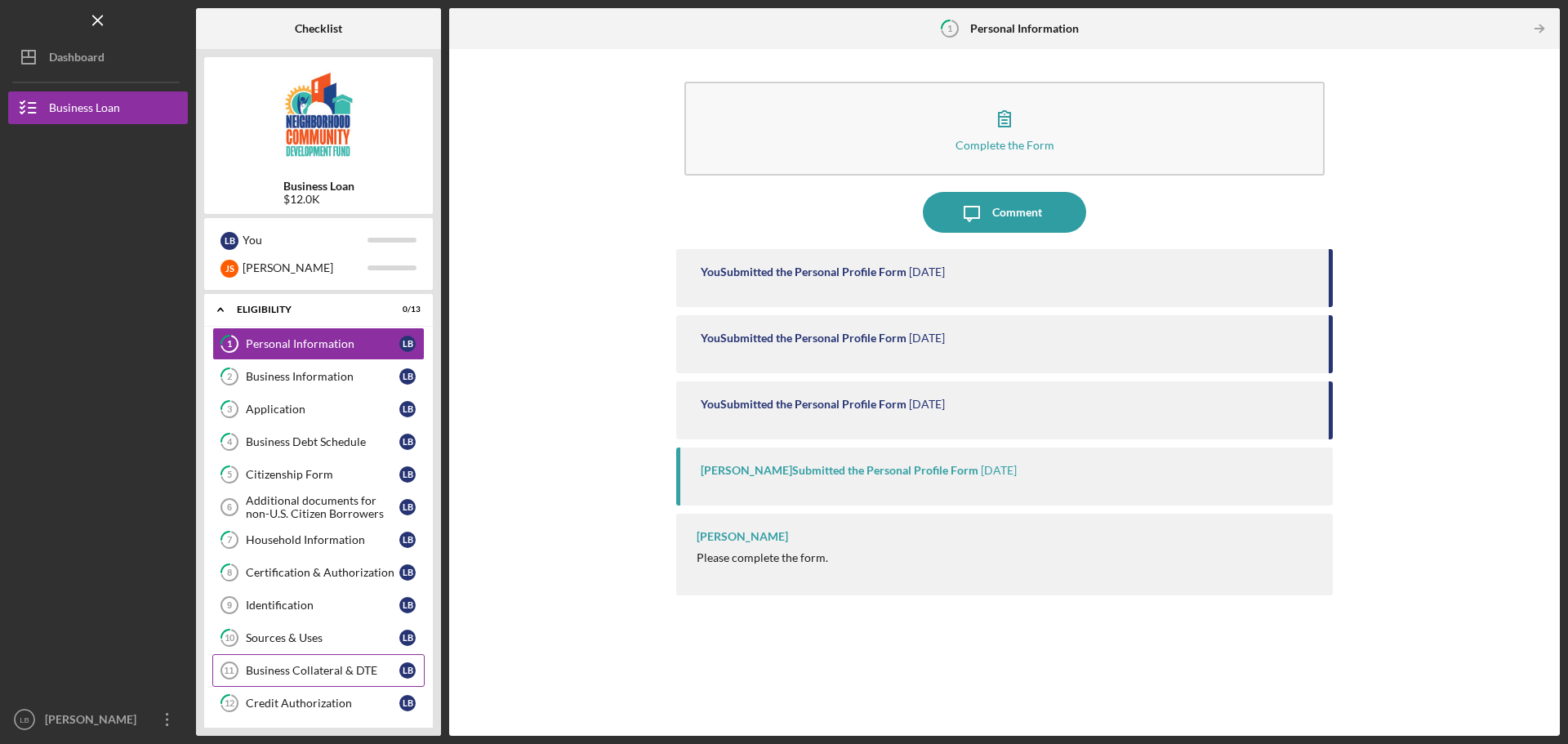
scroll to position [115, 0]
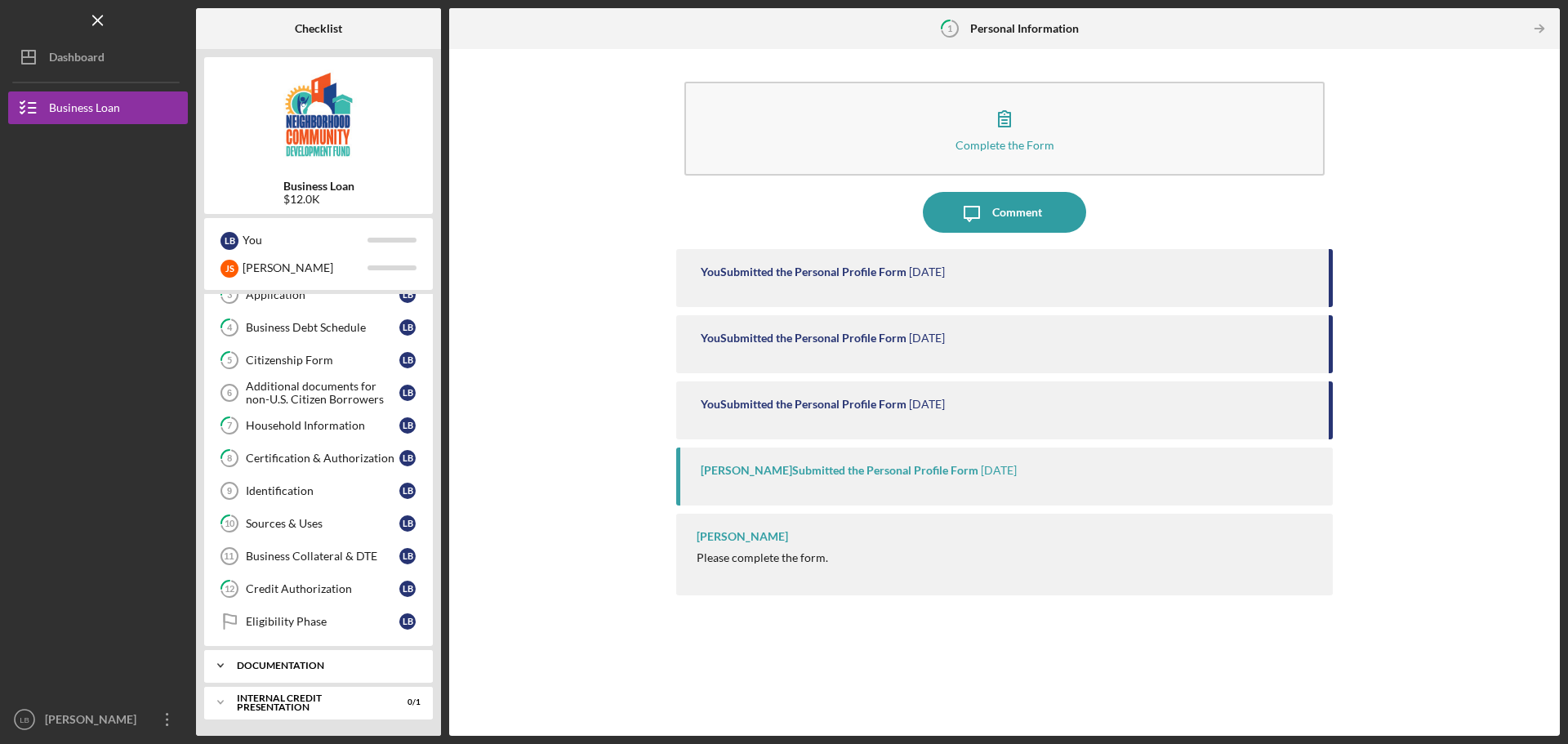
click at [270, 668] on div "documentation" at bounding box center [324, 664] width 175 height 9
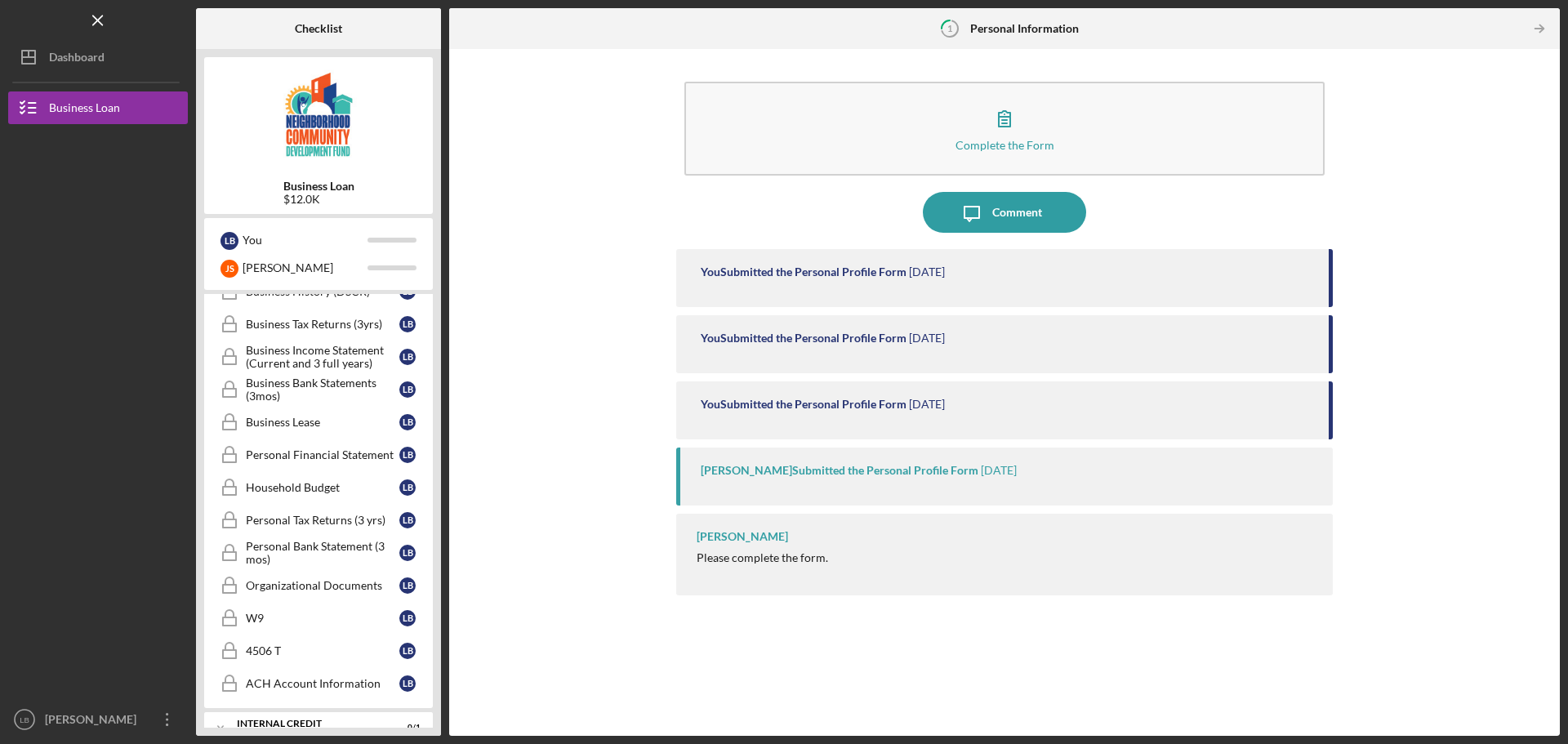
scroll to position [548, 0]
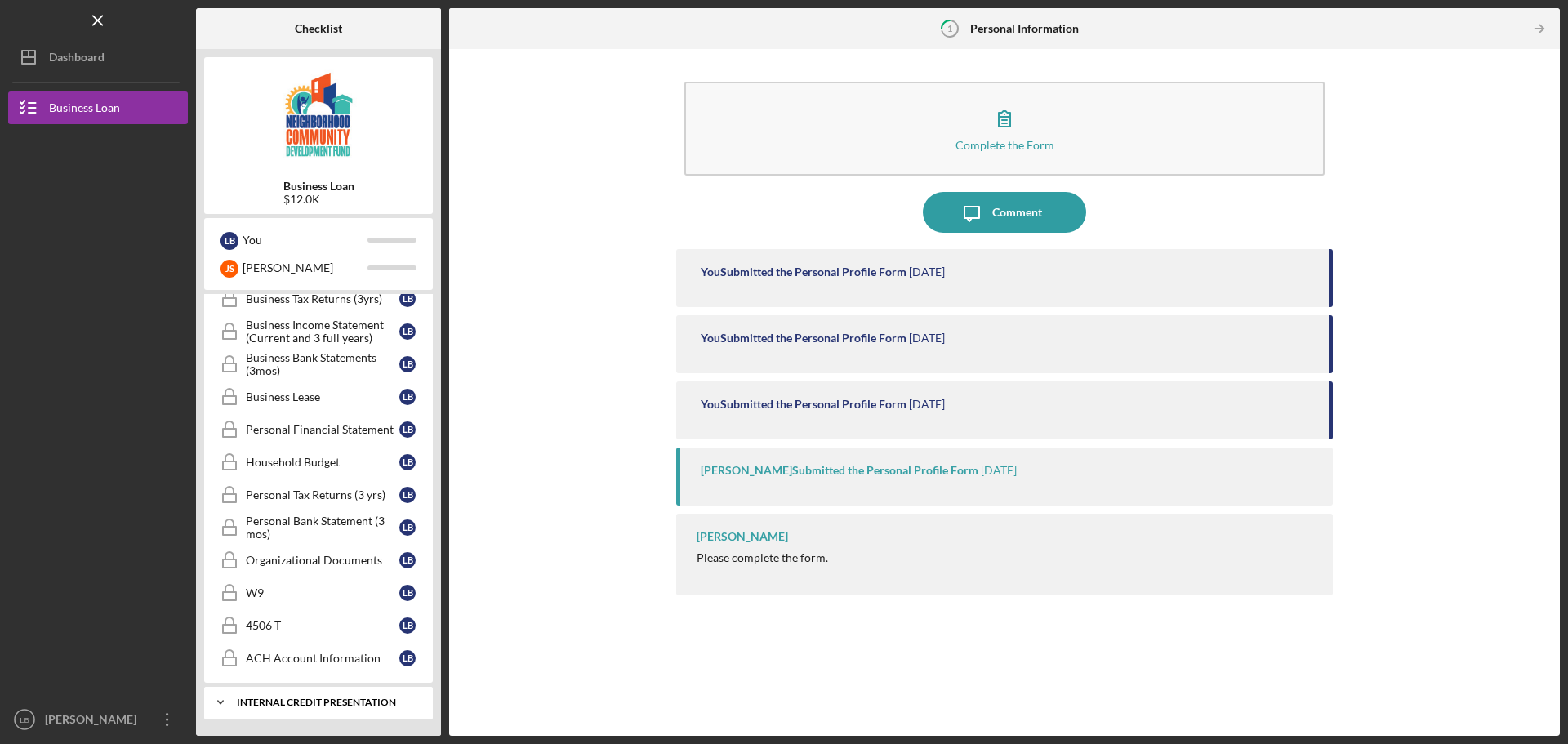
click at [307, 694] on div "Icon/Expander Internal Credit Presentation 0 / 1" at bounding box center [318, 702] width 228 height 32
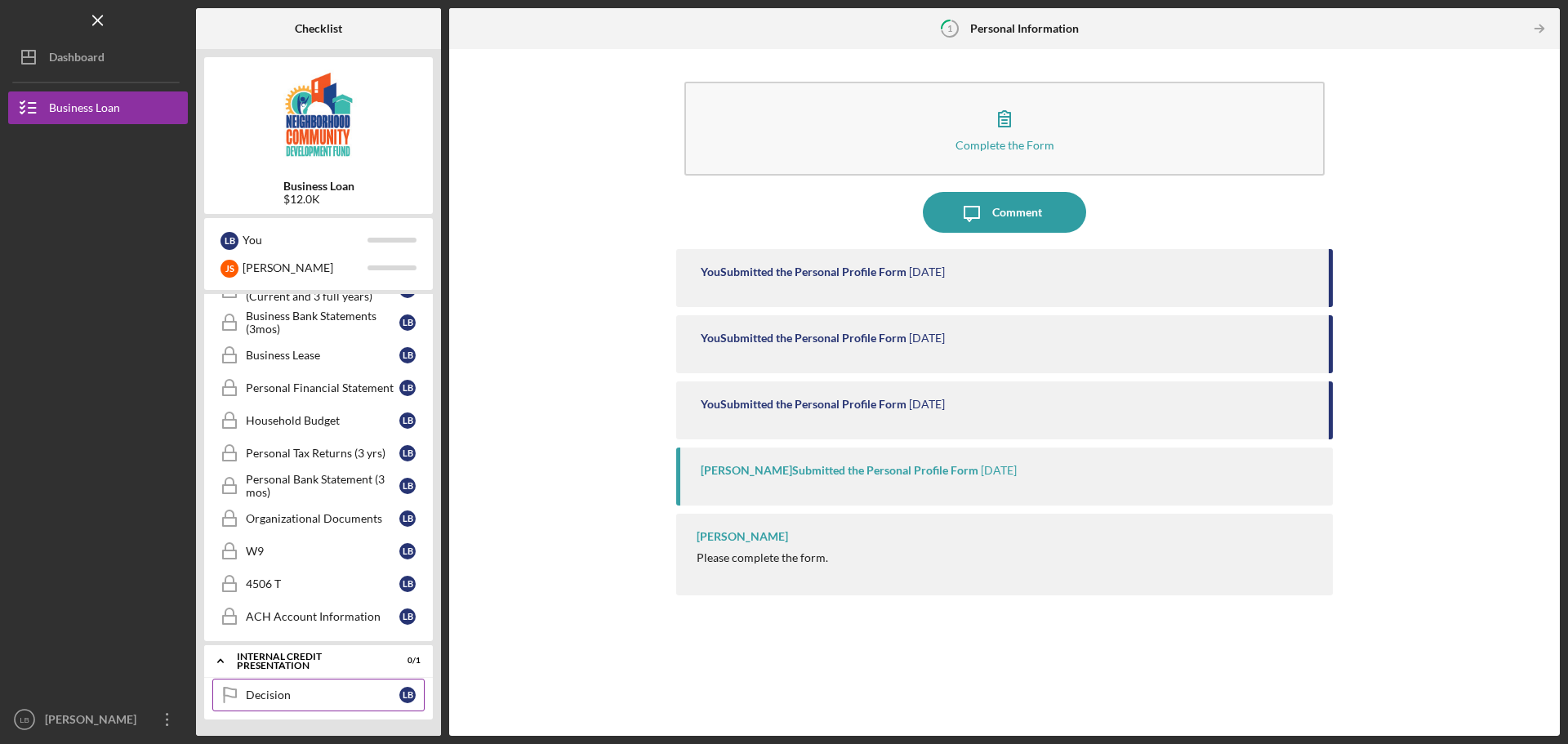
click at [326, 678] on link "Decision Decision L B" at bounding box center [318, 694] width 212 height 32
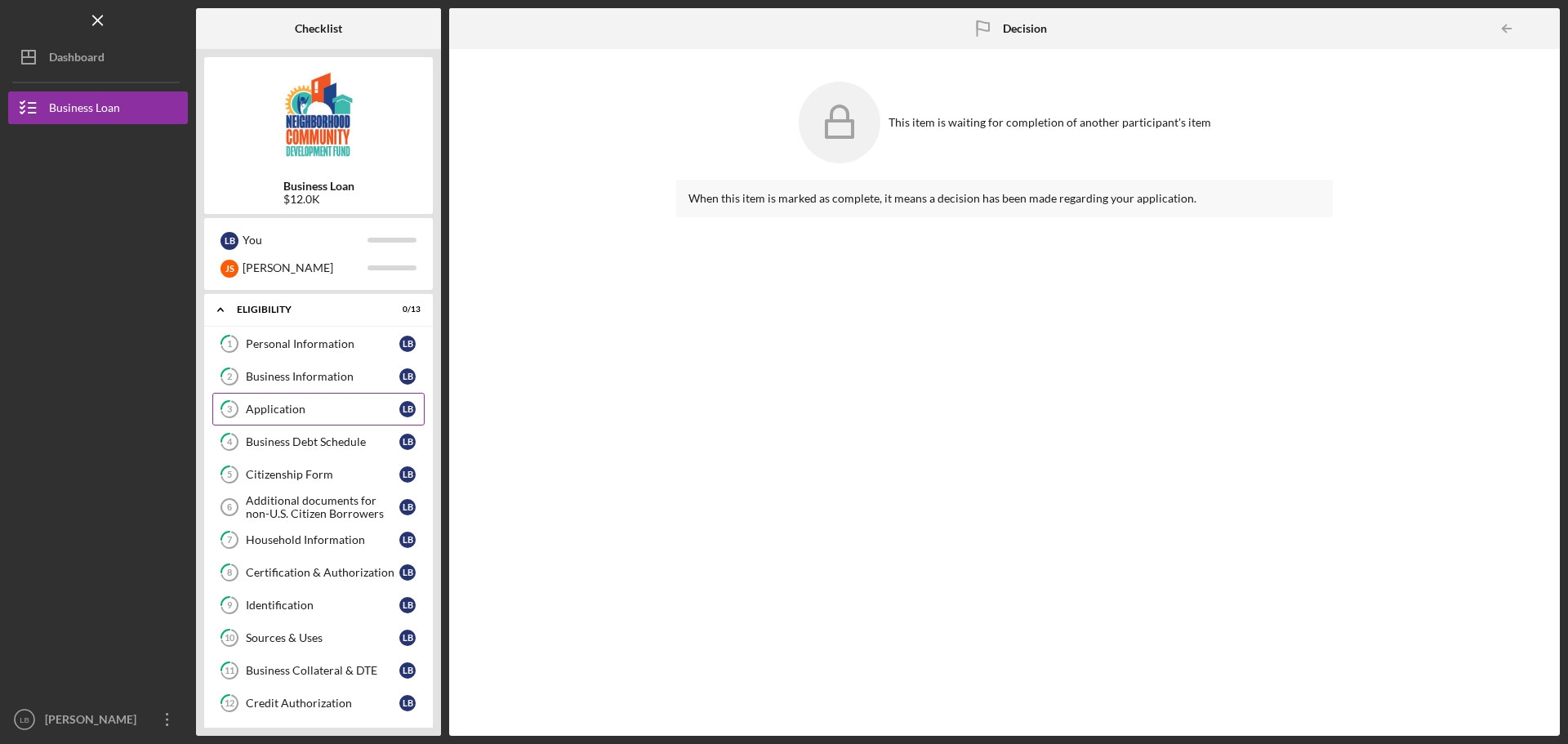
click at [319, 407] on div "Application" at bounding box center [322, 409] width 153 height 13
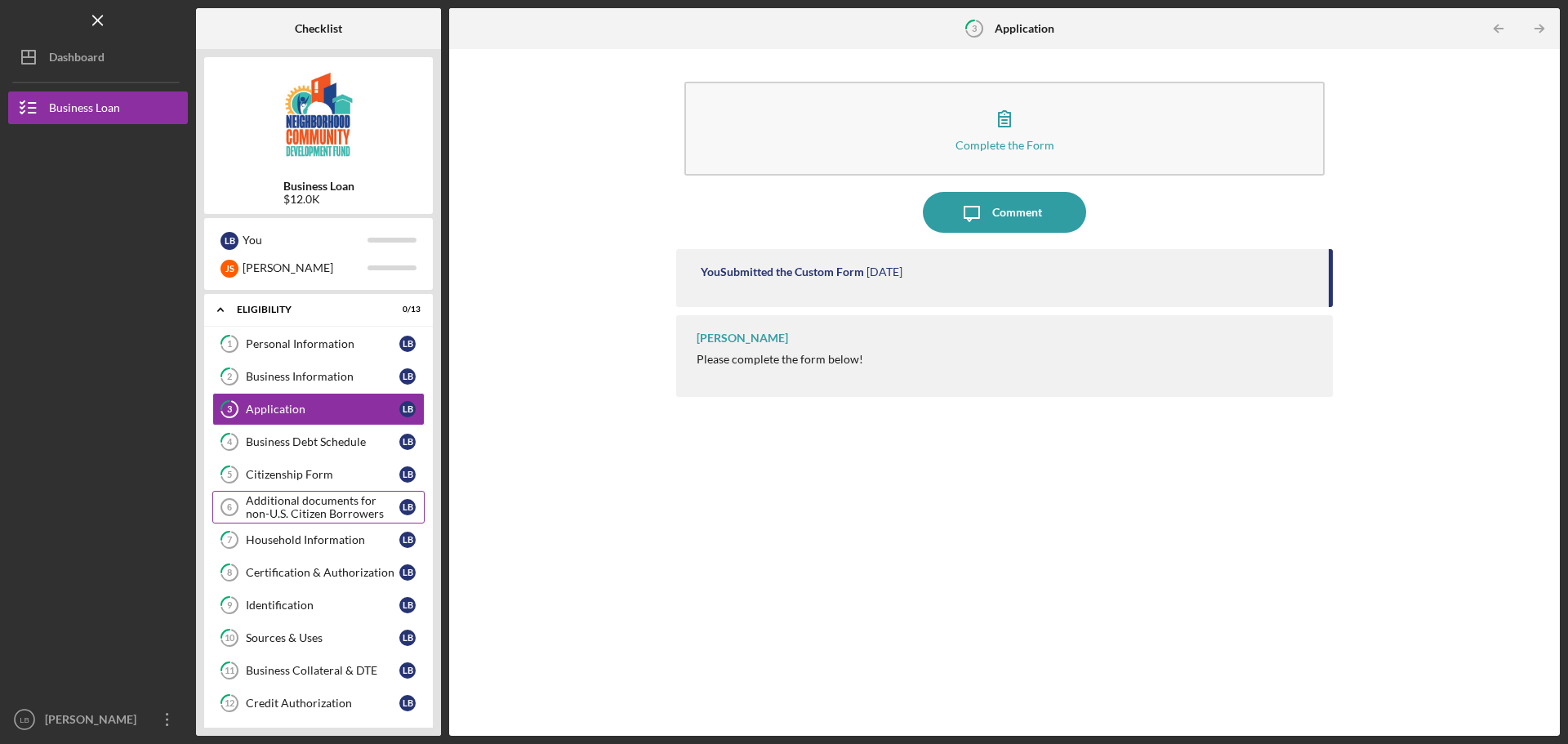
click at [334, 512] on div "Additional documents for non-U.S. Citizen Borrowers" at bounding box center [322, 507] width 153 height 27
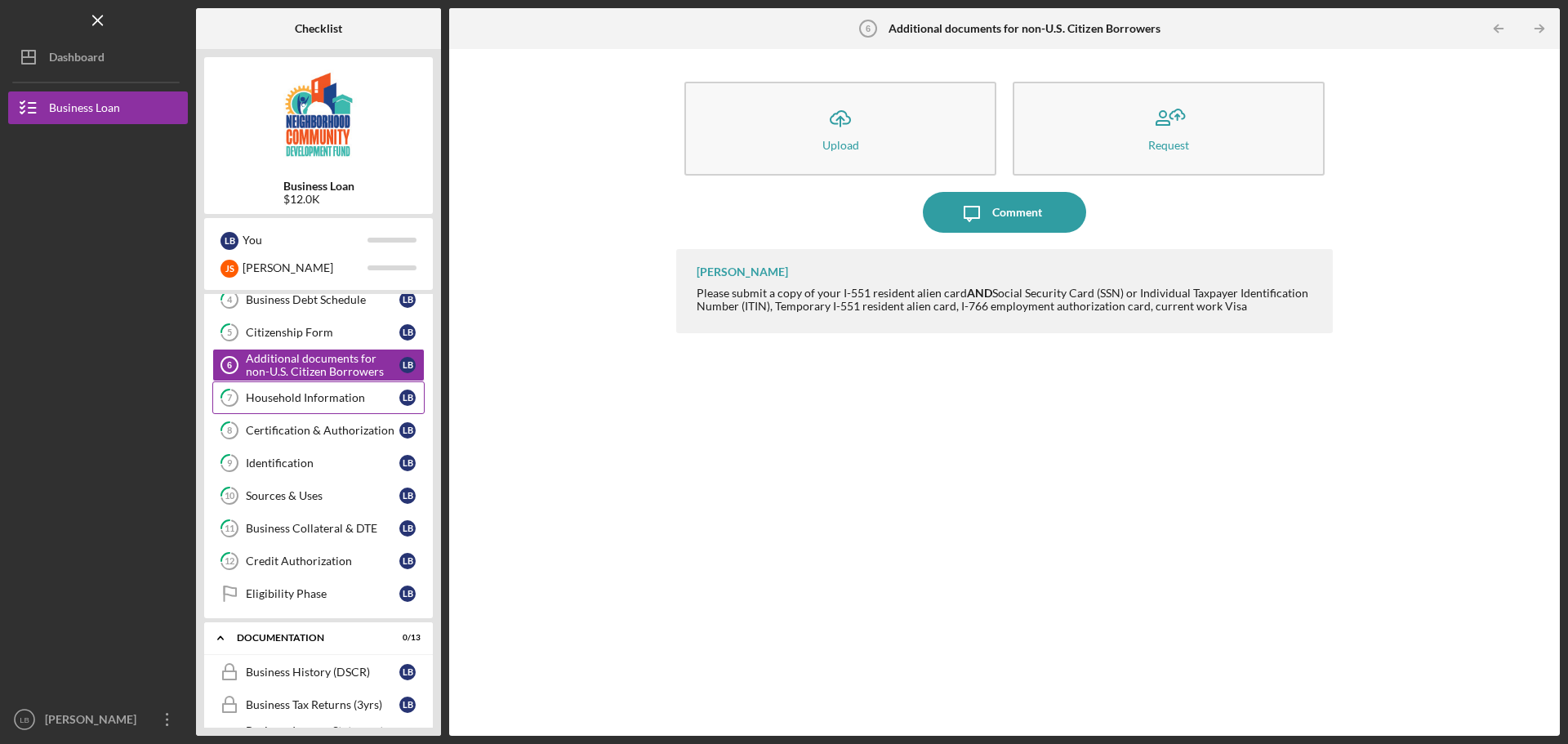
scroll to position [163, 0]
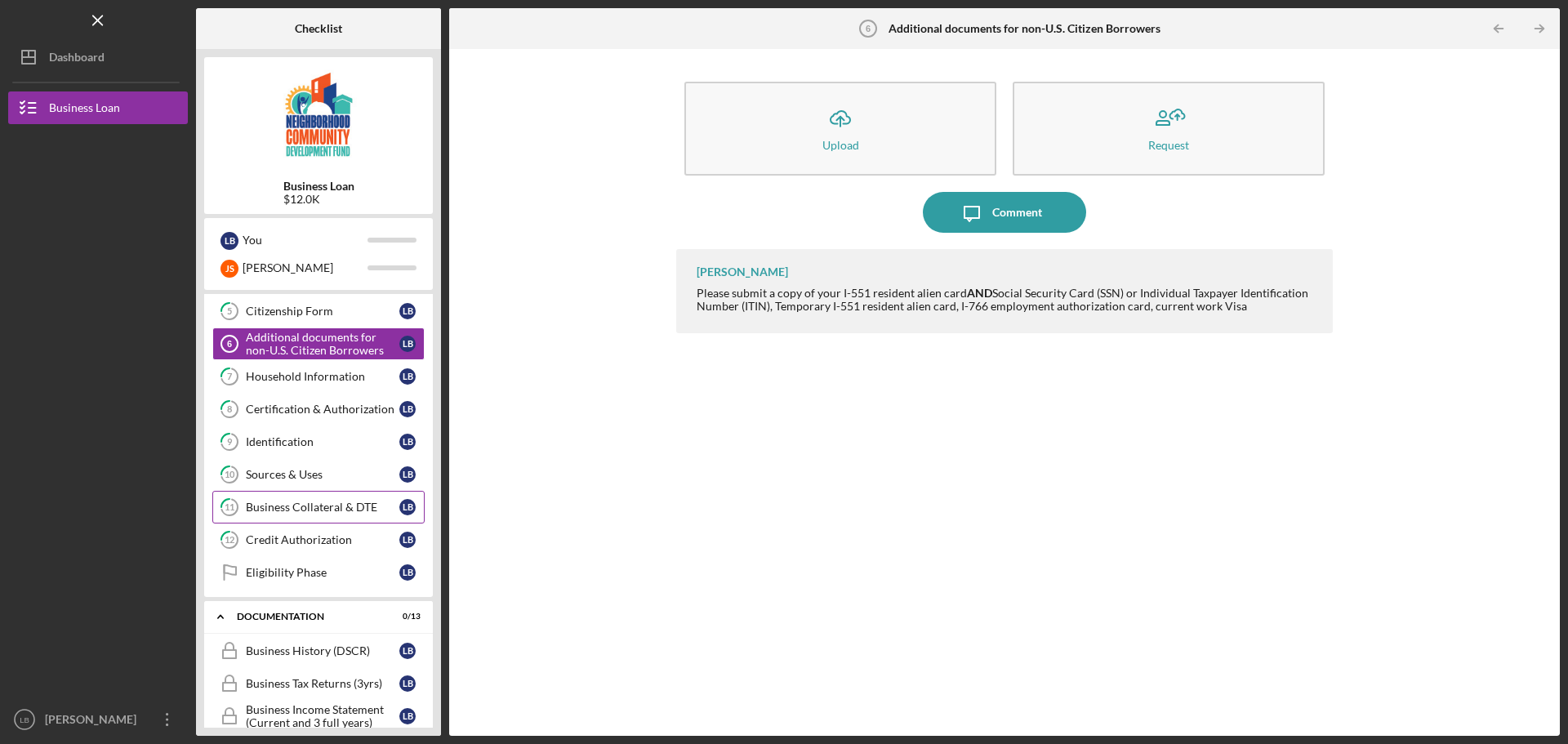
click at [323, 503] on div "Business Collateral & DTE" at bounding box center [322, 506] width 153 height 13
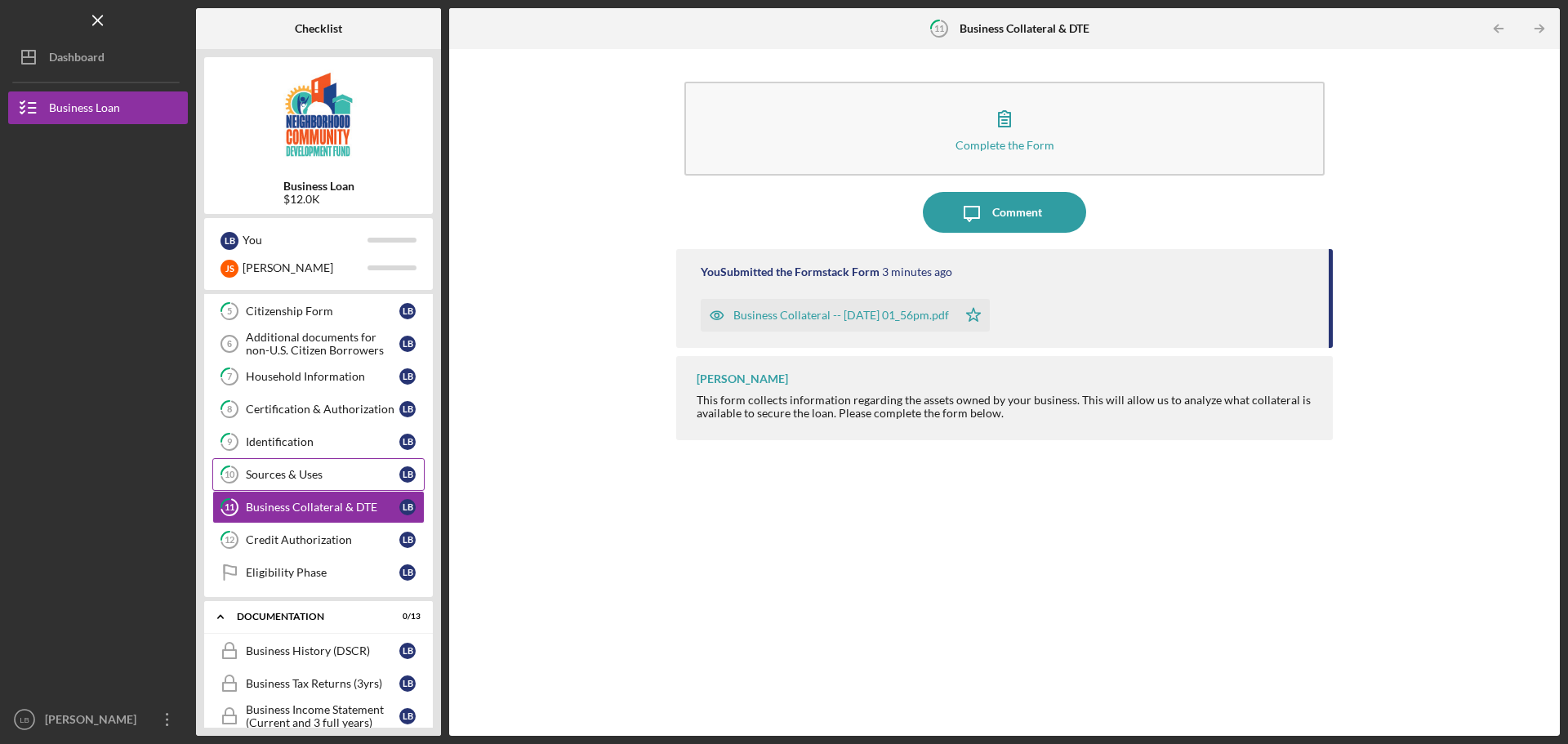
click at [326, 469] on div "Sources & Uses" at bounding box center [322, 474] width 153 height 13
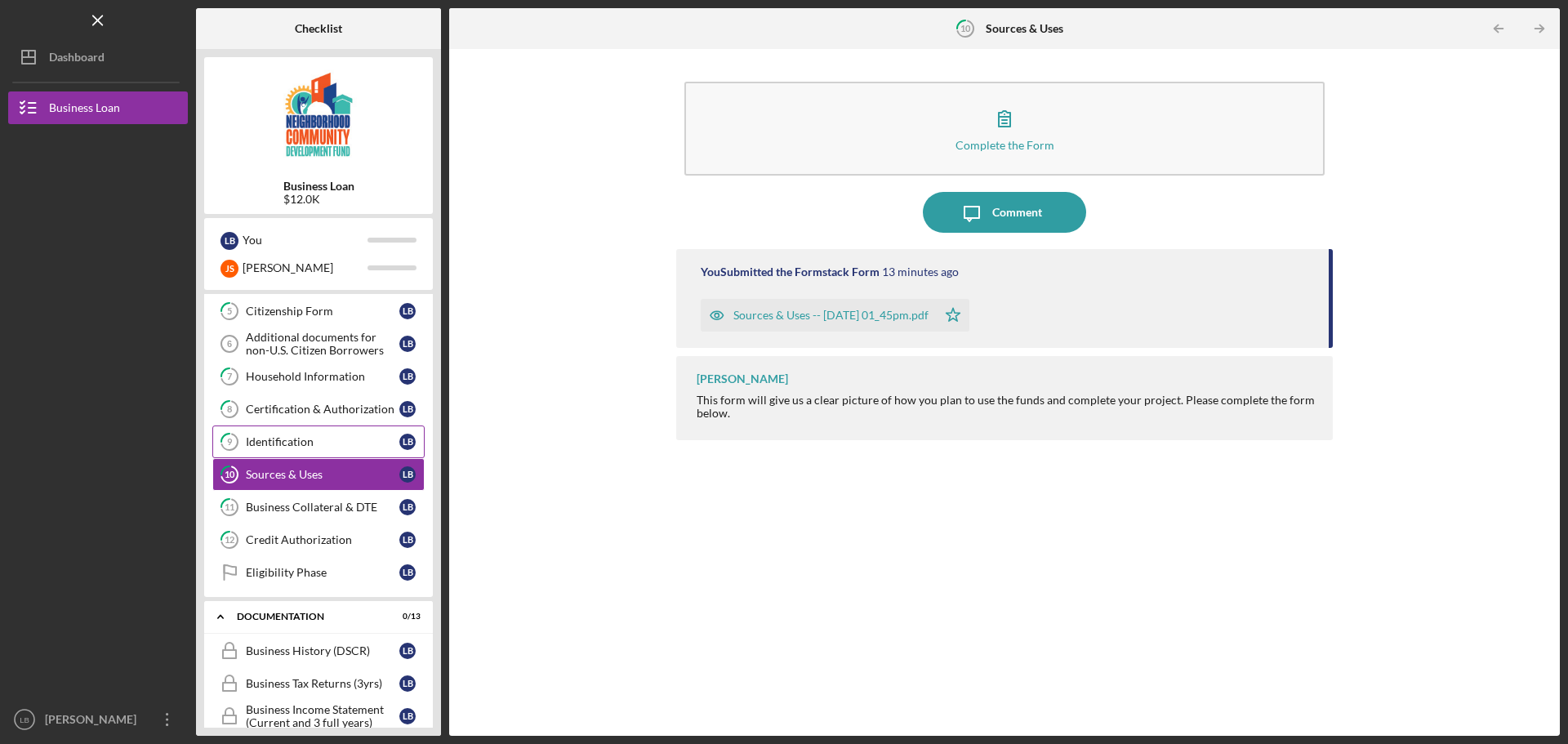
click at [334, 441] on div "Identification" at bounding box center [322, 441] width 153 height 13
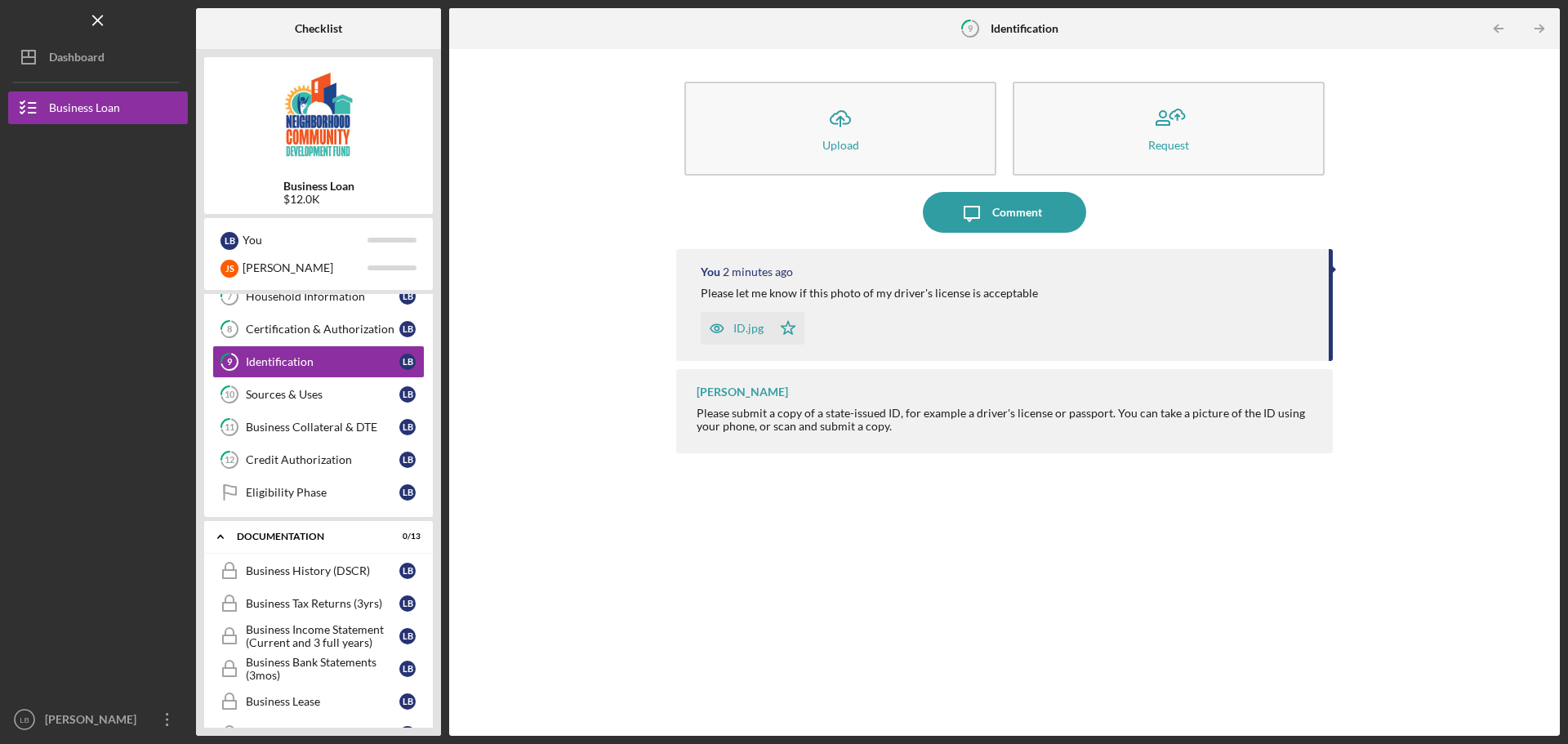
scroll to position [327, 0]
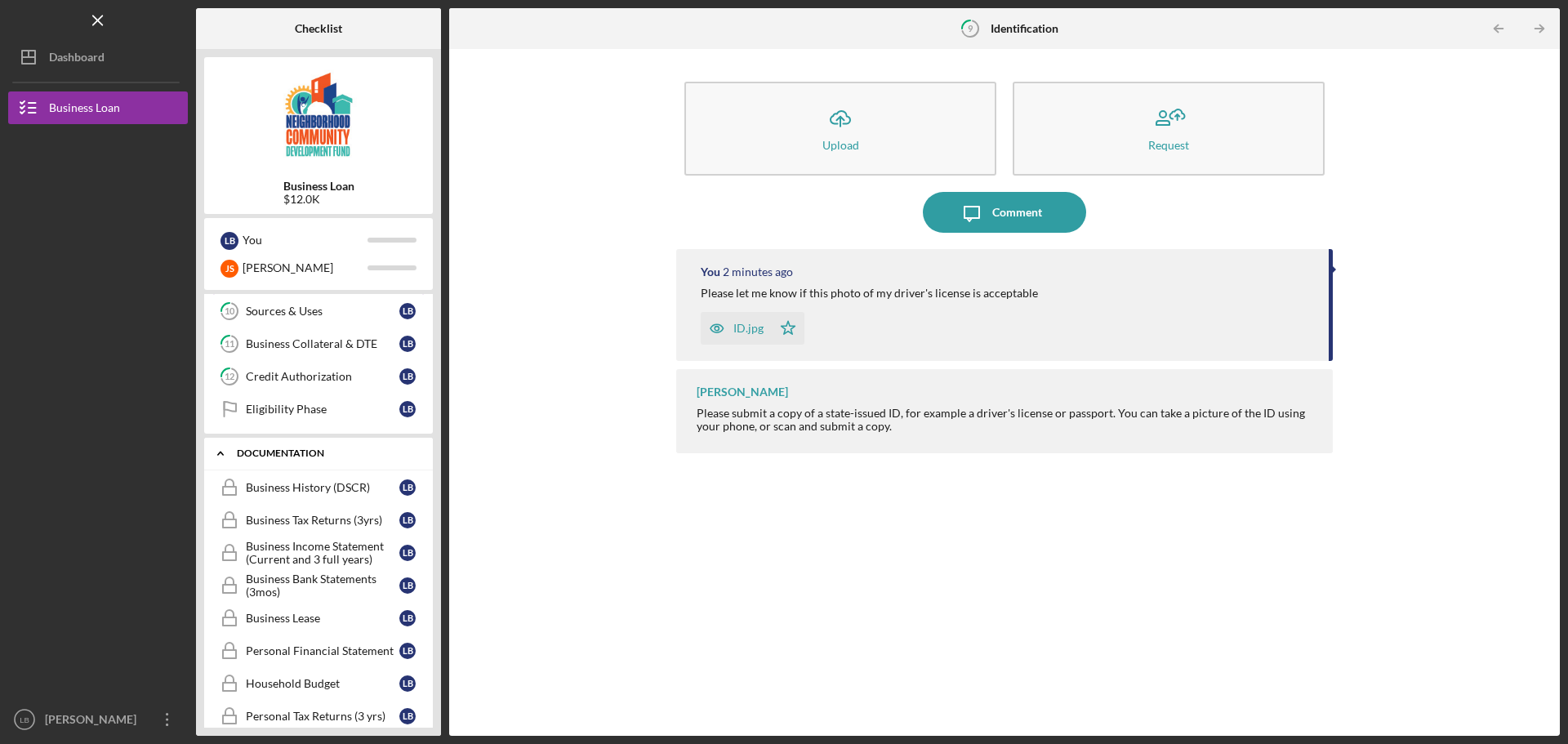
click at [228, 451] on icon "Icon/Expander" at bounding box center [221, 453] width 33 height 32
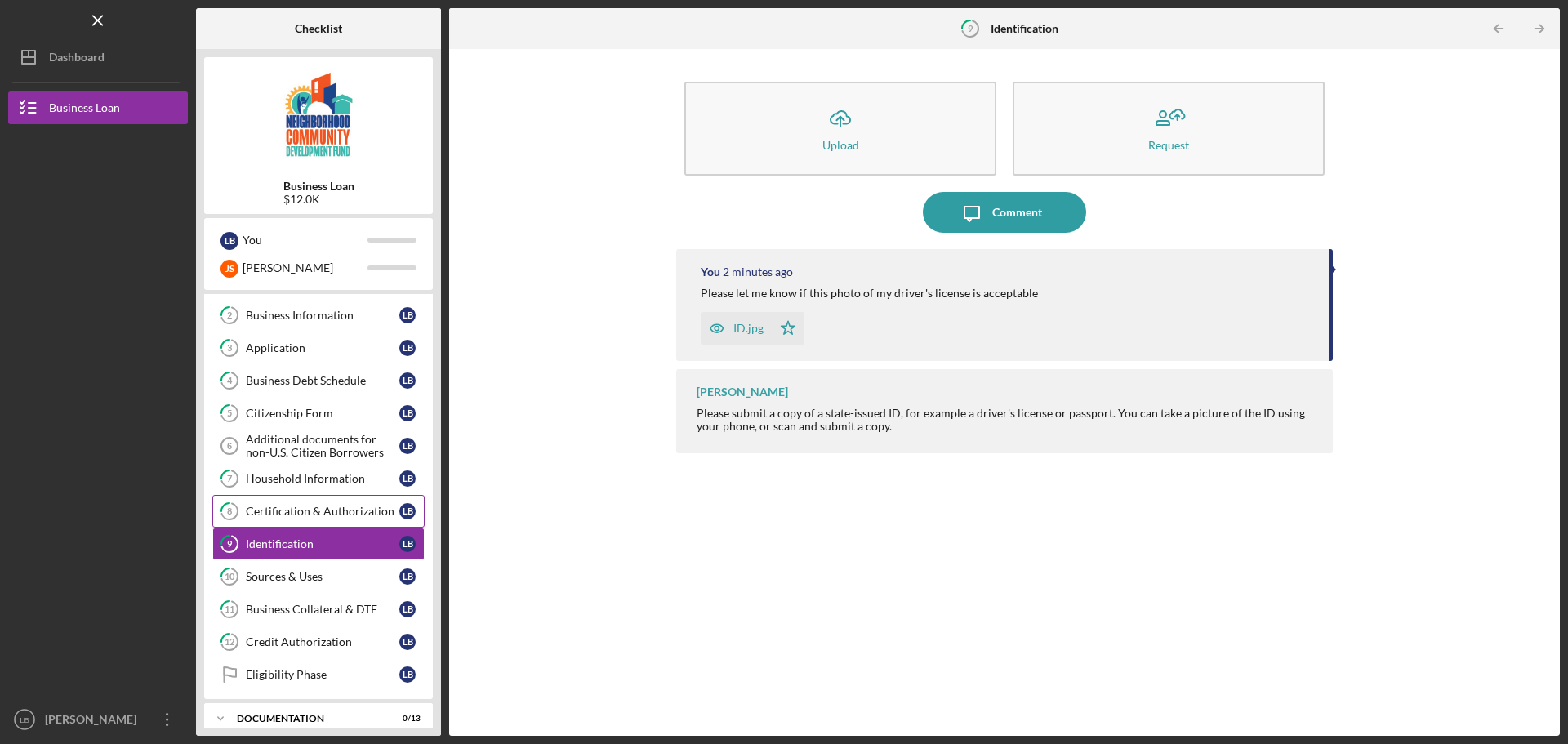
scroll to position [156, 0]
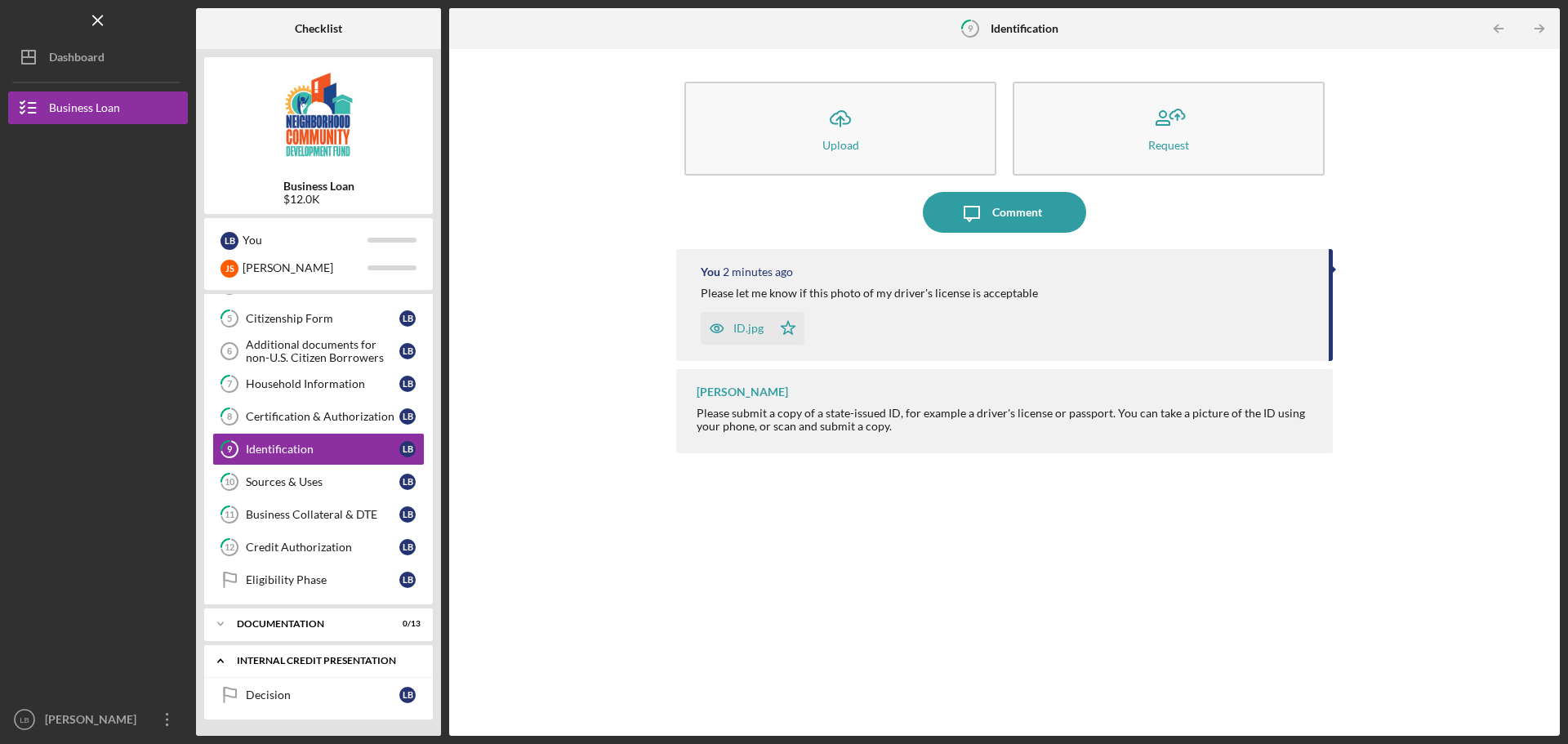
click at [299, 660] on div "Internal Credit Presentation" at bounding box center [324, 660] width 175 height 9
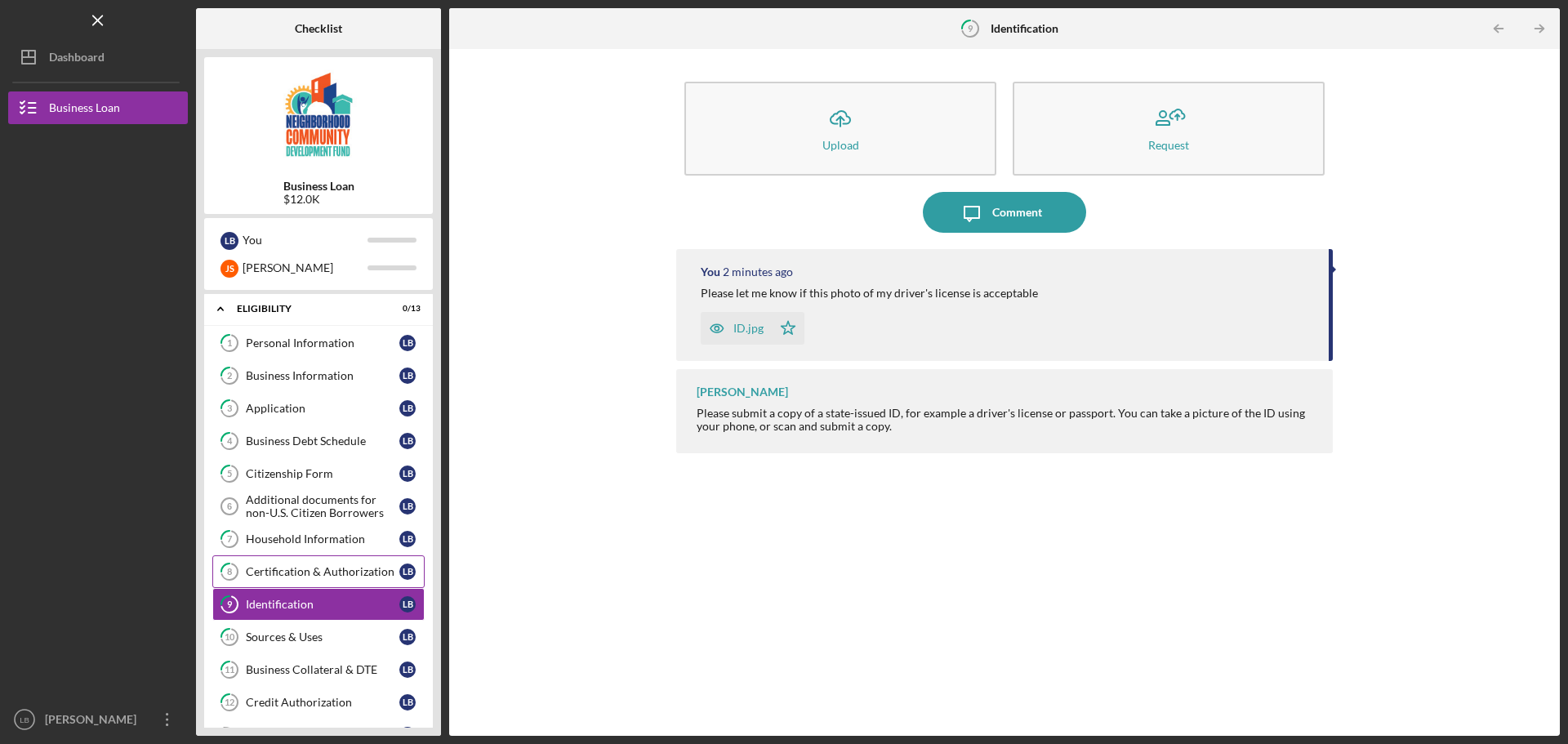
scroll to position [0, 0]
click at [332, 339] on div "Personal Information" at bounding box center [322, 343] width 153 height 13
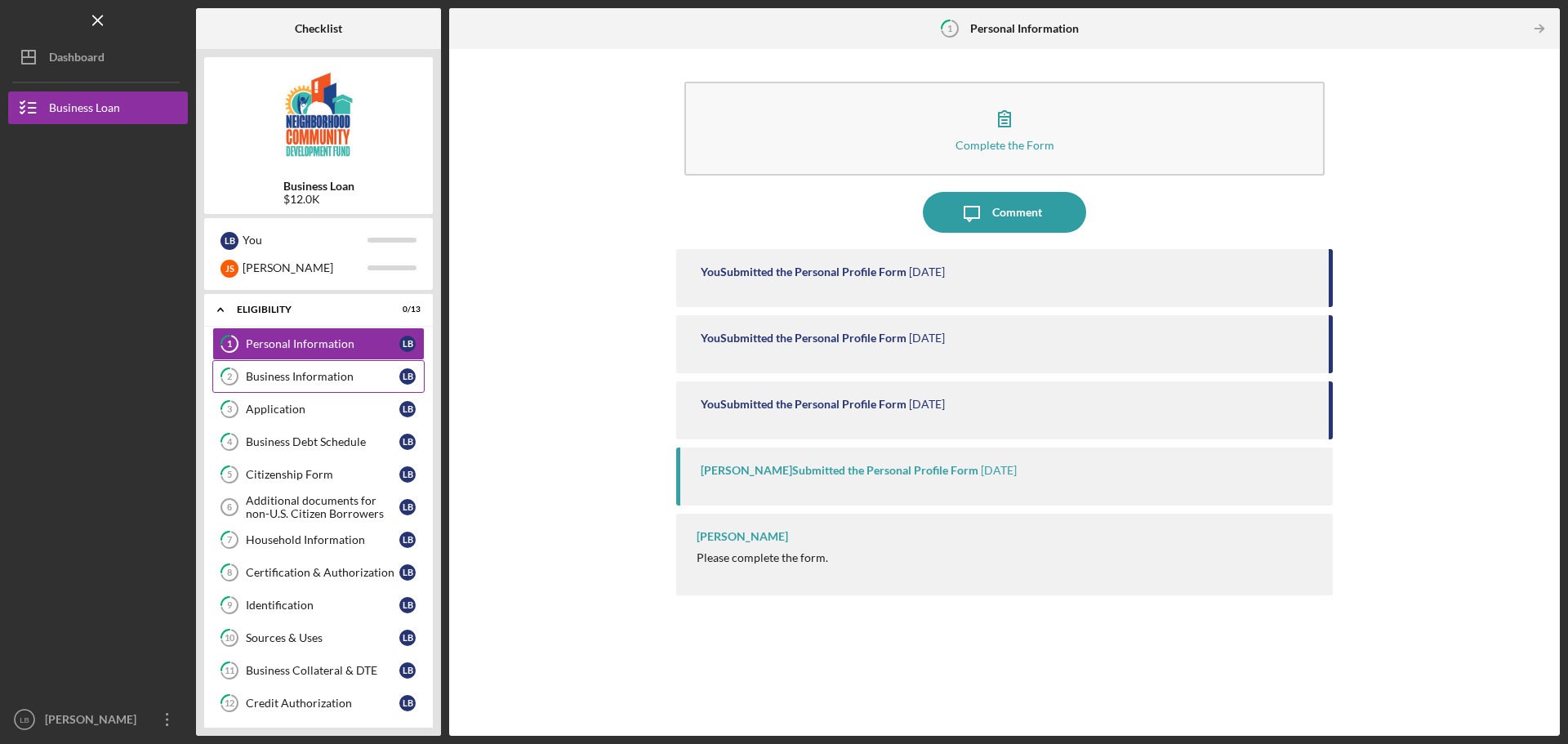
click at [330, 375] on div "Business Information" at bounding box center [322, 375] width 153 height 13
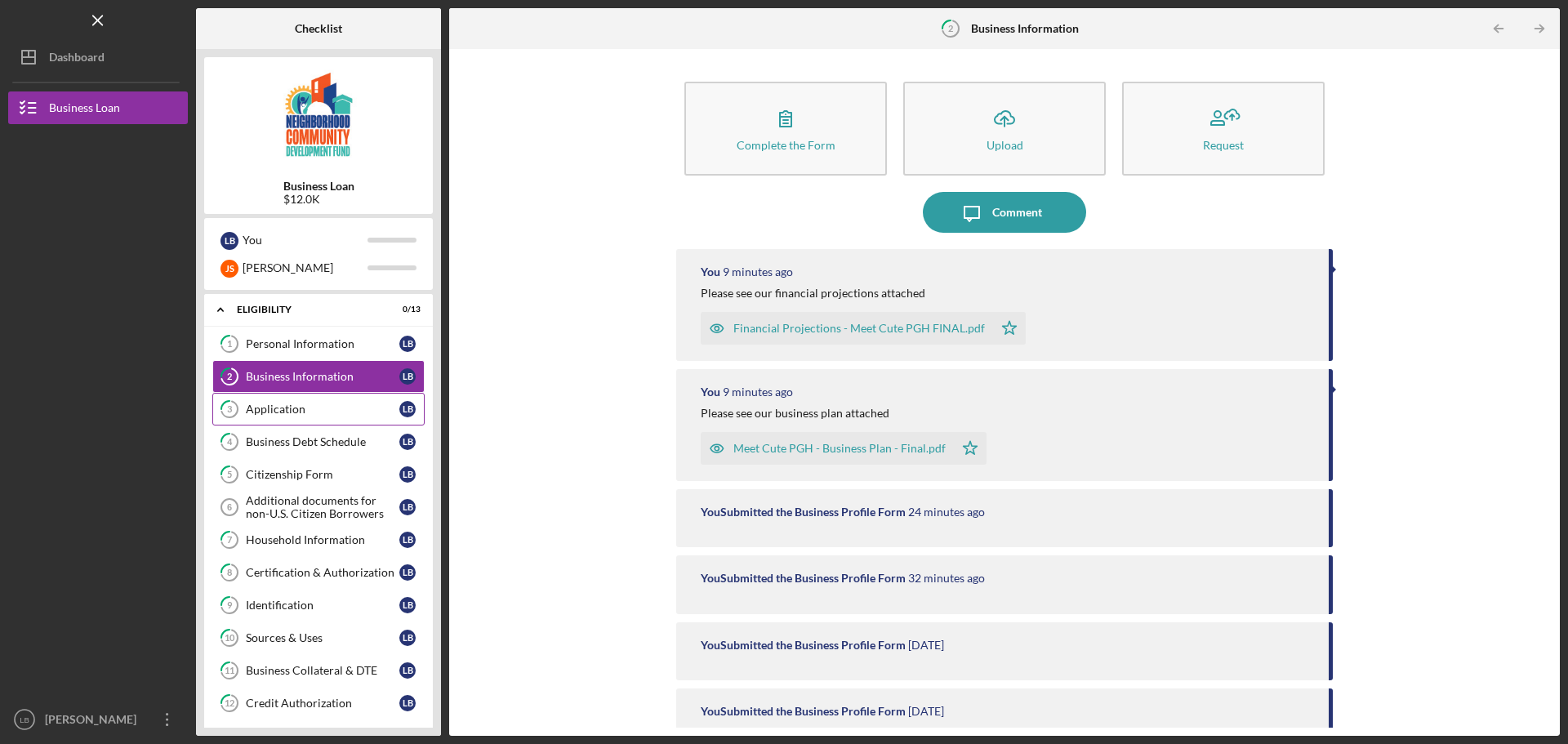
click at [326, 407] on div "Application" at bounding box center [322, 409] width 153 height 13
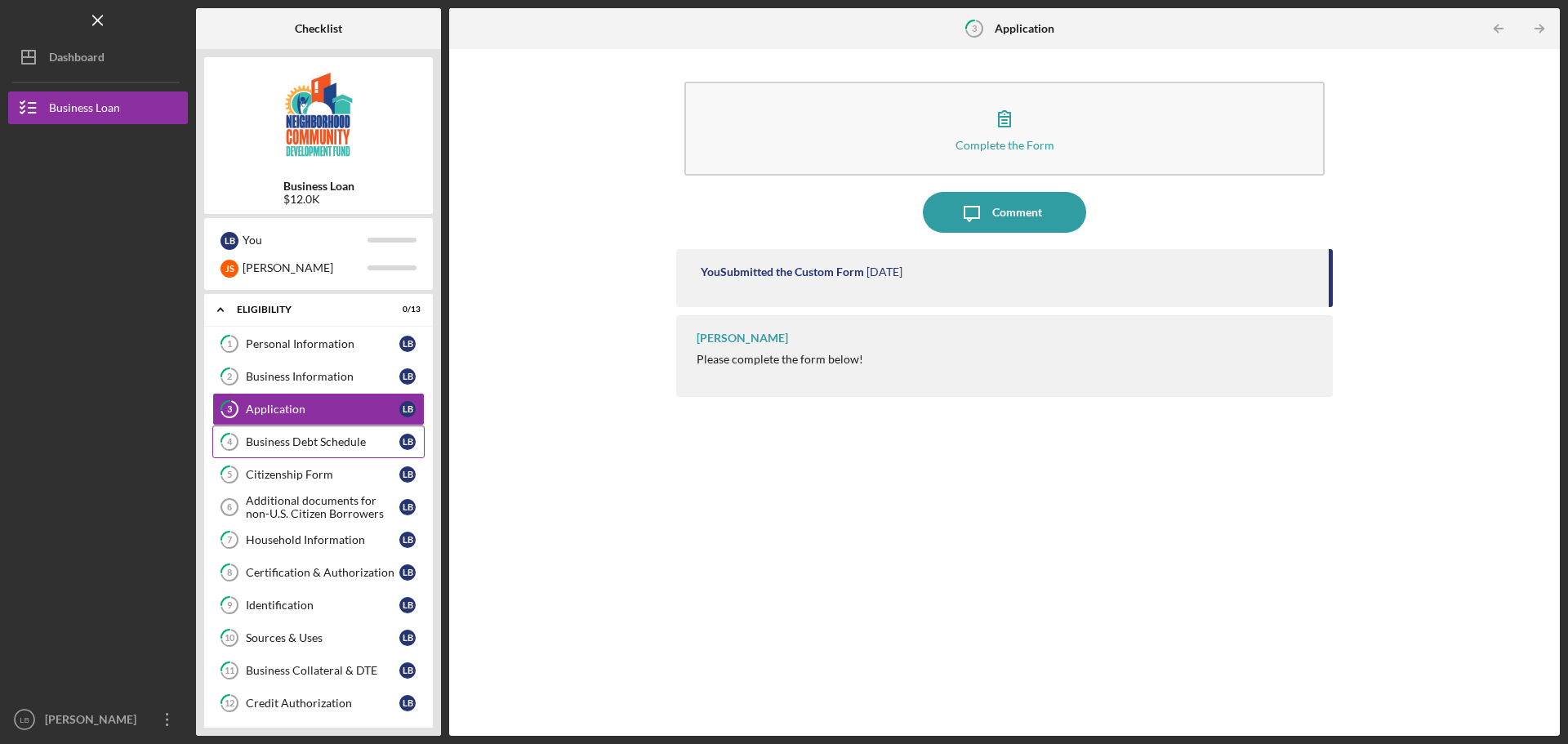
click at [315, 451] on link "4 Business Debt Schedule L B" at bounding box center [318, 441] width 212 height 32
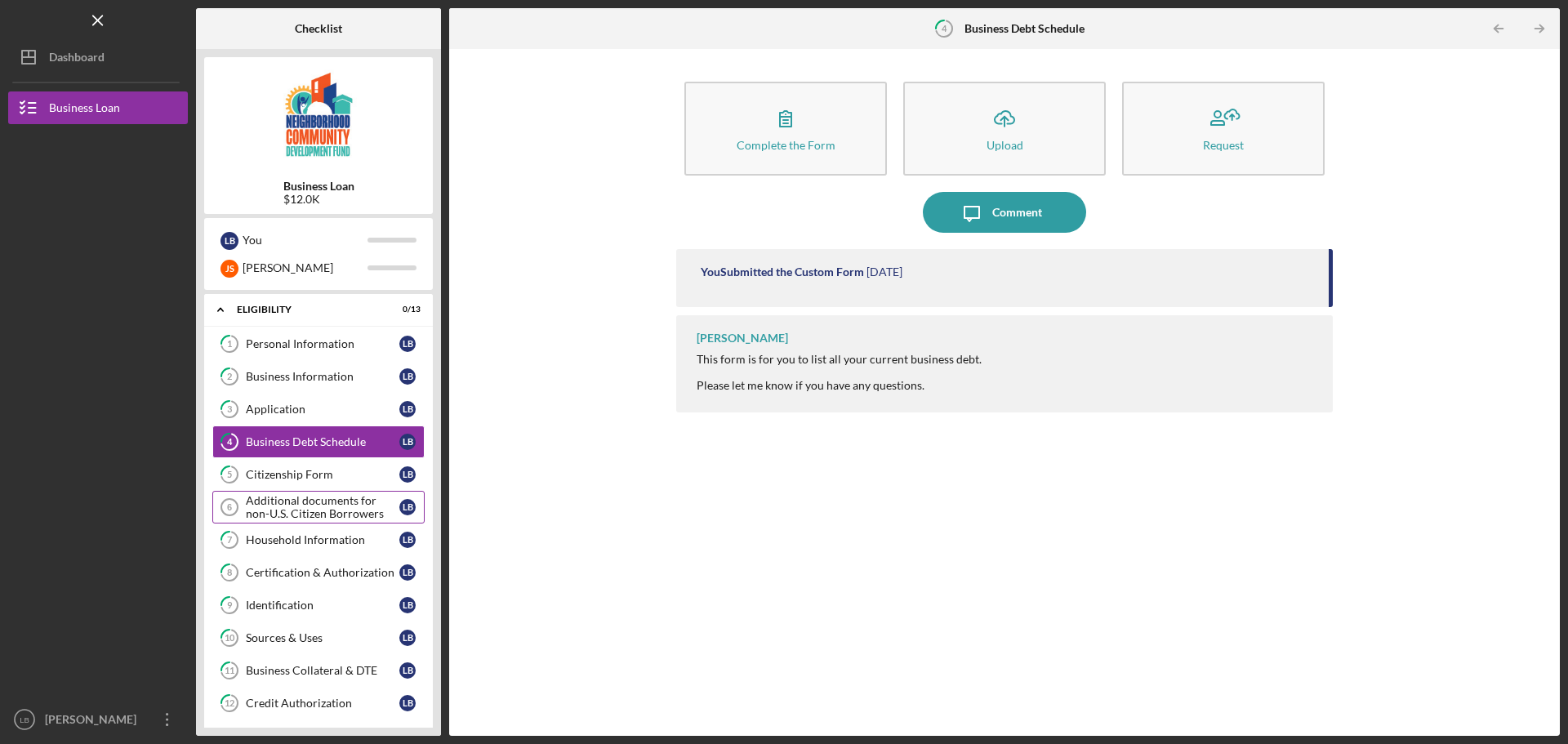
click at [302, 501] on div "Additional documents for non-U.S. Citizen Borrowers" at bounding box center [322, 507] width 153 height 27
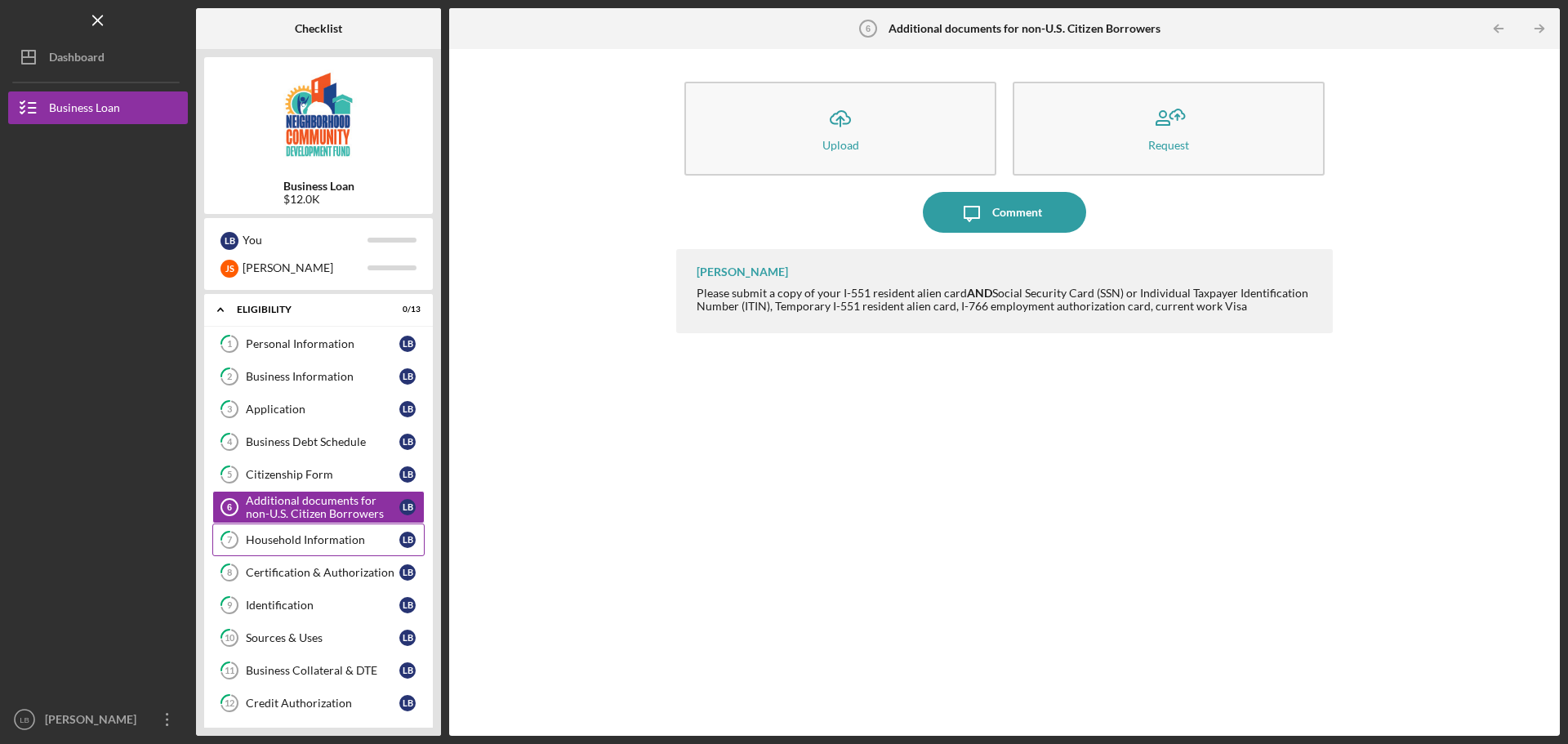
click at [295, 532] on link "7 Household Information L B" at bounding box center [318, 540] width 212 height 32
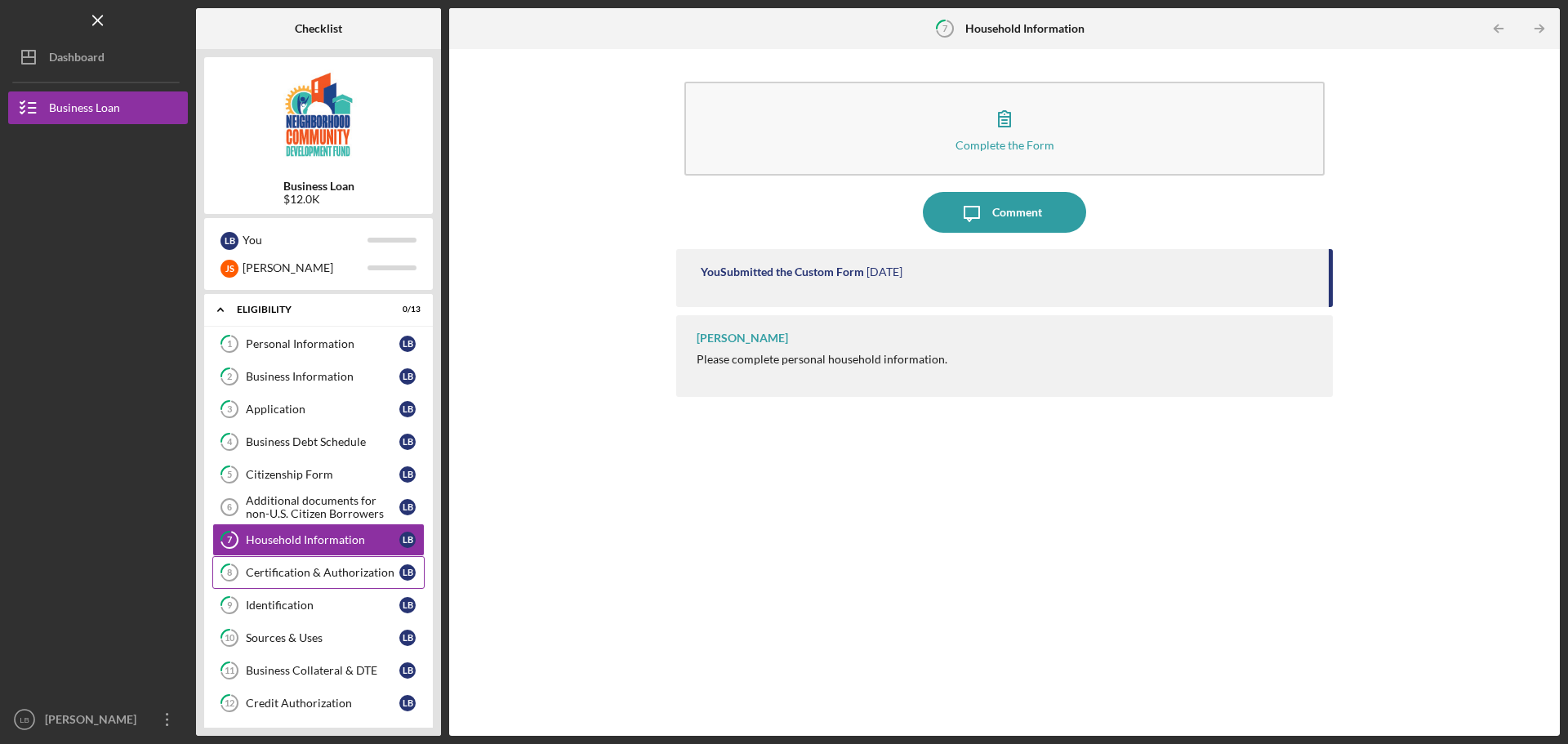
click at [299, 570] on div "Certification & Authorization" at bounding box center [322, 572] width 153 height 13
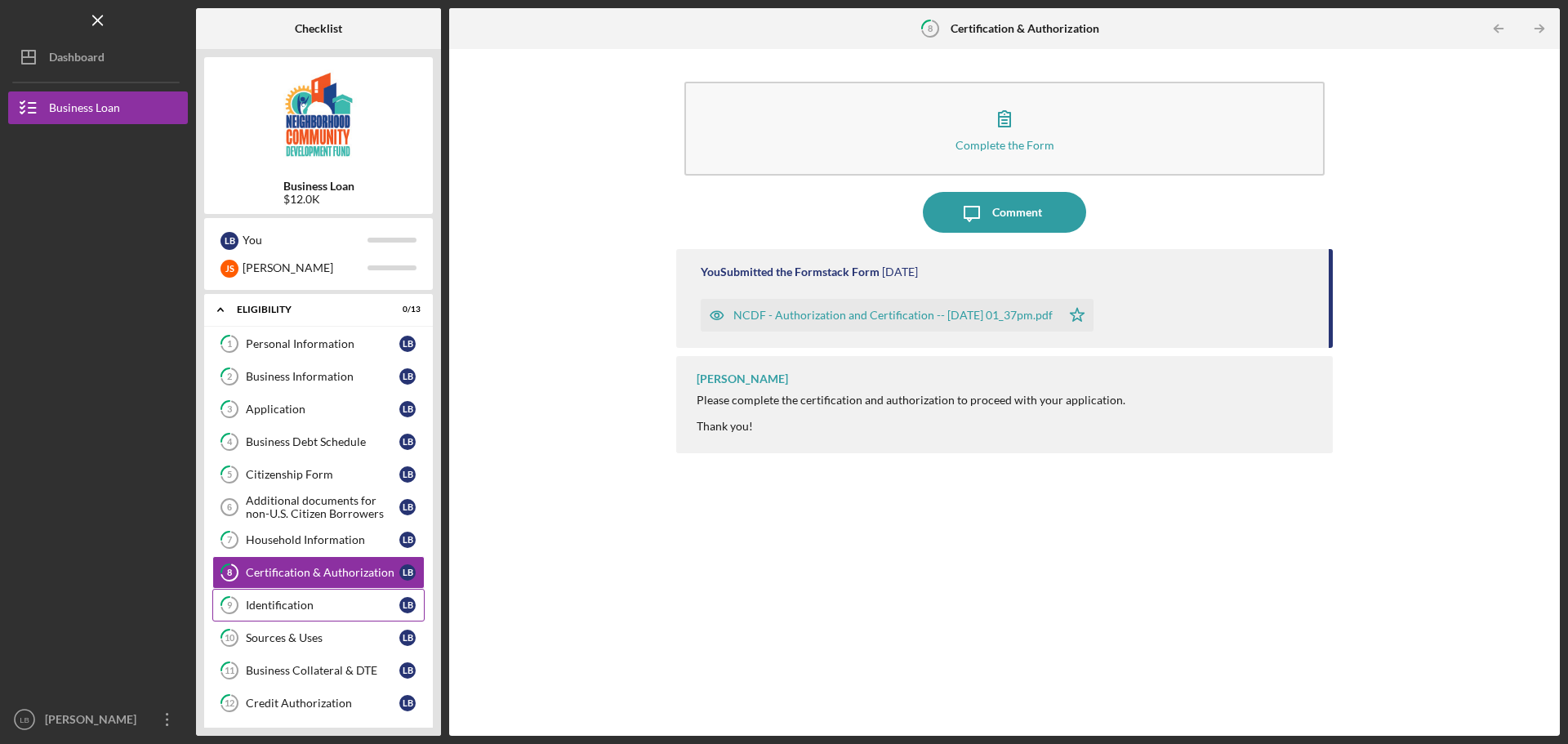
click at [300, 597] on link "9 Identification L B" at bounding box center [318, 605] width 212 height 32
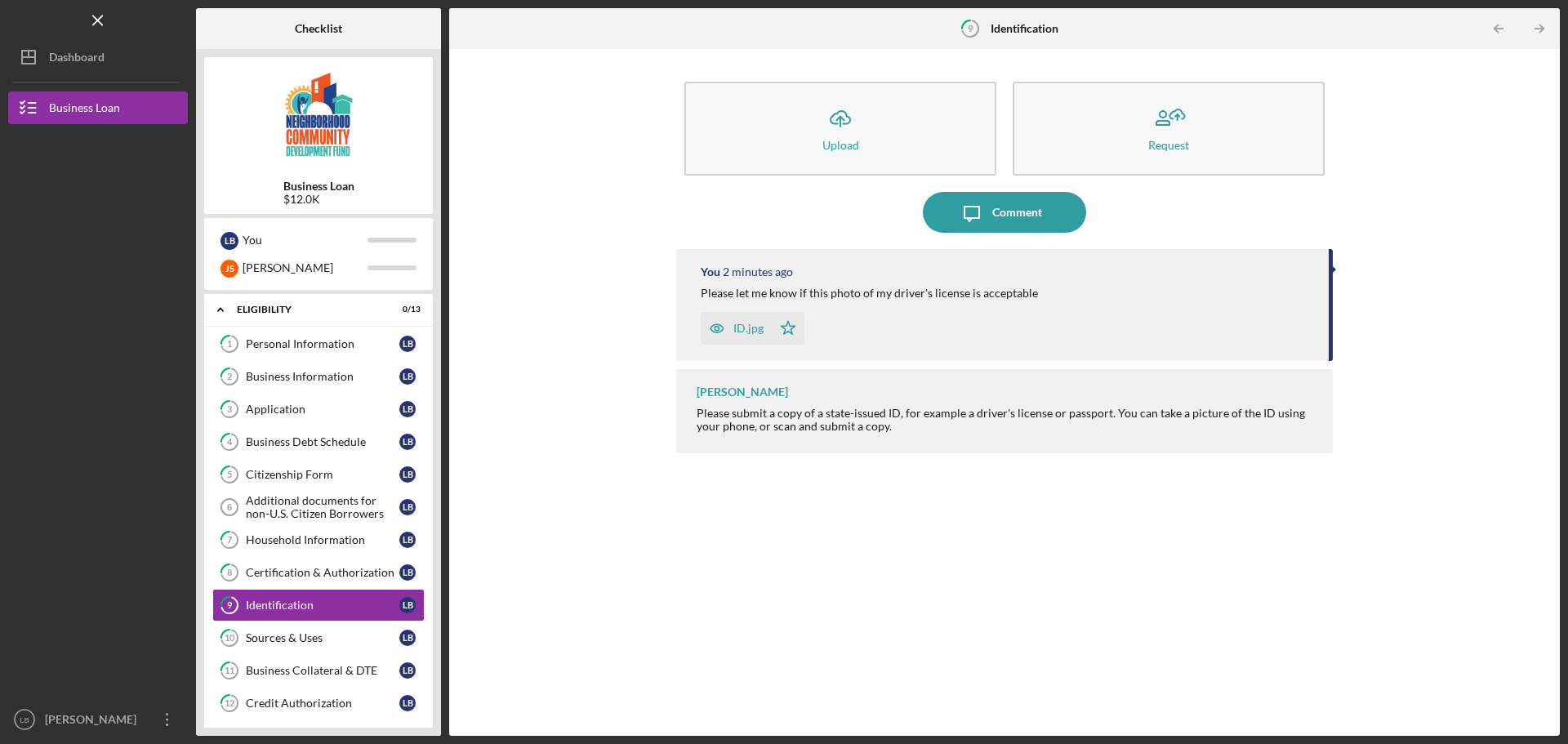
click at [726, 334] on icon "button" at bounding box center [717, 328] width 33 height 32
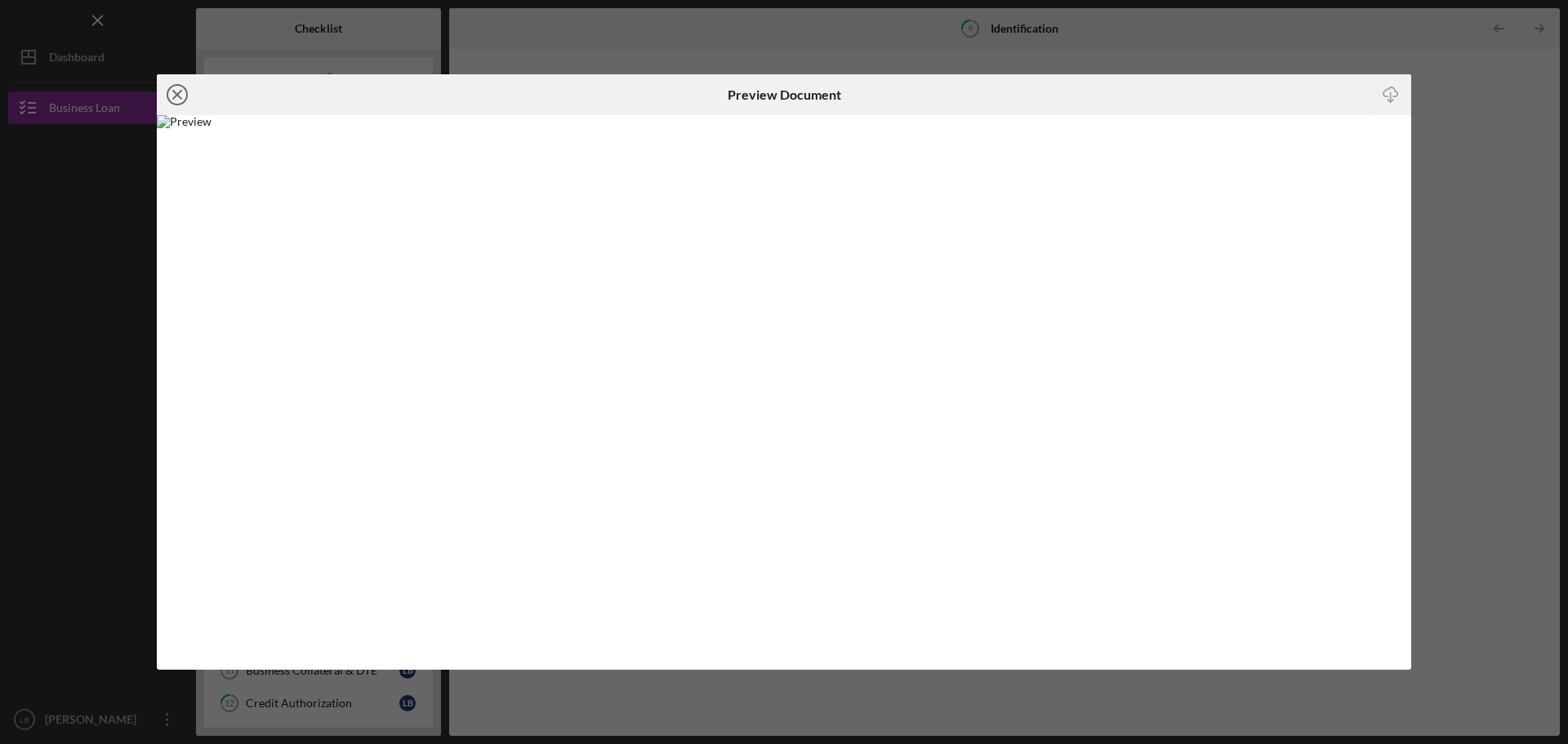
click at [180, 92] on line at bounding box center [177, 95] width 9 height 9
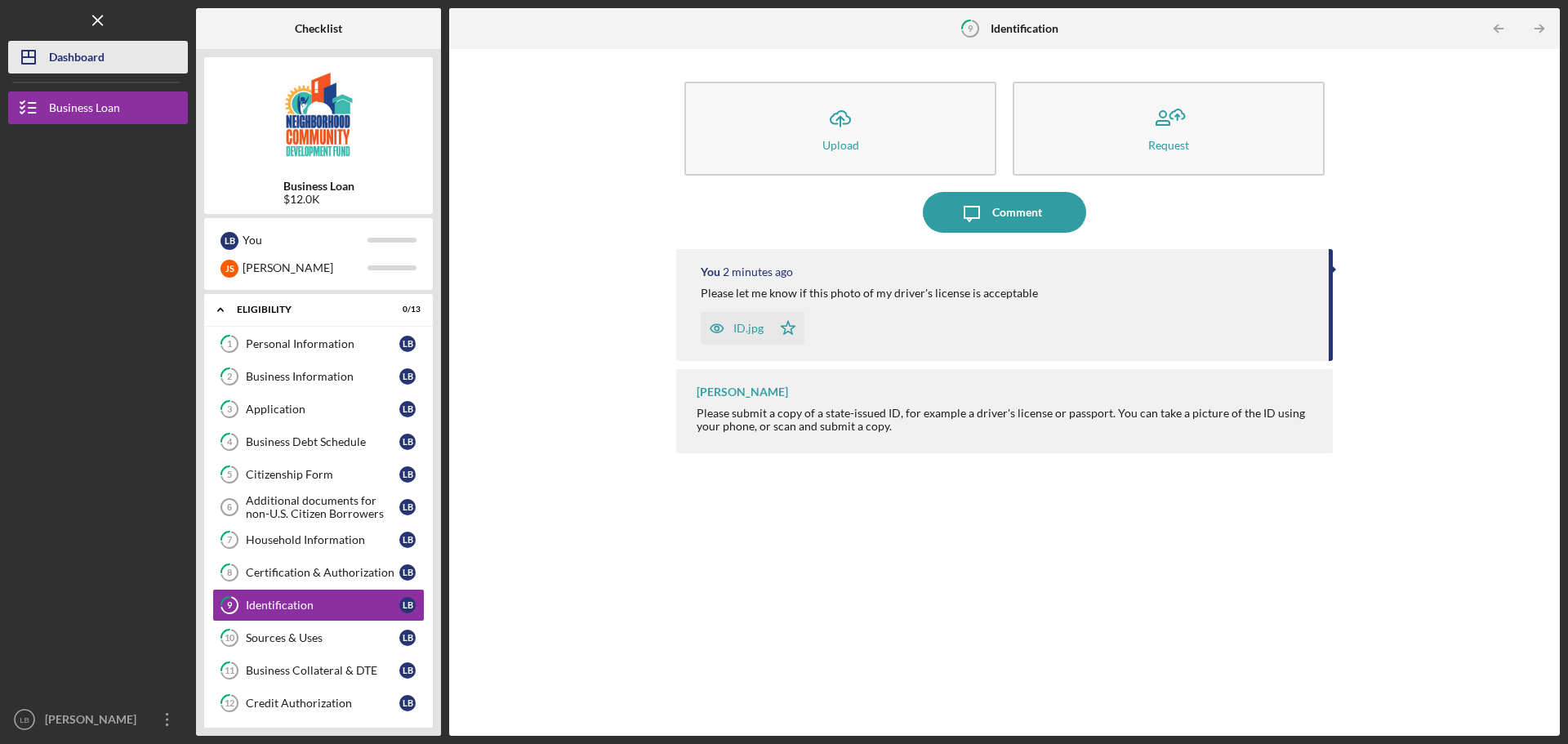
click at [76, 53] on div "Dashboard" at bounding box center [76, 59] width 56 height 37
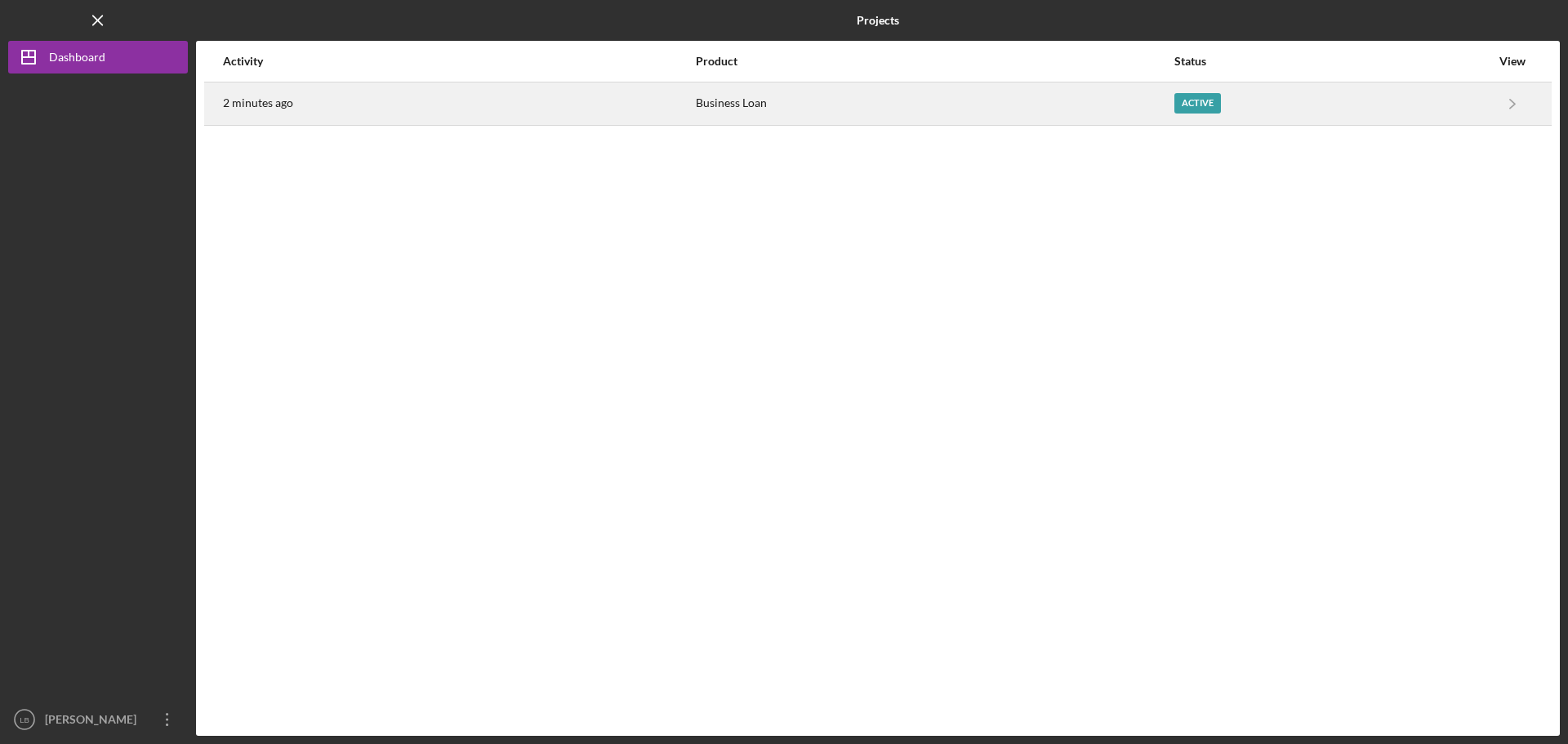
click at [831, 108] on div "Business Loan" at bounding box center [934, 103] width 477 height 41
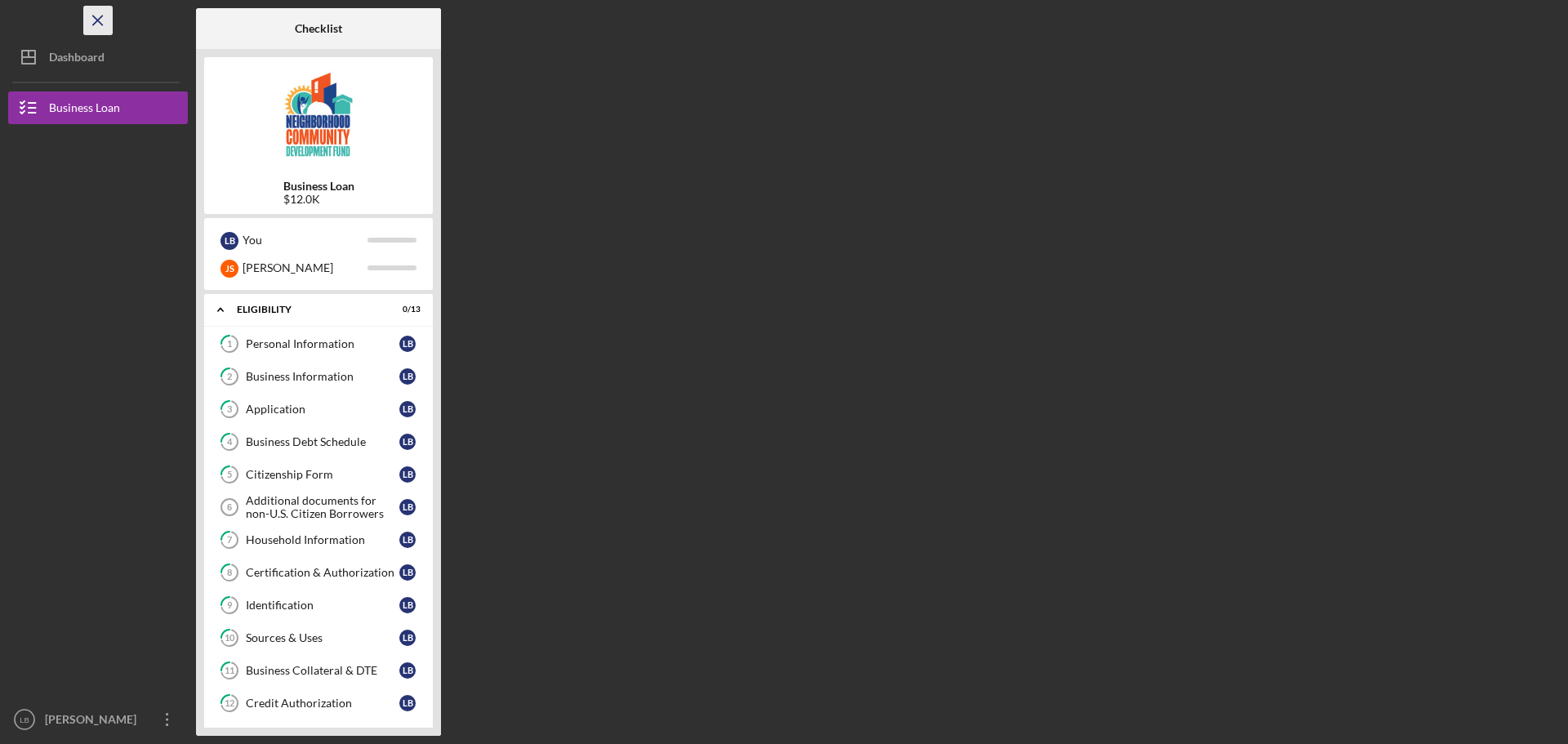
click at [90, 6] on icon "Icon/Menu Close" at bounding box center [98, 21] width 37 height 37
